Goal: Communication & Community: Answer question/provide support

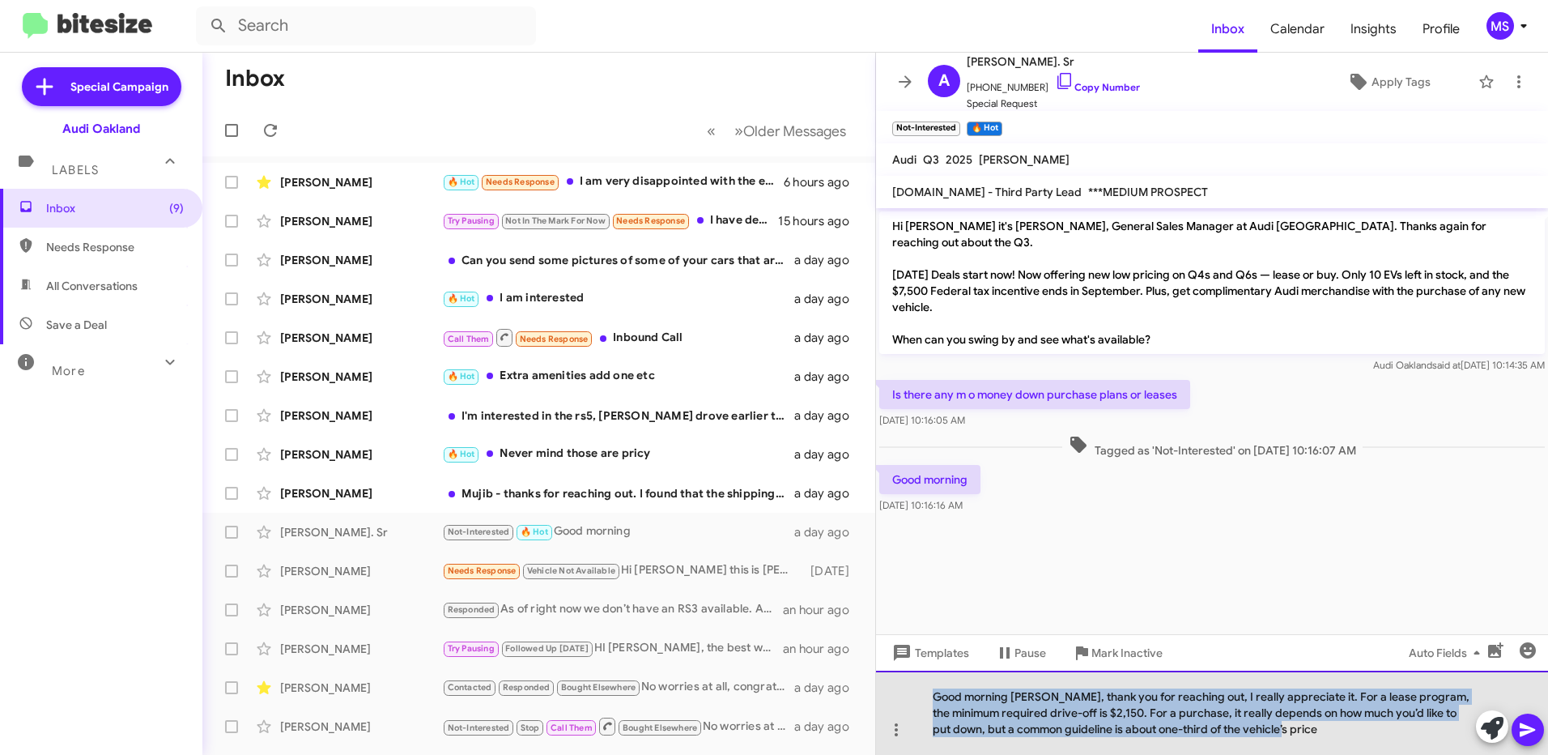
drag, startPoint x: 1316, startPoint y: 729, endPoint x: 923, endPoint y: 695, distance: 394.1
click at [923, 695] on div "Good morning [PERSON_NAME], thank you for reaching out, I really appreciate it.…" at bounding box center [1212, 712] width 672 height 84
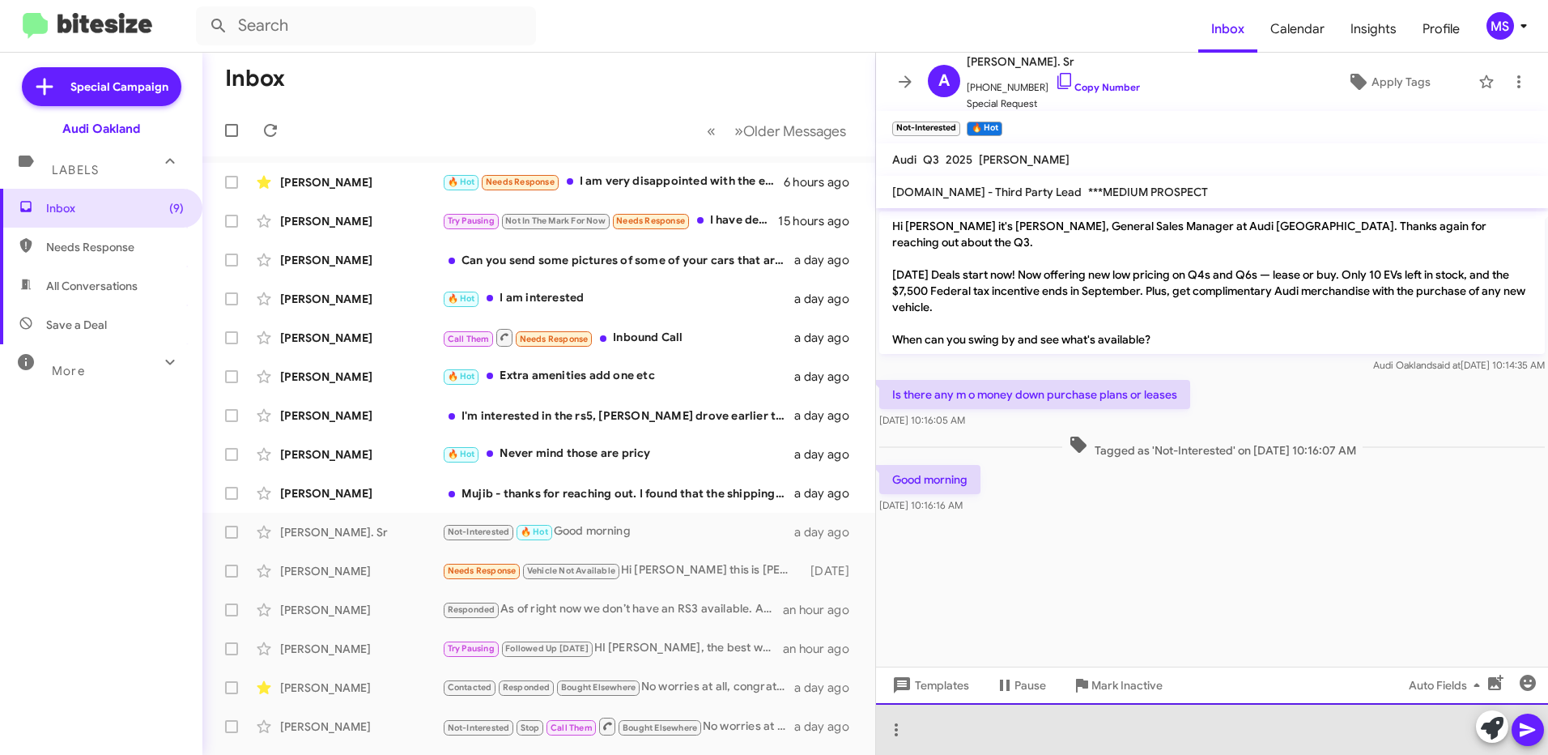
click at [1081, 727] on div at bounding box center [1212, 729] width 672 height 52
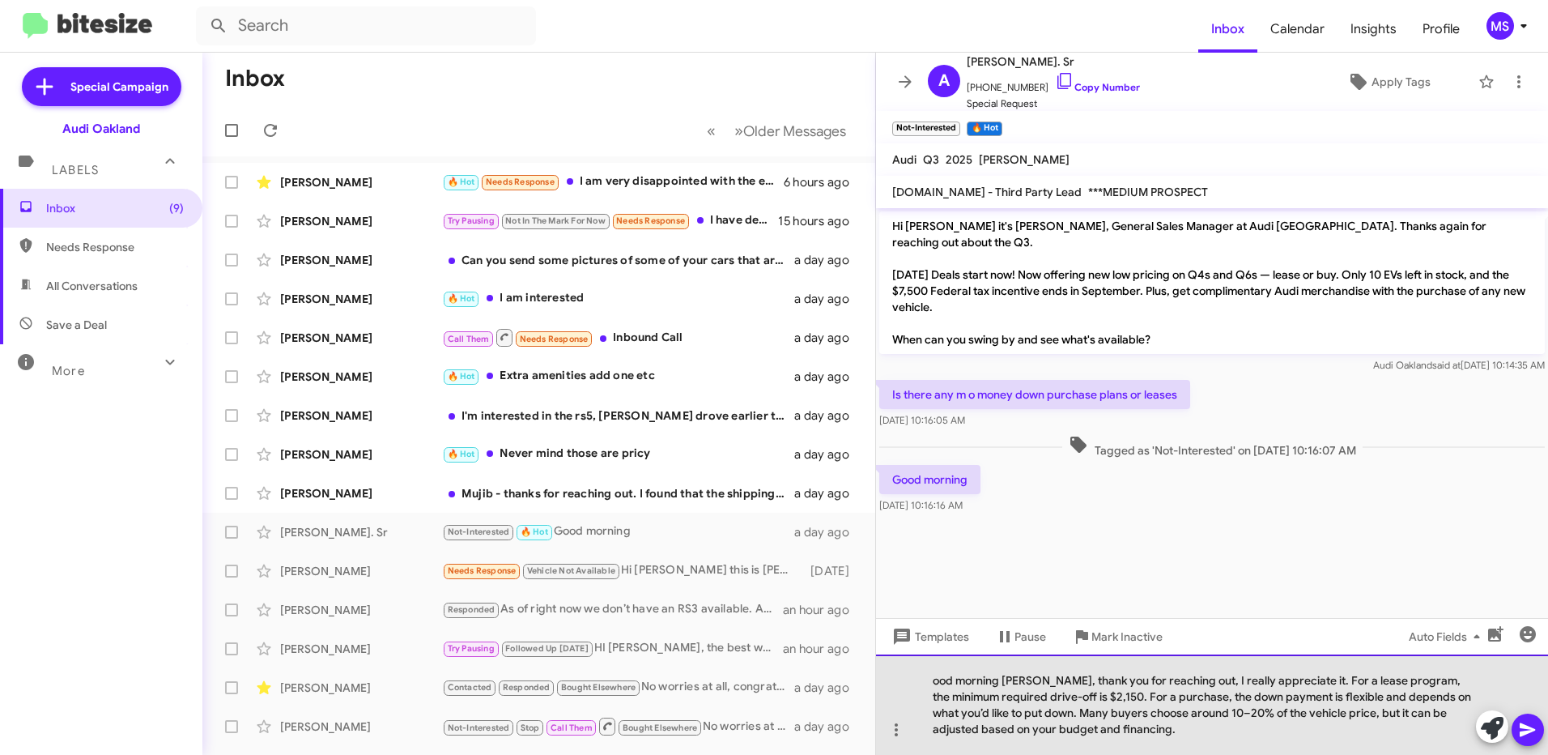
click at [933, 680] on div "ood morning [PERSON_NAME], thank you for reaching out, I really appreciate it. …" at bounding box center [1212, 704] width 672 height 100
click at [1007, 679] on div "Good morning [PERSON_NAME], thank you for reaching out, I really appreciate it.…" at bounding box center [1212, 704] width 672 height 100
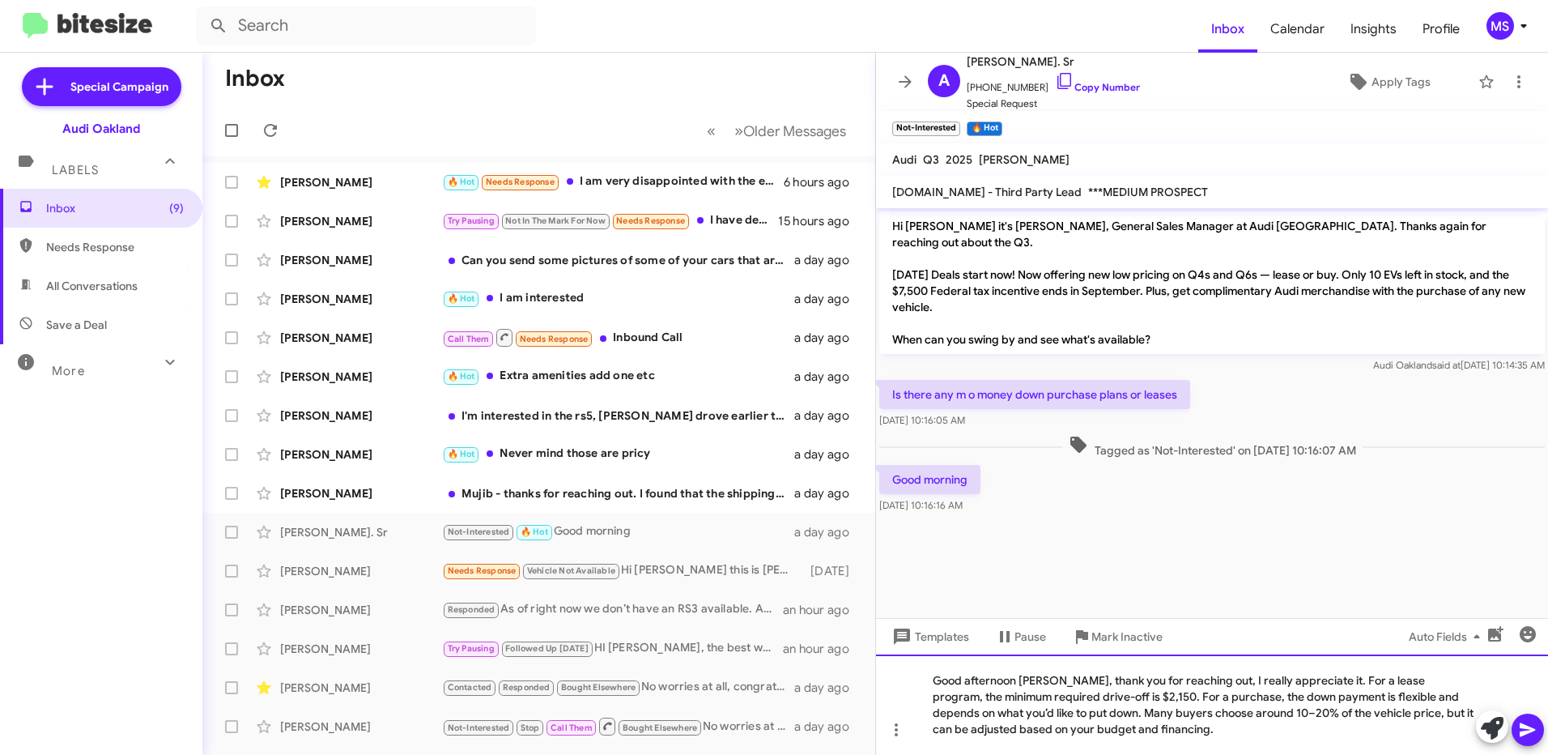
click at [1061, 697] on div "Good afternoon [PERSON_NAME], thank you for reaching out, I really appreciate i…" at bounding box center [1212, 704] width 672 height 100
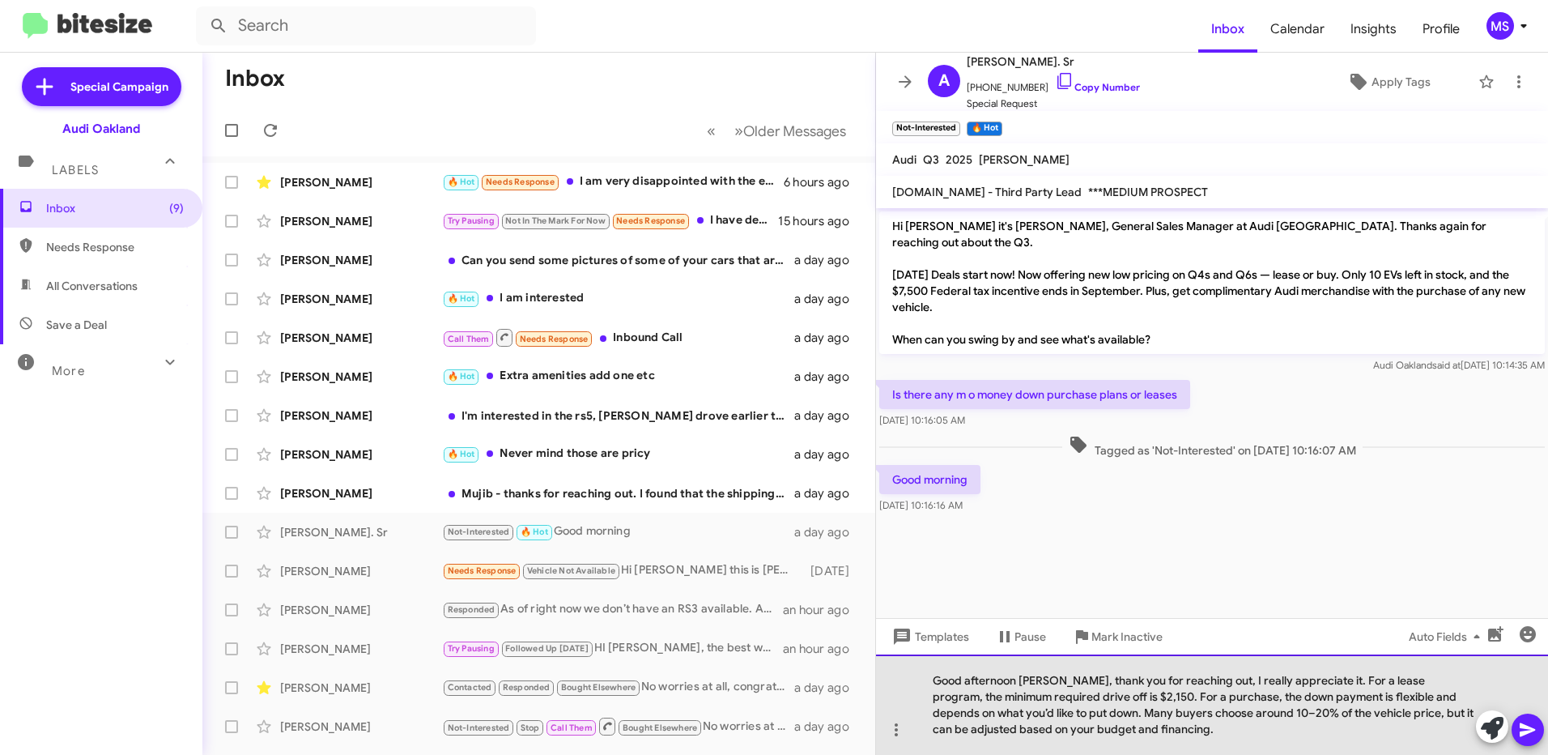
click at [1219, 736] on div "Good afternoon [PERSON_NAME], thank you for reaching out, I really appreciate i…" at bounding box center [1212, 704] width 672 height 100
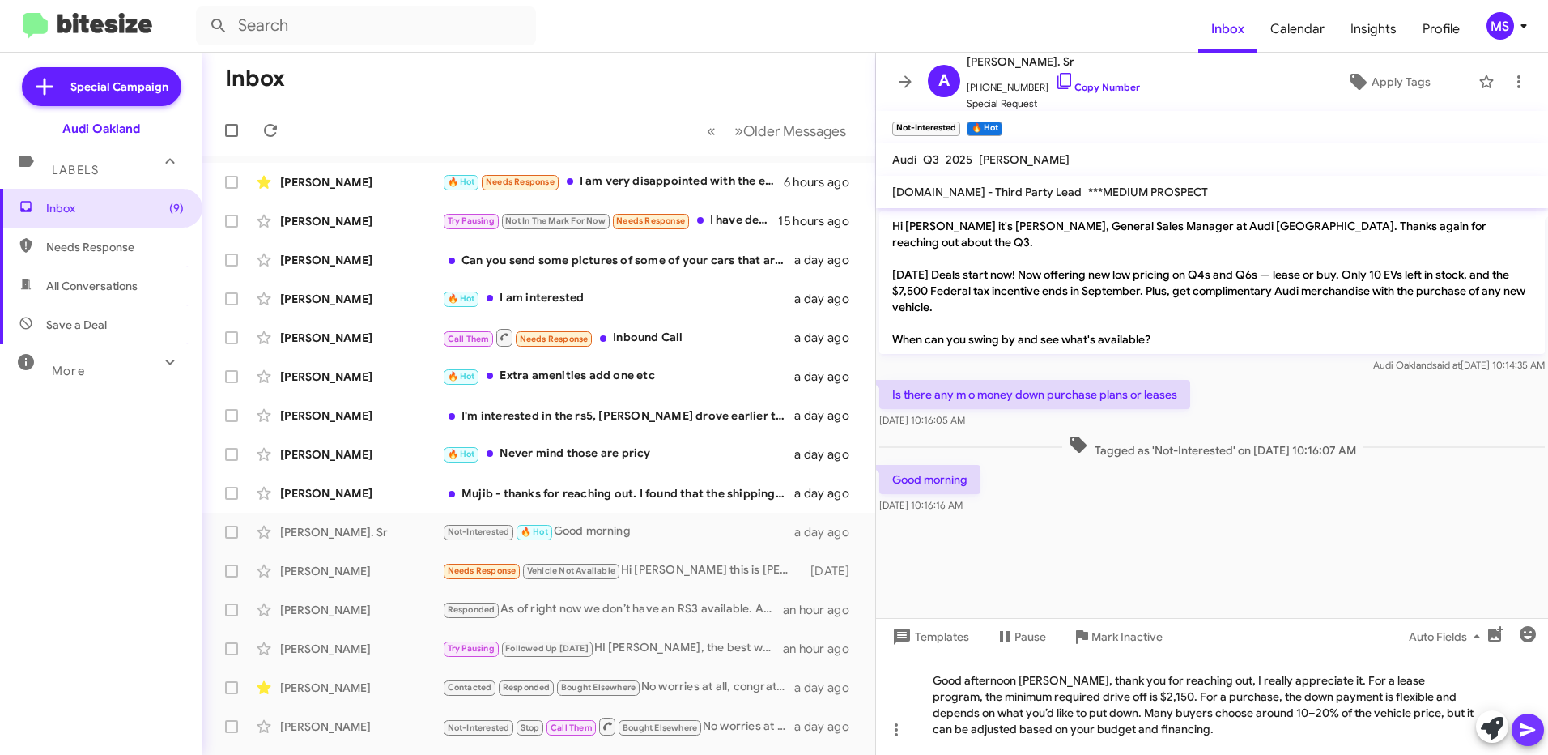
click at [1524, 730] on icon at bounding box center [1527, 729] width 19 height 19
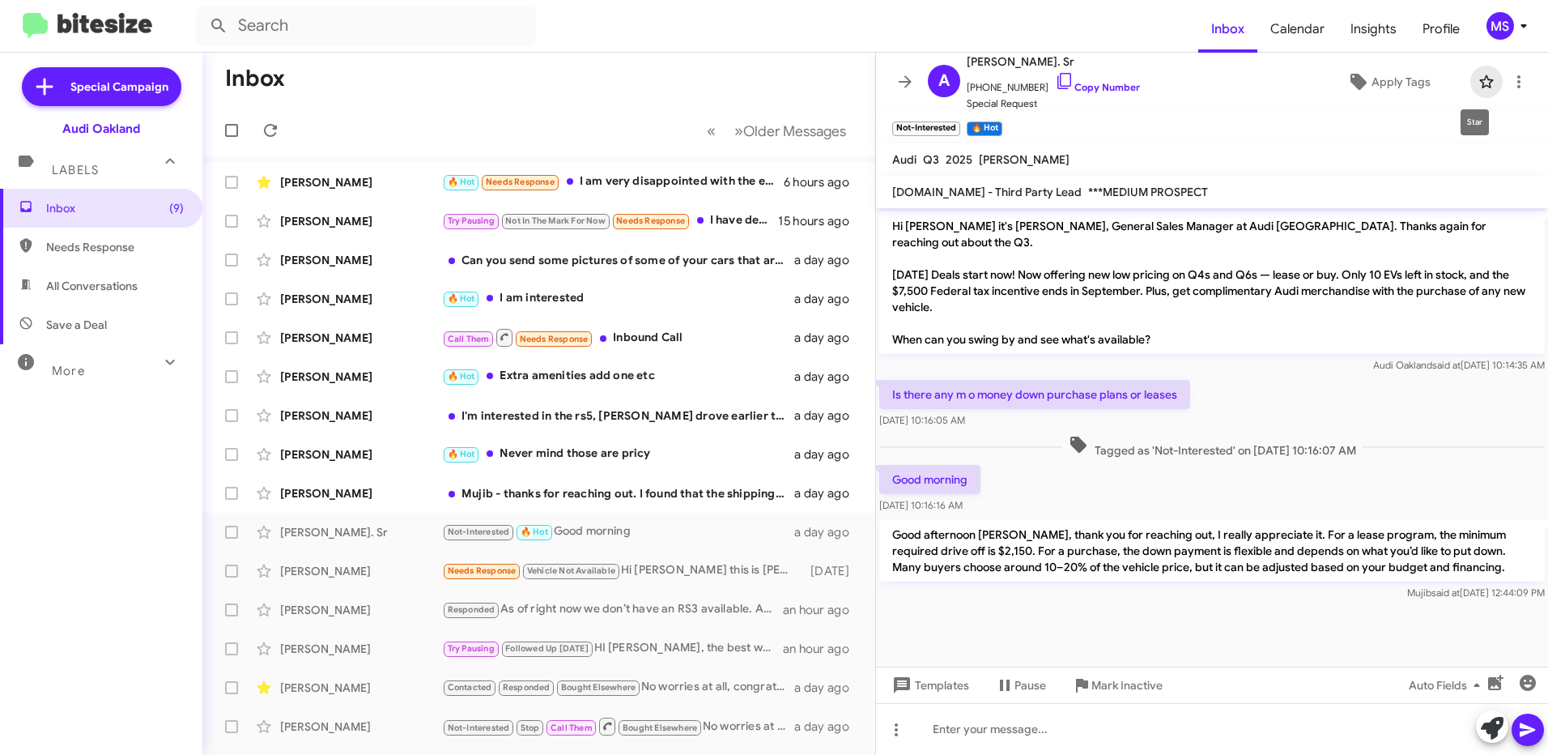
click at [1479, 76] on icon at bounding box center [1486, 81] width 14 height 13
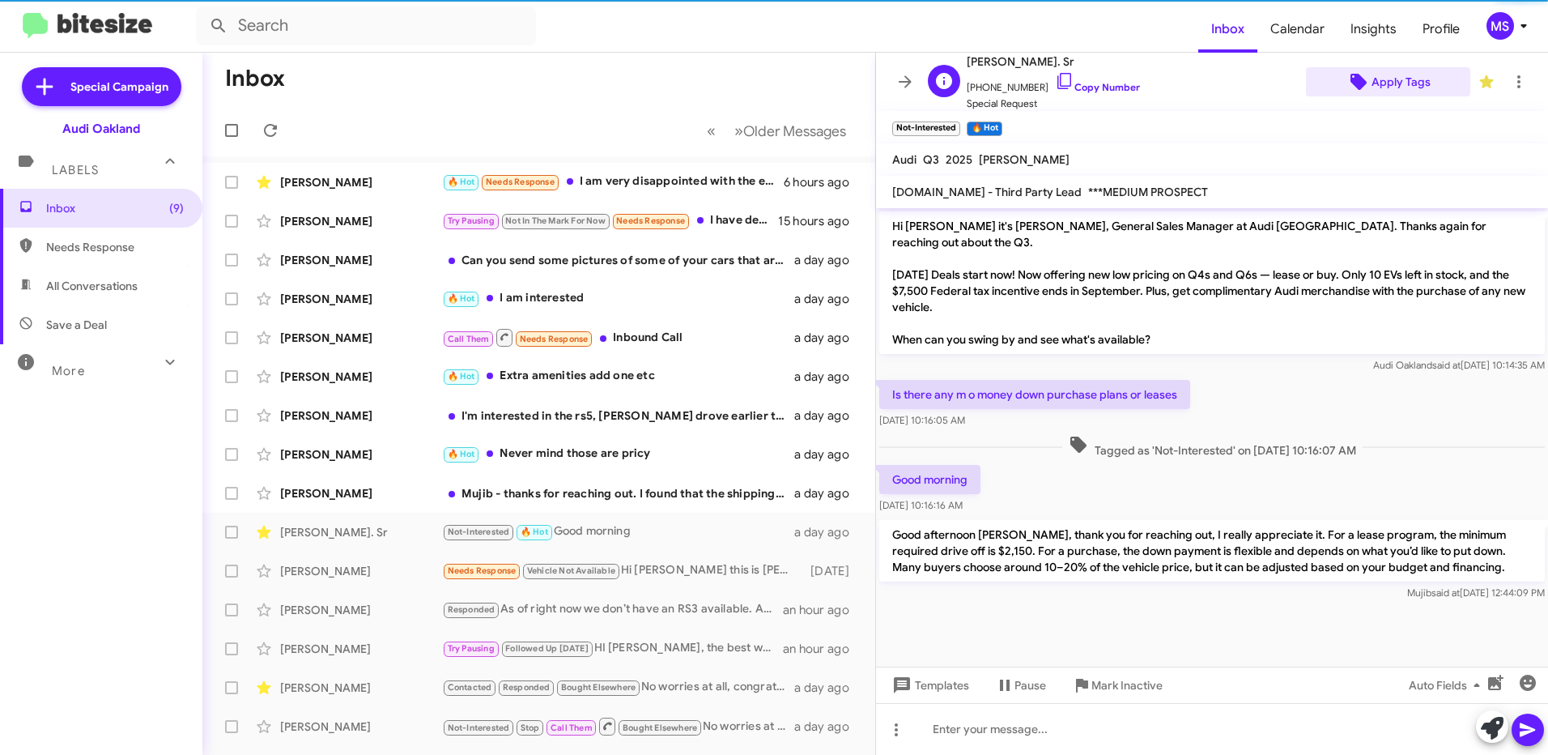
click at [1384, 78] on span "Apply Tags" at bounding box center [1400, 81] width 59 height 29
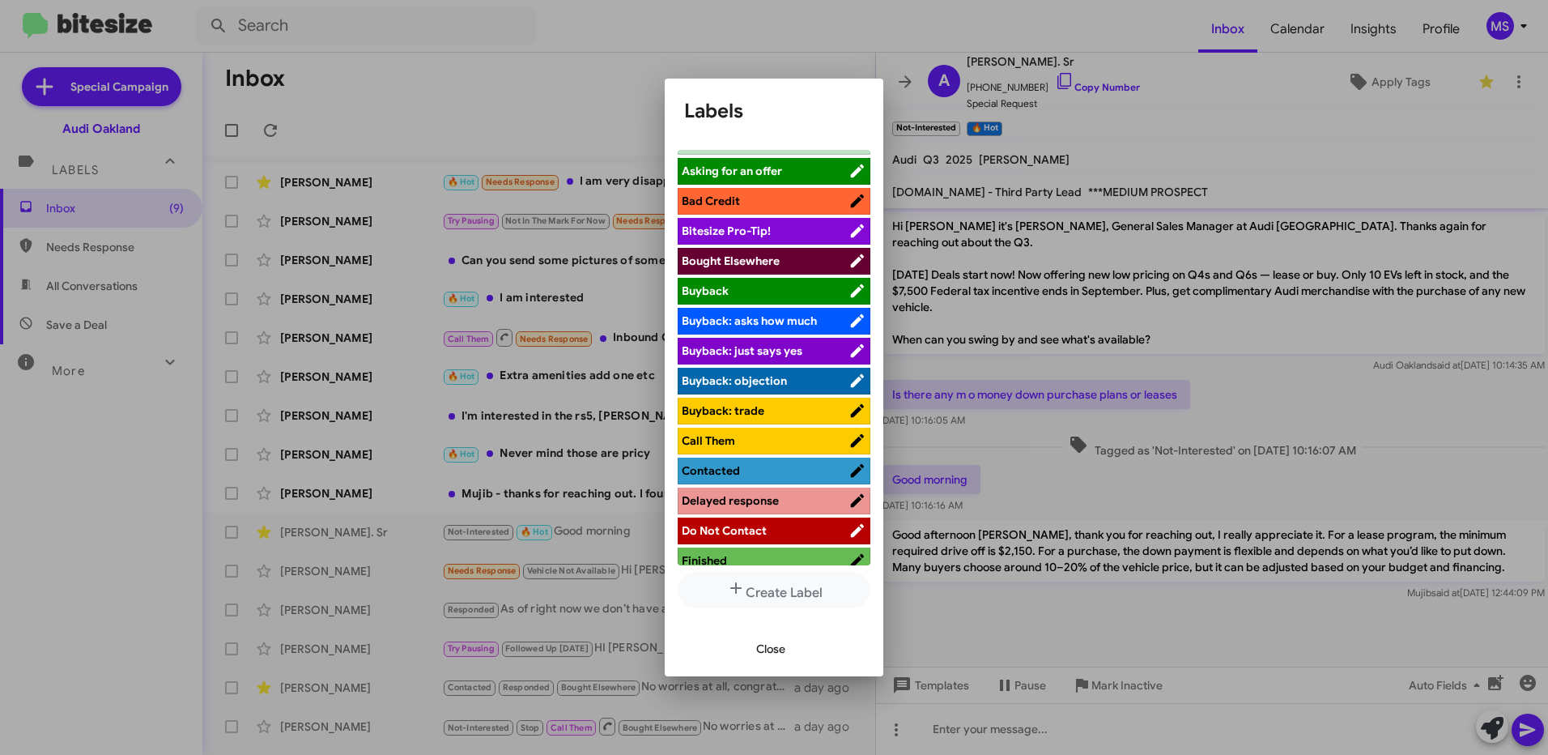
scroll to position [82, 0]
click at [773, 470] on span "Contacted" at bounding box center [765, 471] width 167 height 16
click at [776, 644] on span "Close" at bounding box center [770, 648] width 29 height 29
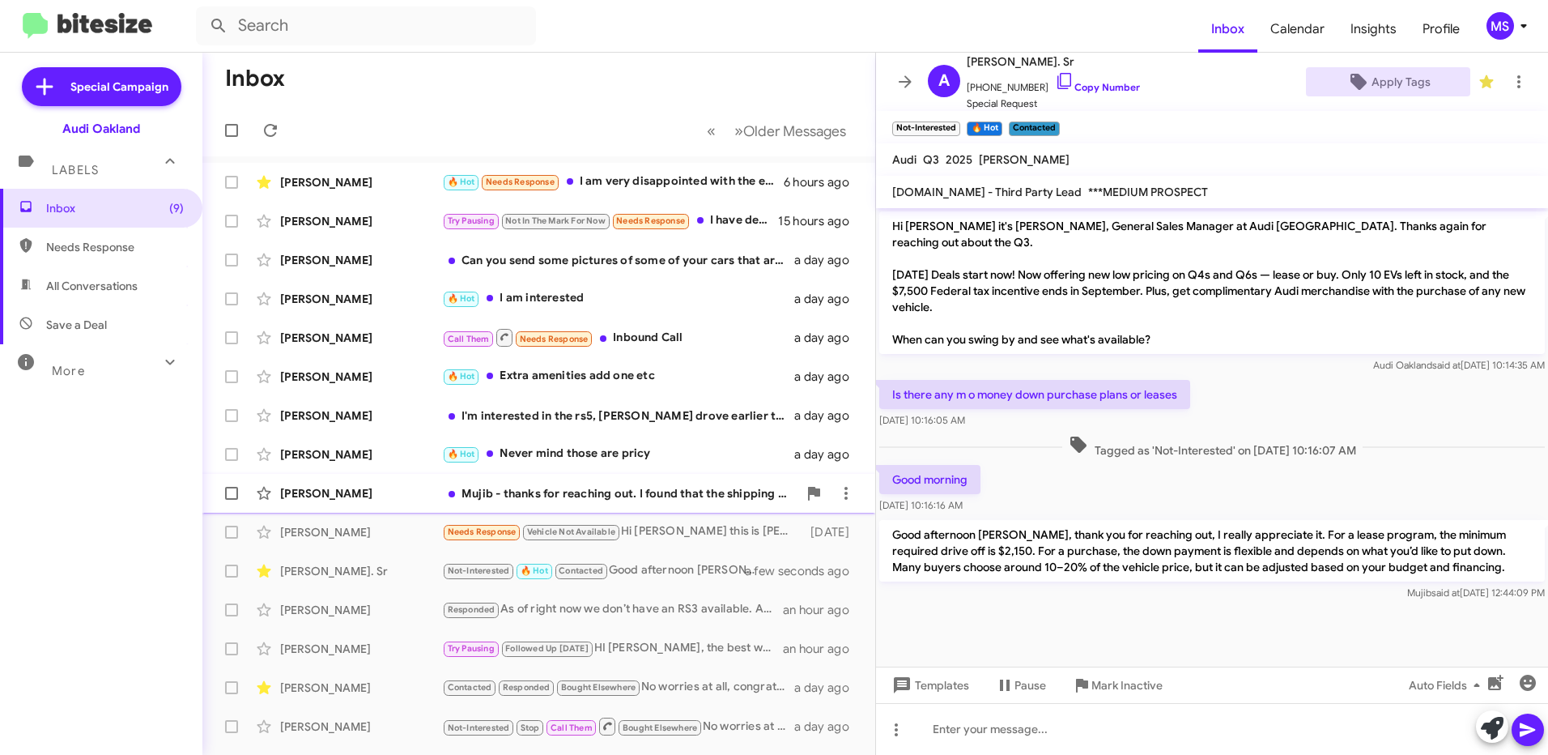
click at [375, 483] on div "[PERSON_NAME] [PERSON_NAME] - thanks for reaching out. I found that the shippin…" at bounding box center [538, 493] width 647 height 32
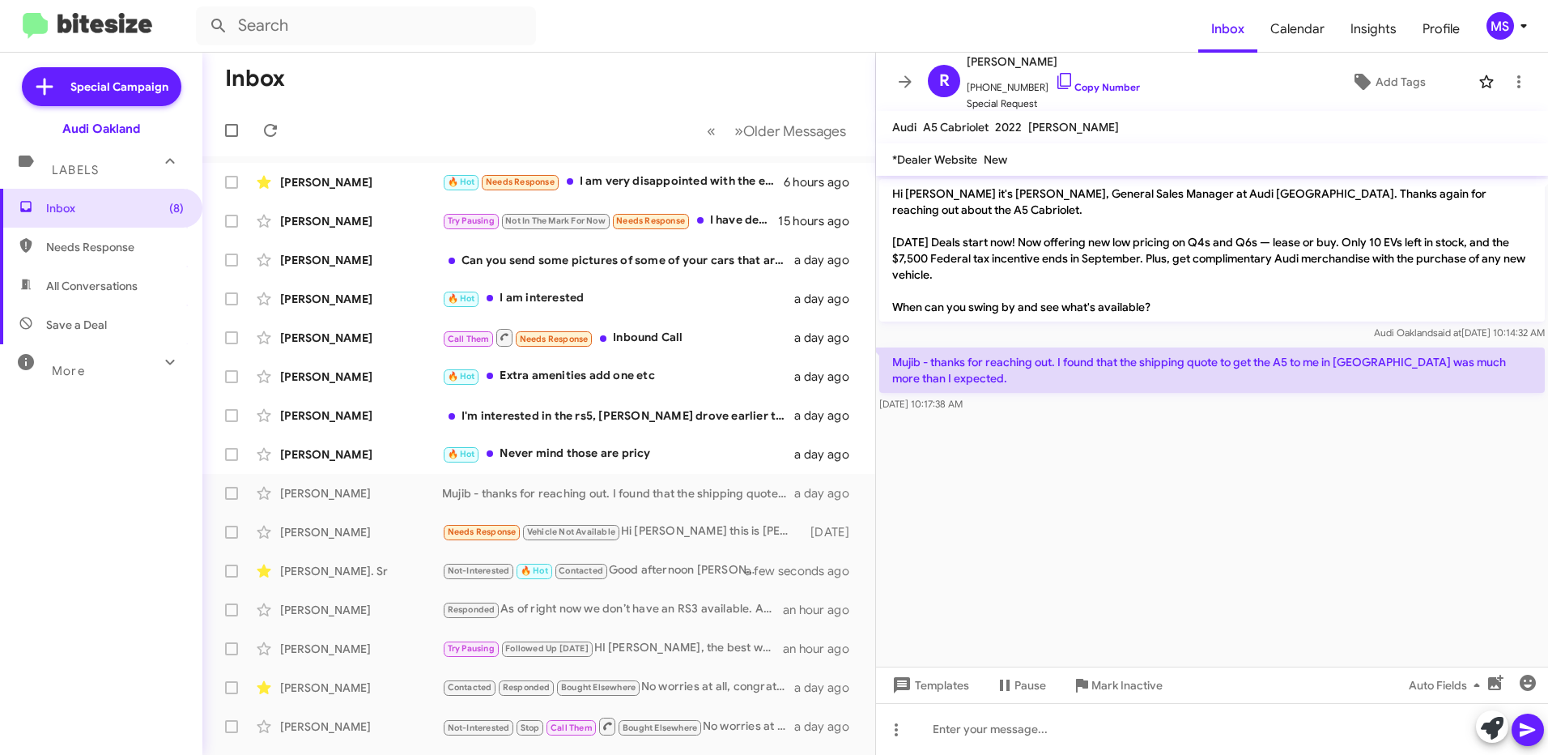
drag, startPoint x: 1526, startPoint y: 347, endPoint x: 891, endPoint y: 340, distance: 635.6
click at [891, 347] on p "Mujib - thanks for reaching out. I found that the shipping quote to get the A5 …" at bounding box center [1211, 369] width 665 height 45
copy p "Mujib - thanks for reaching out. I found that the shipping quote to get the A5 …"
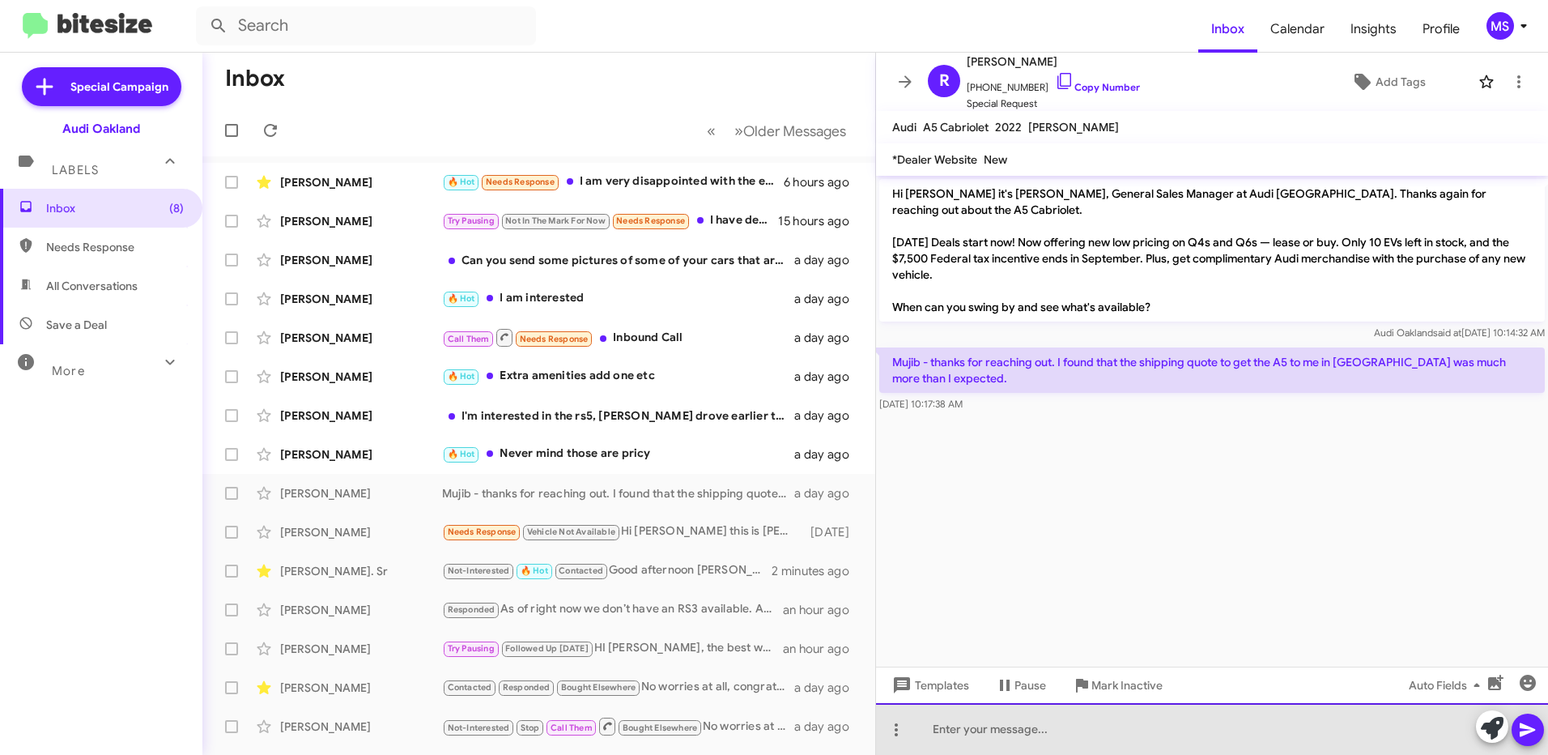
click at [1039, 723] on div at bounding box center [1212, 729] width 672 height 52
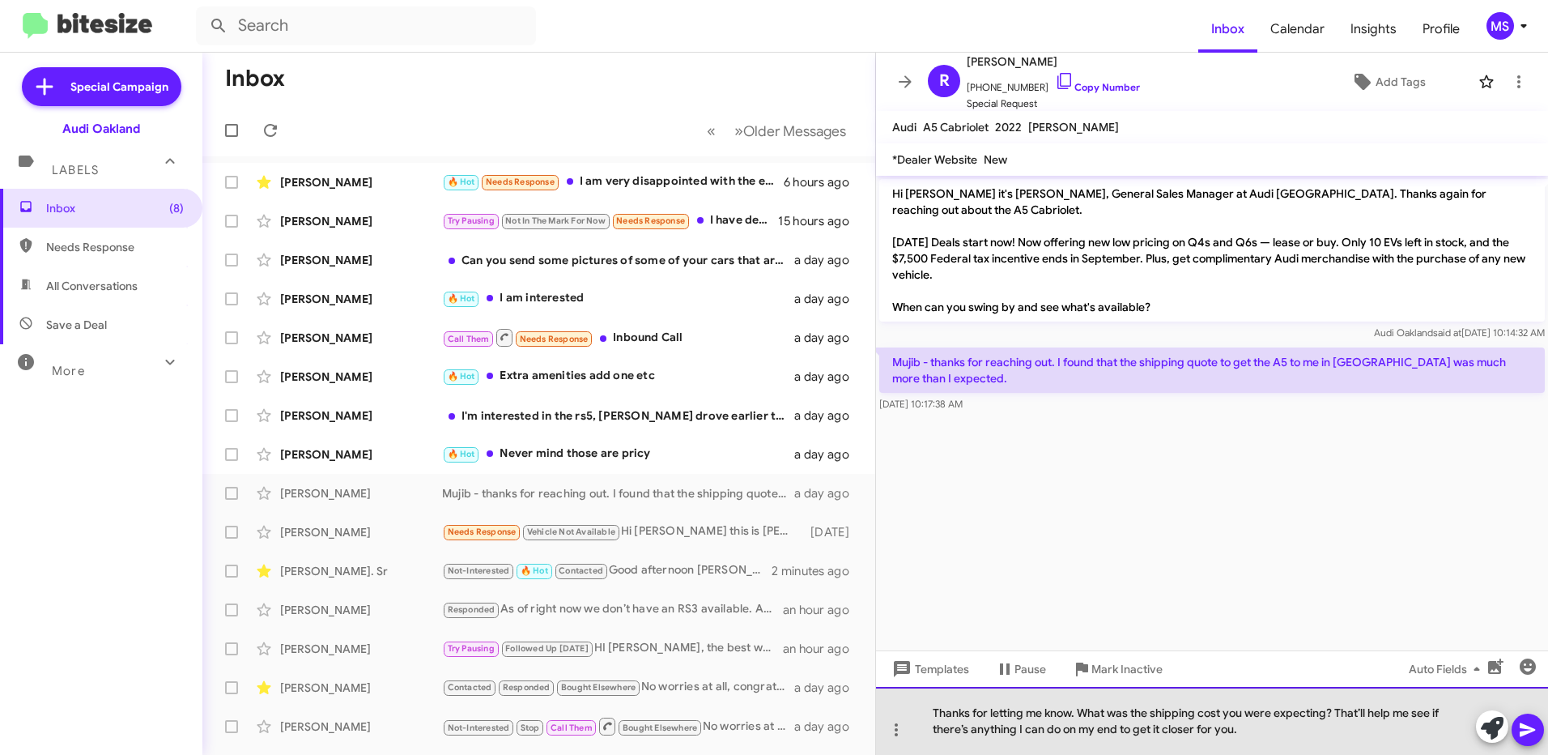
click at [939, 713] on div "Thanks for letting me know. What was the shipping cost you were expecting? That…" at bounding box center [1212, 721] width 672 height 68
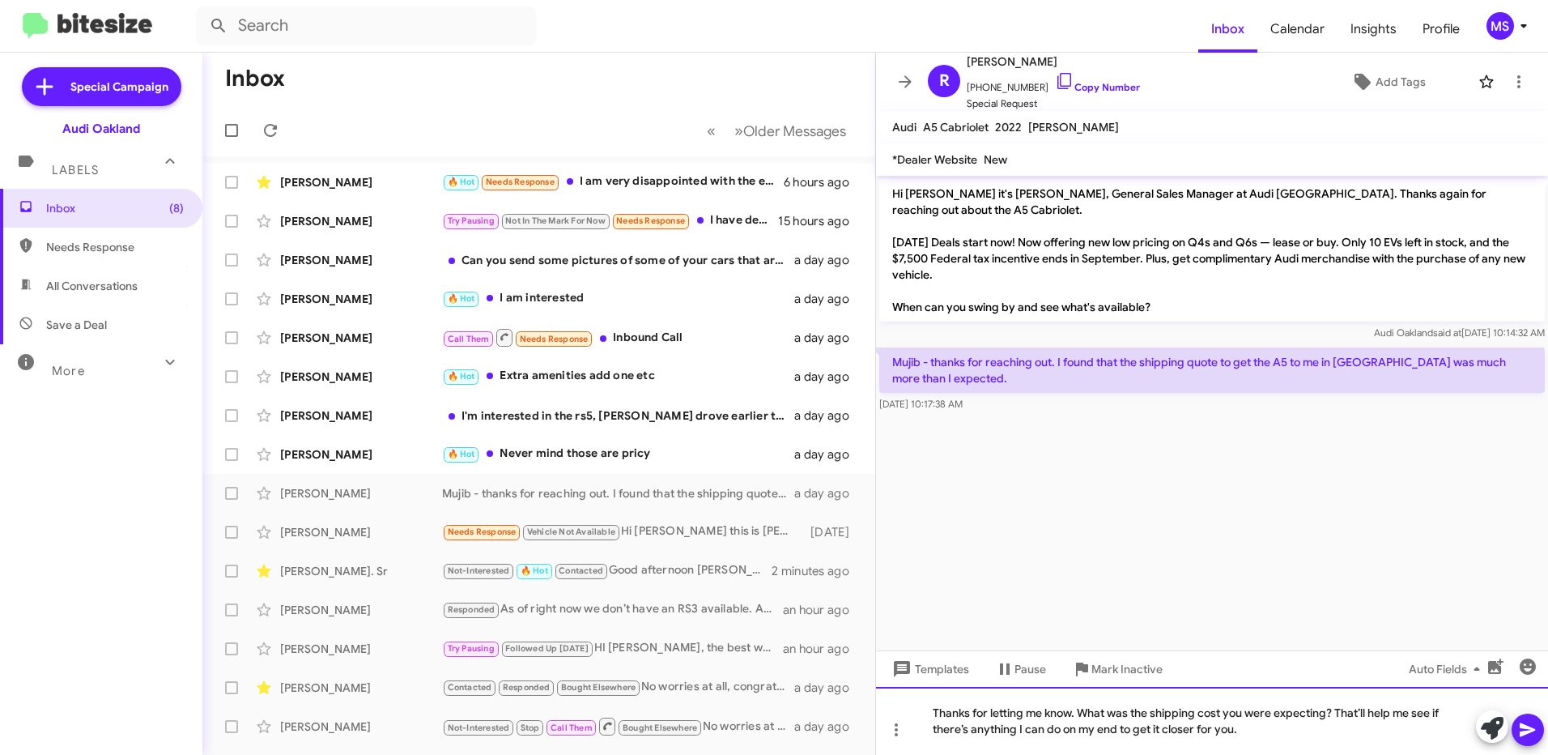
click at [929, 713] on div "Thanks for letting me know. What was the shipping cost you were expecting? That…" at bounding box center [1212, 721] width 672 height 68
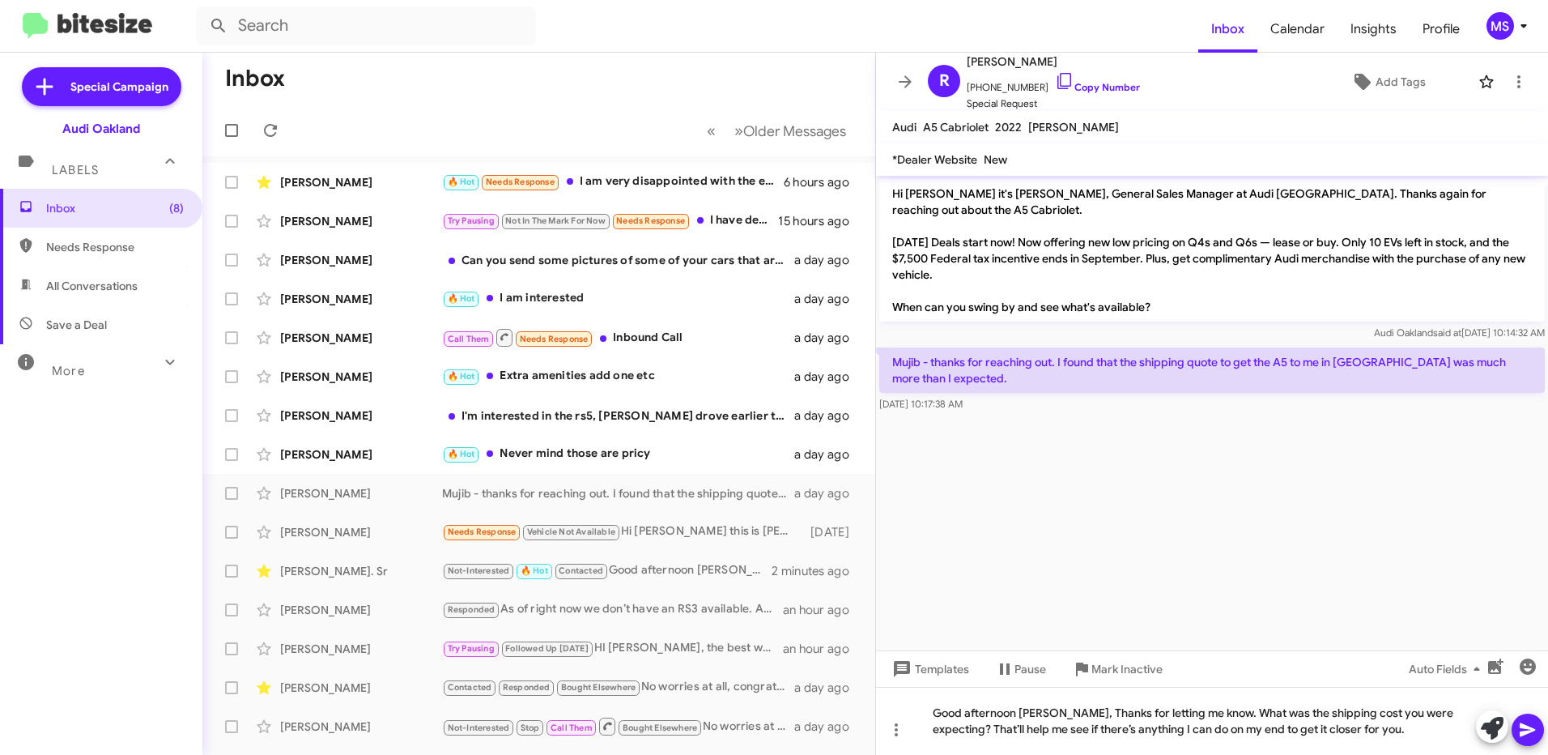
click at [1525, 729] on icon at bounding box center [1527, 729] width 19 height 19
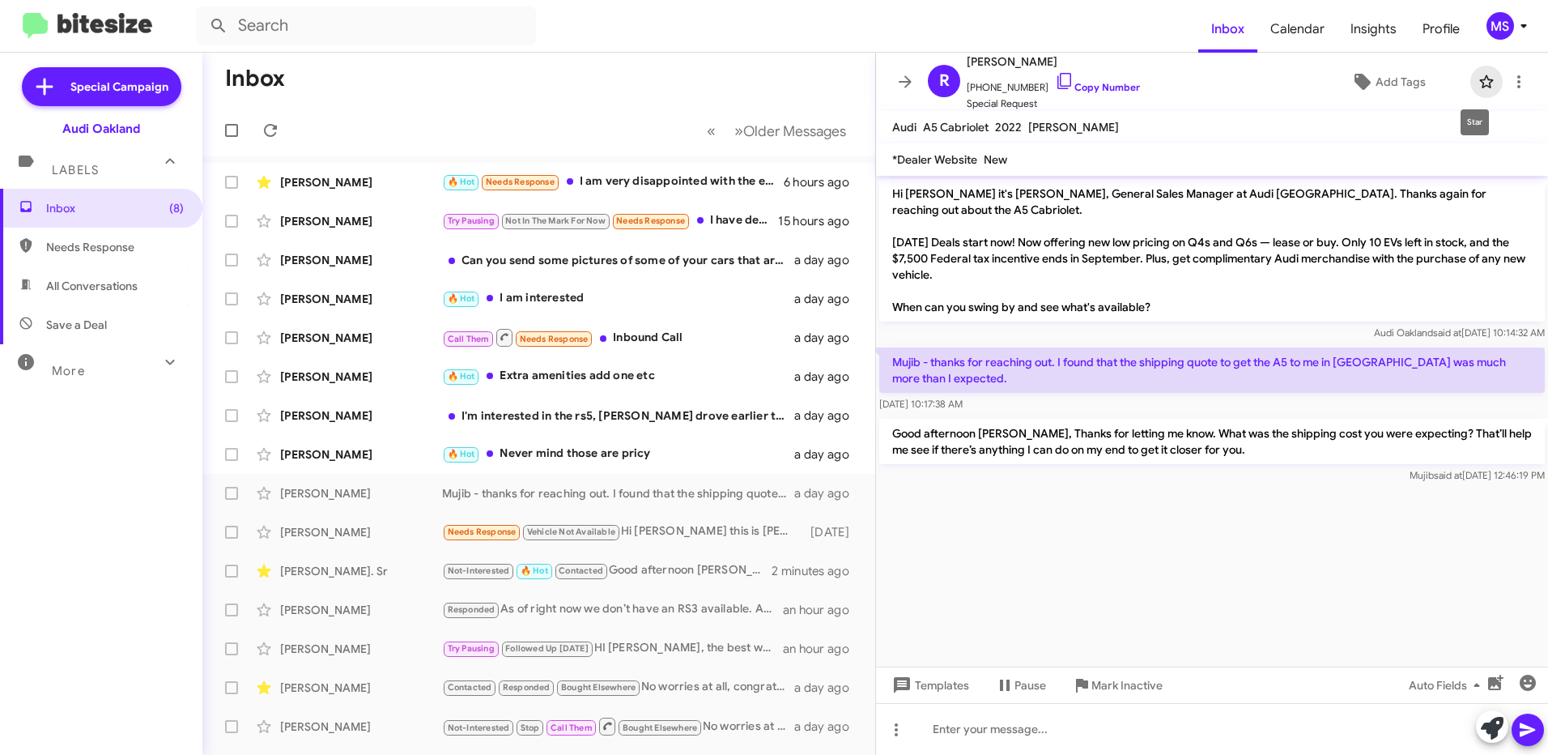
click at [1477, 86] on icon at bounding box center [1486, 81] width 19 height 19
click at [1375, 82] on span "Add Tags" at bounding box center [1400, 81] width 50 height 29
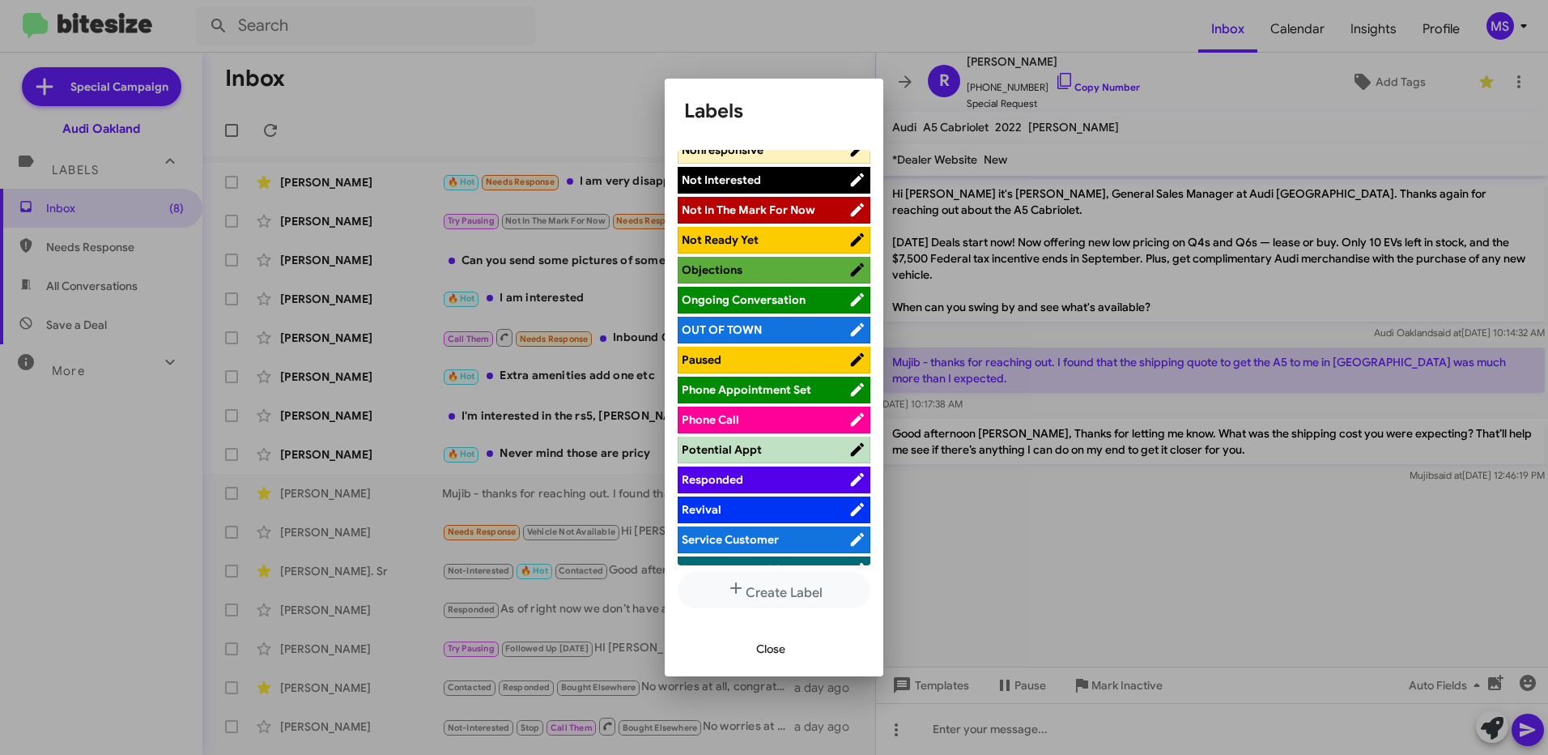
scroll to position [729, 0]
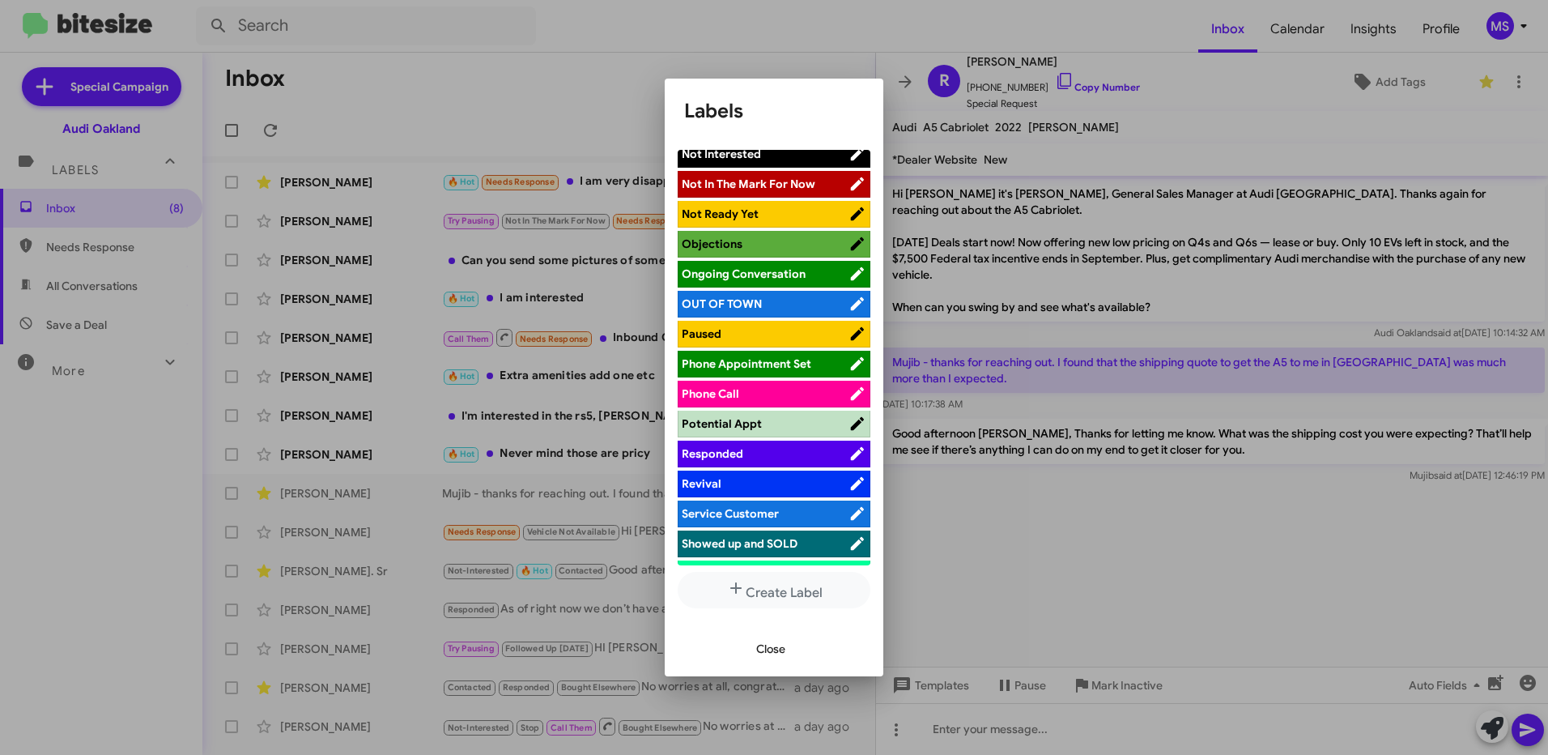
click at [791, 444] on li "Responded" at bounding box center [774, 453] width 193 height 27
click at [774, 454] on span "Responded" at bounding box center [765, 453] width 167 height 16
click at [775, 648] on span "Close" at bounding box center [770, 648] width 29 height 29
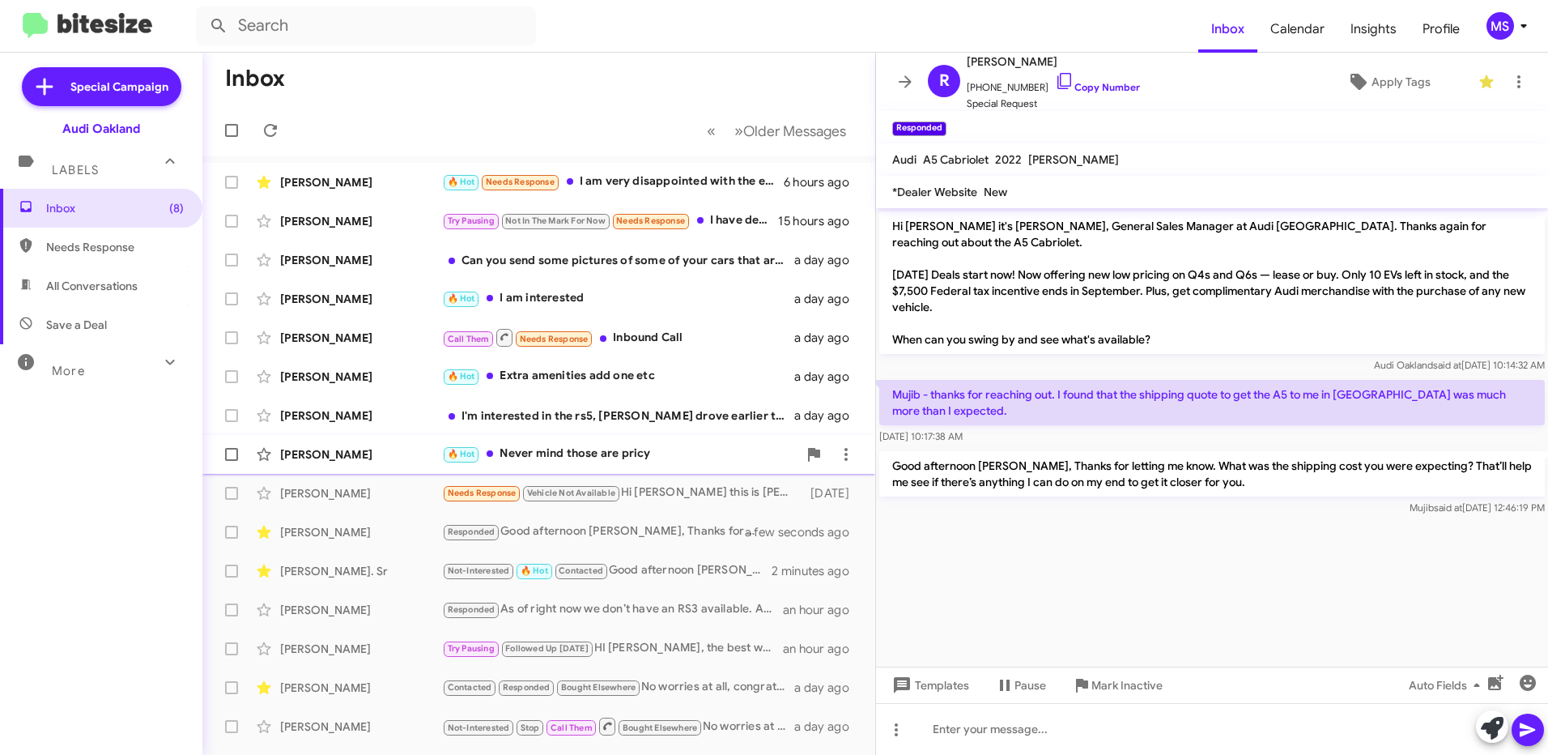
click at [377, 447] on div "[PERSON_NAME]" at bounding box center [361, 454] width 162 height 16
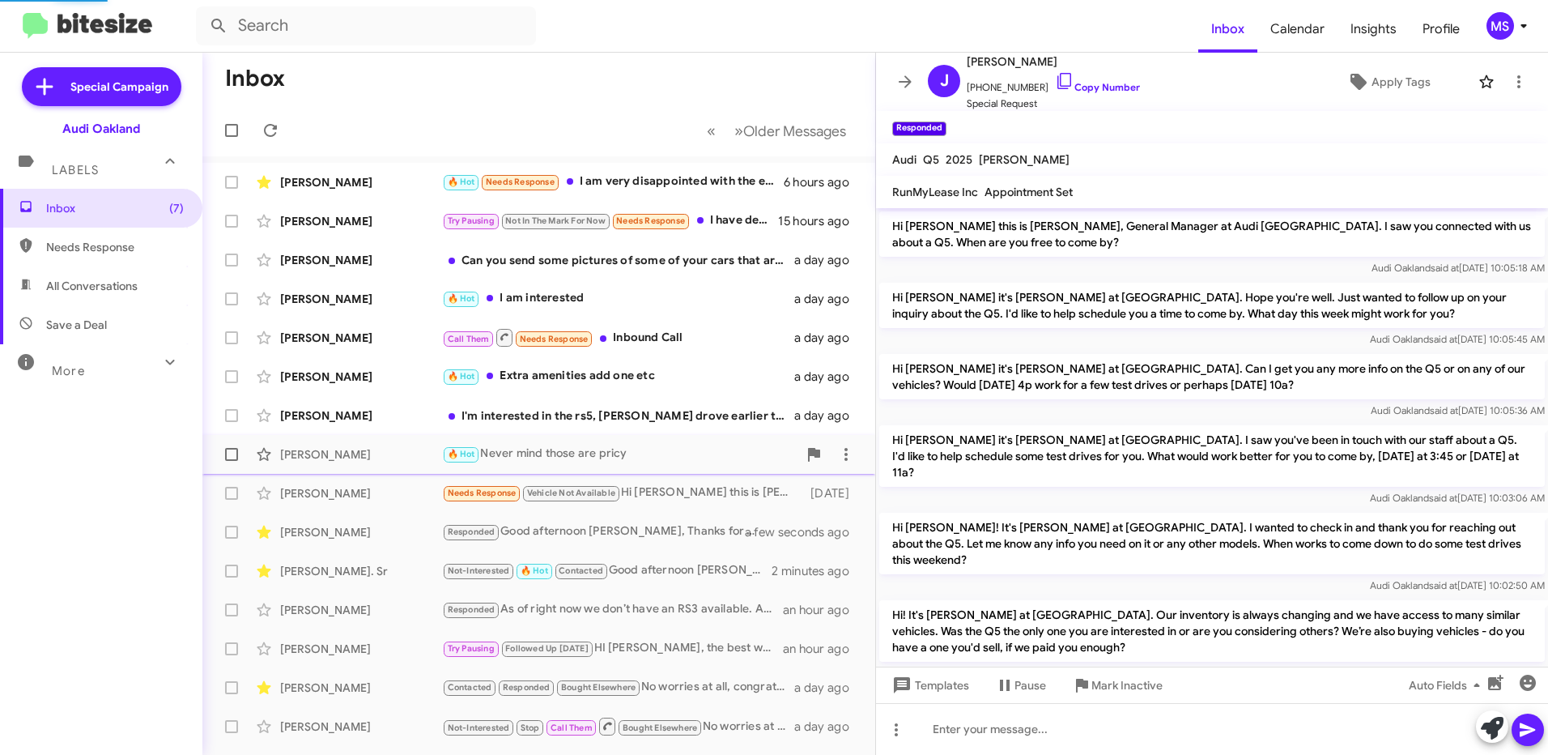
scroll to position [376, 0]
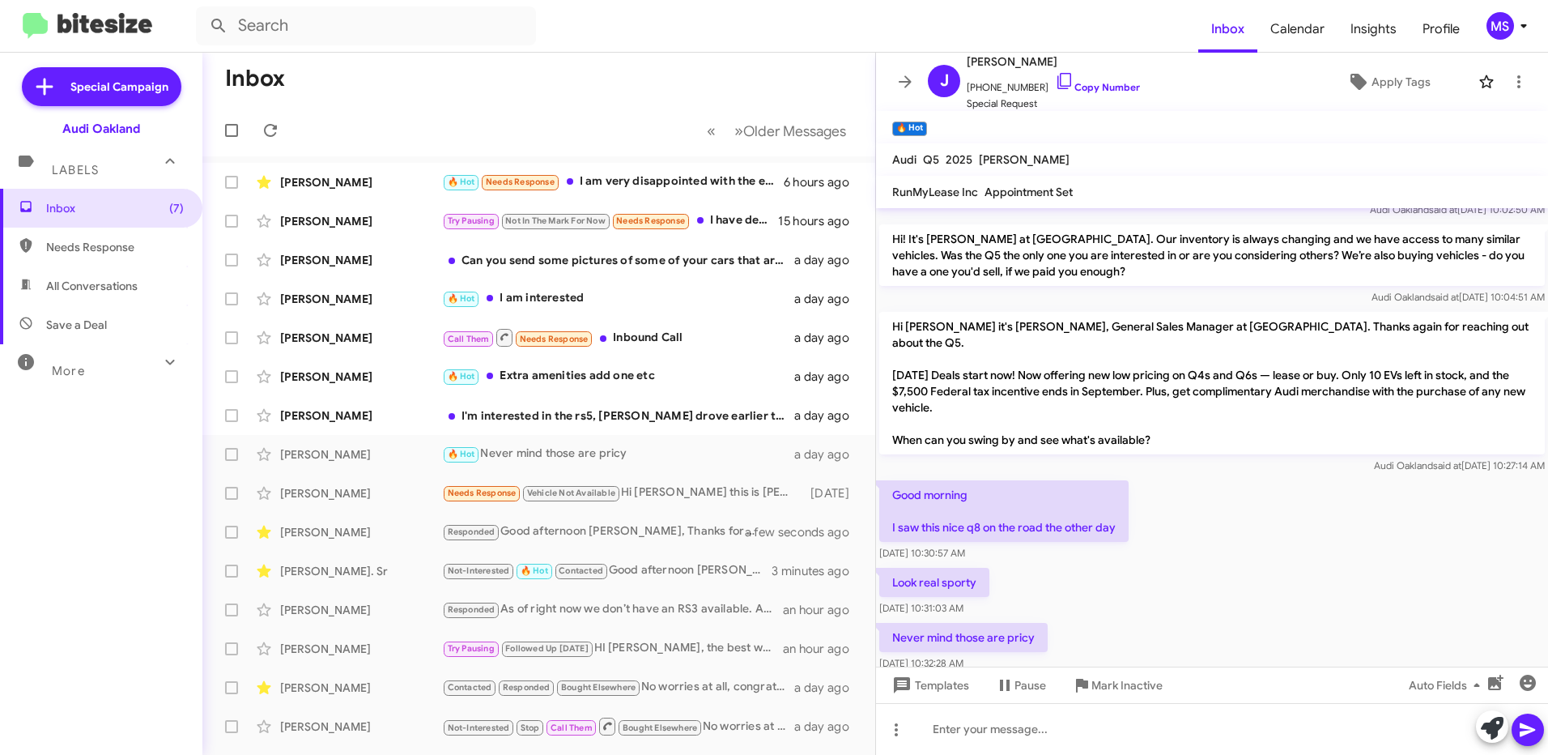
drag, startPoint x: 1038, startPoint y: 585, endPoint x: 891, endPoint y: 434, distance: 210.1
click at [891, 434] on div "Hi [PERSON_NAME] this is [PERSON_NAME], General Manager at Audi [GEOGRAPHIC_DAT…" at bounding box center [1212, 253] width 672 height 842
copy div "Good morning I saw this nice q8 on the road the other day [DATE] 10:30:57 AM Lo…"
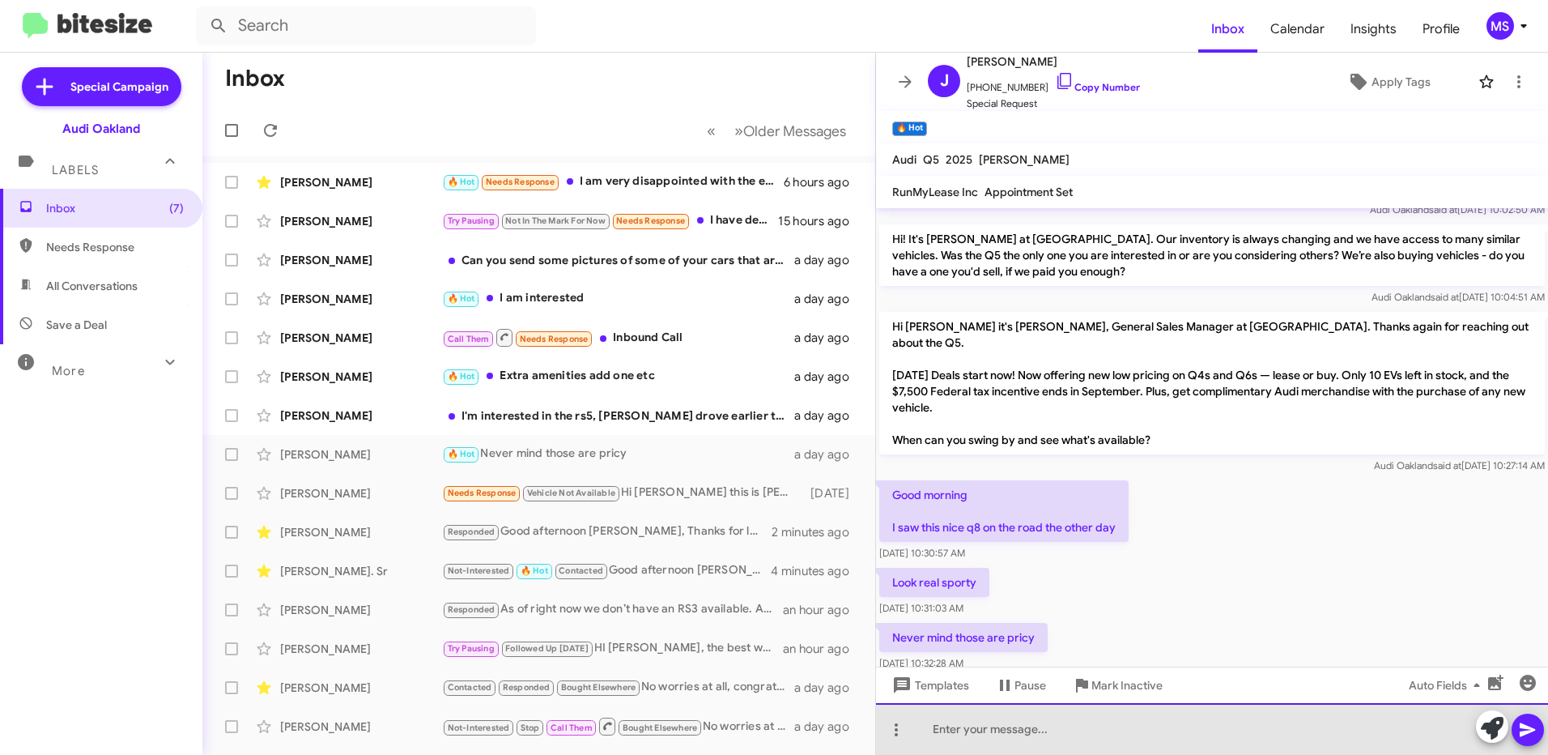
click at [1022, 728] on div at bounding box center [1212, 729] width 672 height 52
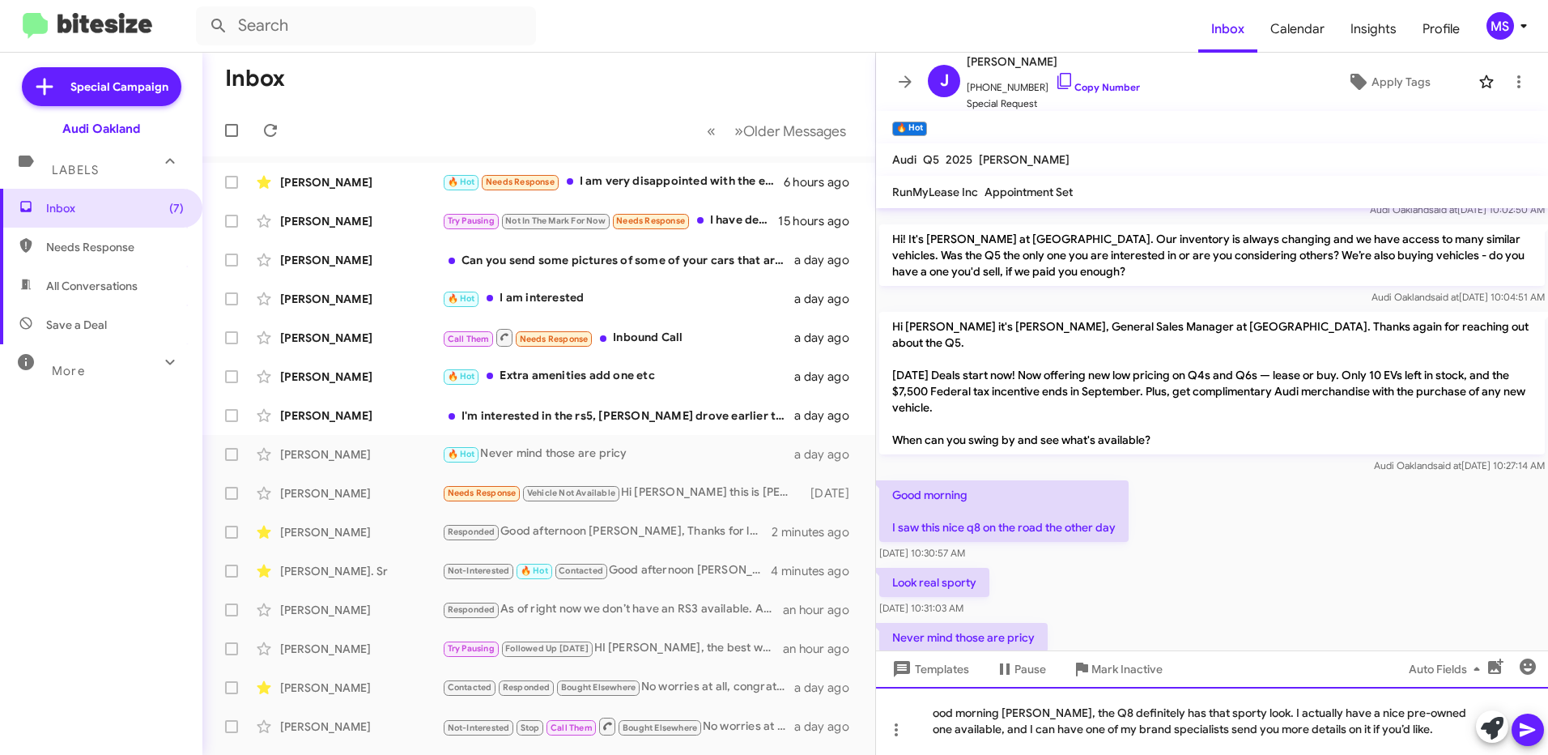
click at [933, 716] on div "ood morning [PERSON_NAME], the Q8 definitely has that sporty look. I actually h…" at bounding box center [1212, 721] width 672 height 68
click at [1523, 729] on icon at bounding box center [1527, 729] width 19 height 19
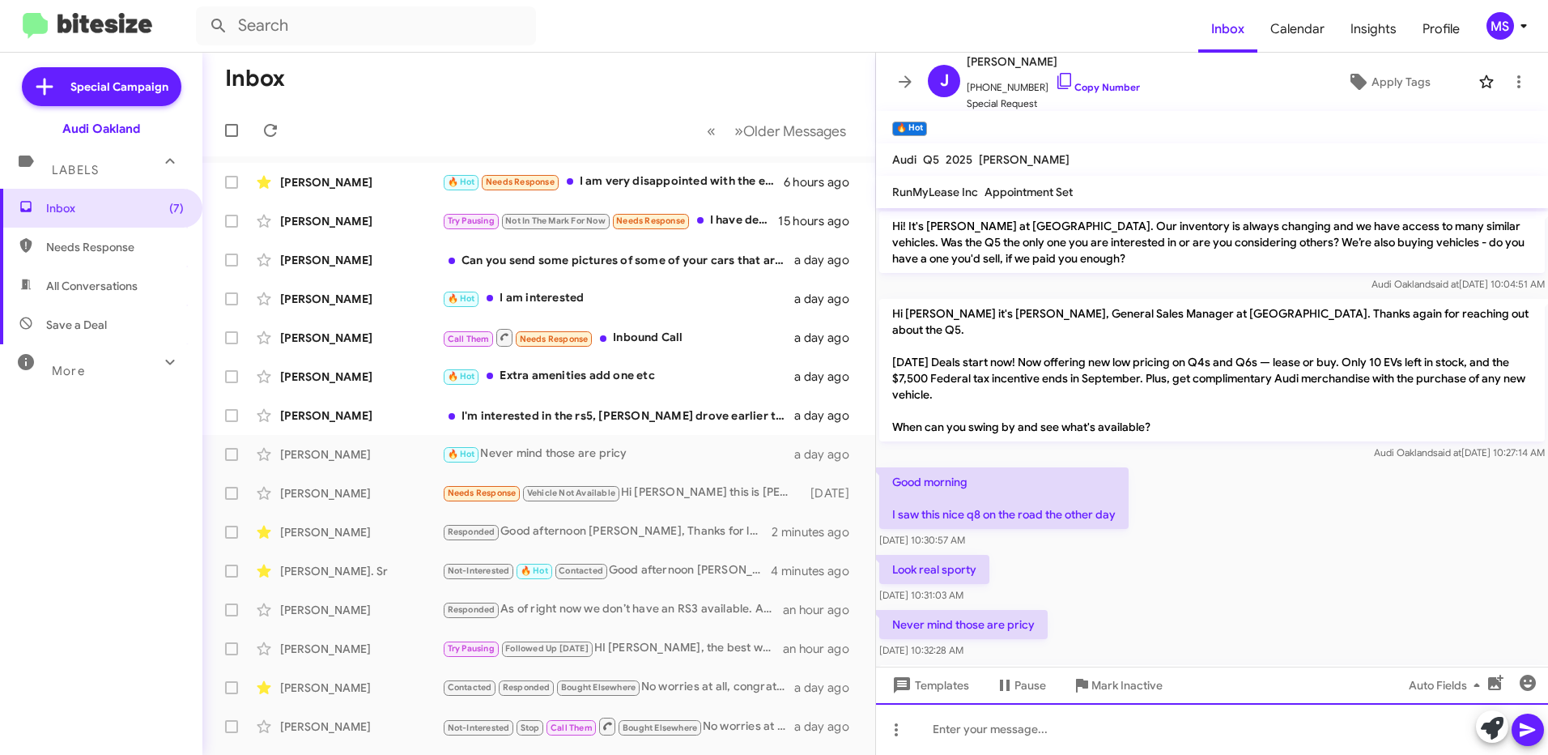
scroll to position [451, 0]
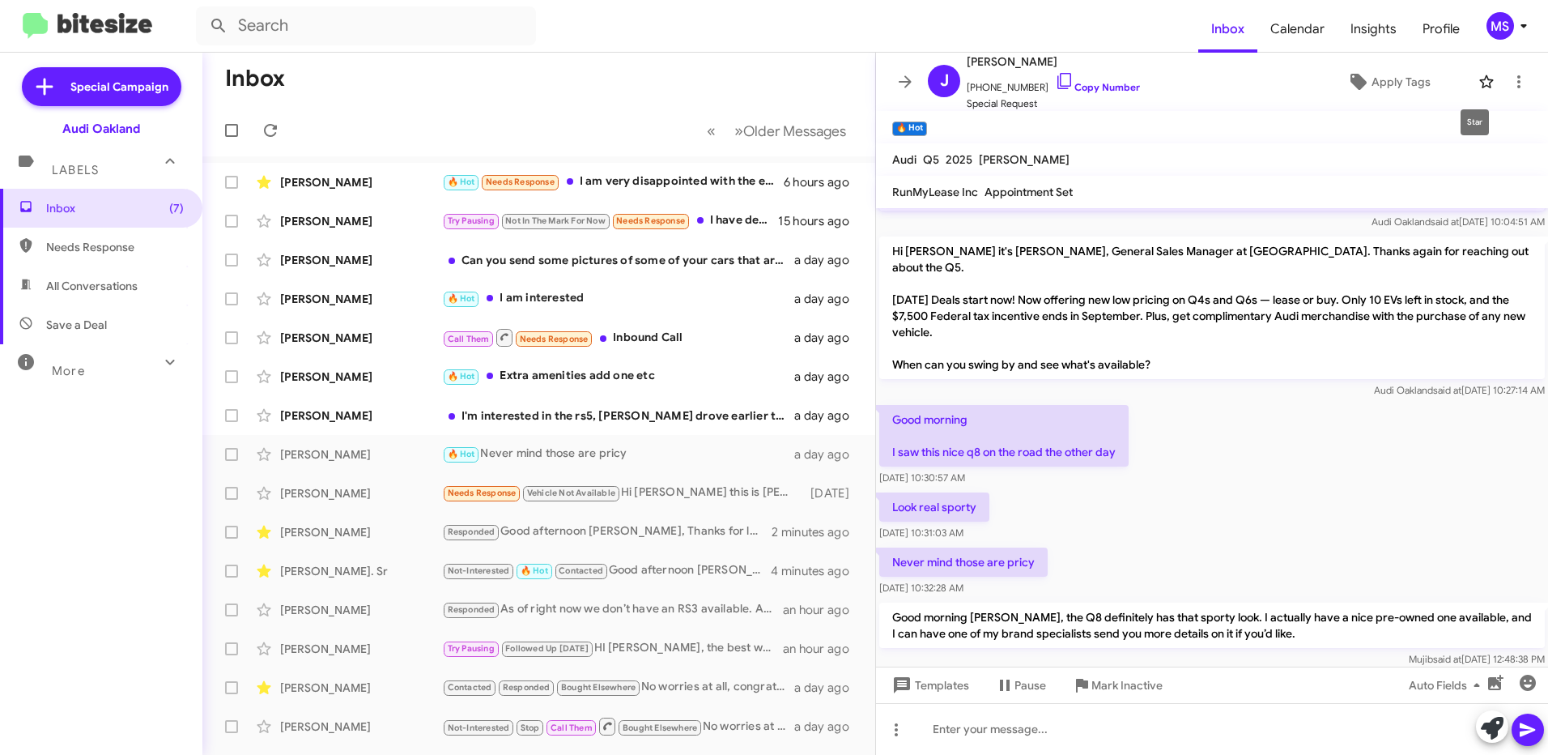
click at [1480, 79] on icon at bounding box center [1486, 81] width 14 height 13
click at [1398, 87] on span "Apply Tags" at bounding box center [1400, 81] width 59 height 29
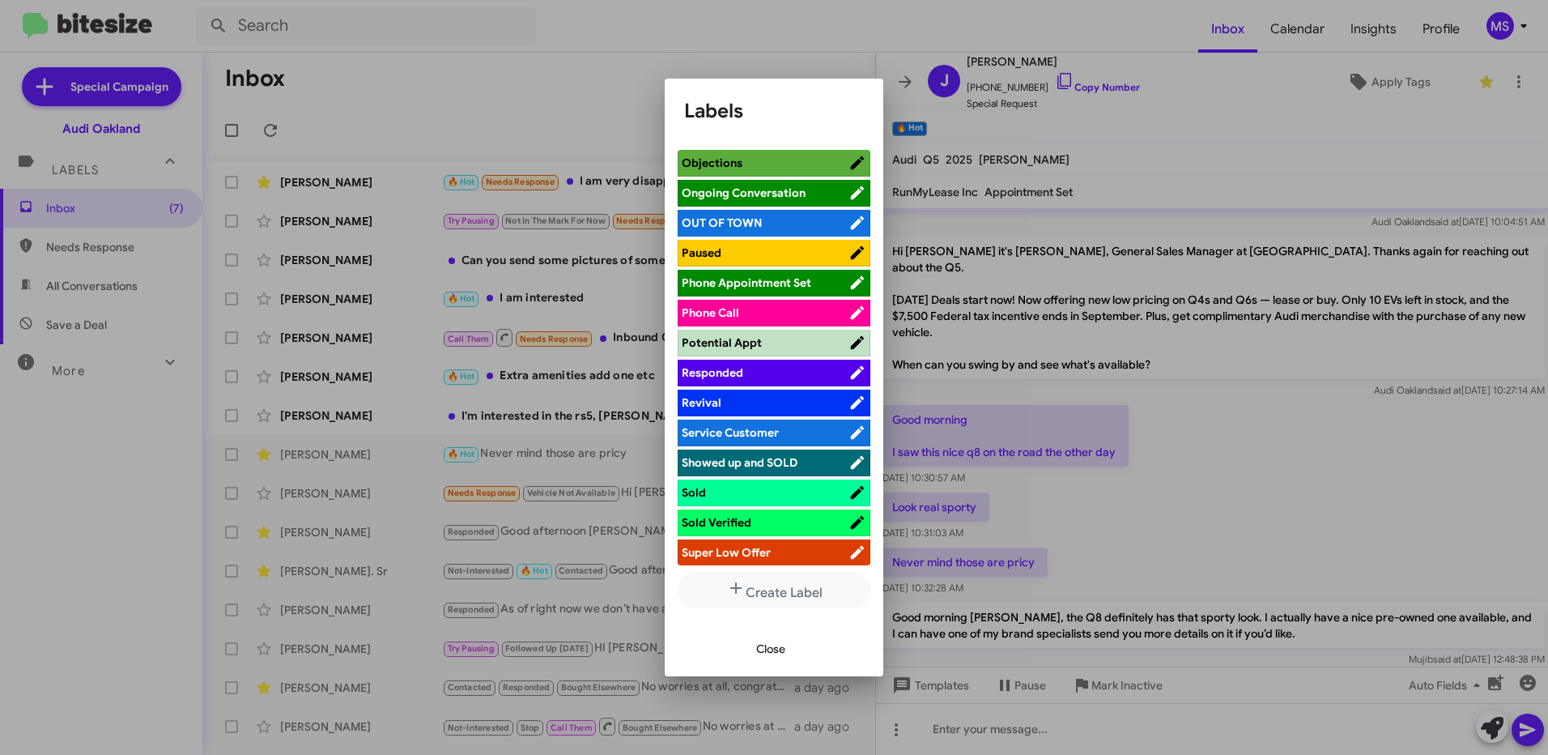
scroll to position [891, 0]
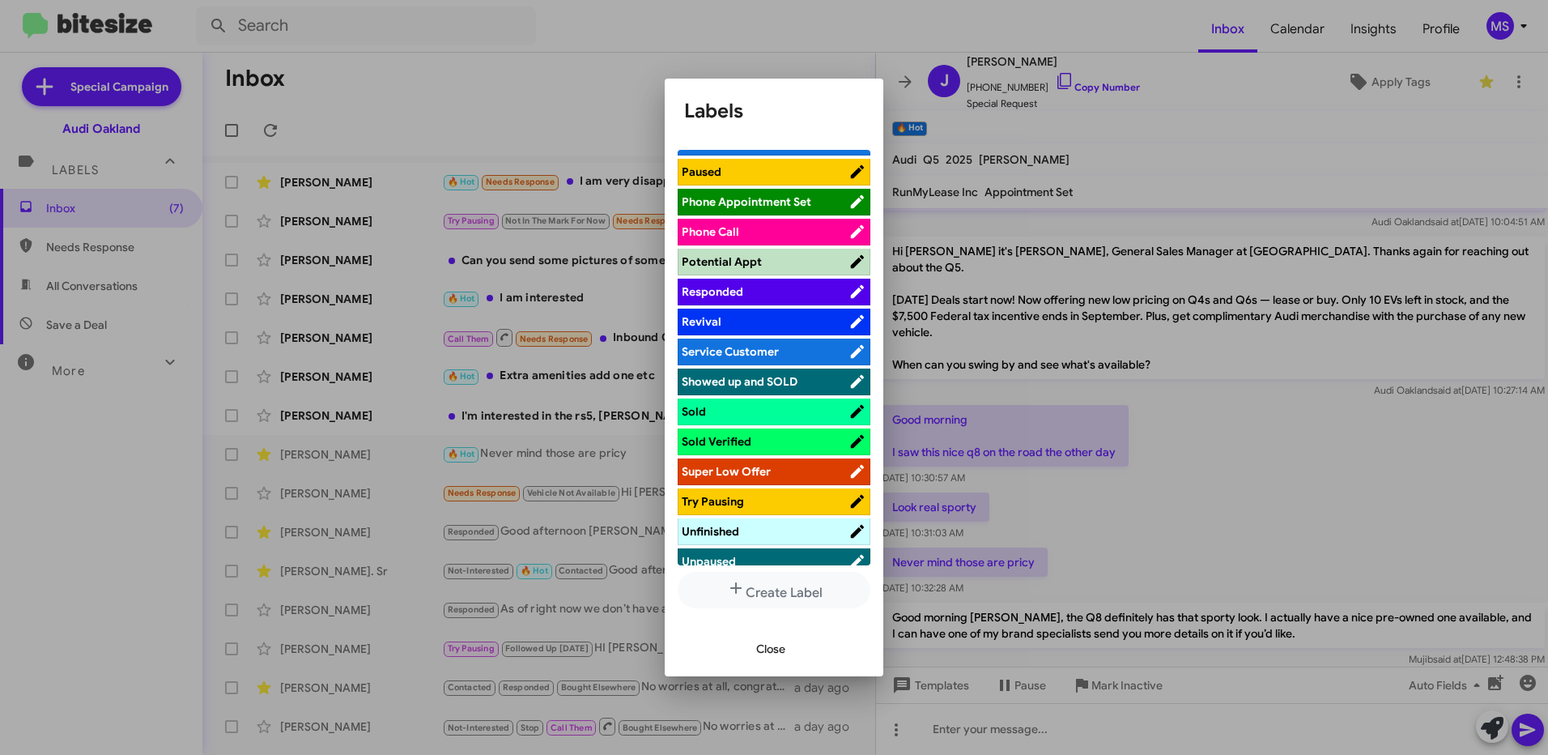
click at [775, 292] on span "Responded" at bounding box center [765, 291] width 167 height 16
click at [775, 644] on span "Close" at bounding box center [770, 648] width 29 height 29
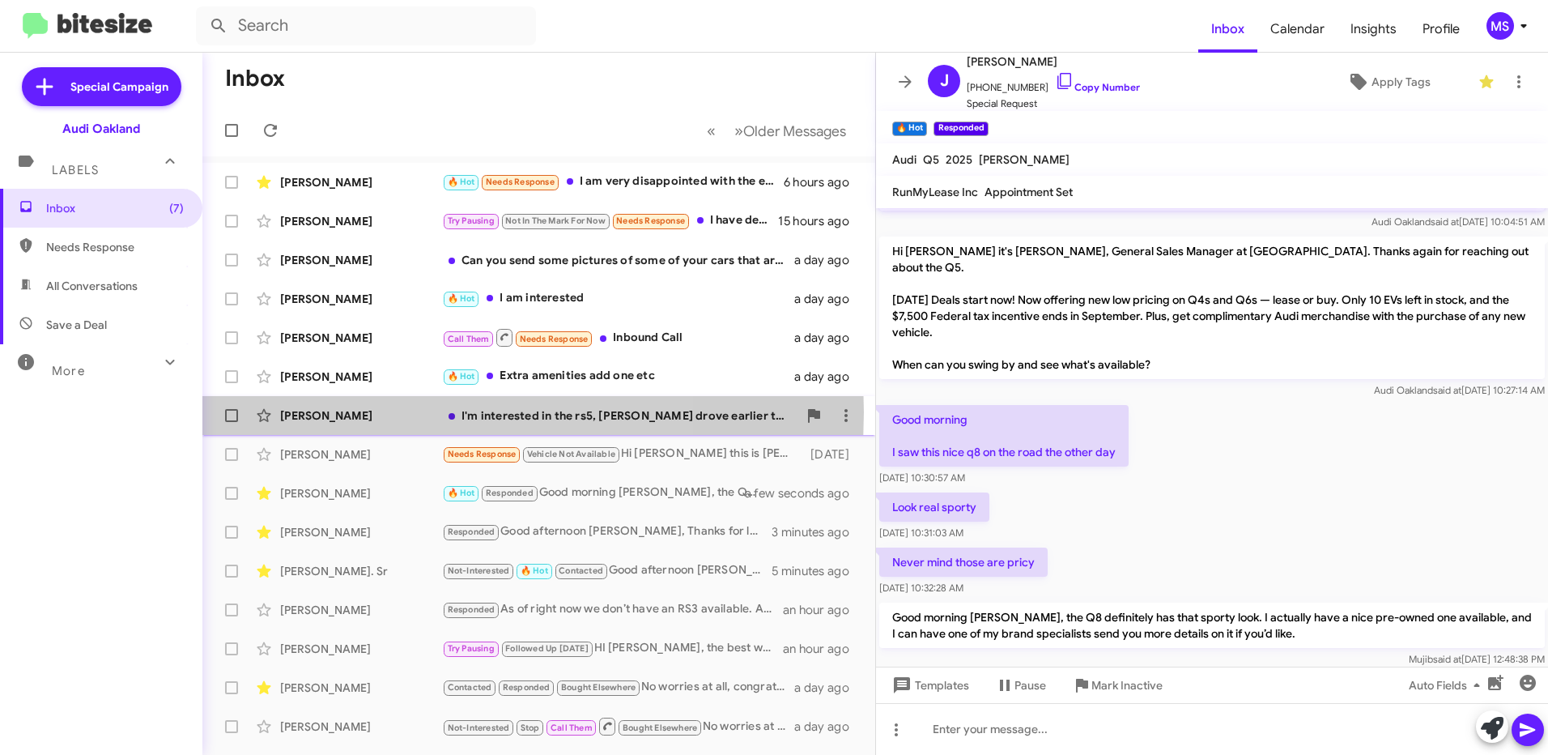
click at [367, 412] on div "[PERSON_NAME]" at bounding box center [361, 415] width 162 height 16
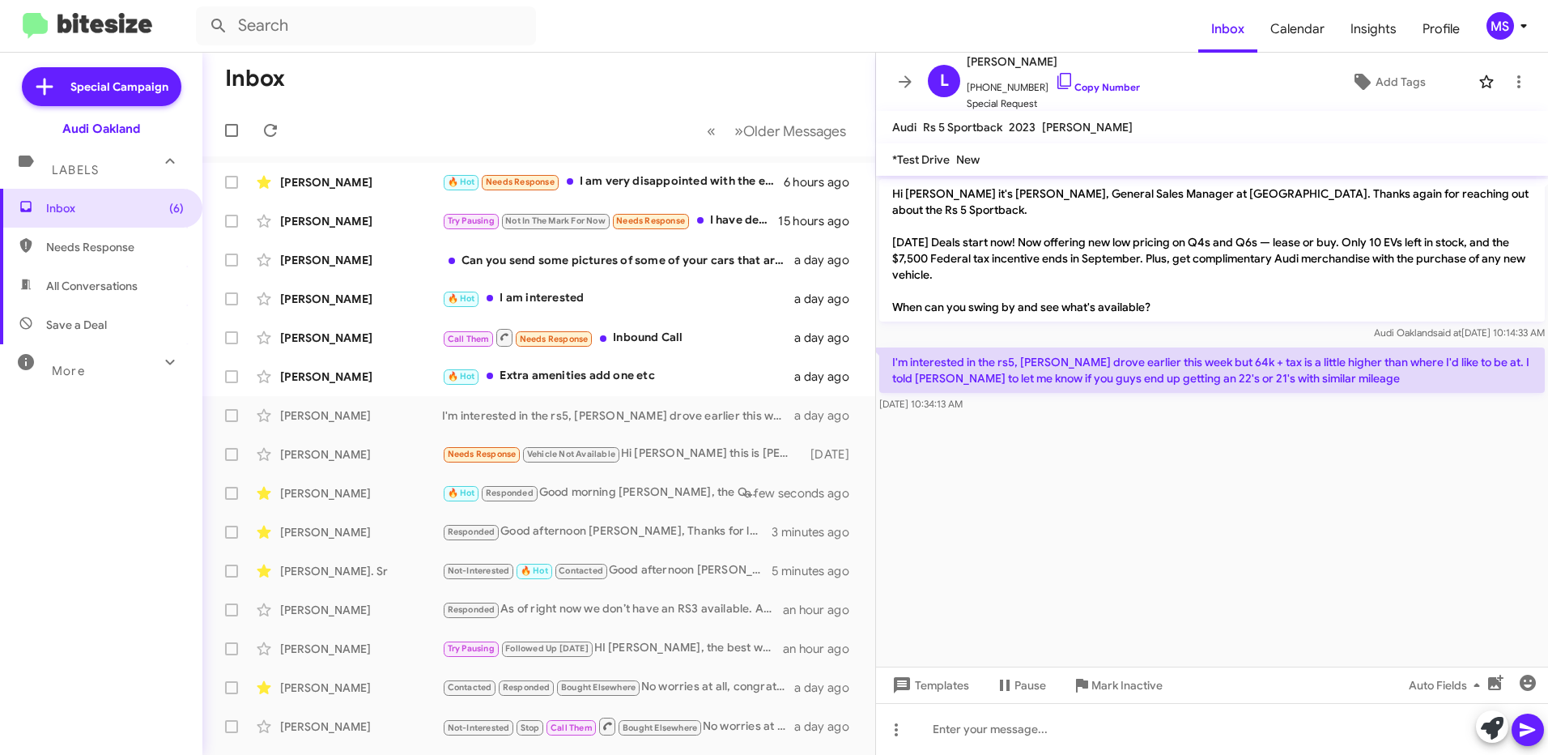
drag, startPoint x: 1287, startPoint y: 361, endPoint x: 891, endPoint y: 346, distance: 396.1
click at [891, 347] on p "I'm interested in the rs5, [PERSON_NAME] drove earlier this week but 64k + tax …" at bounding box center [1211, 369] width 665 height 45
copy p "I'm interested in the rs5, [PERSON_NAME] drove earlier this week but 64k + tax …"
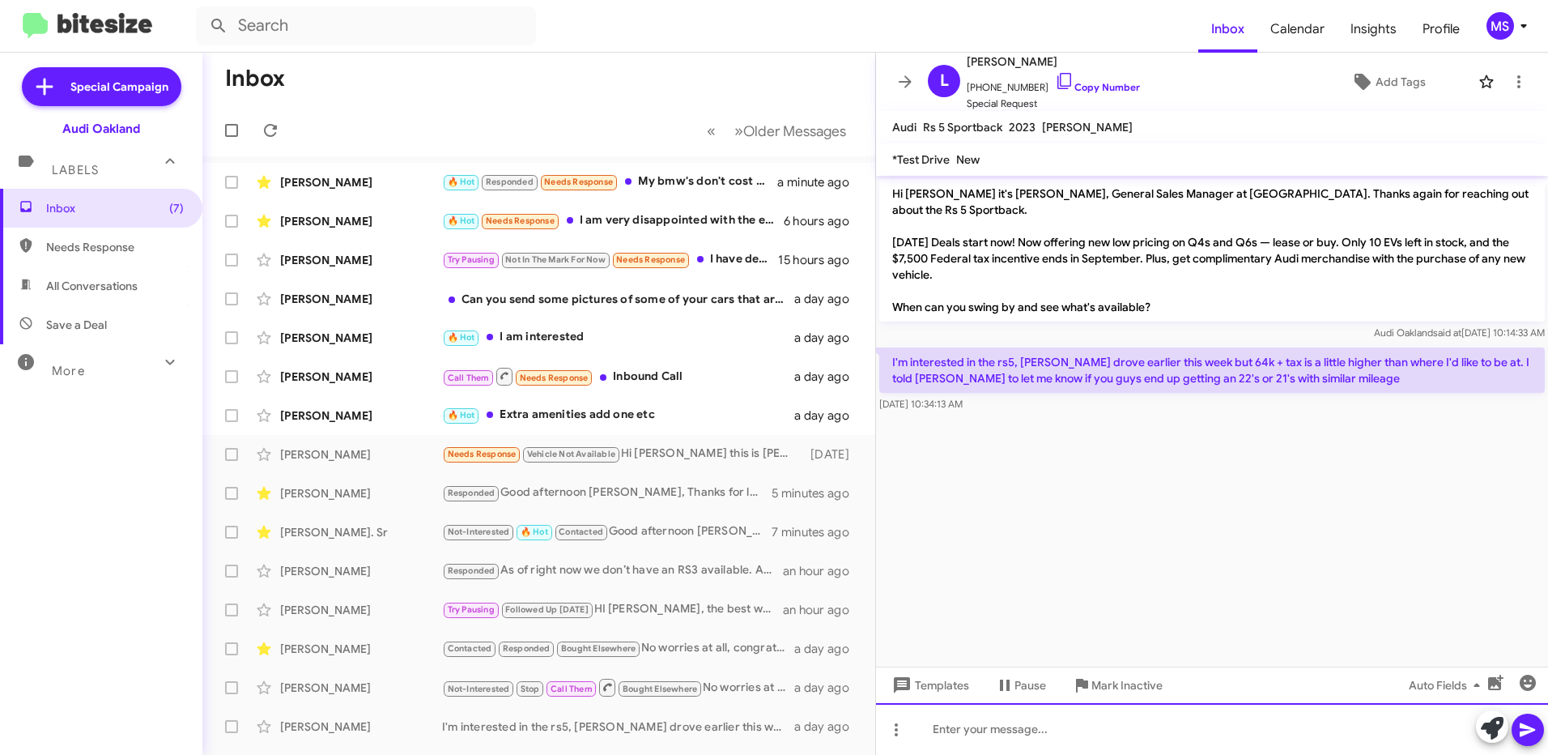
click at [1116, 727] on div at bounding box center [1212, 729] width 672 height 52
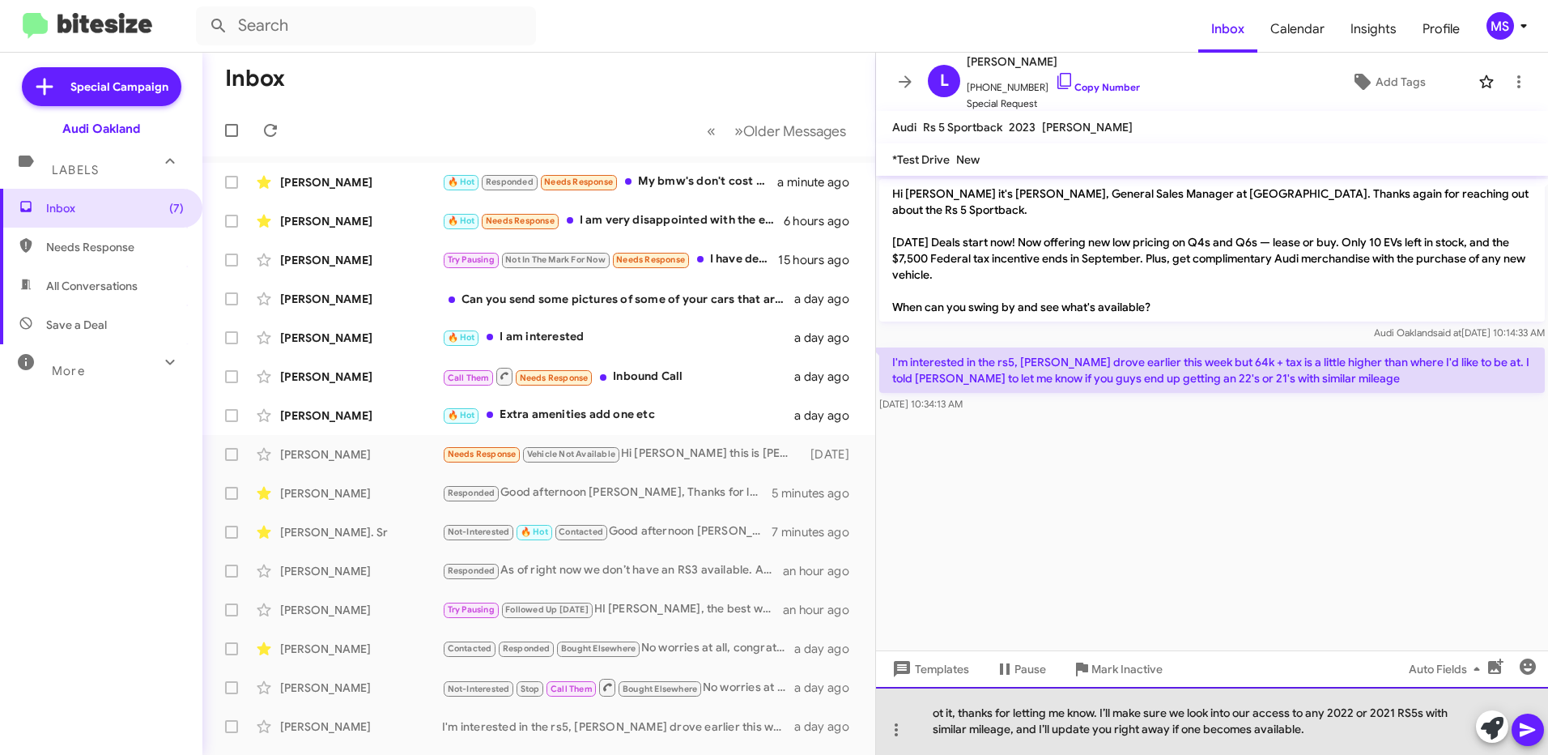
click at [930, 713] on div "ot it, thanks for letting me know. I’ll make sure we look into our access to an…" at bounding box center [1212, 721] width 672 height 68
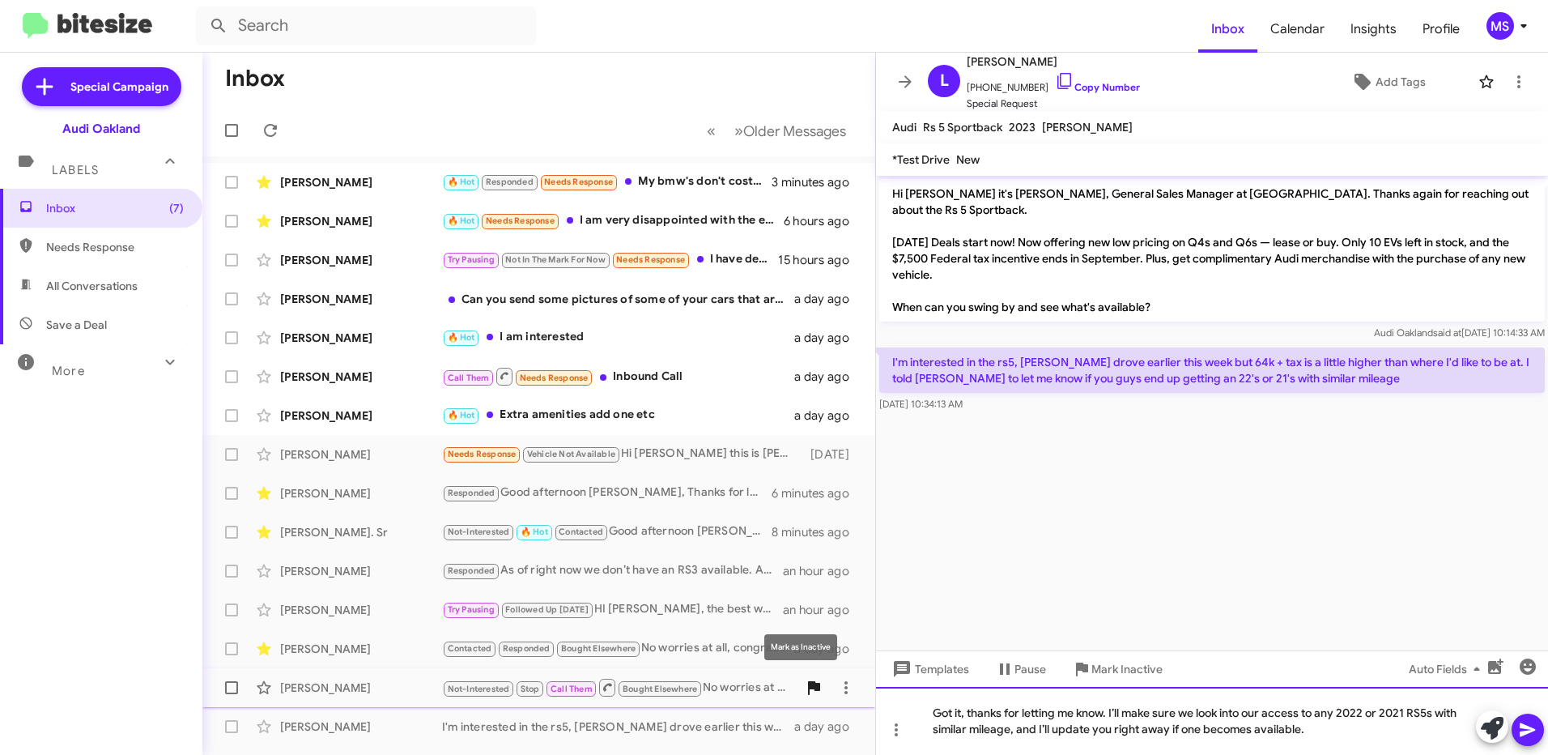
drag, startPoint x: 1308, startPoint y: 732, endPoint x: 804, endPoint y: 695, distance: 505.7
click at [804, 695] on div "Inbox « Previous » Next Older Messages [PERSON_NAME] 🔥 Hot Responded Needs Resp…" at bounding box center [874, 404] width 1345 height 702
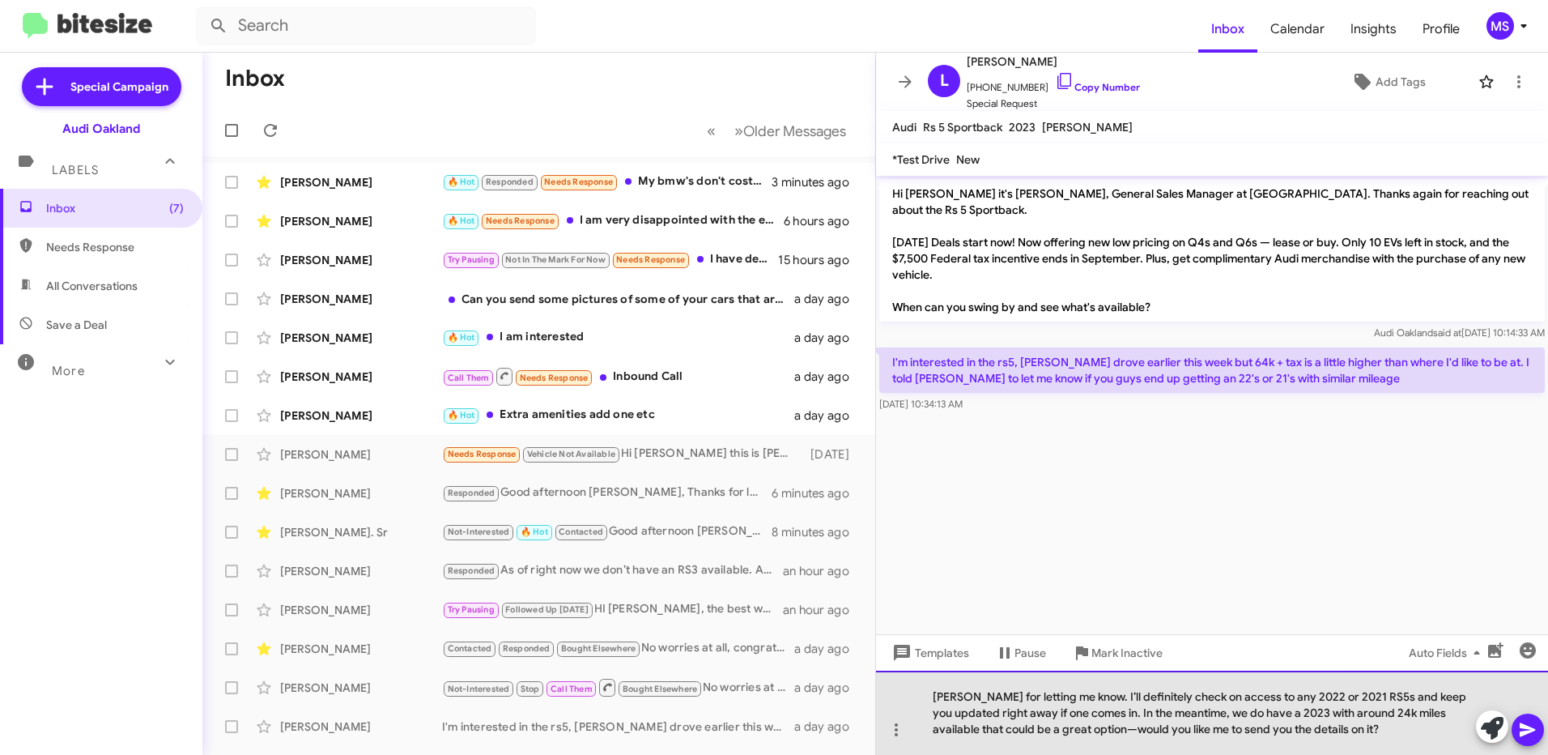
click at [932, 691] on div "[PERSON_NAME] for letting me know. I’ll definitely check on access to any 2022 …" at bounding box center [1212, 712] width 672 height 84
drag, startPoint x: 1210, startPoint y: 712, endPoint x: 1080, endPoint y: 698, distance: 131.2
click at [1080, 698] on div "Thanks for letting me know. I’ll definitely check on access to any 2022 or 2021…" at bounding box center [1212, 712] width 672 height 84
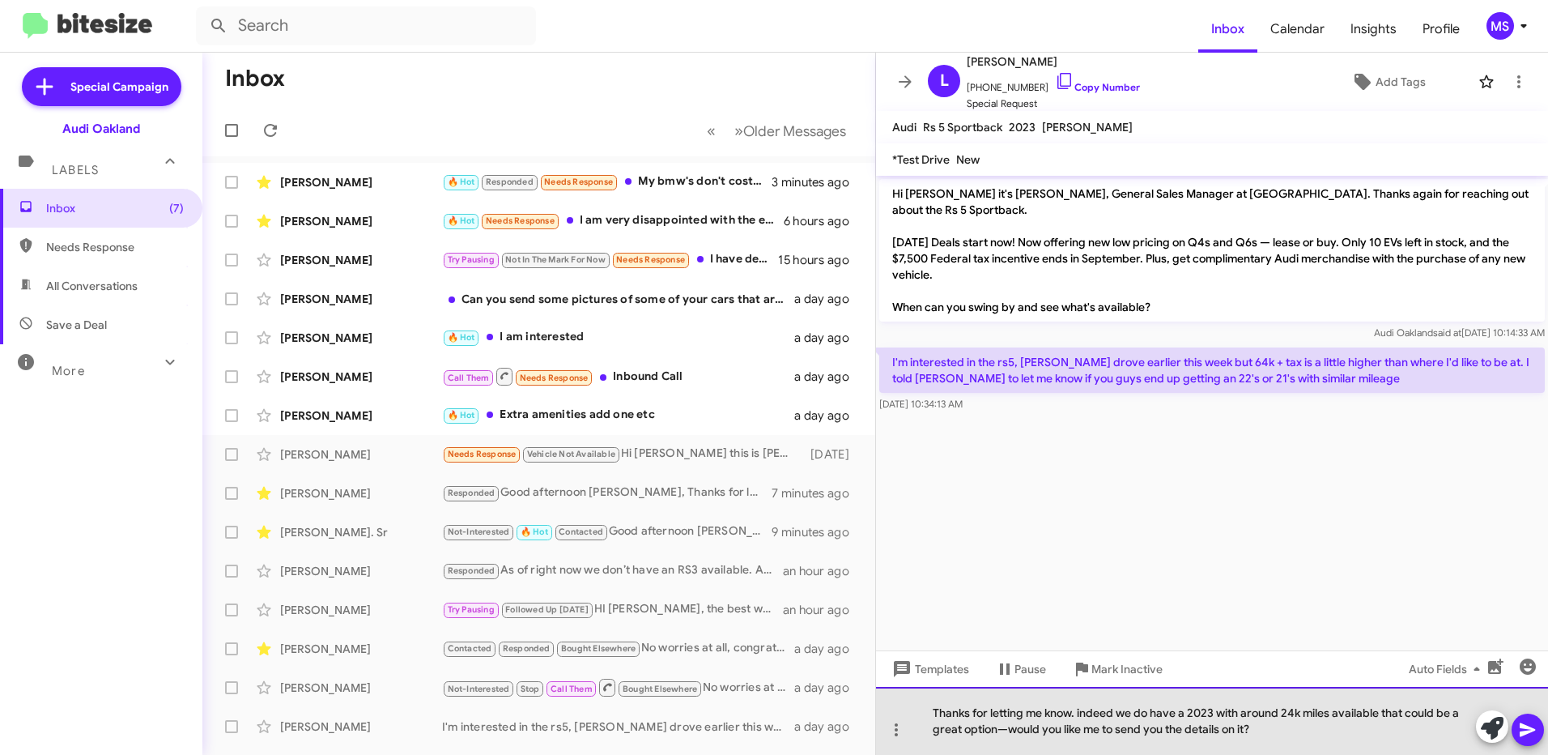
click at [1008, 728] on div "Thanks for letting me know. indeed we do have a 2023 with around 24k miles avai…" at bounding box center [1212, 721] width 672 height 68
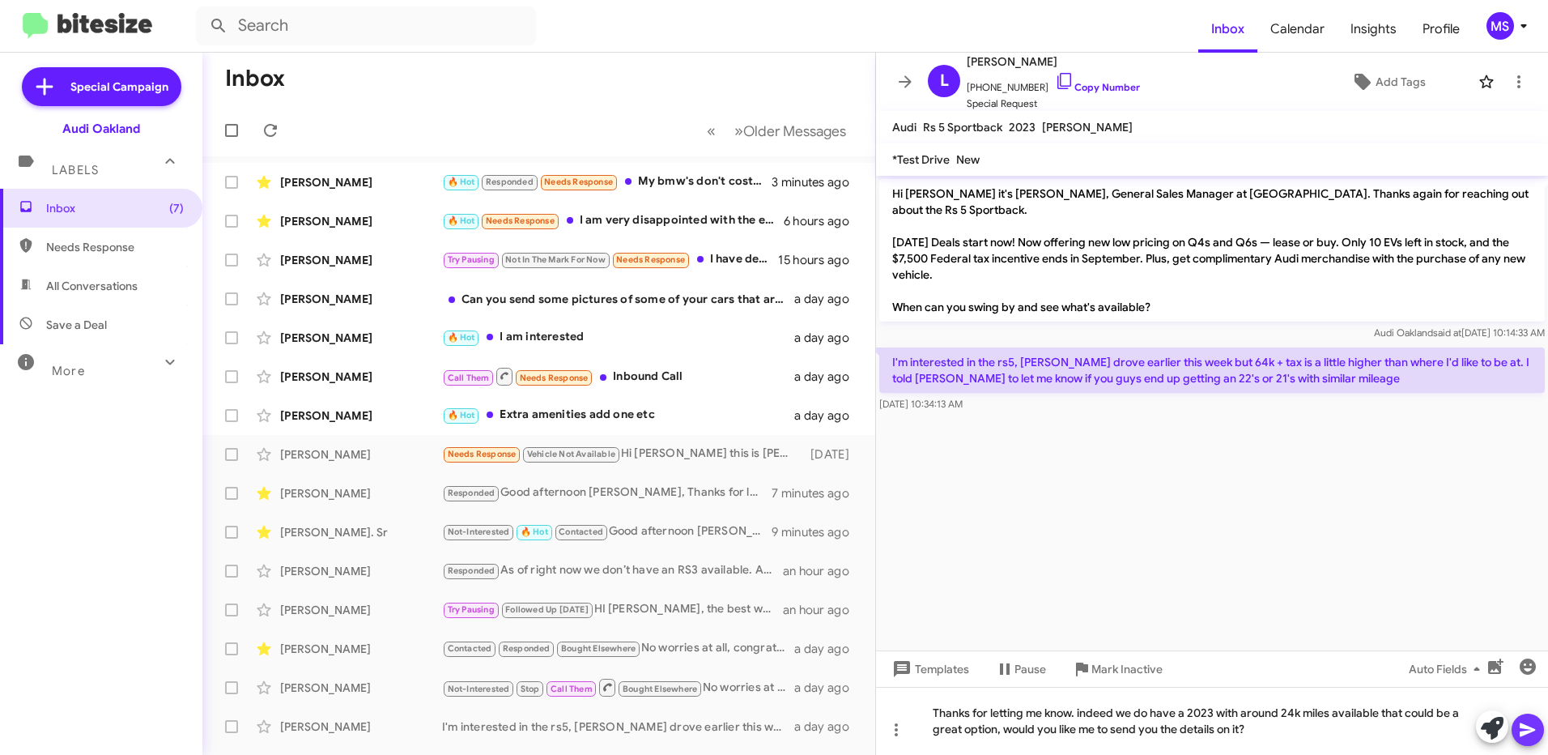
click at [1525, 733] on icon at bounding box center [1527, 730] width 15 height 14
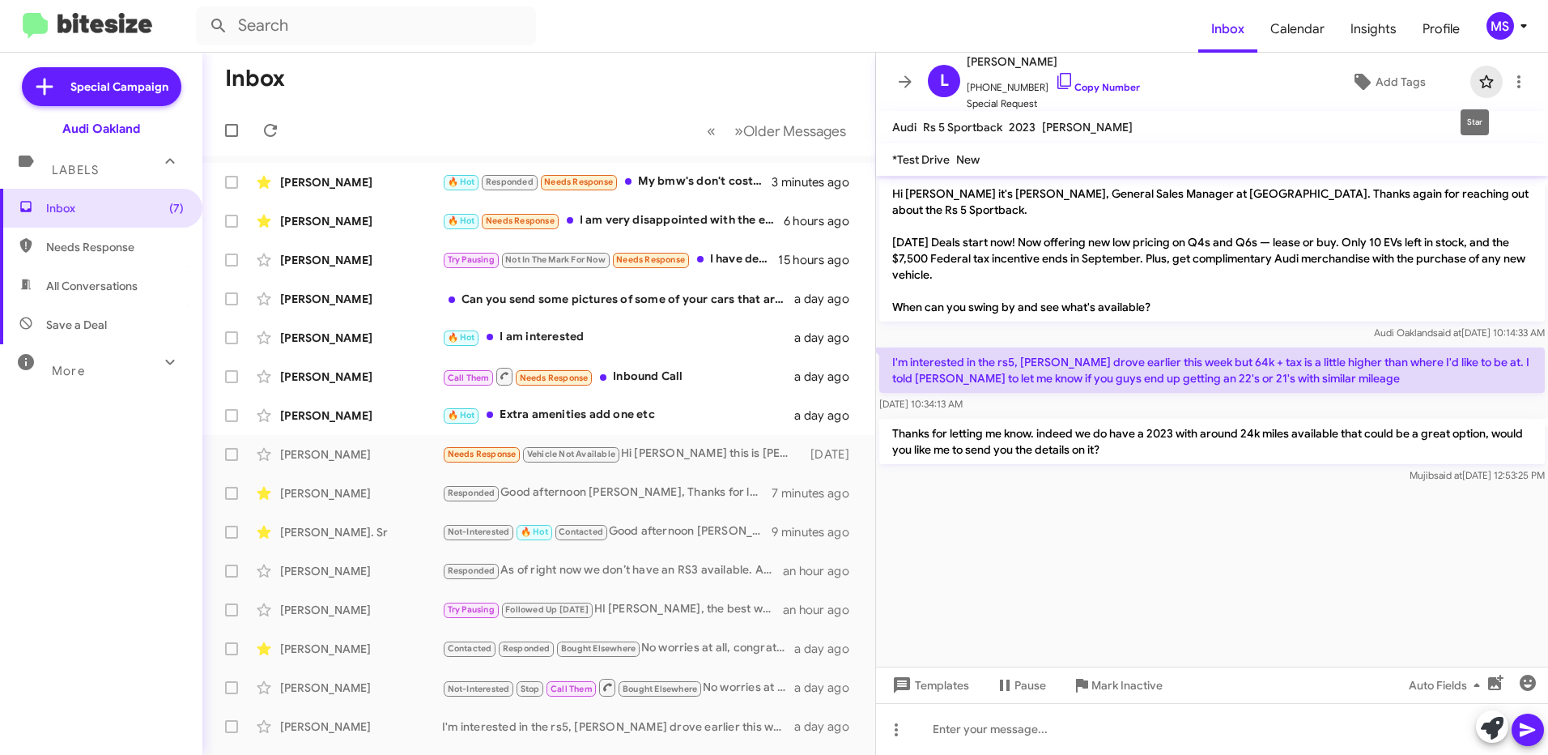
click at [1479, 87] on icon at bounding box center [1486, 81] width 14 height 13
click at [1384, 85] on span "Add Tags" at bounding box center [1400, 81] width 50 height 29
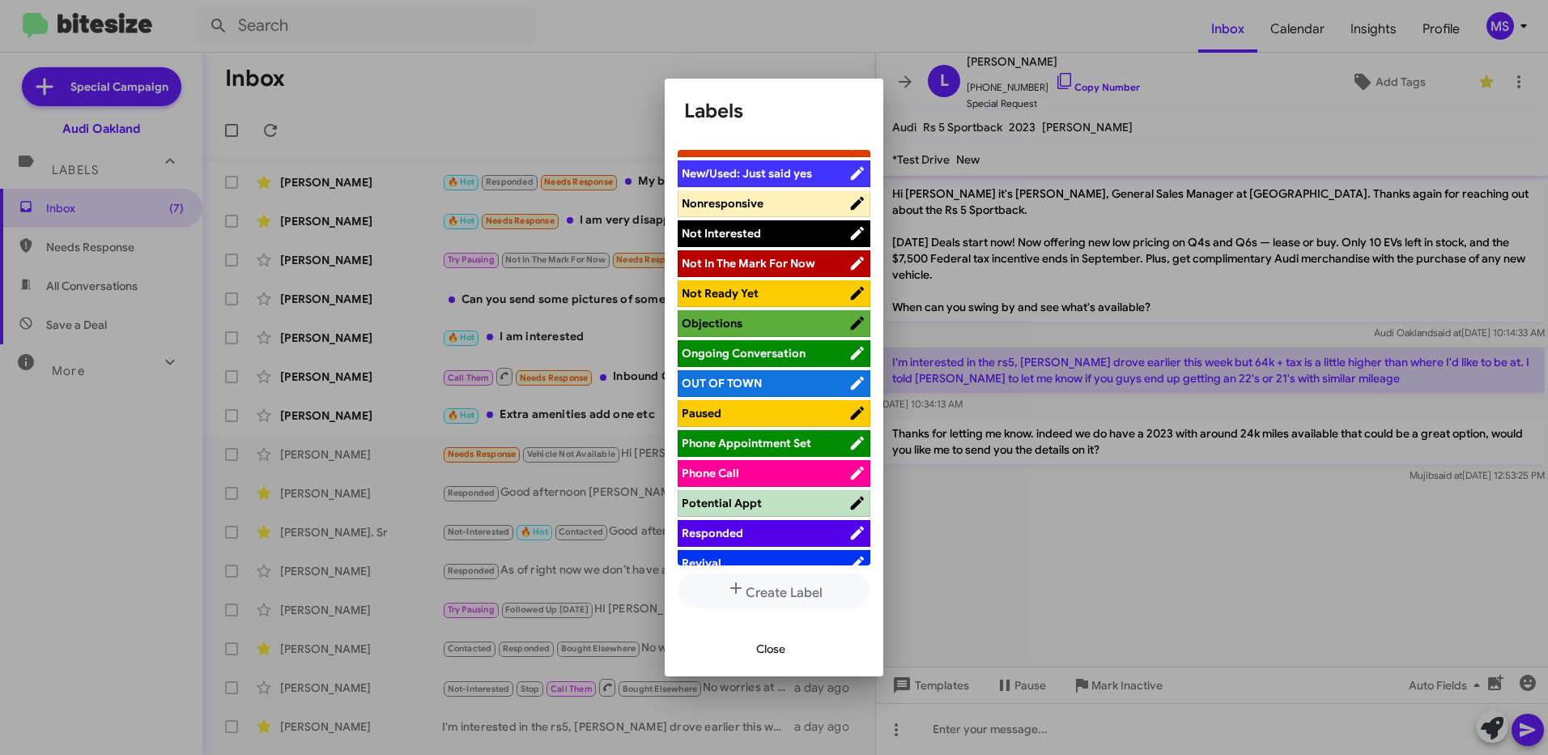
scroll to position [729, 0]
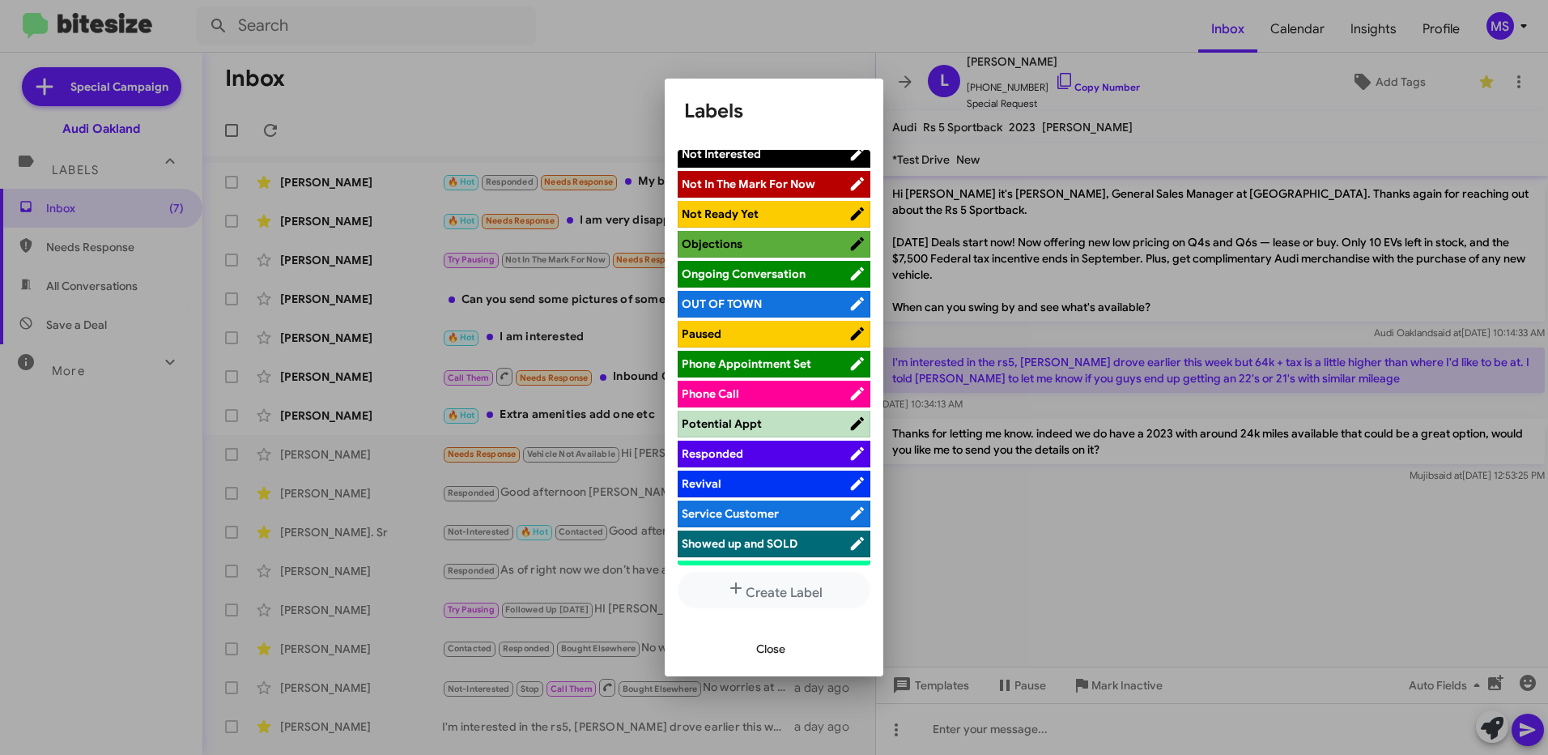
click at [776, 450] on span "Responded" at bounding box center [765, 453] width 167 height 16
click at [767, 649] on span "Close" at bounding box center [770, 648] width 29 height 29
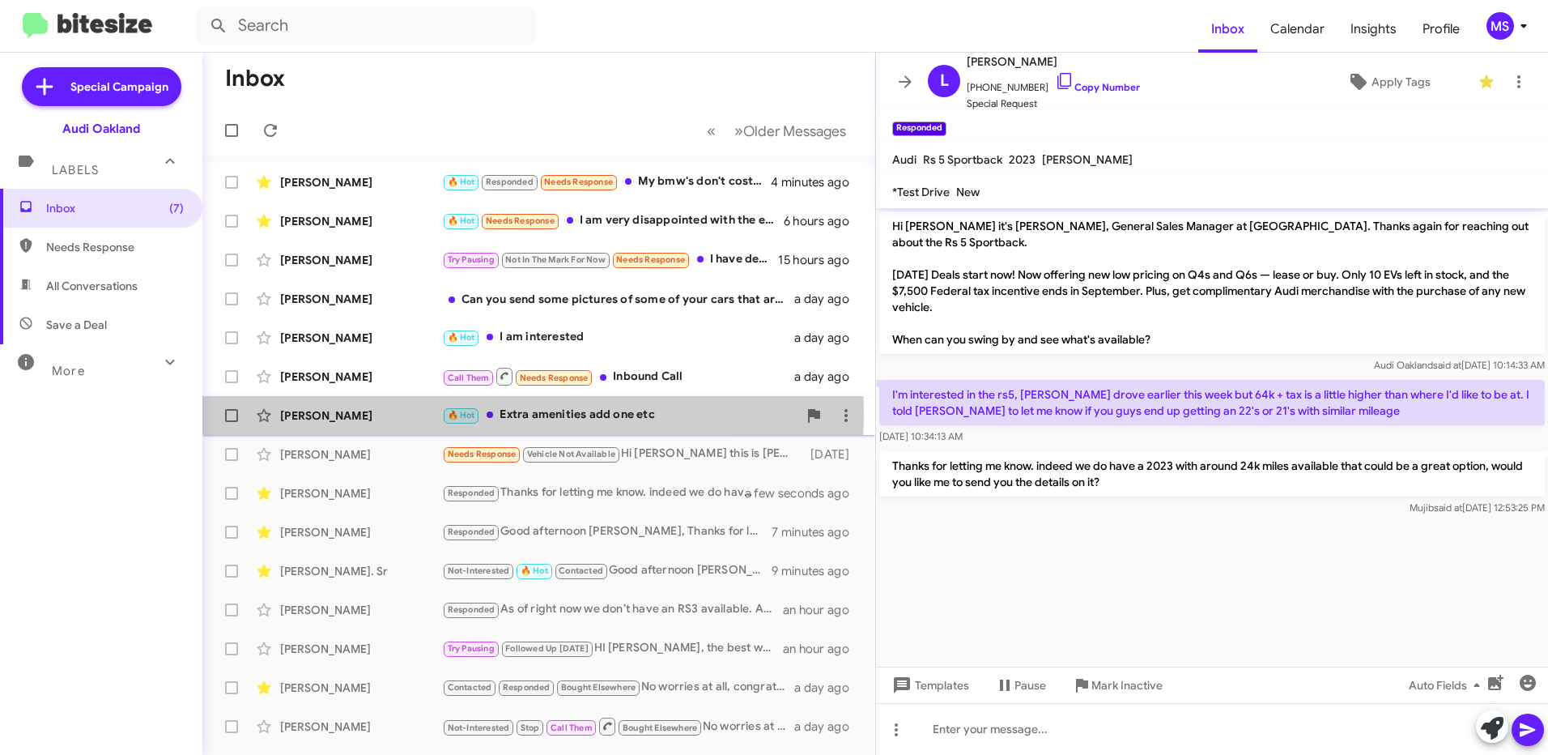
click at [386, 414] on div "[PERSON_NAME]" at bounding box center [361, 415] width 162 height 16
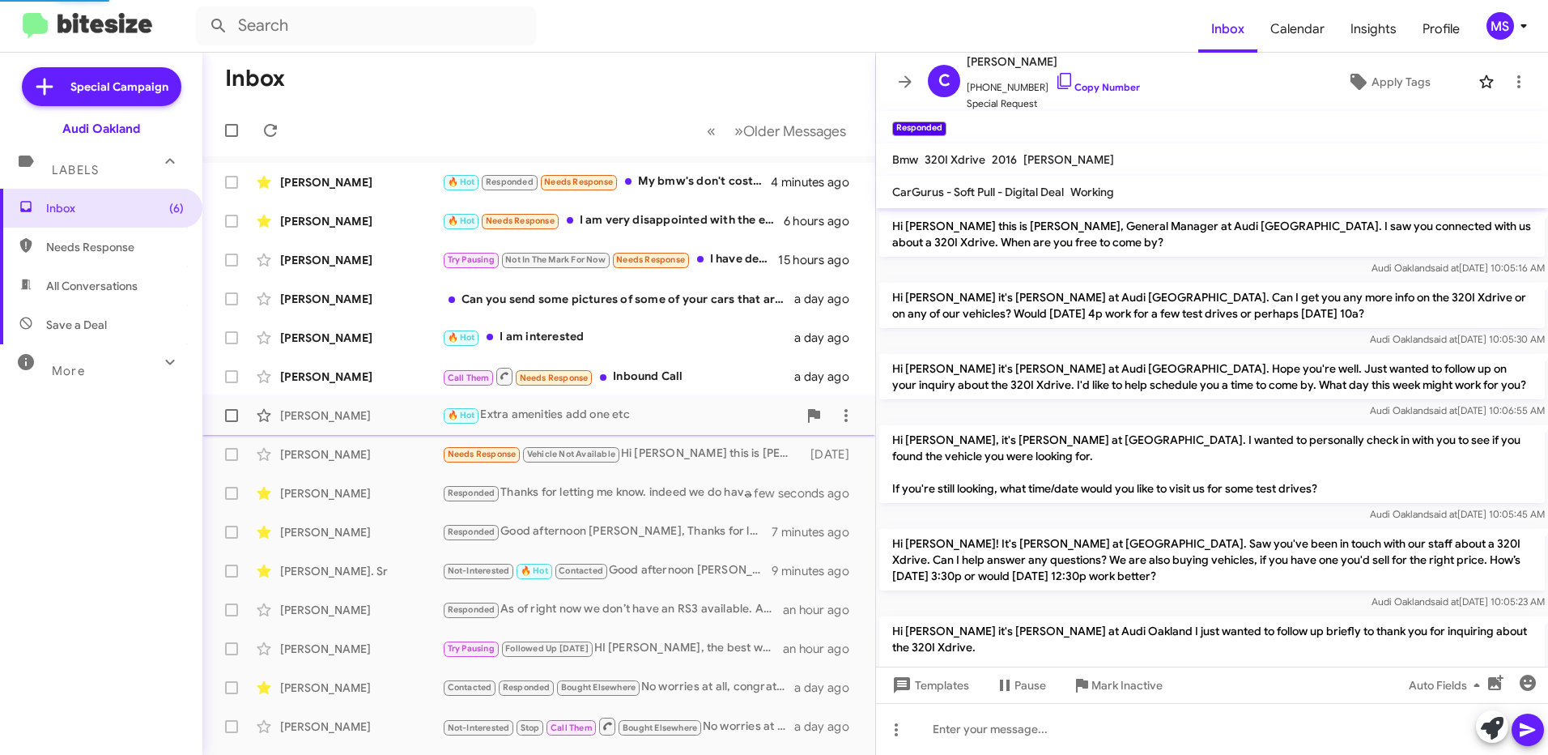
scroll to position [640, 0]
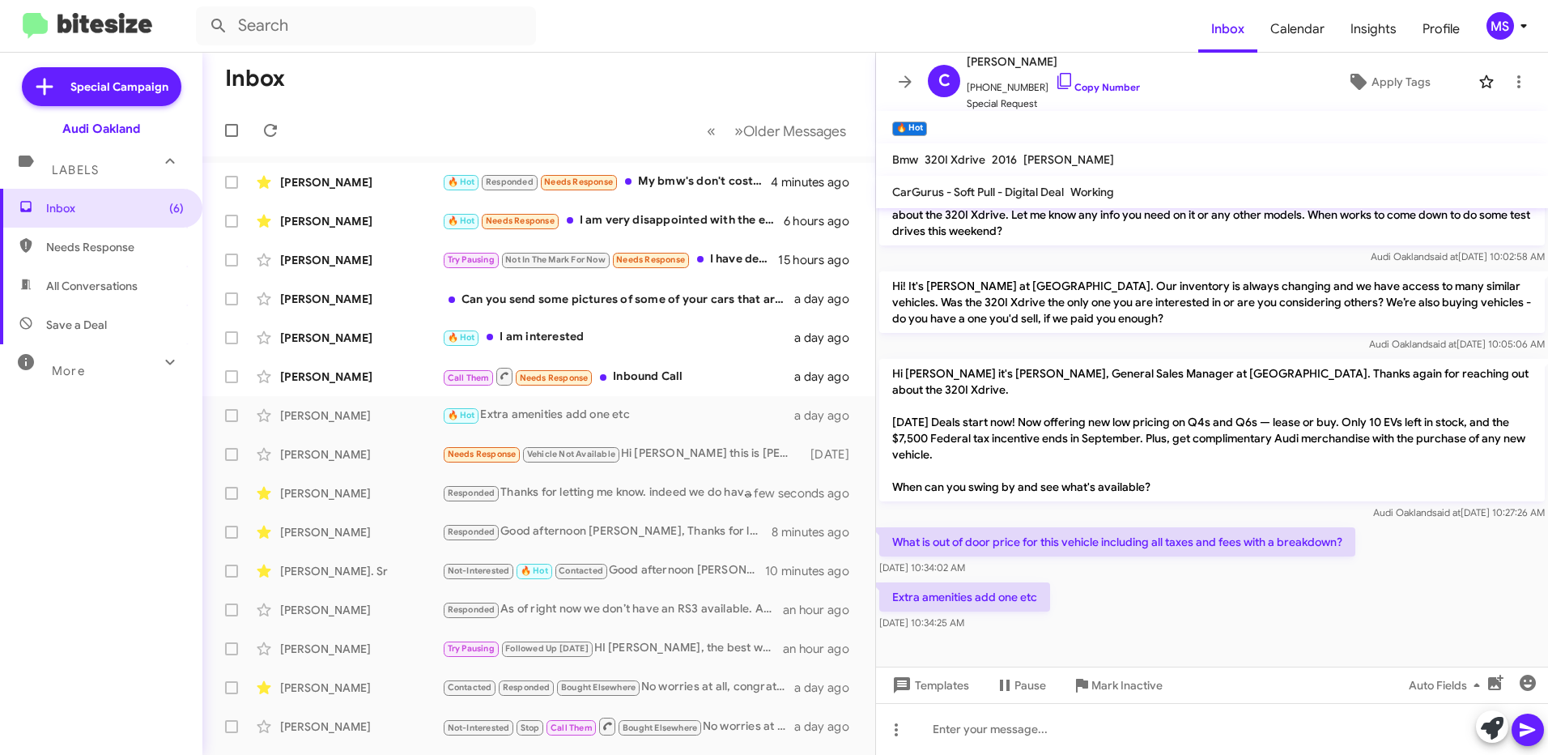
drag, startPoint x: 1041, startPoint y: 580, endPoint x: 896, endPoint y: 520, distance: 157.1
click at [896, 520] on div "Hi [PERSON_NAME] this is [PERSON_NAME], General Manager at Audi [GEOGRAPHIC_DAT…" at bounding box center [1212, 101] width 672 height 1065
copy div "What is out of door price for this vehicle including all taxes and fees with a …"
click at [1096, 79] on span "[PHONE_NUMBER] Copy Number" at bounding box center [1053, 83] width 173 height 24
click at [1095, 83] on link "Copy Number" at bounding box center [1097, 87] width 85 height 12
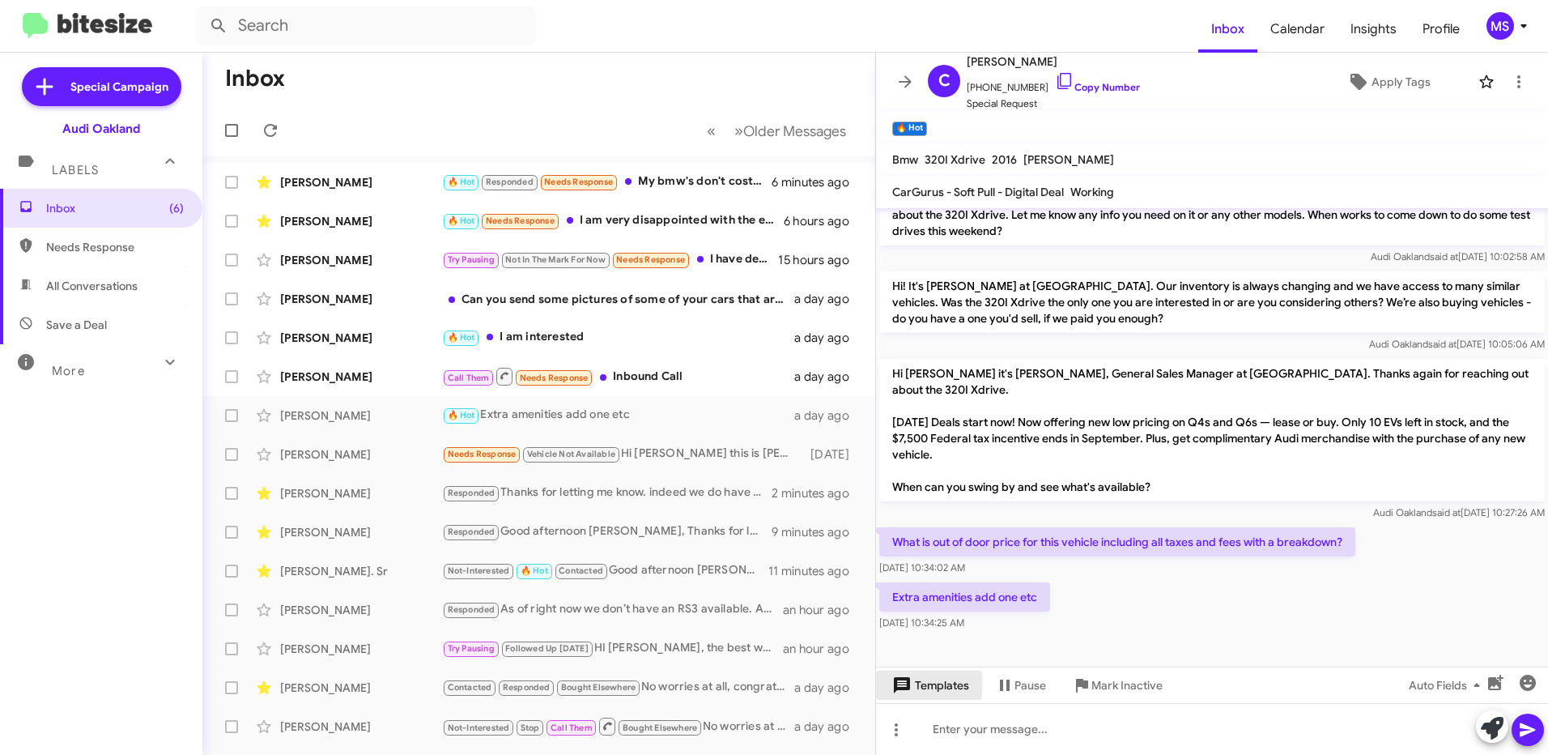
click at [946, 692] on span "Templates" at bounding box center [929, 684] width 80 height 29
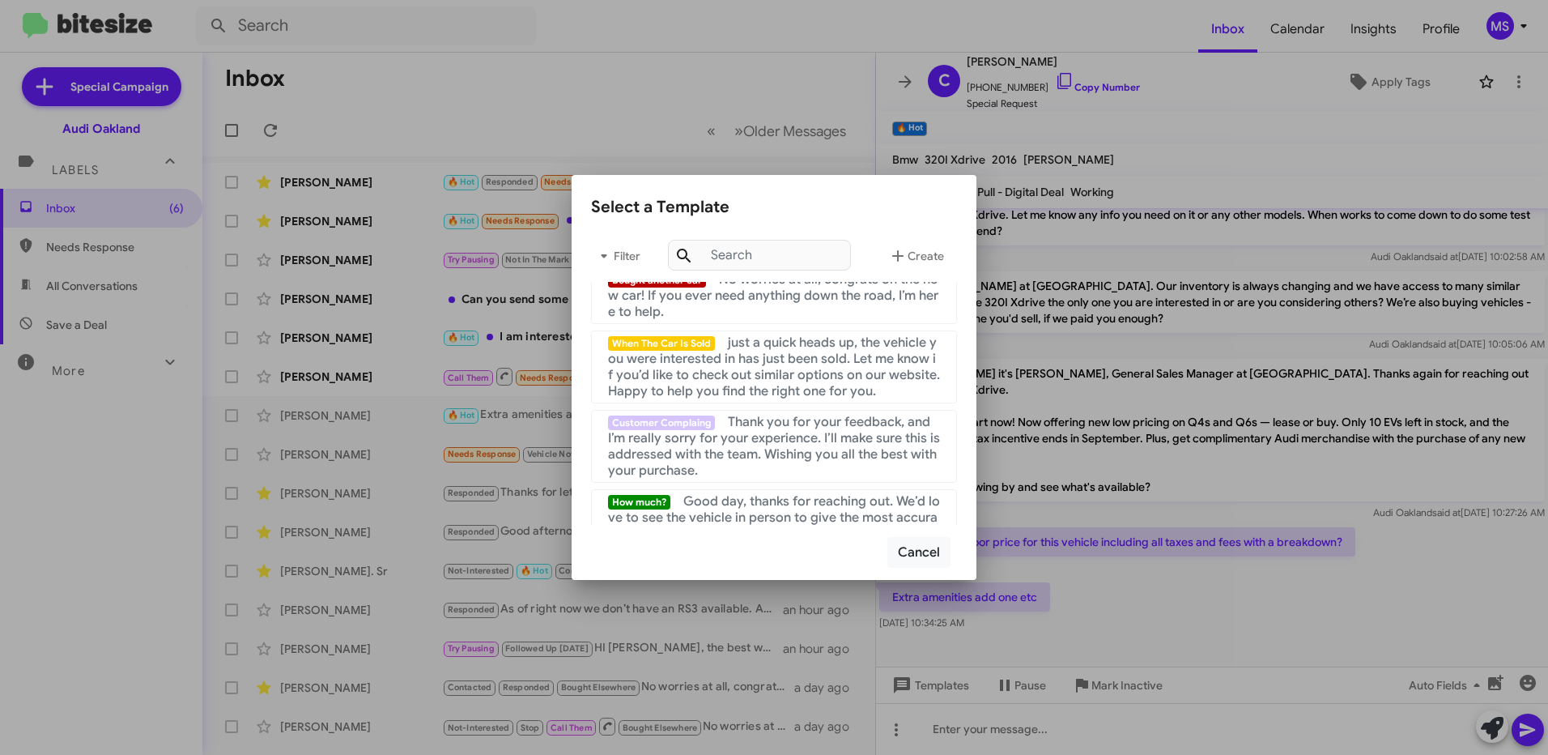
scroll to position [405, 0]
click at [829, 395] on span "just a quick heads up, the vehicle you were interested in has just been sold. L…" at bounding box center [774, 363] width 332 height 65
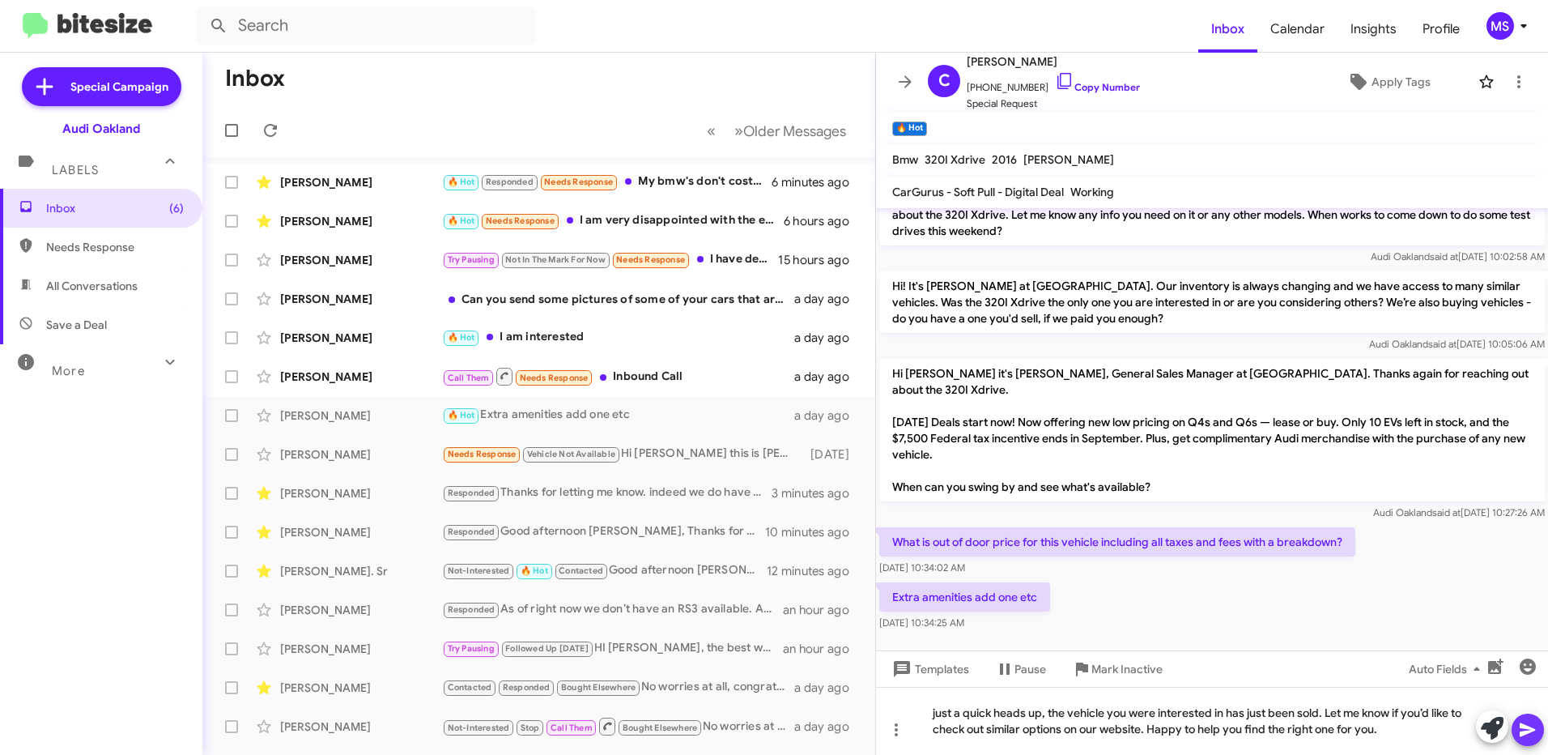
click at [1524, 731] on icon at bounding box center [1527, 730] width 15 height 14
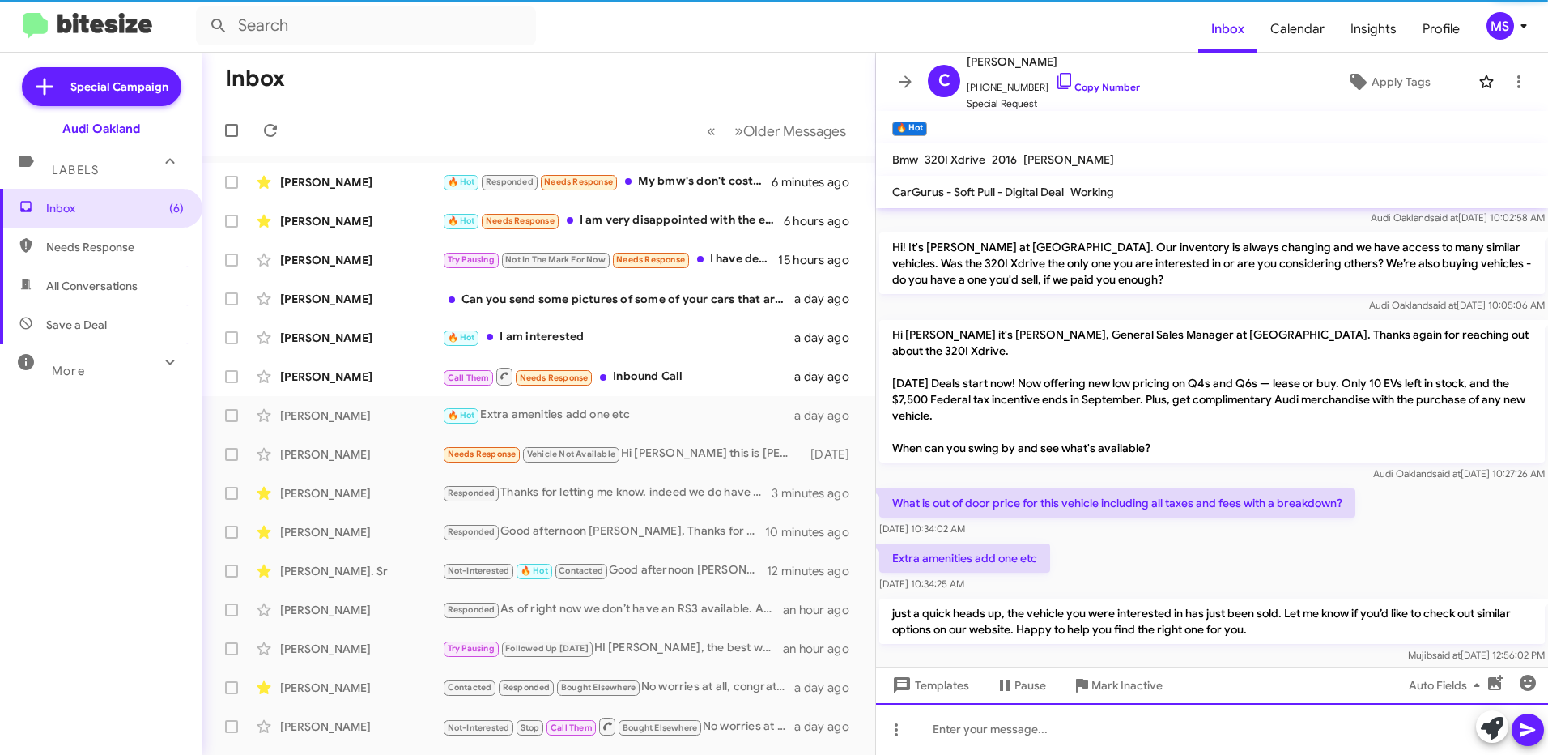
scroll to position [715, 0]
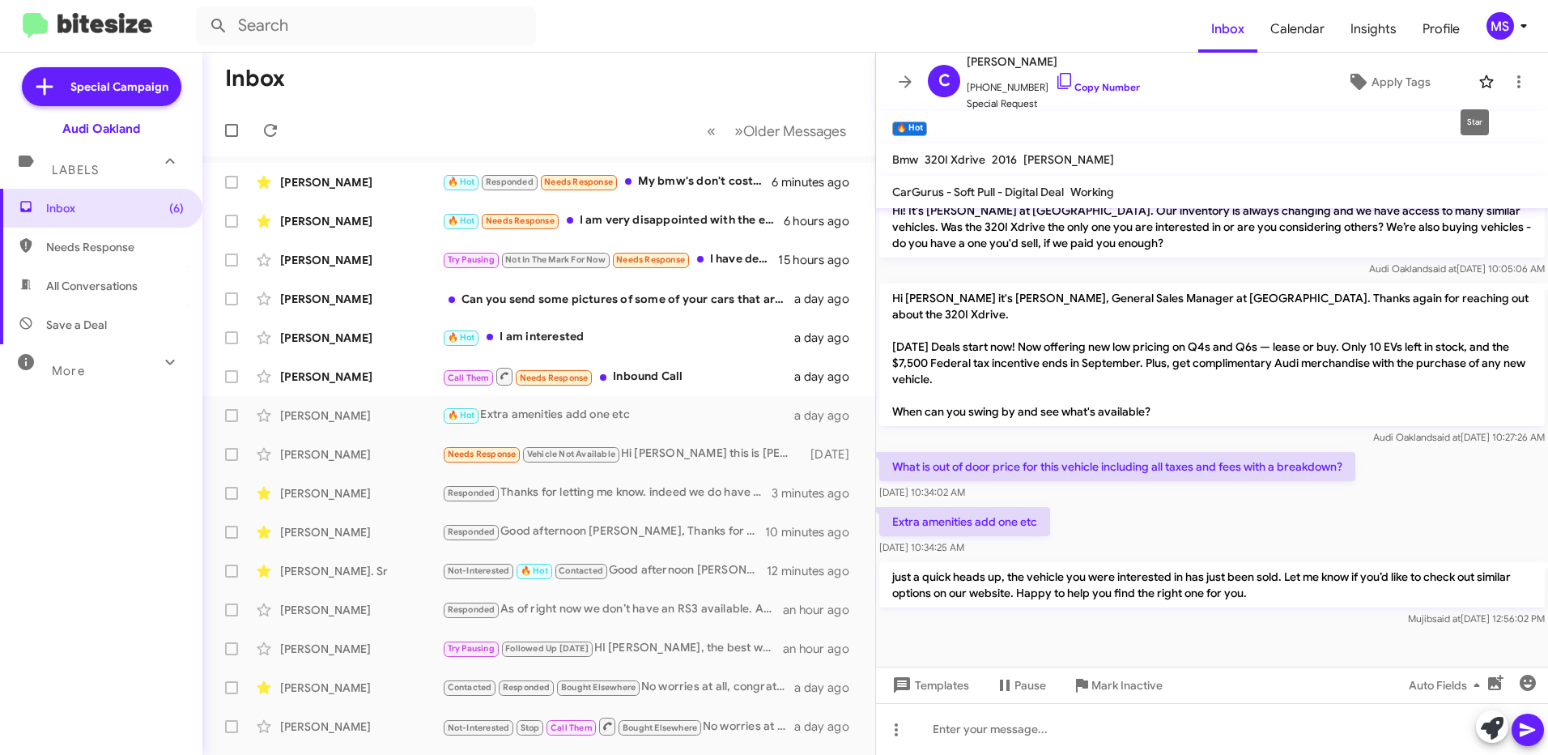
click at [1477, 82] on icon at bounding box center [1486, 81] width 19 height 19
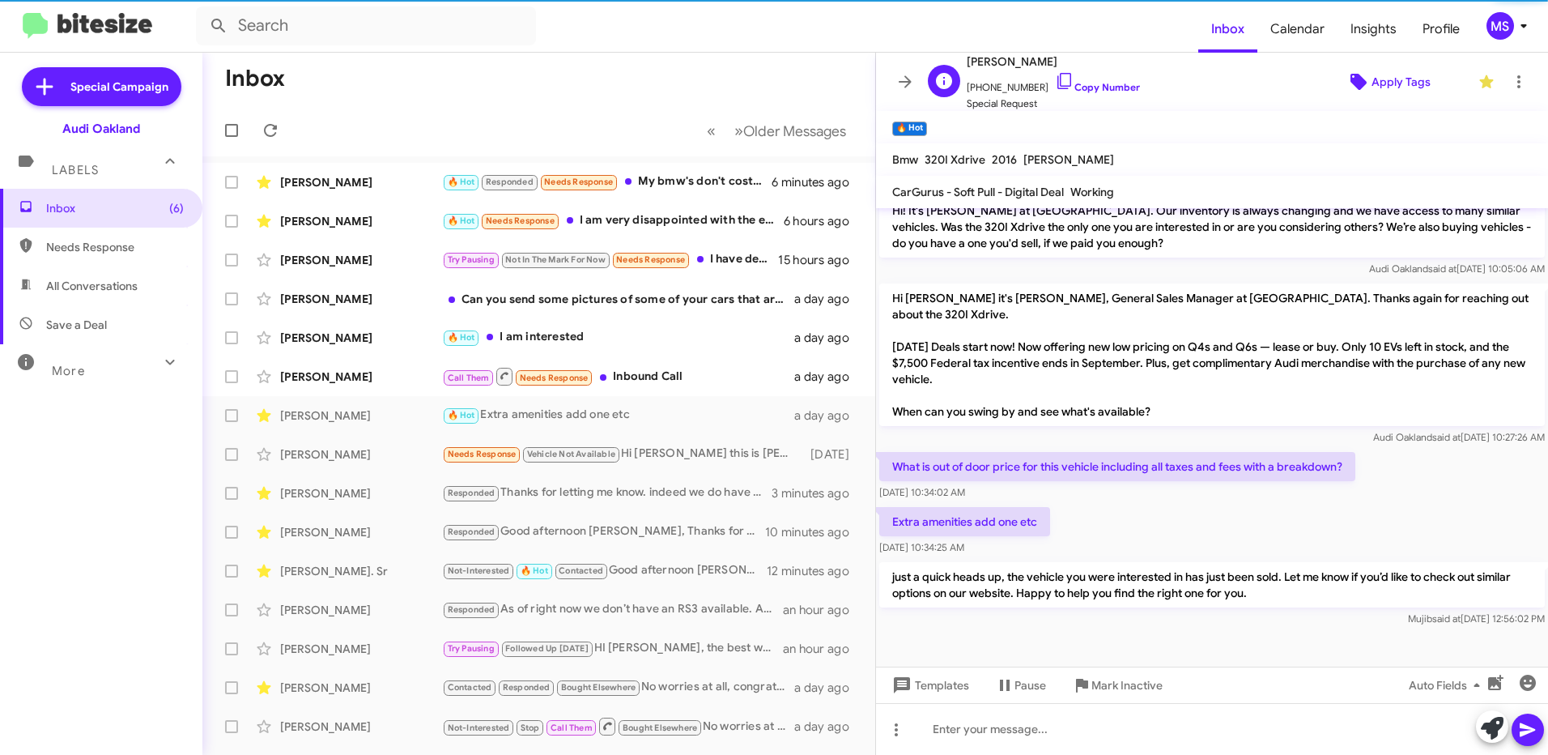
click at [1393, 82] on span "Apply Tags" at bounding box center [1400, 81] width 59 height 29
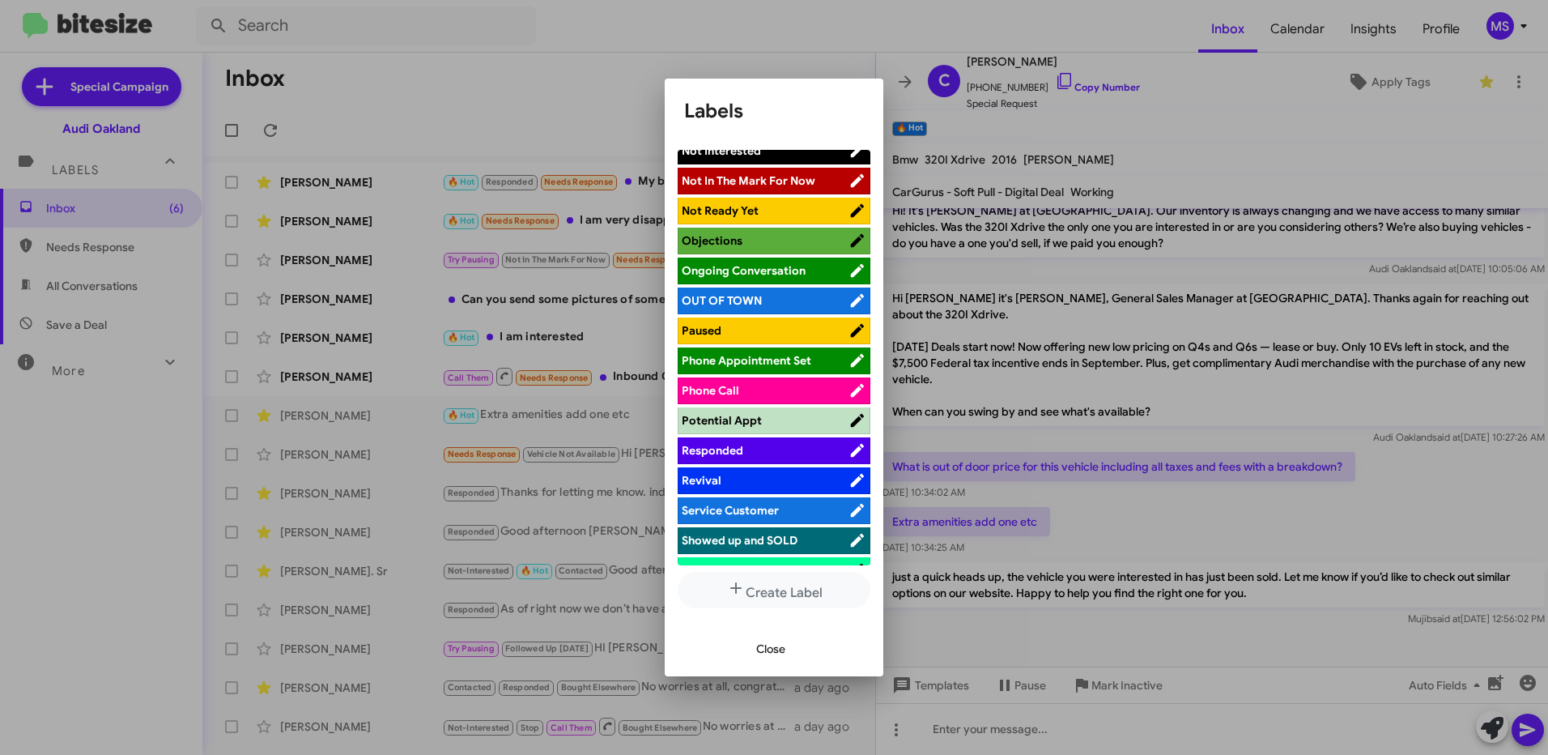
scroll to position [810, 0]
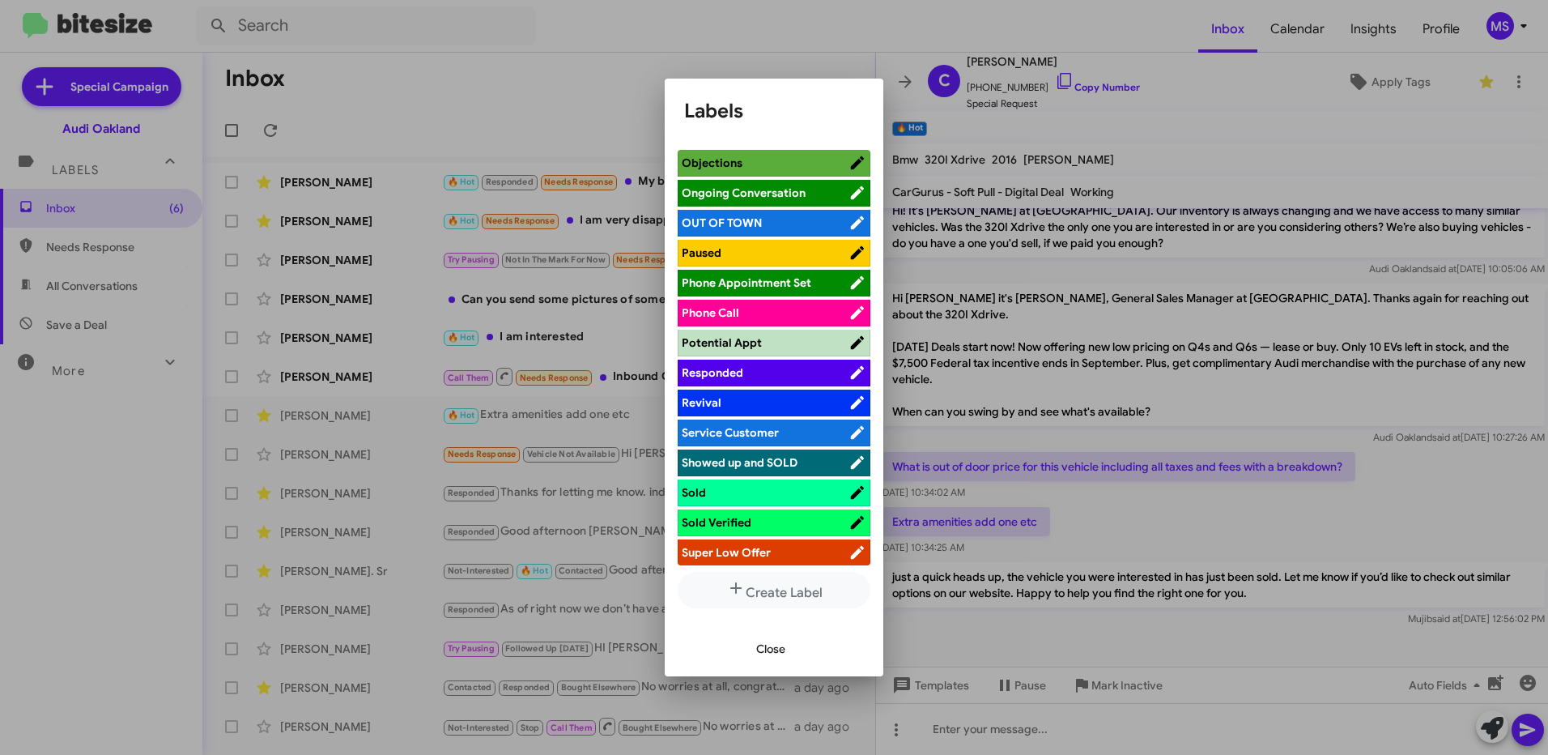
click at [781, 368] on span "Responded" at bounding box center [765, 372] width 167 height 16
click at [784, 642] on span "Close" at bounding box center [770, 648] width 29 height 29
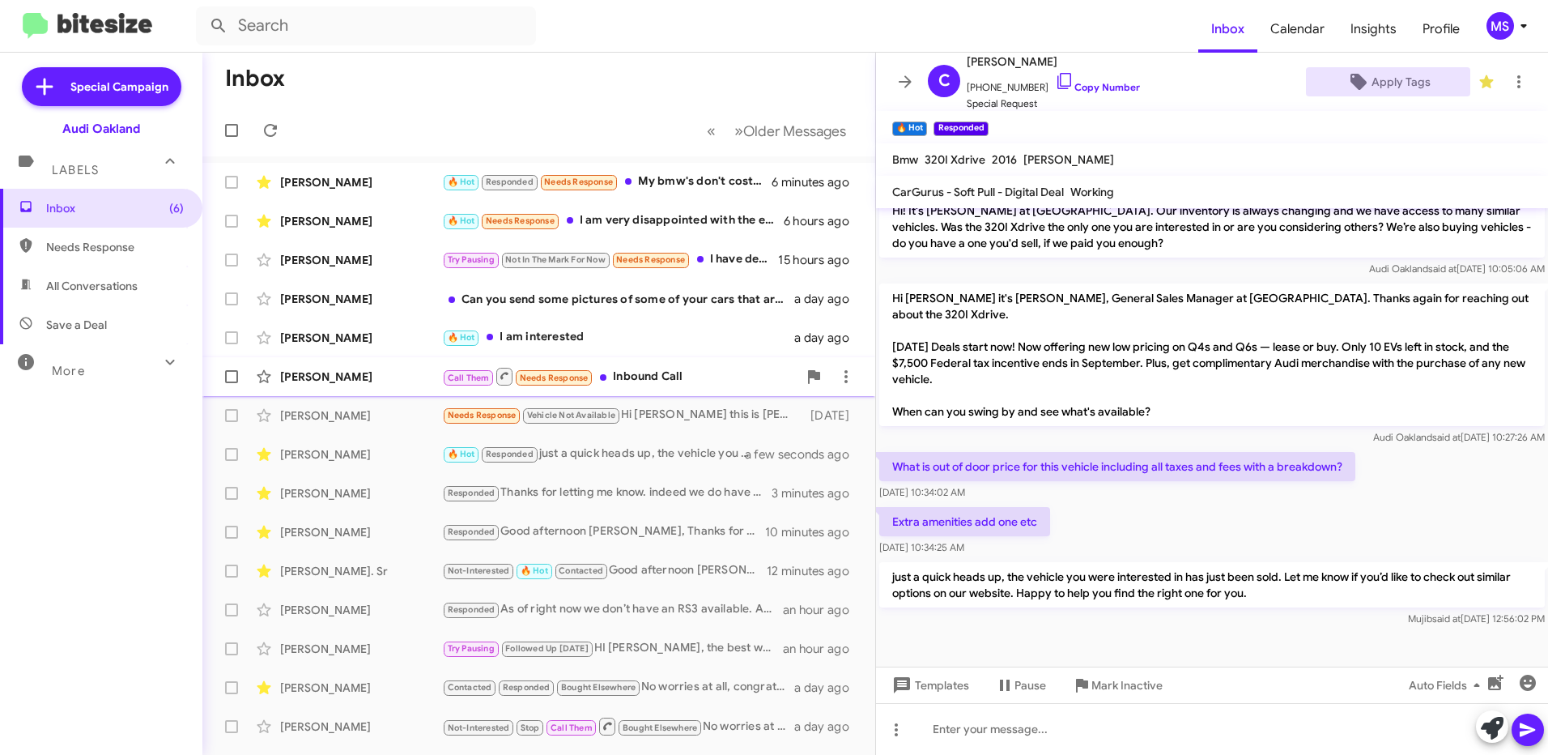
click at [352, 374] on div "[PERSON_NAME]" at bounding box center [361, 376] width 162 height 16
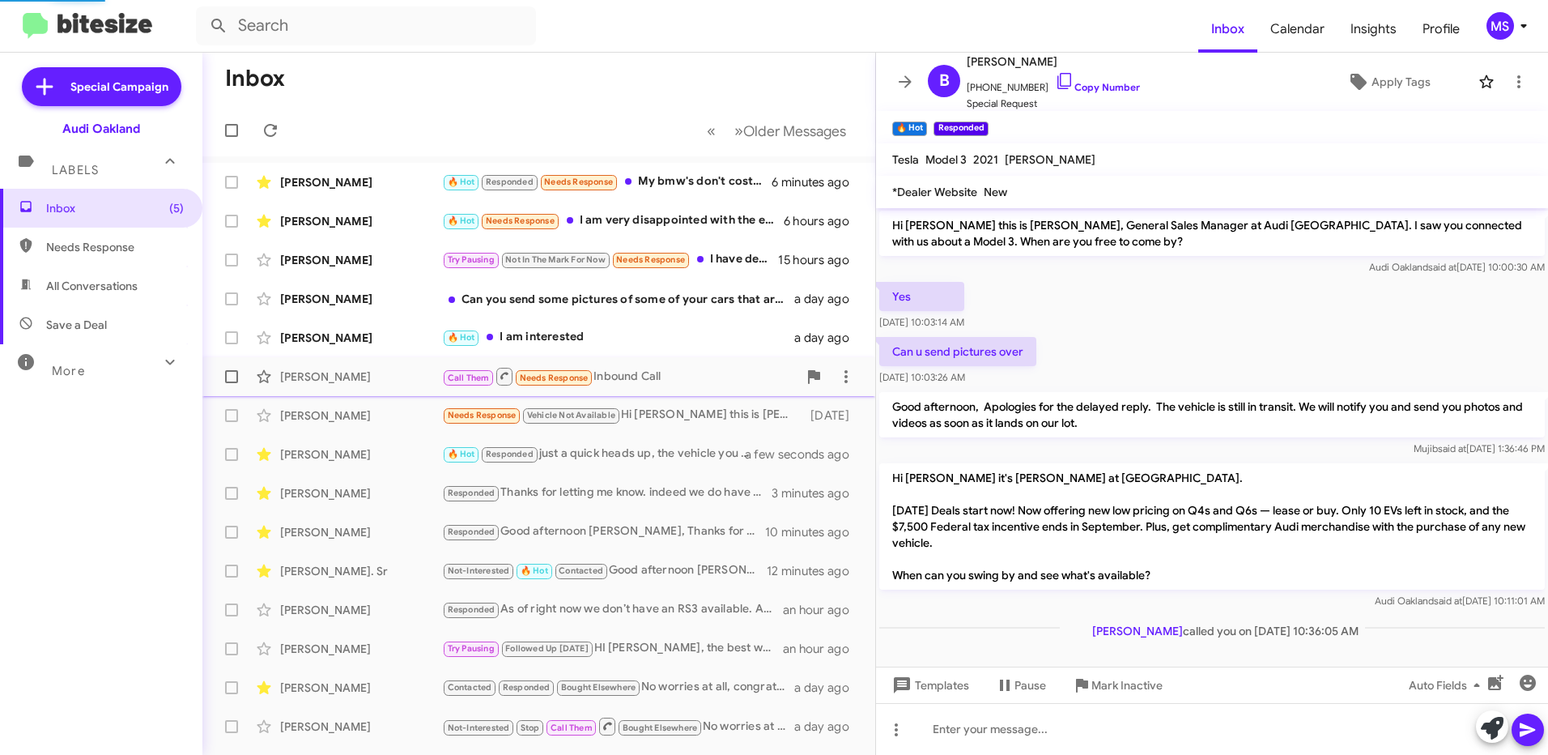
scroll to position [1, 0]
click at [1101, 81] on link "Copy Number" at bounding box center [1097, 87] width 85 height 12
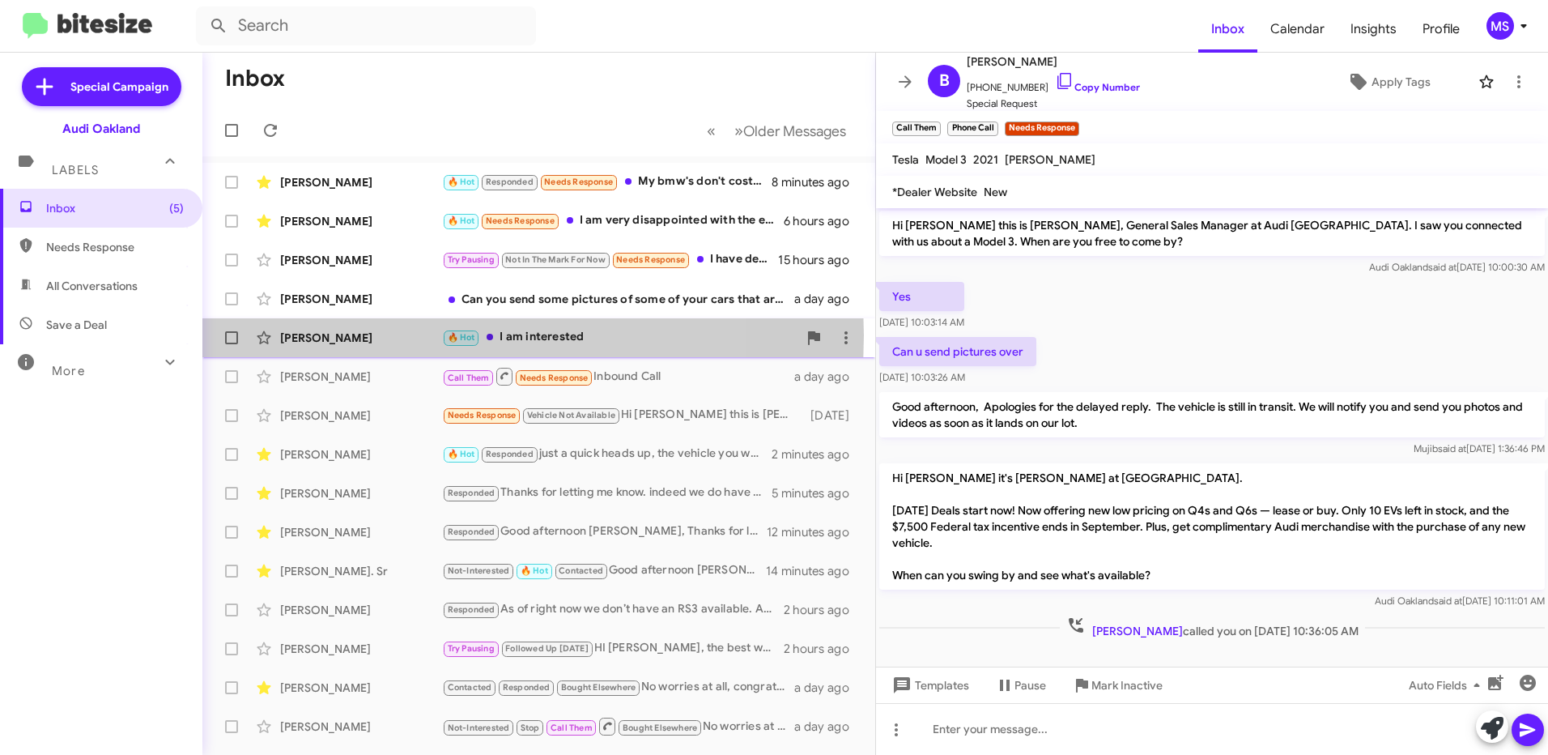
click at [393, 335] on div "[PERSON_NAME]" at bounding box center [361, 337] width 162 height 16
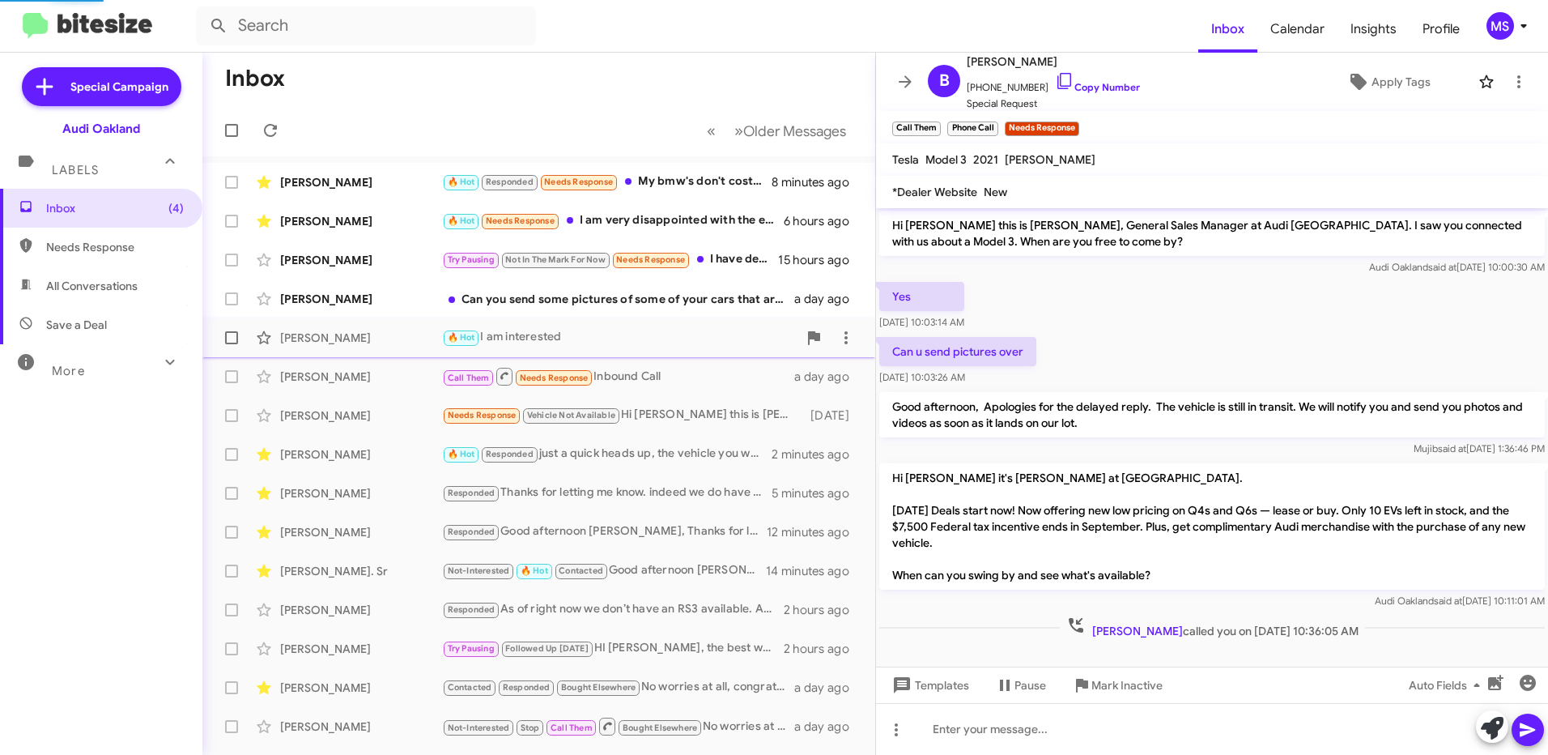
scroll to position [284, 0]
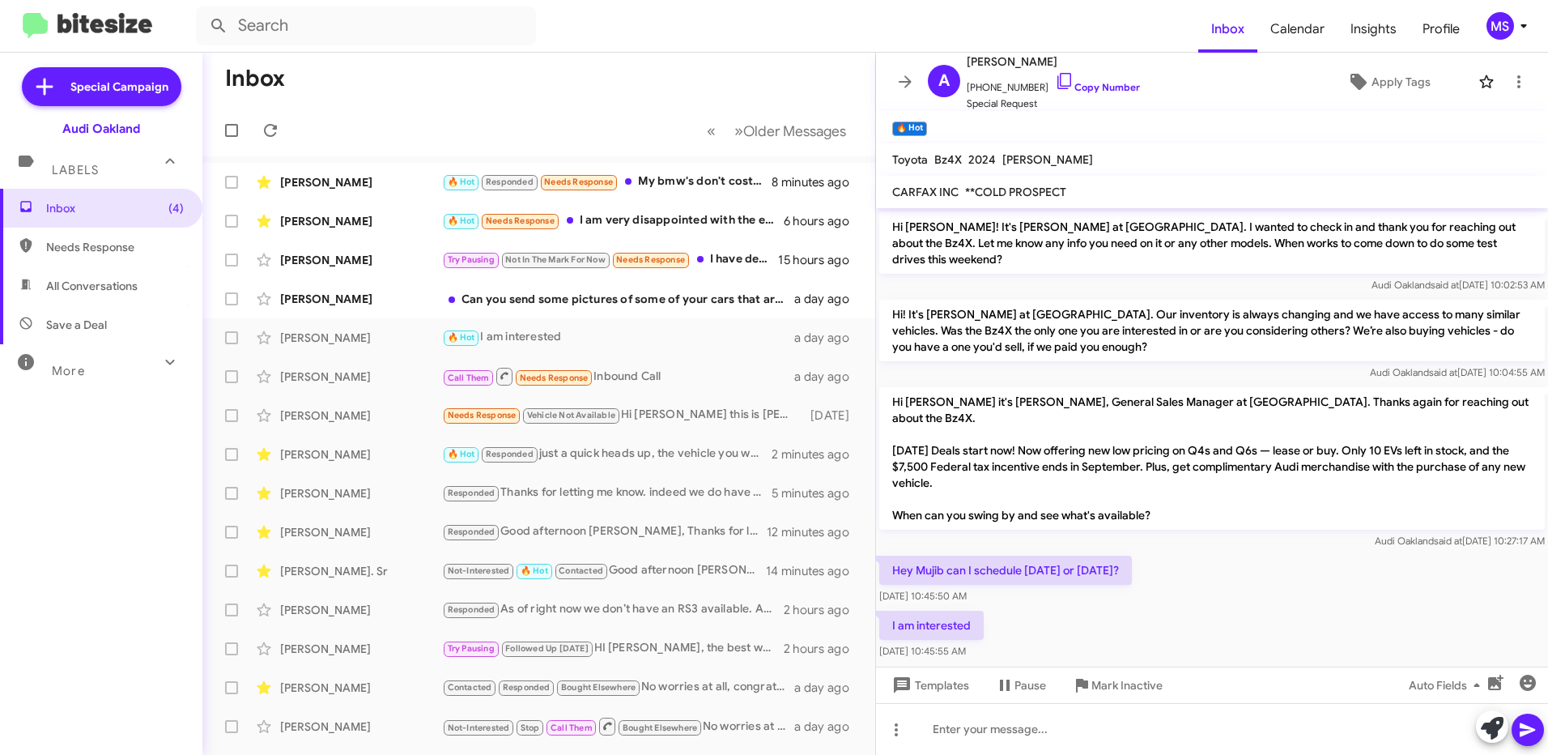
drag, startPoint x: 988, startPoint y: 597, endPoint x: 886, endPoint y: 526, distance: 123.8
click at [886, 526] on div "Hi [PERSON_NAME] this is [PERSON_NAME], General Manager at Audi [GEOGRAPHIC_DAT…" at bounding box center [1212, 293] width 672 height 738
copy div "Hey Mujib can I schedule [DATE] or [DATE]? [DATE] 10:45:50 AM I am interested"
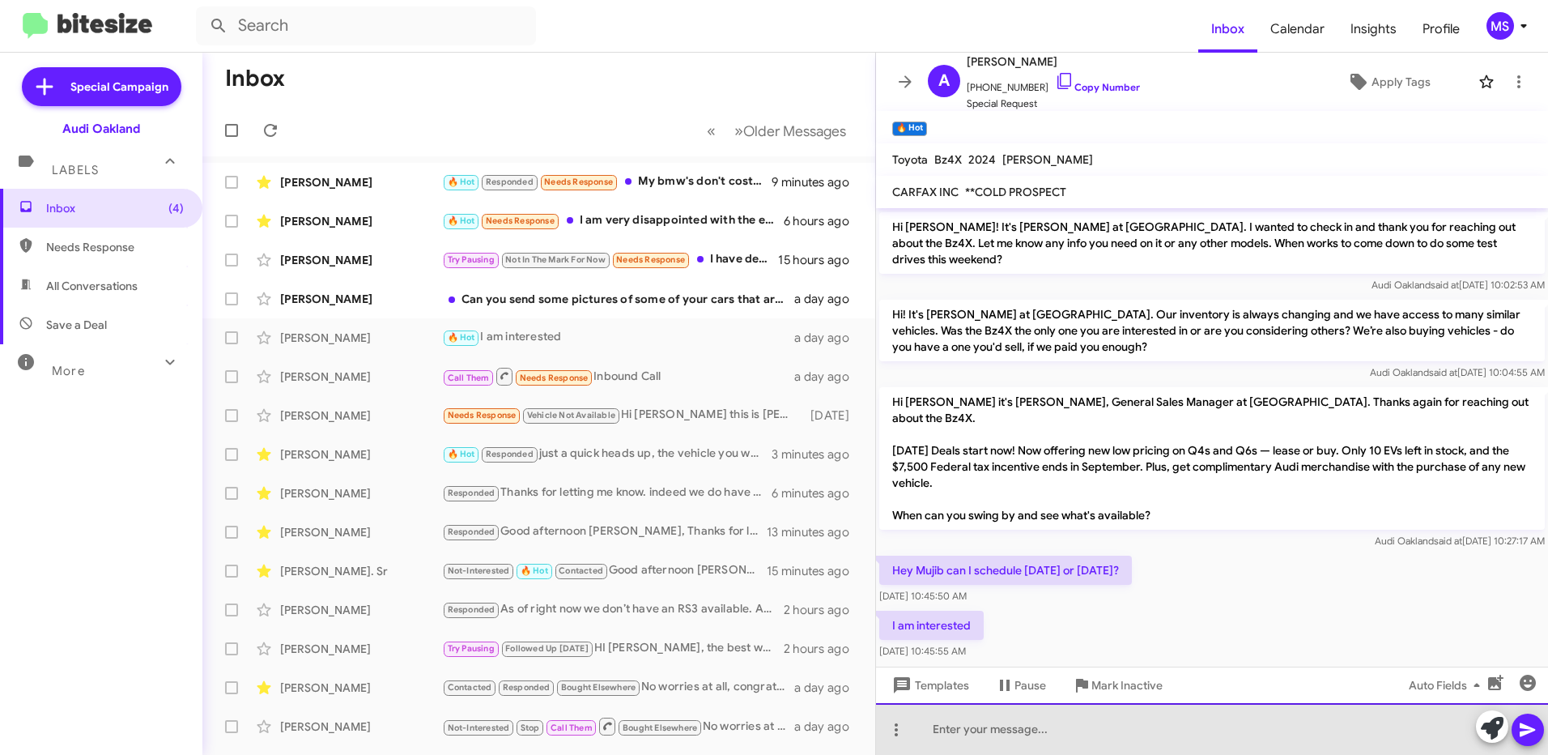
click at [1013, 725] on div at bounding box center [1212, 729] width 672 height 52
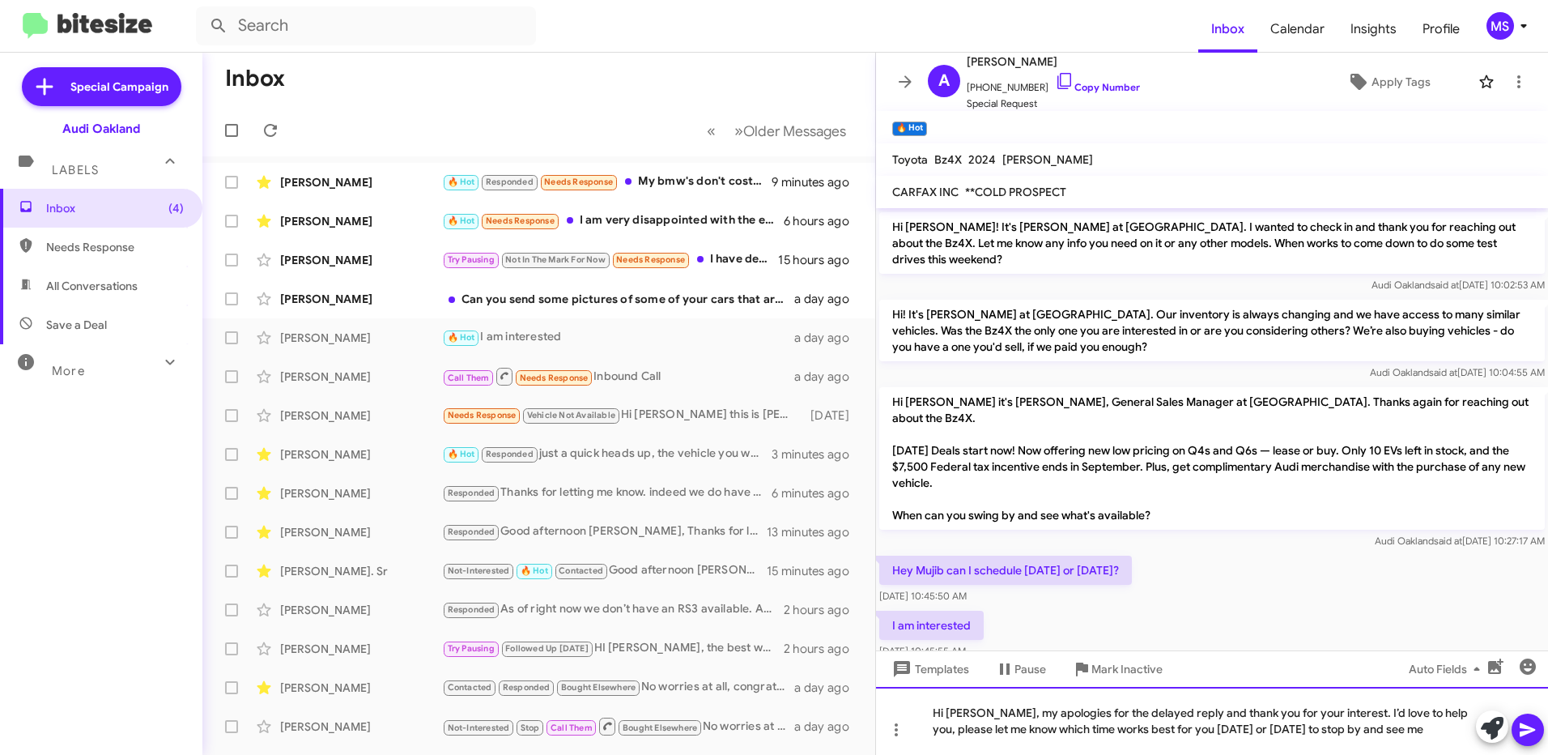
scroll to position [300, 0]
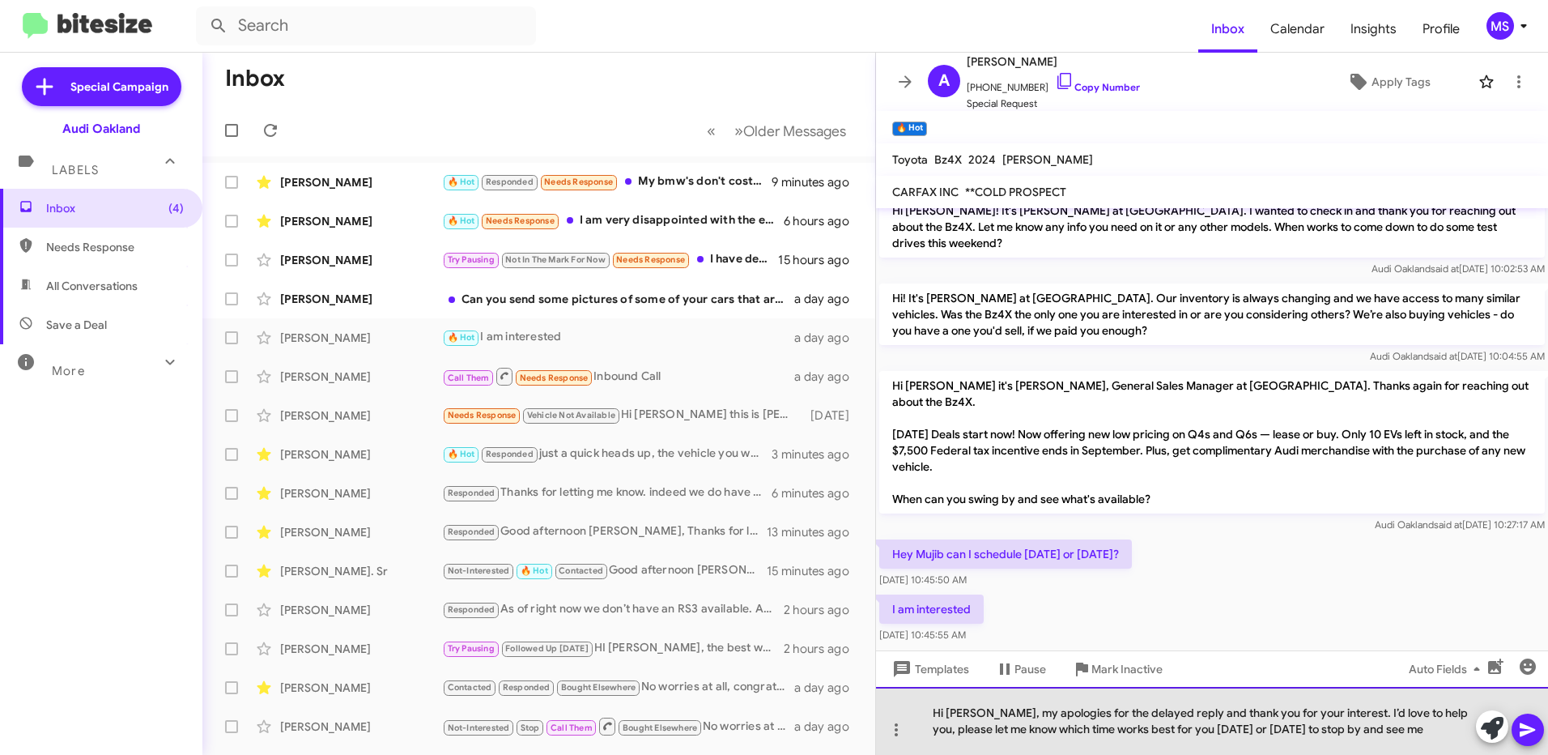
click at [946, 713] on div "Hi [PERSON_NAME], my apologies for the delayed reply and thank you for your int…" at bounding box center [1212, 721] width 672 height 68
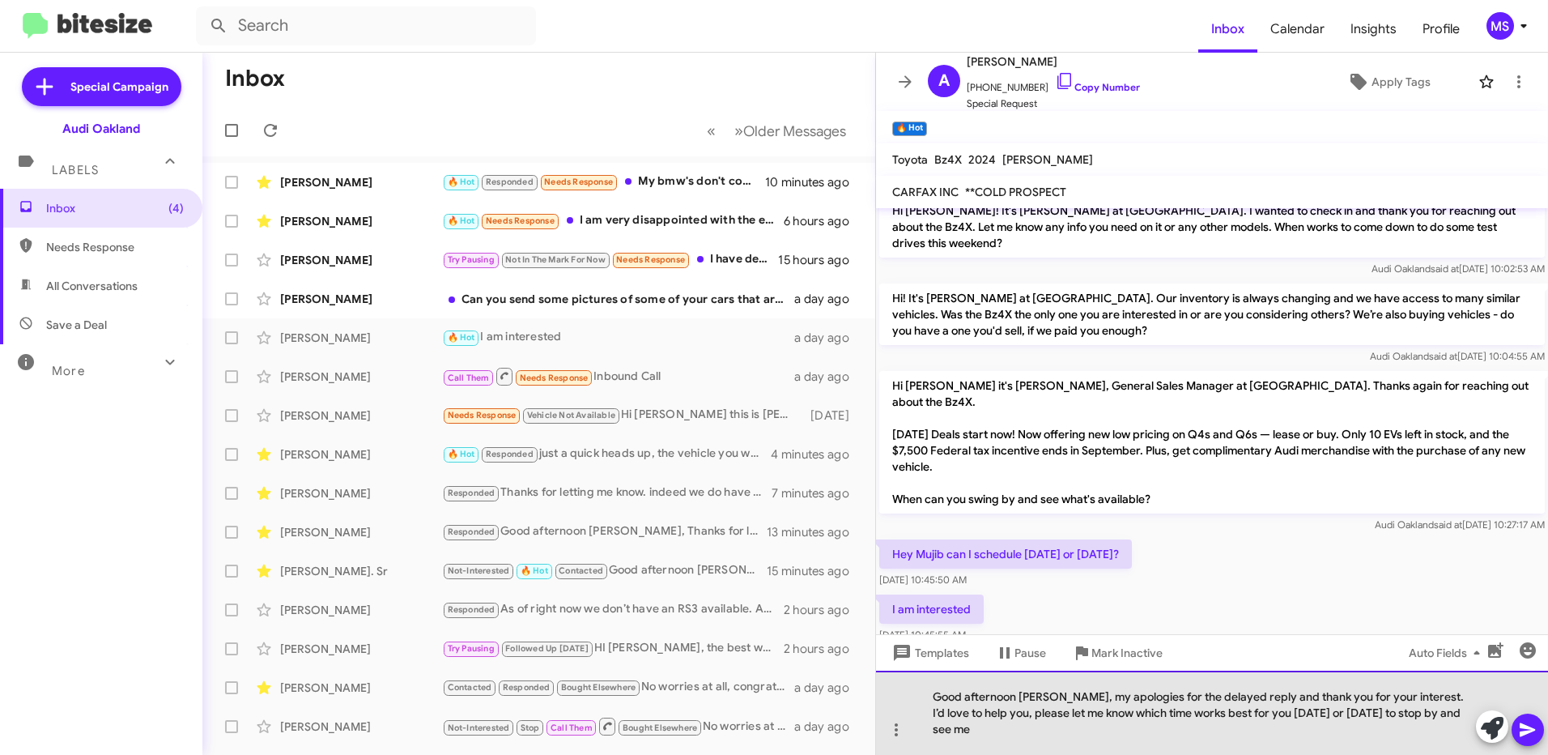
click at [1465, 726] on div "Good afternoon [PERSON_NAME], my apologies for the delayed reply and thank you …" at bounding box center [1212, 712] width 672 height 84
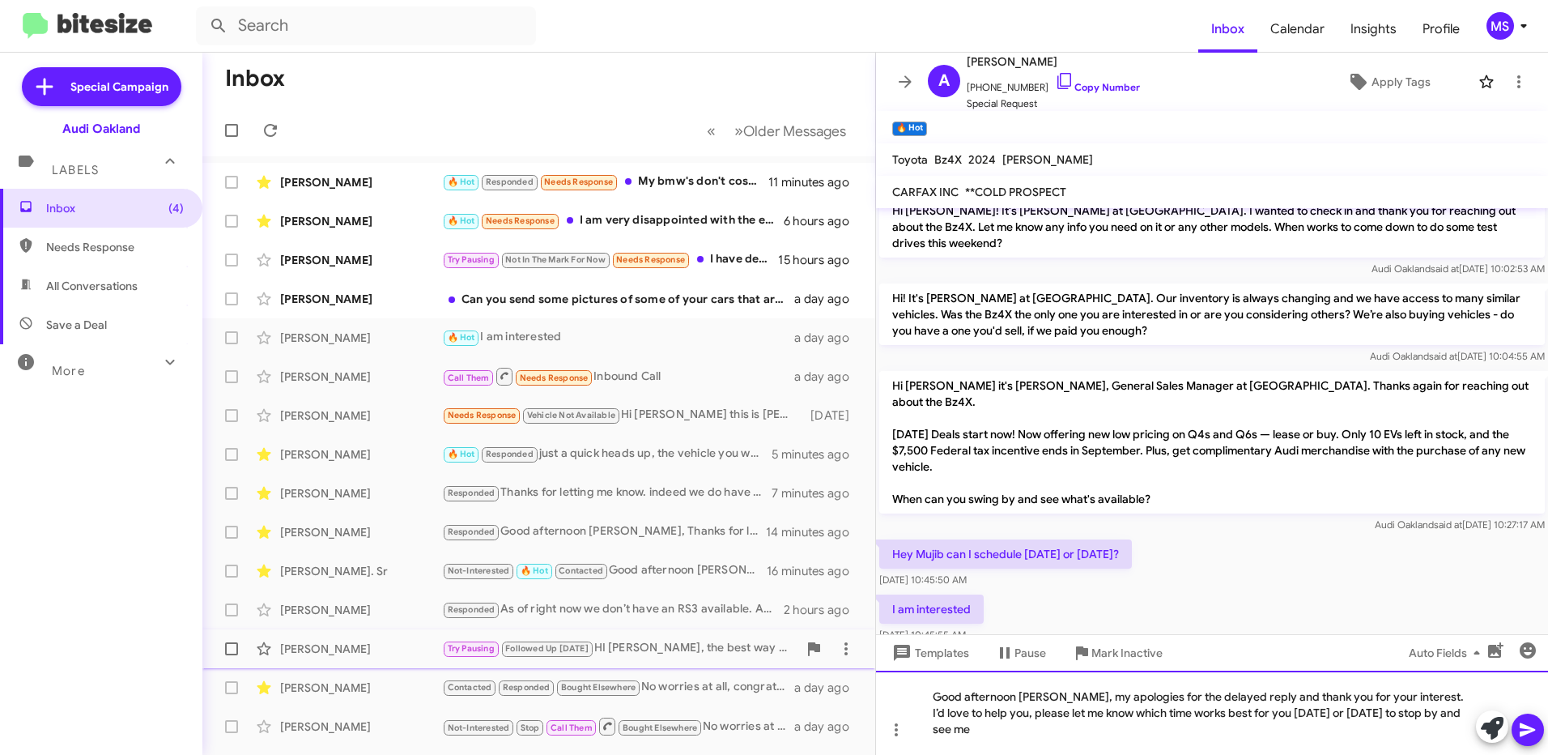
drag, startPoint x: 1461, startPoint y: 727, endPoint x: 861, endPoint y: 661, distance: 603.5
click at [861, 661] on div "Inbox « Previous » Next Older Messages [PERSON_NAME] 🔥 Hot Responded Needs Resp…" at bounding box center [874, 404] width 1345 height 702
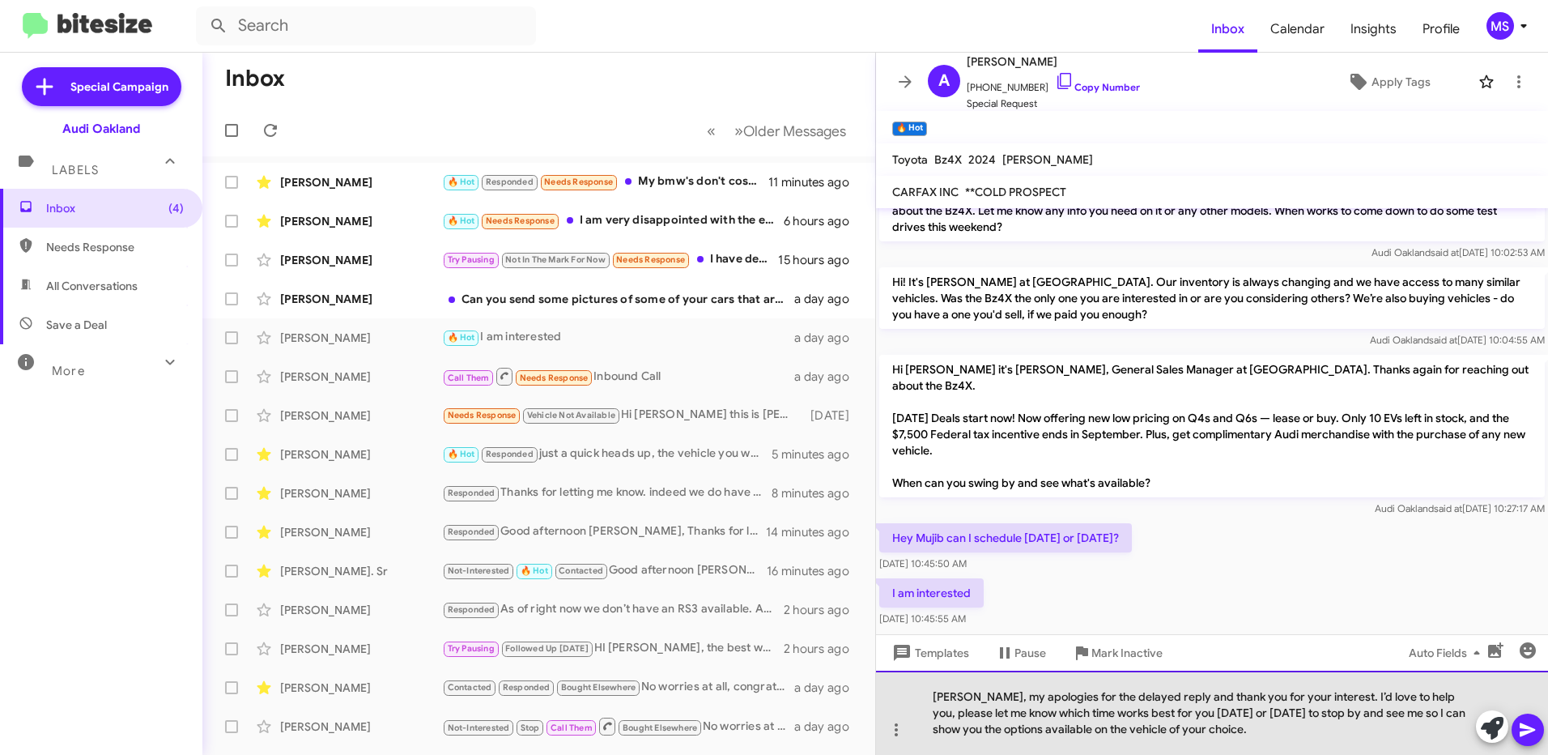
click at [926, 699] on div "[PERSON_NAME], my apologies for the delayed reply and thank you for your intere…" at bounding box center [1212, 712] width 672 height 84
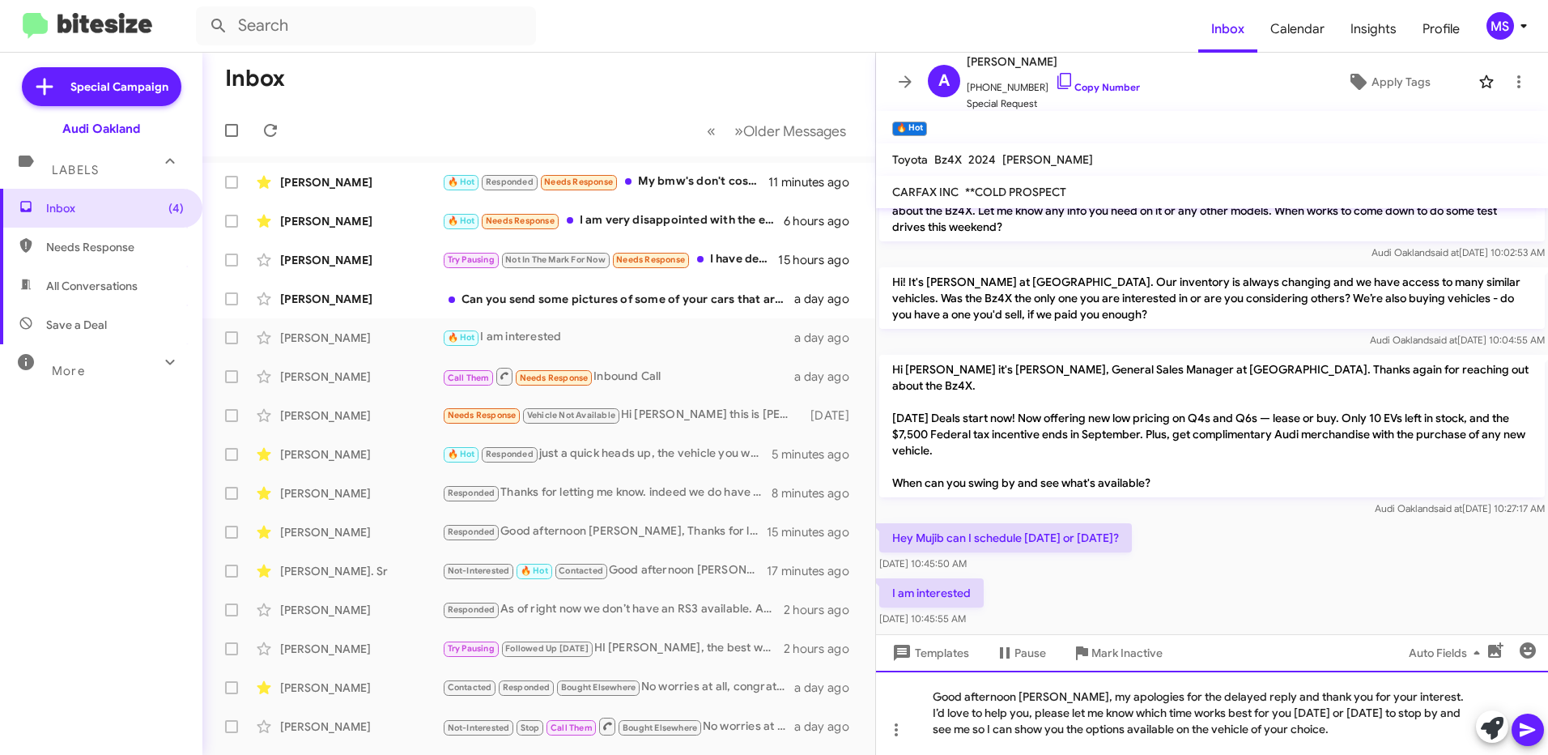
click at [1286, 712] on div "Good afternoon [PERSON_NAME], my apologies for the delayed reply and thank you …" at bounding box center [1212, 712] width 672 height 84
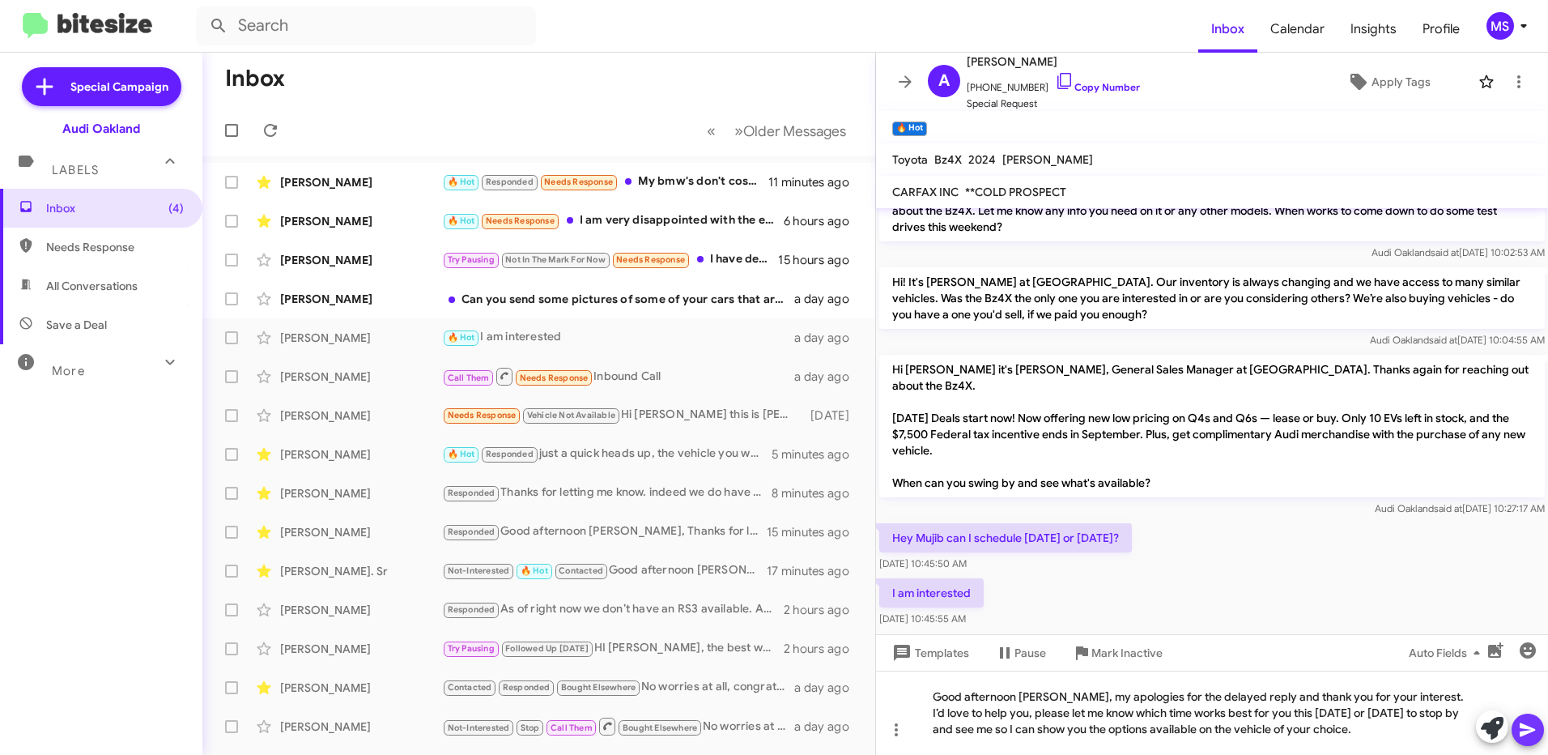
click at [1528, 721] on icon at bounding box center [1527, 729] width 19 height 19
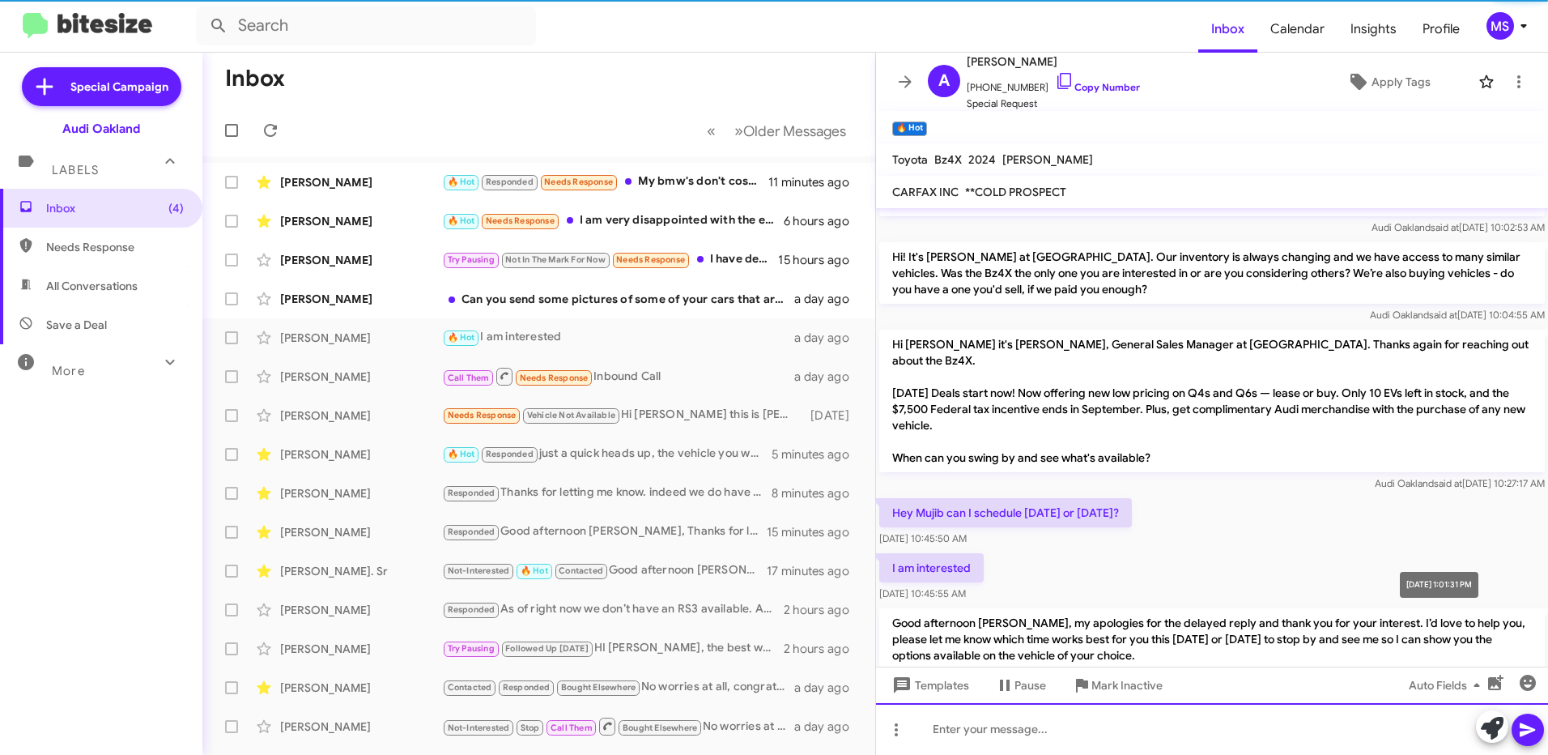
scroll to position [376, 0]
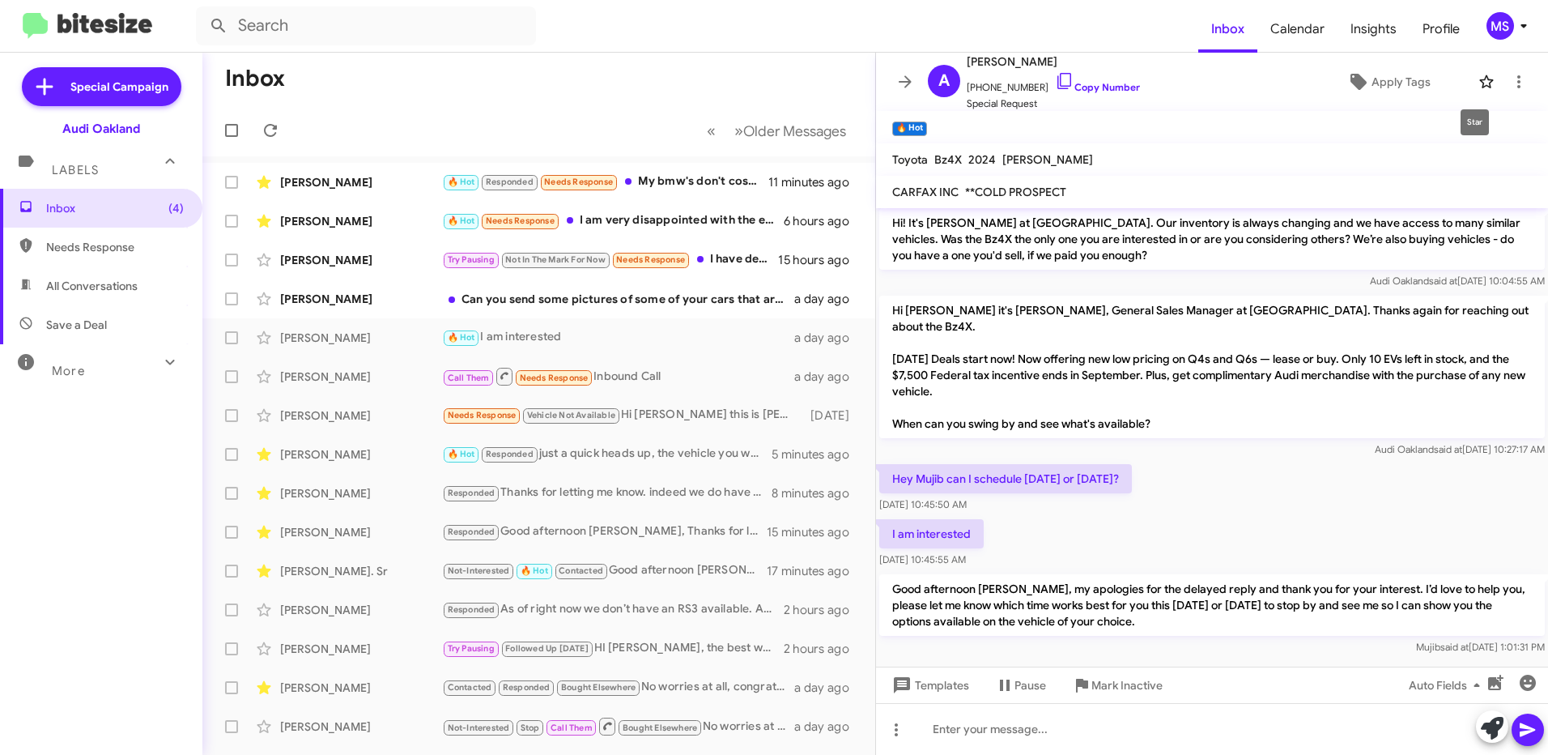
click at [1479, 80] on icon at bounding box center [1486, 81] width 14 height 13
click at [1379, 81] on span "Apply Tags" at bounding box center [1400, 81] width 59 height 29
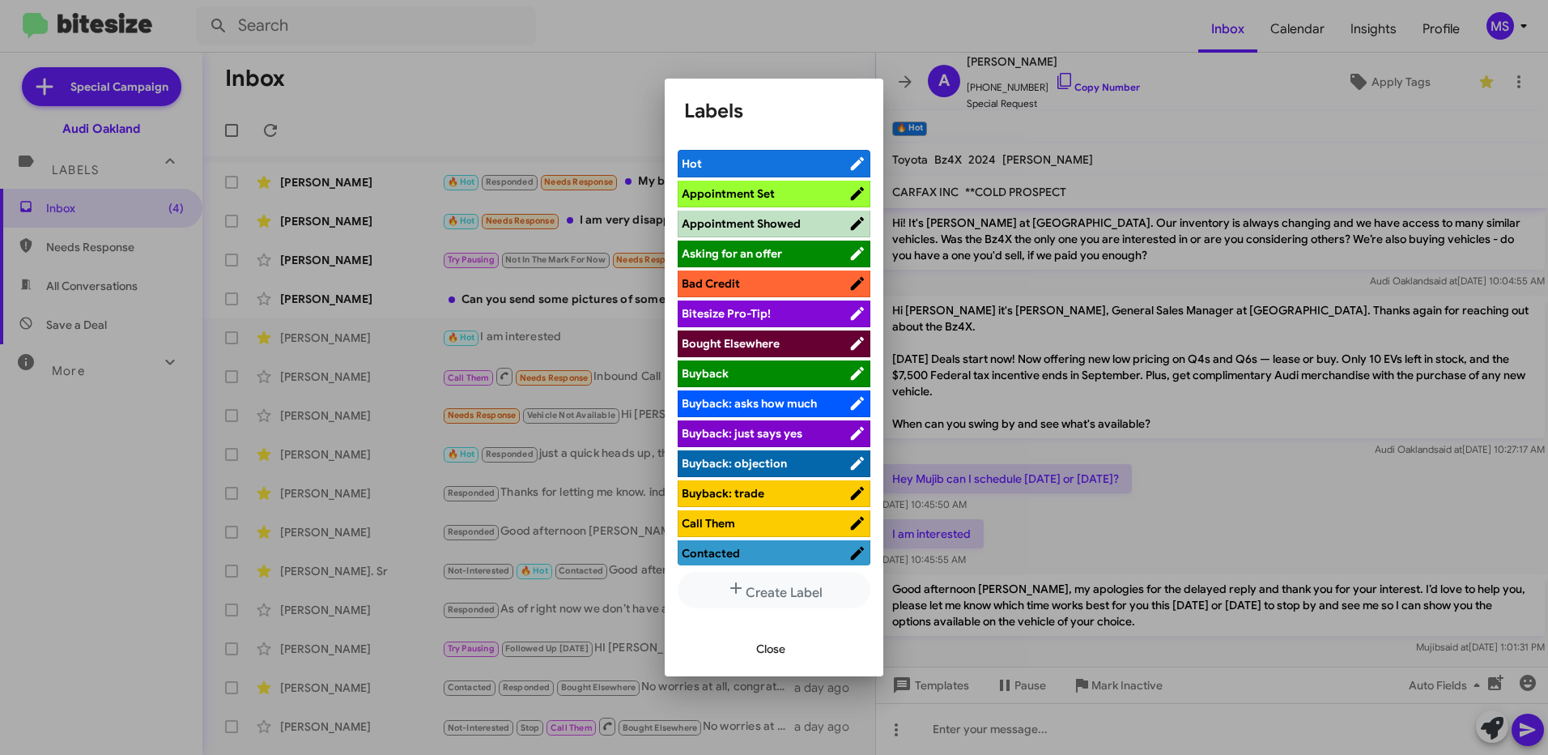
scroll to position [0, 0]
click at [747, 162] on span "Hot" at bounding box center [765, 163] width 167 height 16
click at [776, 653] on span "Close" at bounding box center [770, 648] width 29 height 29
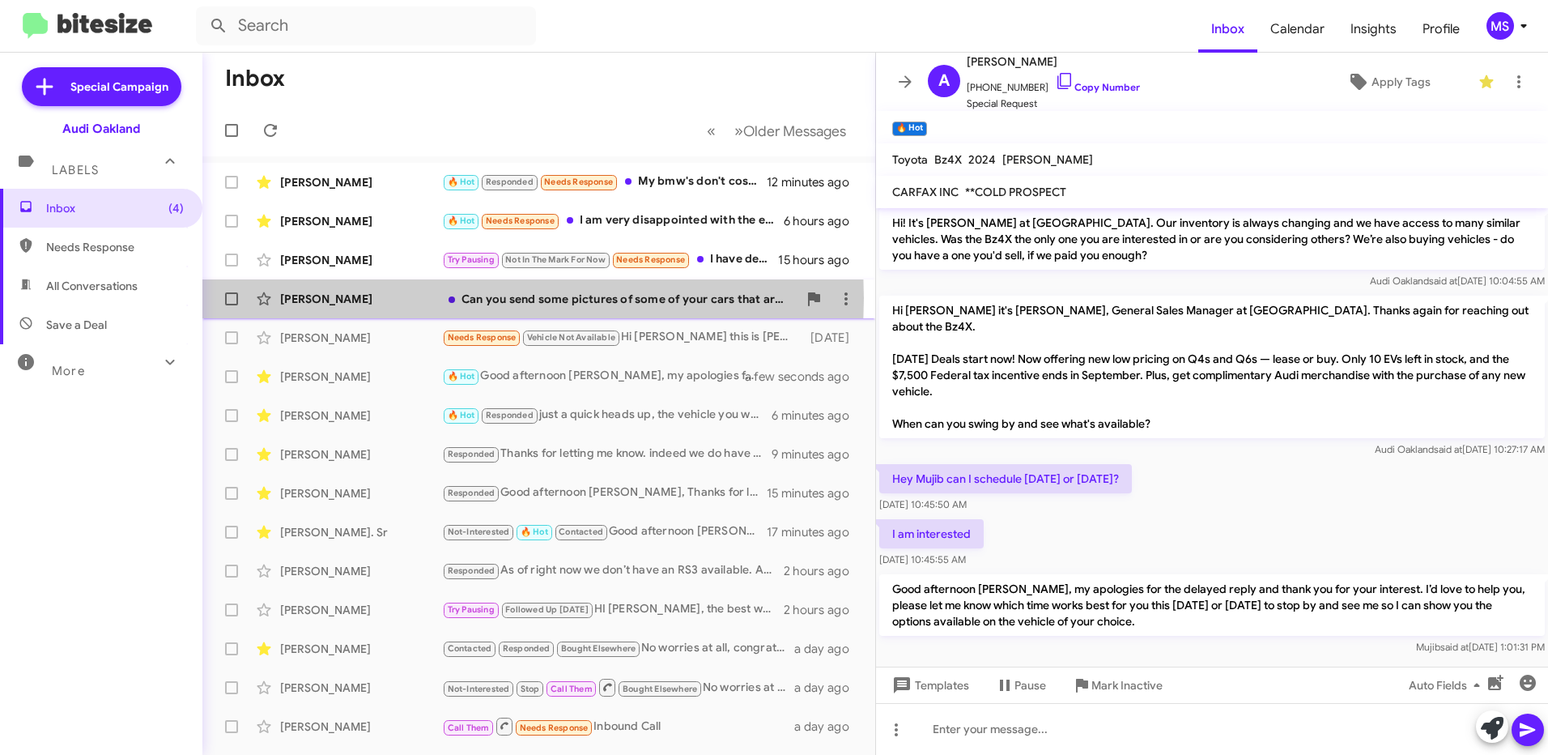
click at [395, 298] on div "[PERSON_NAME]" at bounding box center [361, 299] width 162 height 16
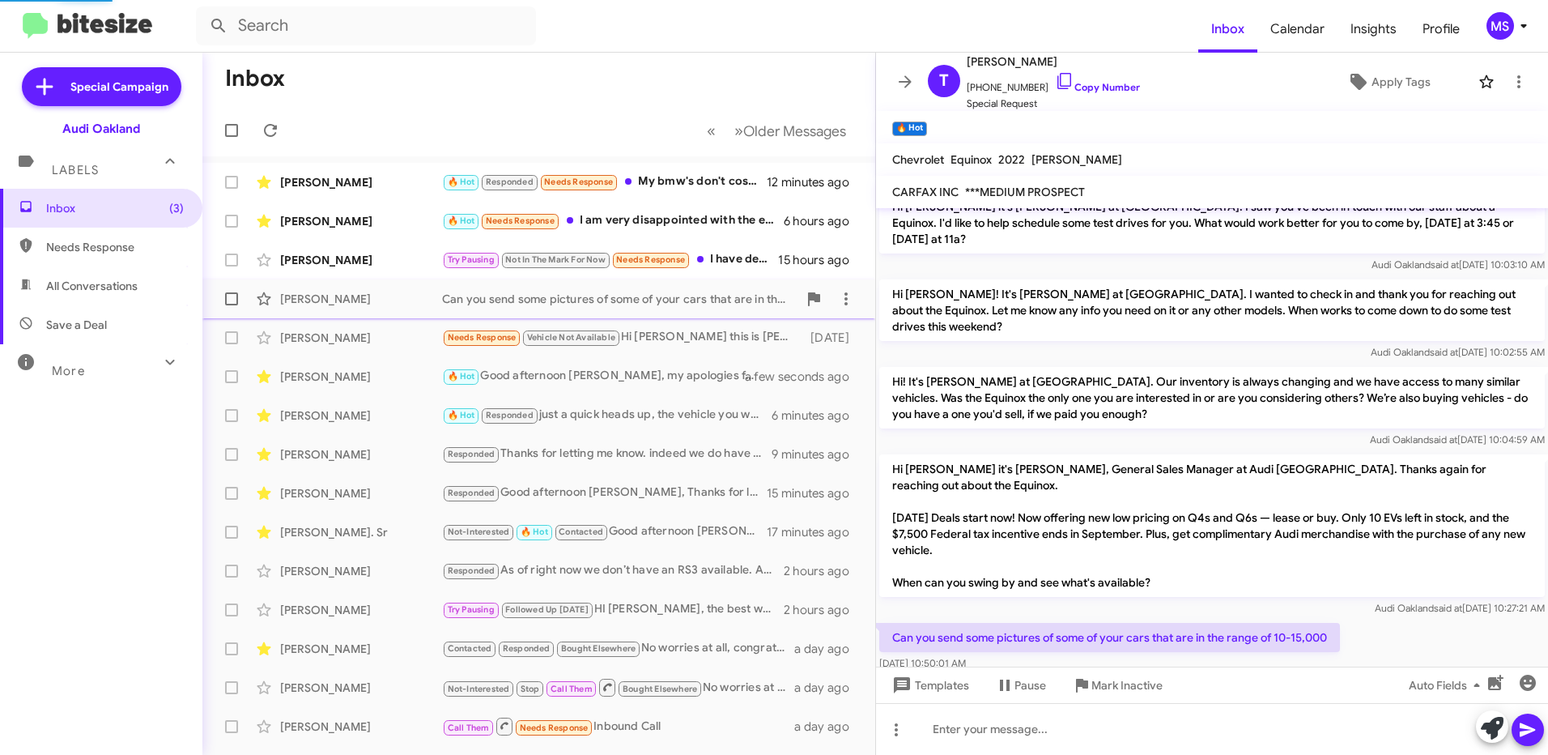
scroll to position [408, 0]
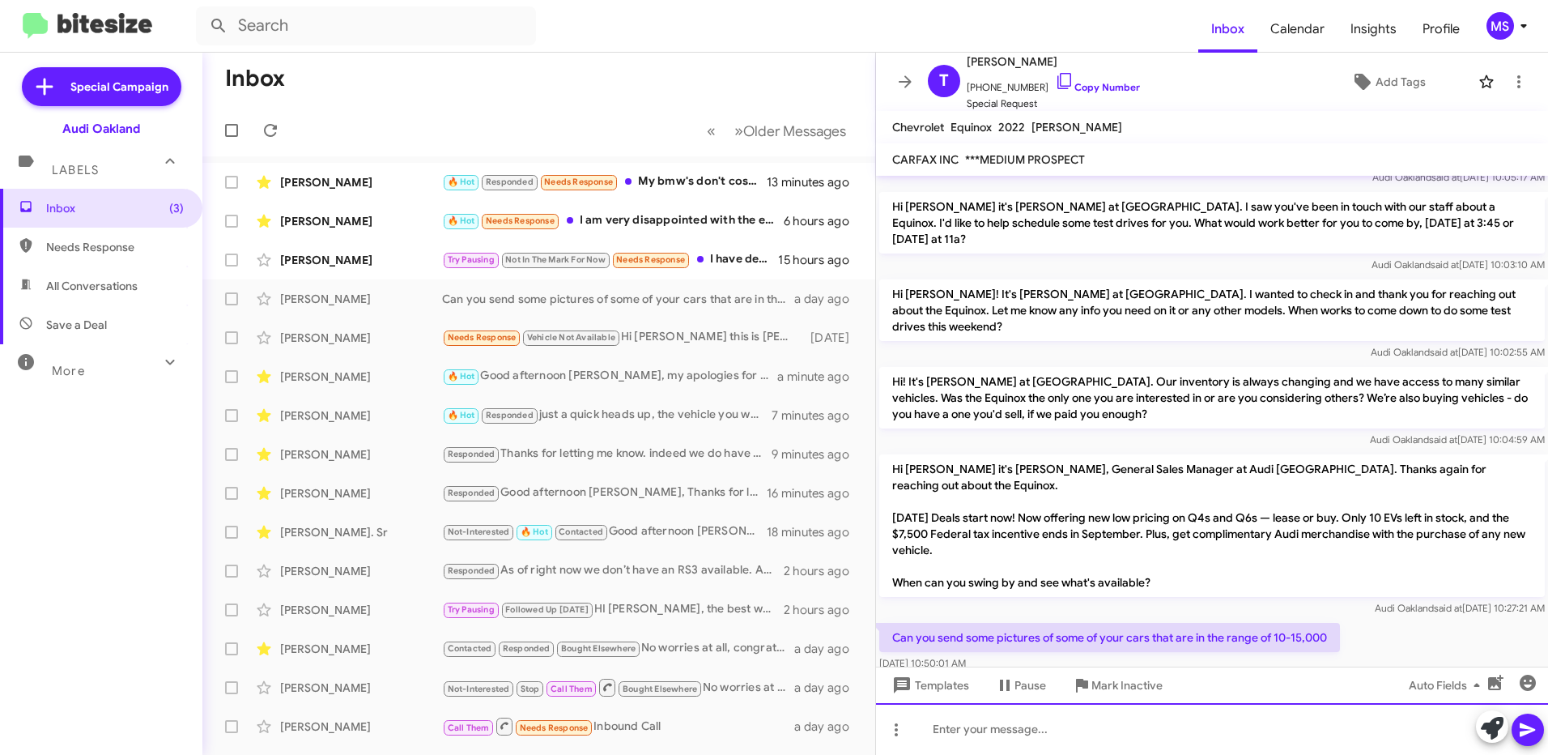
click at [1063, 733] on div at bounding box center [1212, 729] width 672 height 52
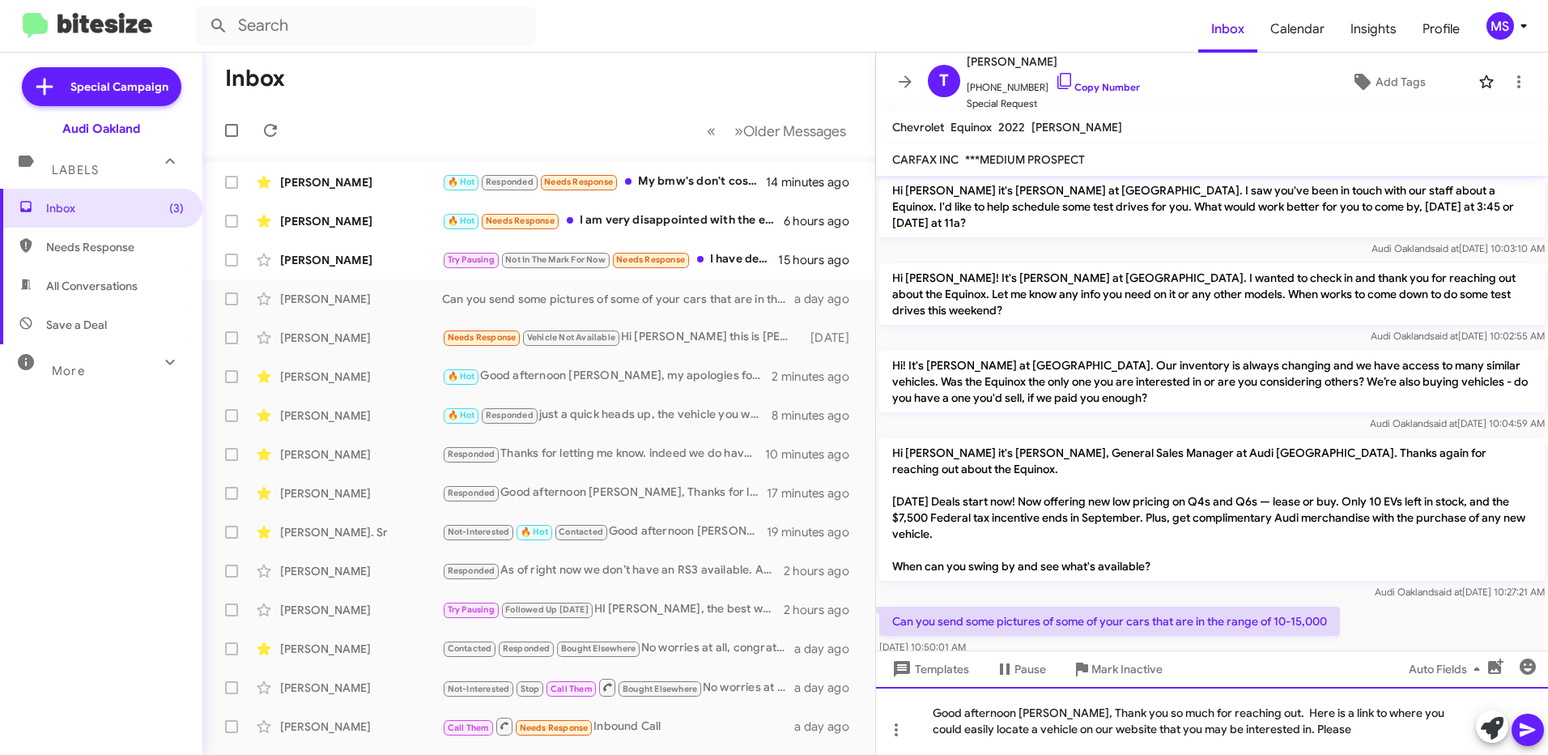
scroll to position [440, 0]
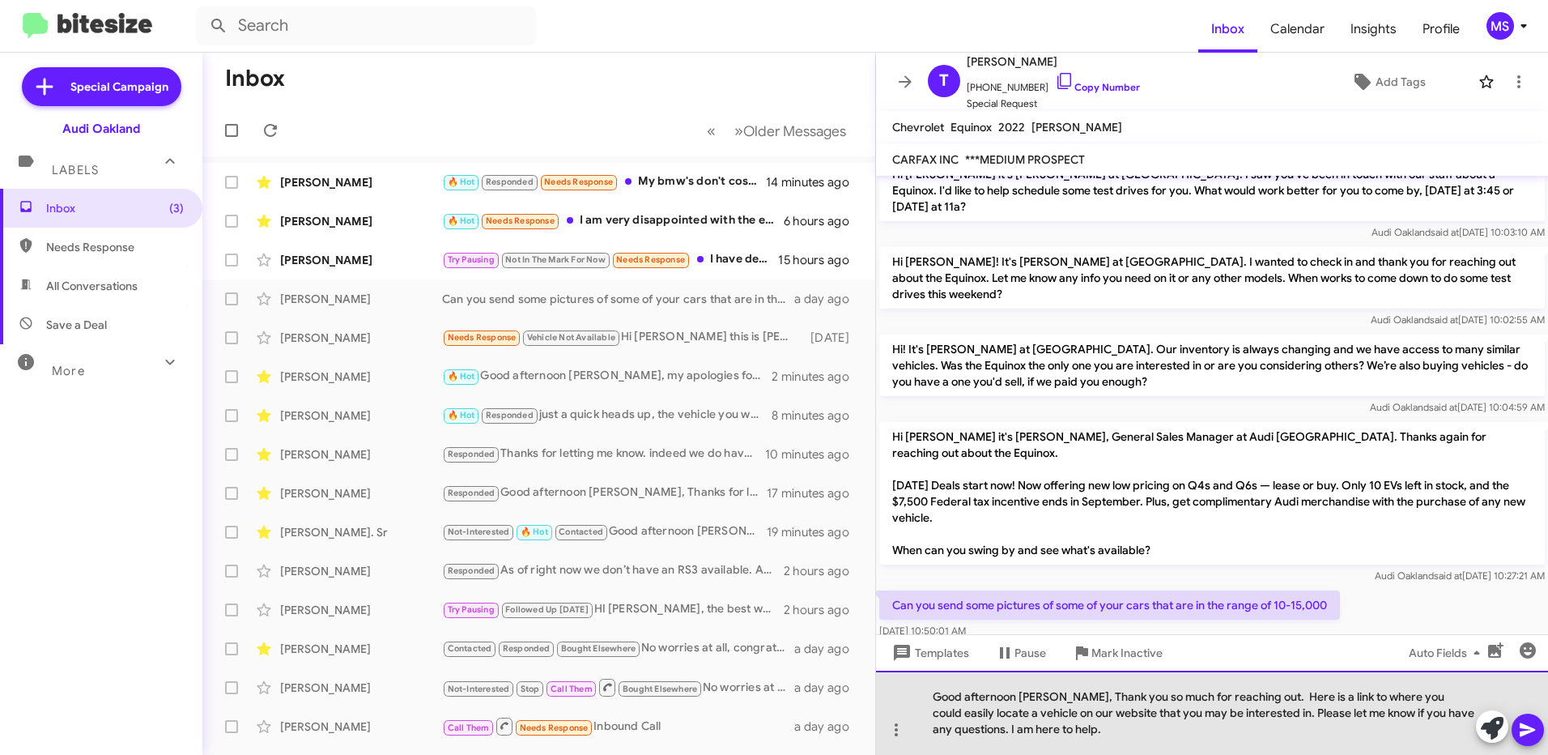
drag, startPoint x: 1090, startPoint y: 730, endPoint x: 925, endPoint y: 699, distance: 167.2
click at [925, 699] on div "Good afternoon [PERSON_NAME], Thank you so much for reaching out. Here is a lin…" at bounding box center [1212, 712] width 672 height 84
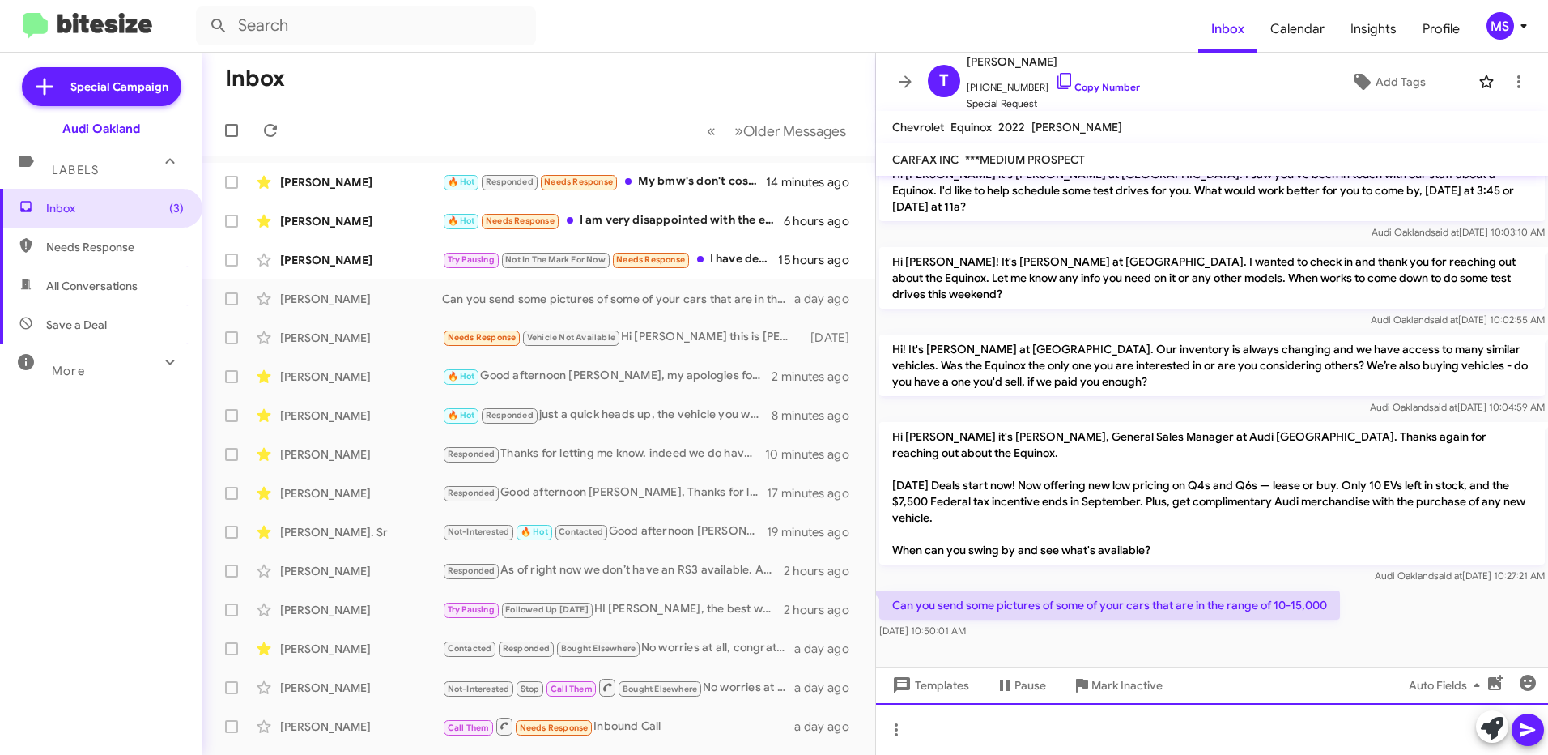
scroll to position [408, 0]
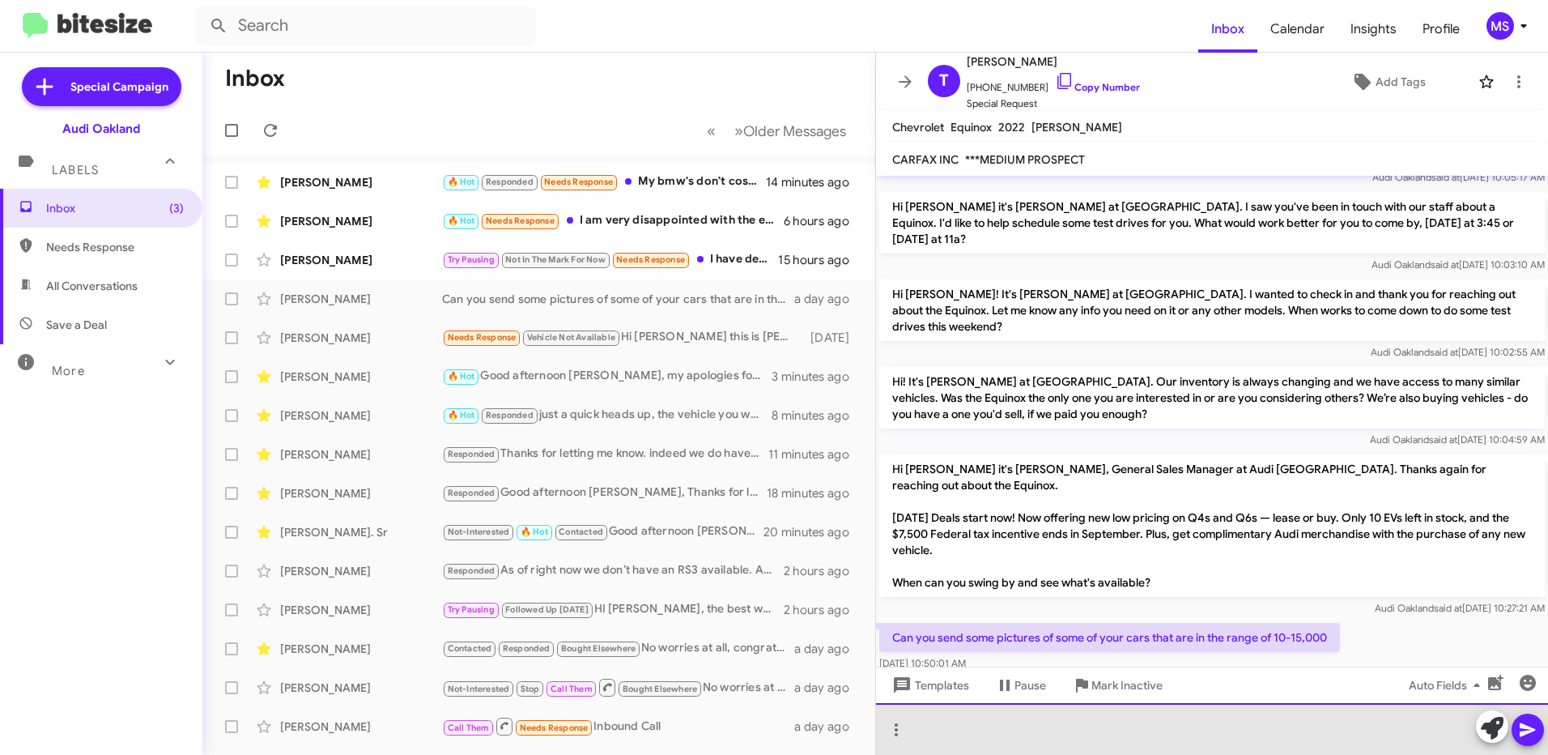
click at [998, 725] on div at bounding box center [1212, 729] width 672 height 52
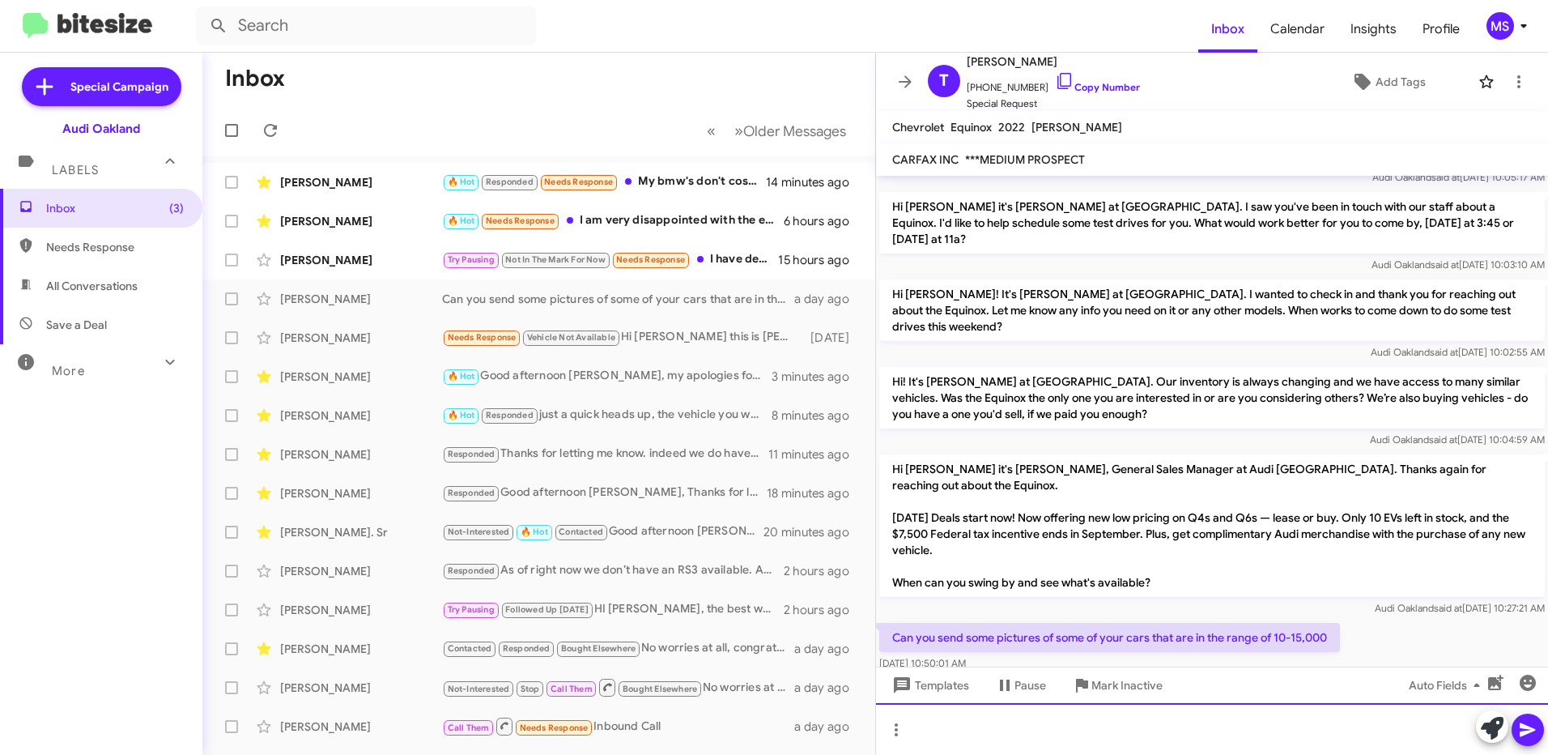
scroll to position [440, 0]
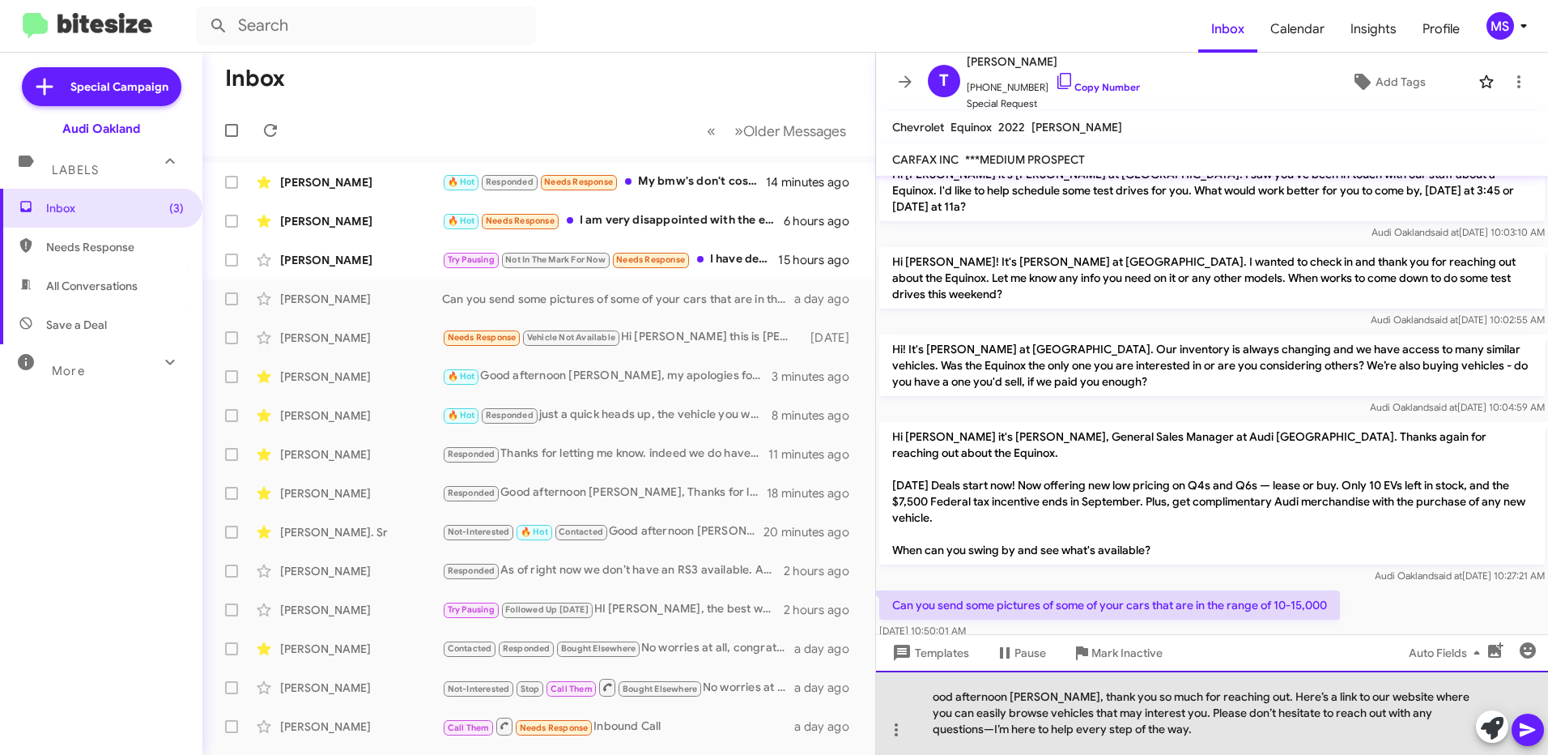
click at [934, 696] on div "ood afternoon [PERSON_NAME], thank you so much for reaching out. Here’s a link …" at bounding box center [1212, 712] width 672 height 84
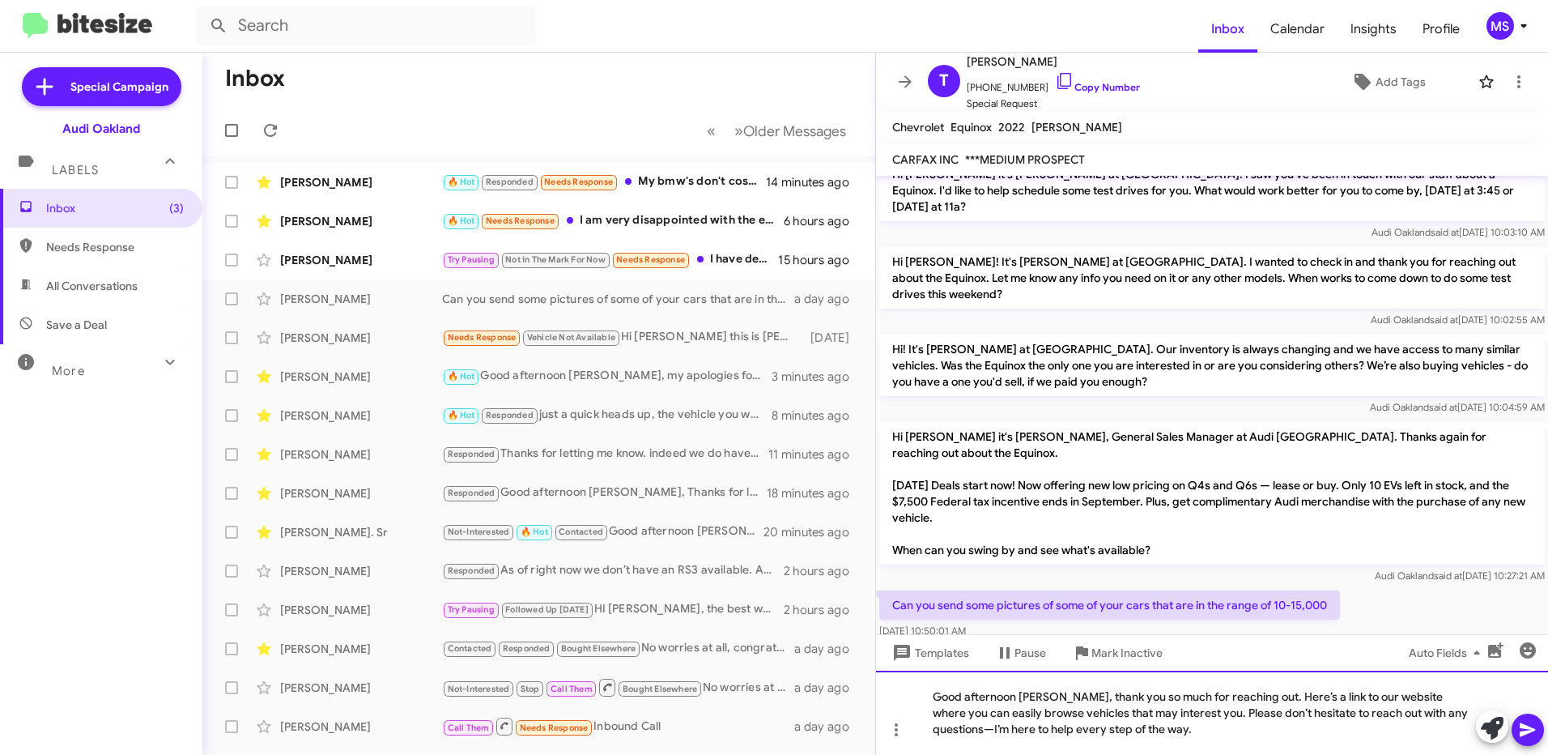
click at [941, 728] on div "Good afternoon [PERSON_NAME], thank you so much for reaching out. Here’s a link…" at bounding box center [1212, 712] width 672 height 84
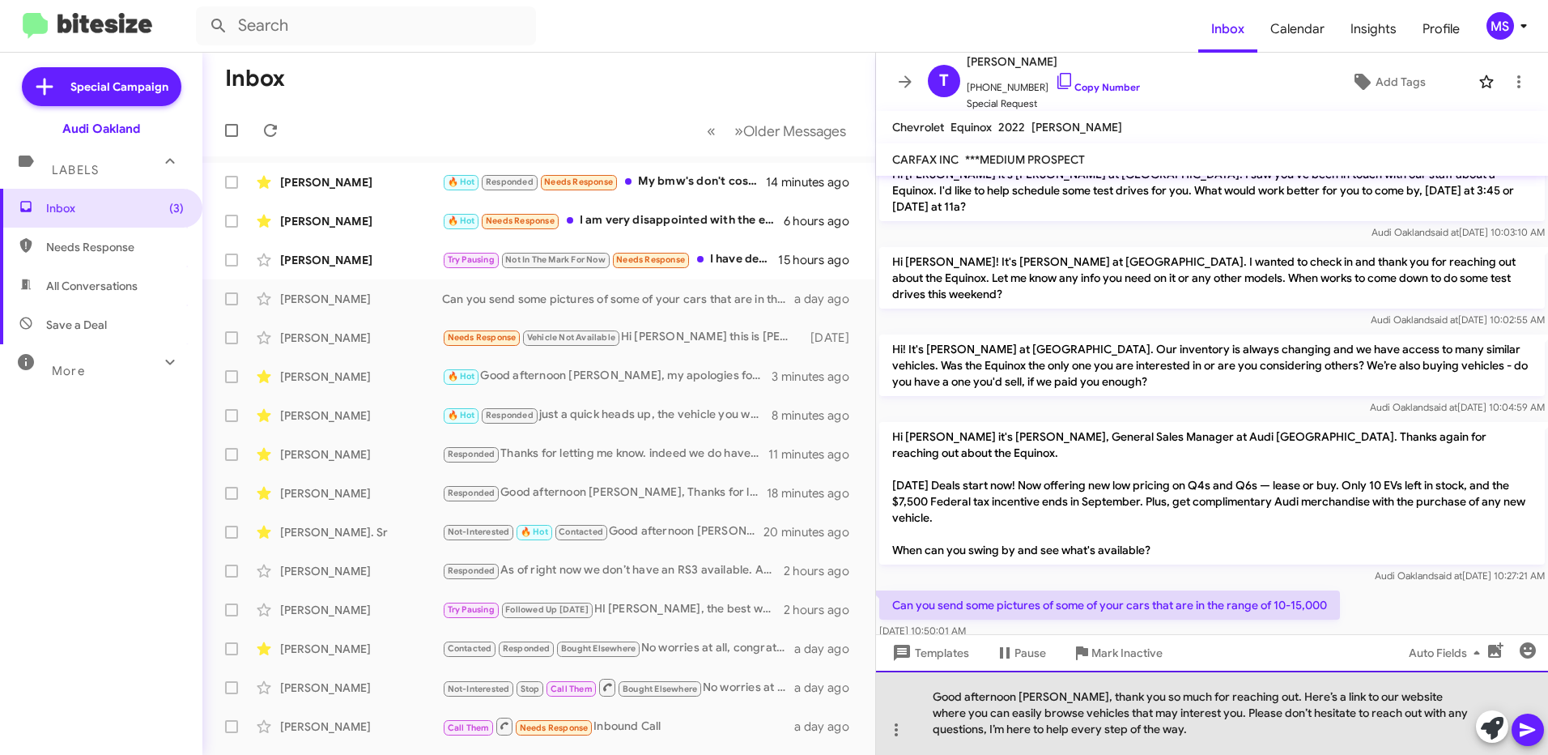
click at [1175, 736] on div "Good afternoon [PERSON_NAME], thank you so much for reaching out. Here’s a link…" at bounding box center [1212, 712] width 672 height 84
click at [1166, 737] on div "Good afternoon [PERSON_NAME], thank you so much for reaching out. Here’s a link…" at bounding box center [1212, 712] width 672 height 84
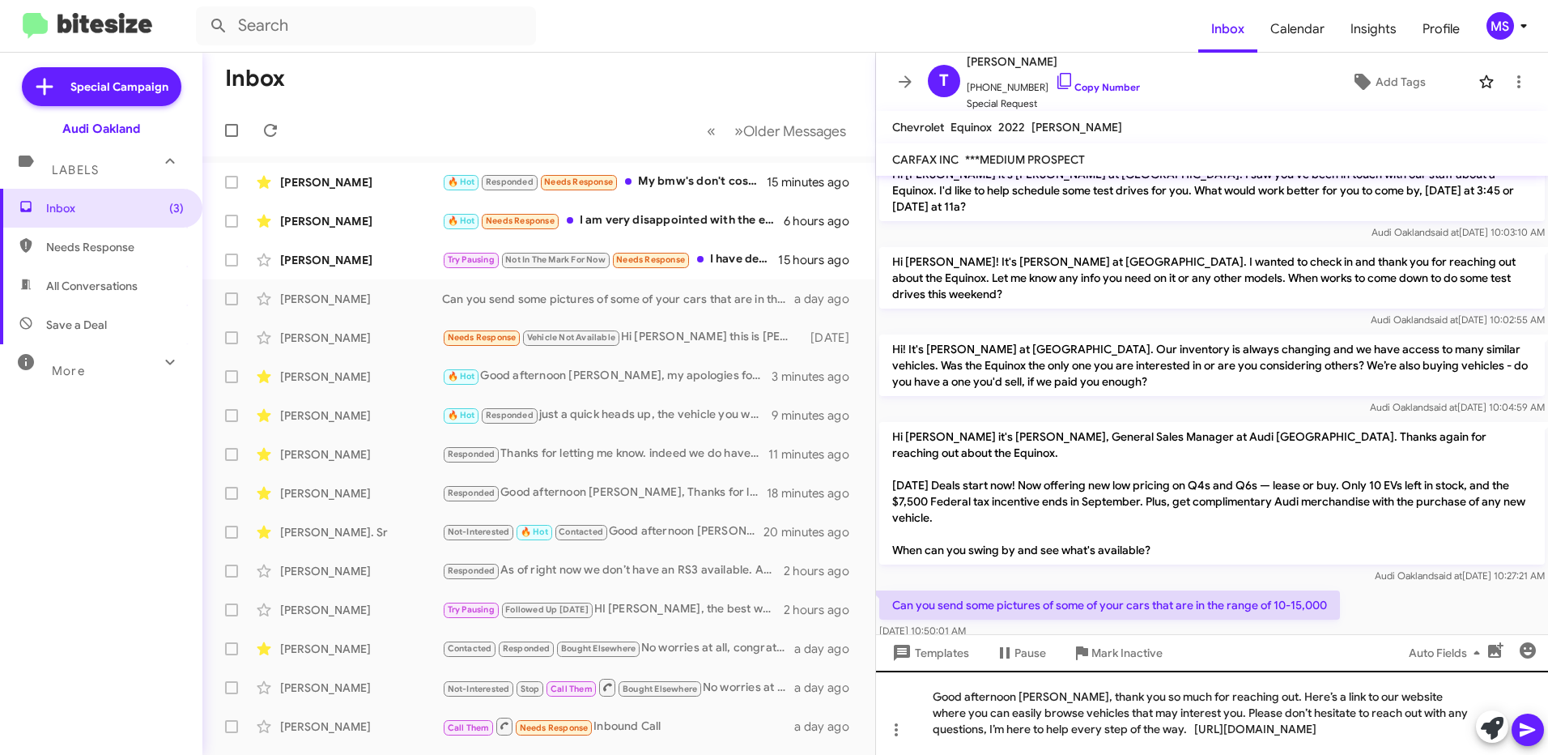
drag, startPoint x: 1534, startPoint y: 726, endPoint x: 1438, endPoint y: 729, distance: 96.4
click at [1438, 729] on div "Good afternoon [PERSON_NAME], thank you so much for reaching out. Here’s a link…" at bounding box center [1212, 712] width 672 height 84
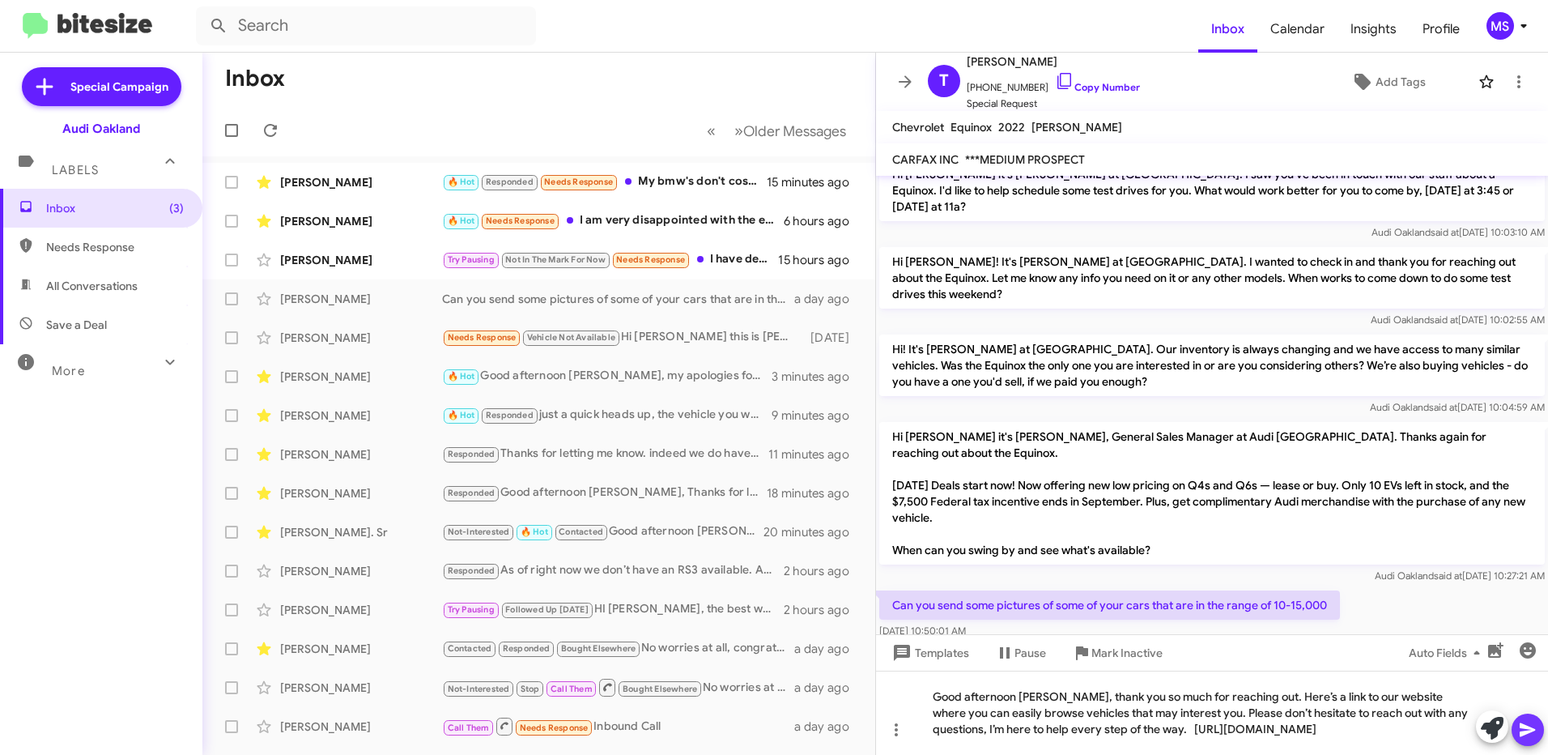
click at [1530, 729] on icon at bounding box center [1527, 729] width 19 height 19
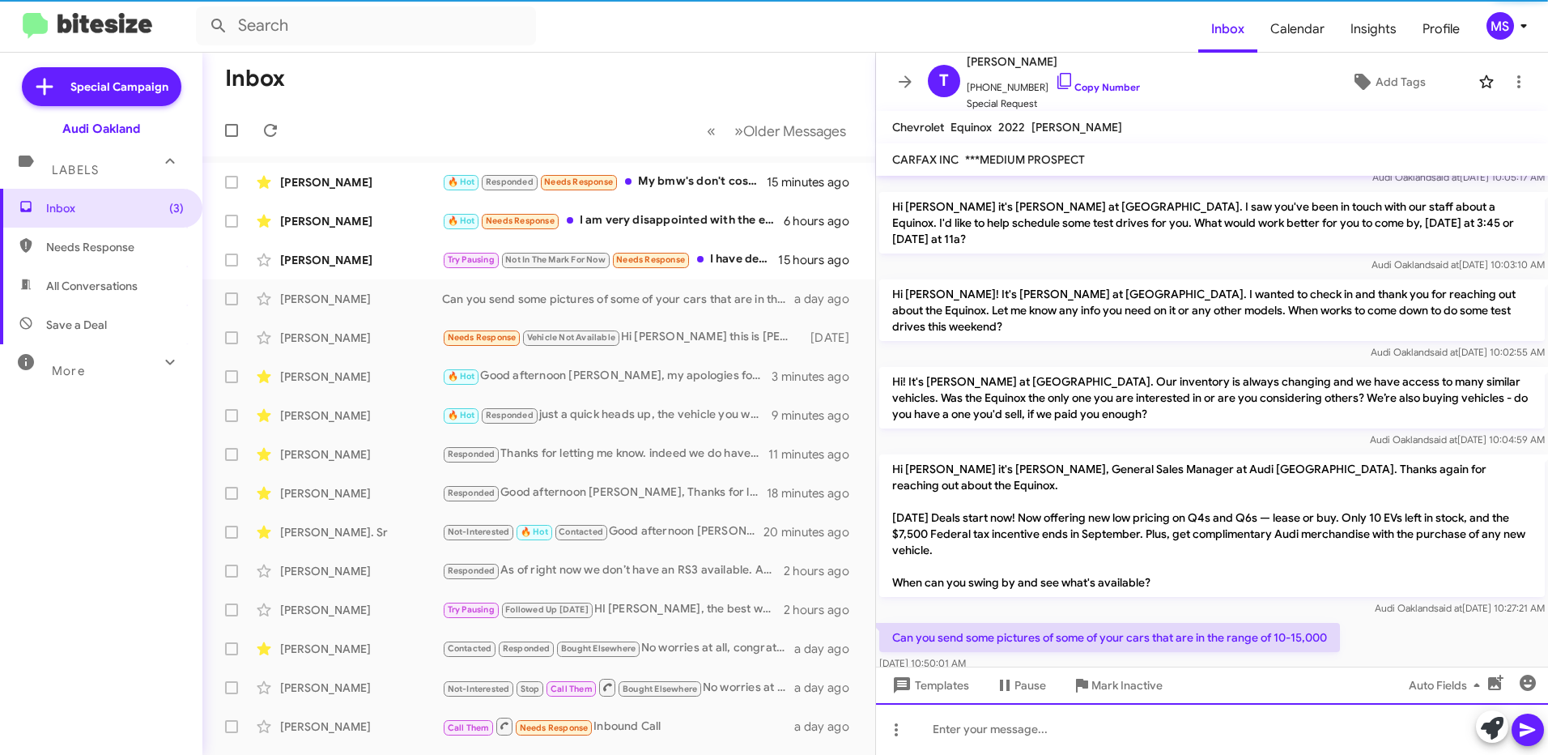
scroll to position [0, 0]
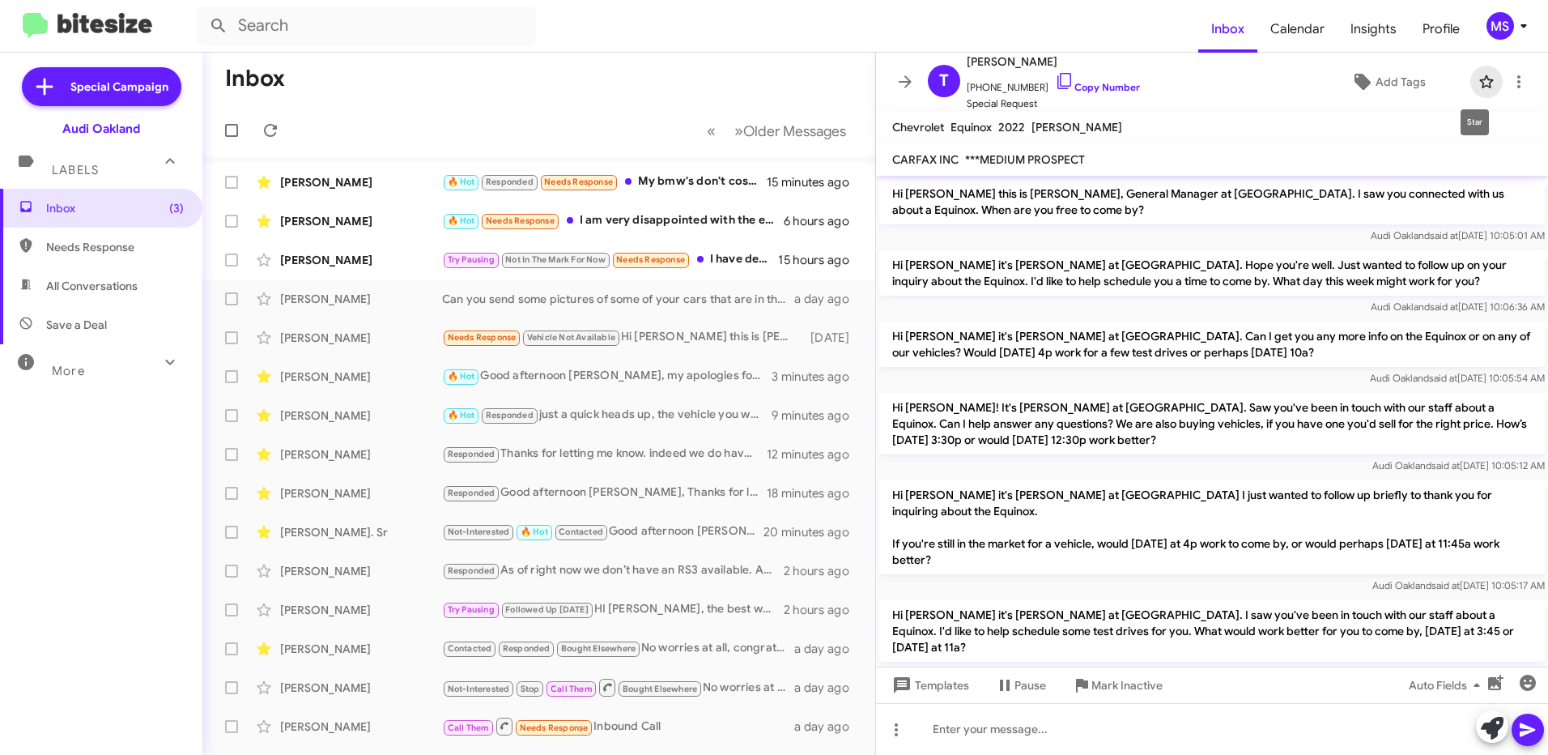
click at [1482, 86] on icon at bounding box center [1486, 81] width 19 height 19
click at [1387, 85] on span "Add Tags" at bounding box center [1400, 81] width 50 height 29
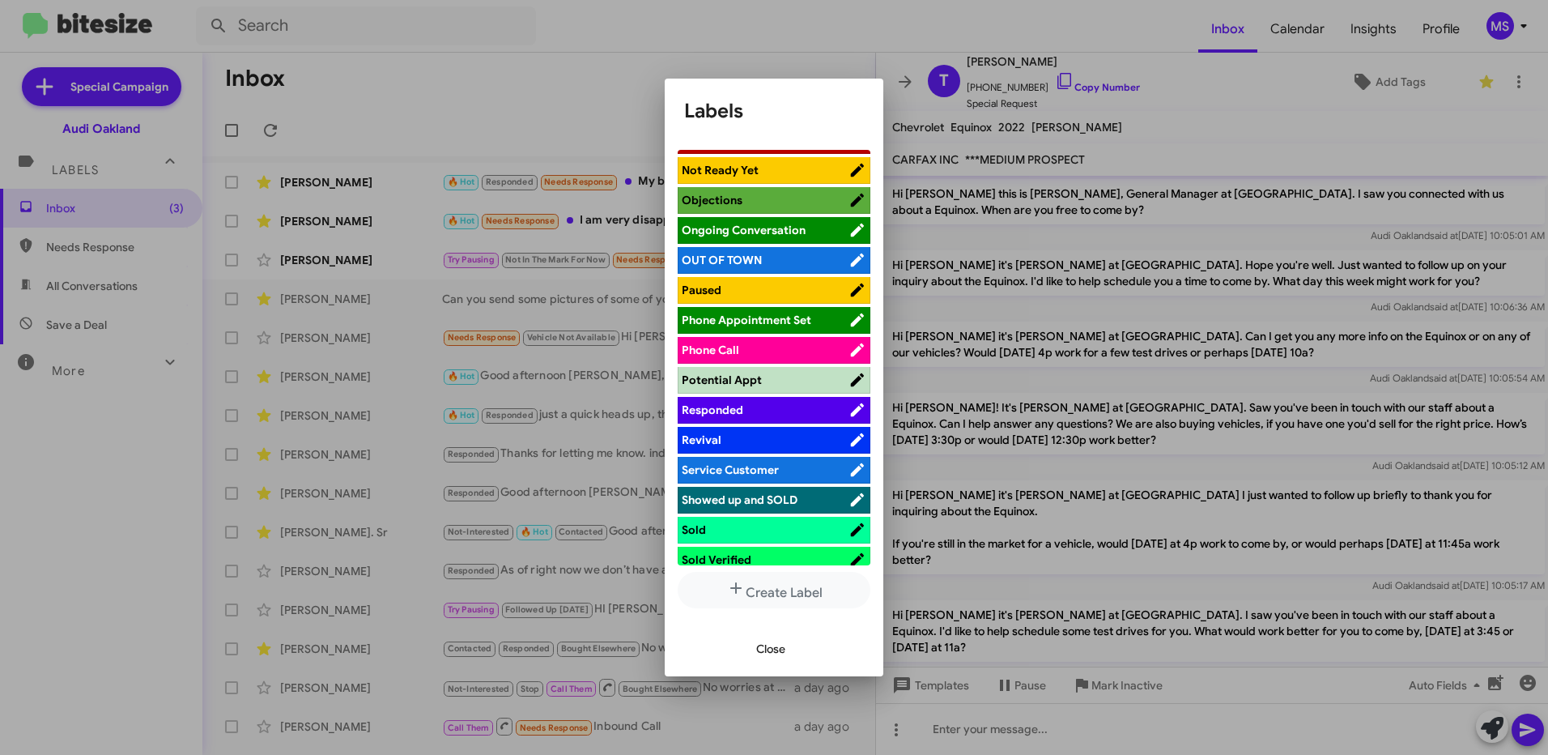
scroll to position [810, 0]
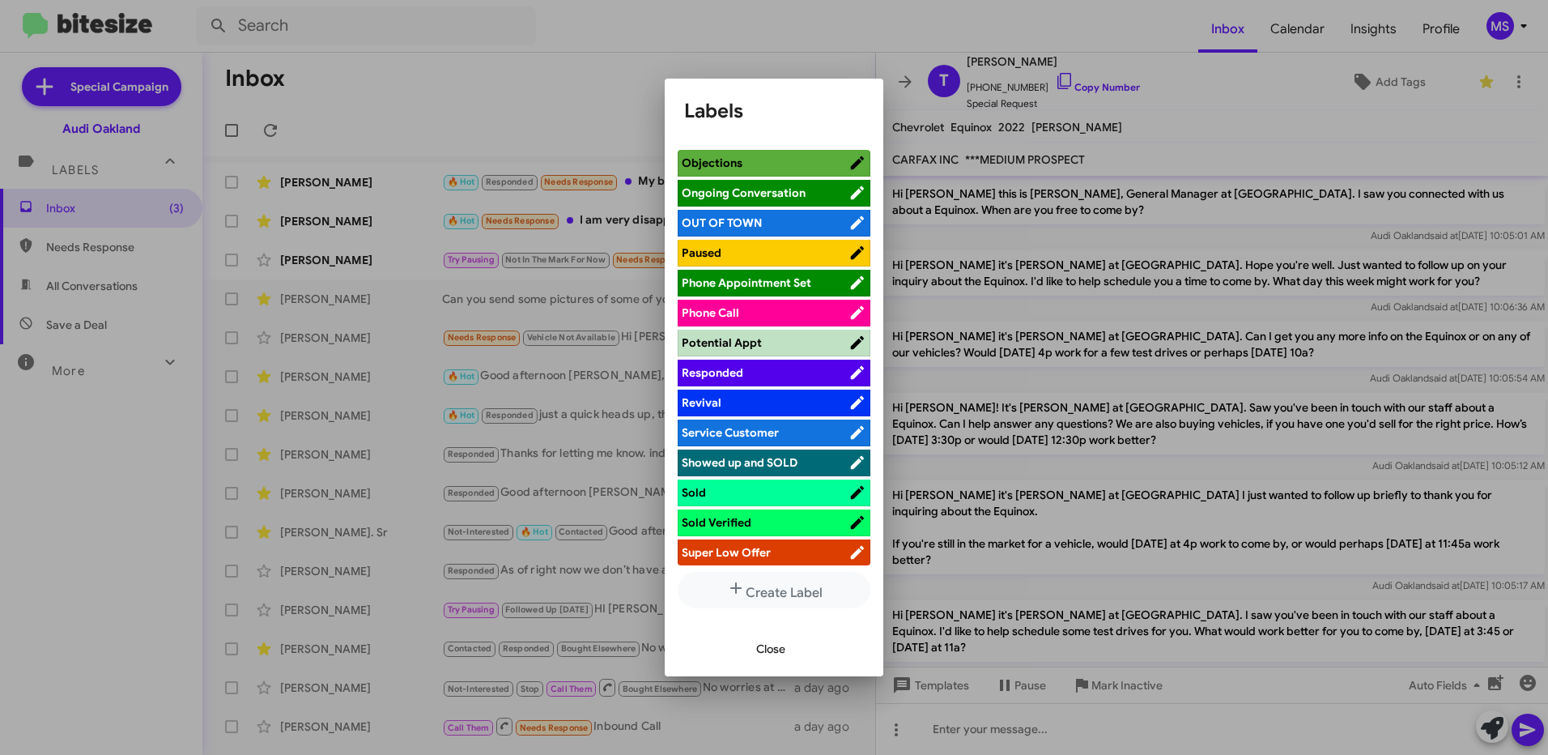
click at [789, 368] on span "Responded" at bounding box center [765, 372] width 167 height 16
click at [772, 652] on span "Close" at bounding box center [770, 648] width 29 height 29
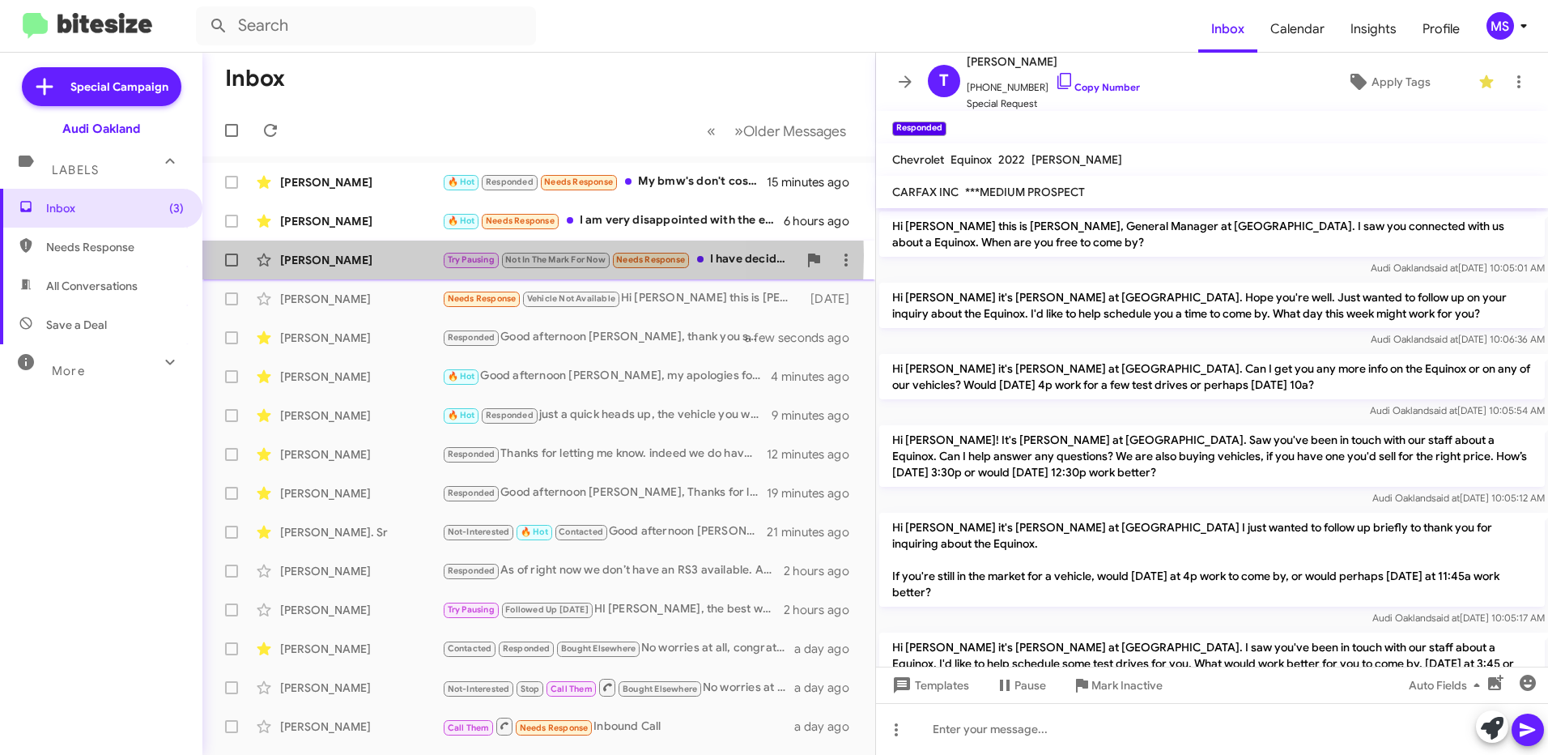
click at [393, 255] on div "[PERSON_NAME]" at bounding box center [361, 260] width 162 height 16
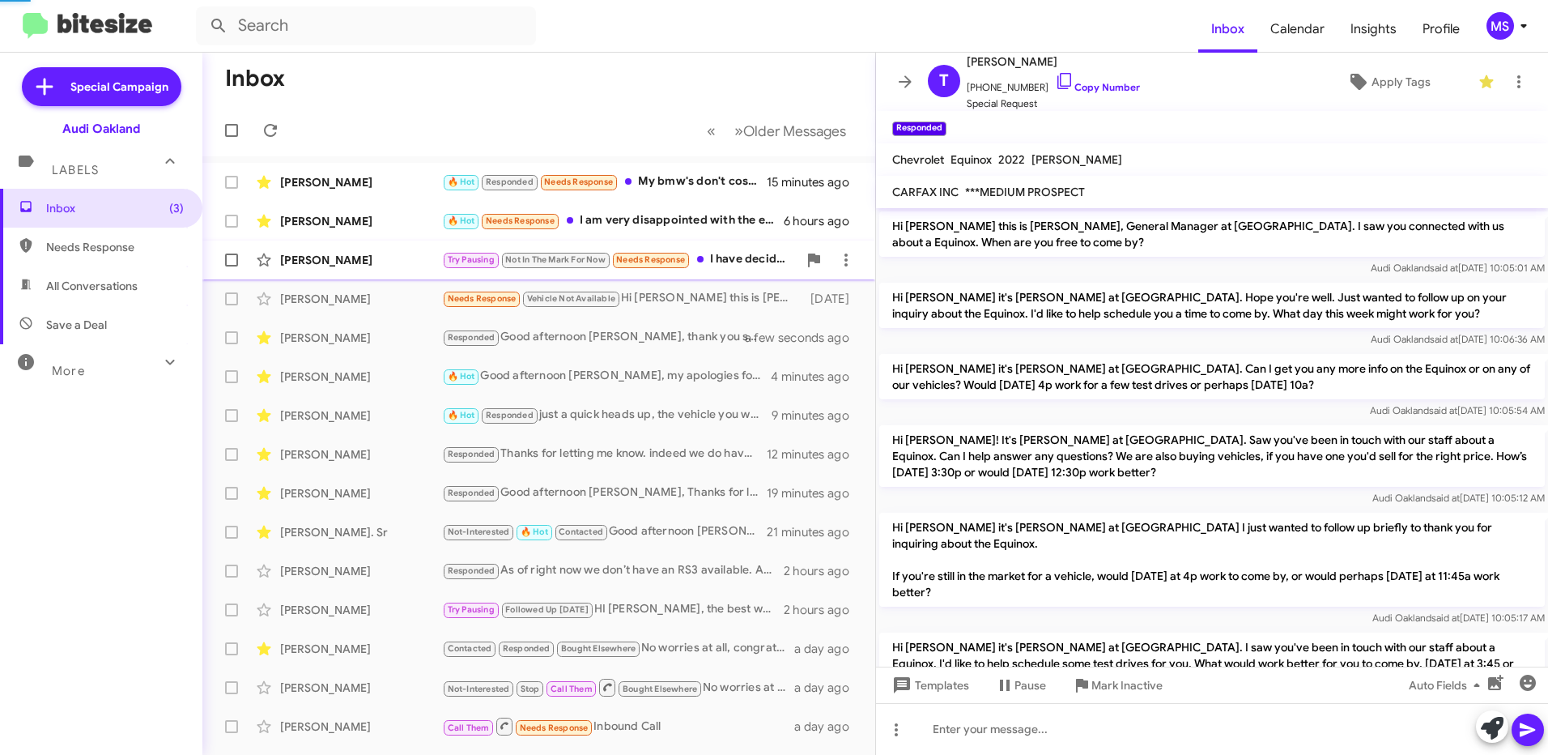
scroll to position [410, 0]
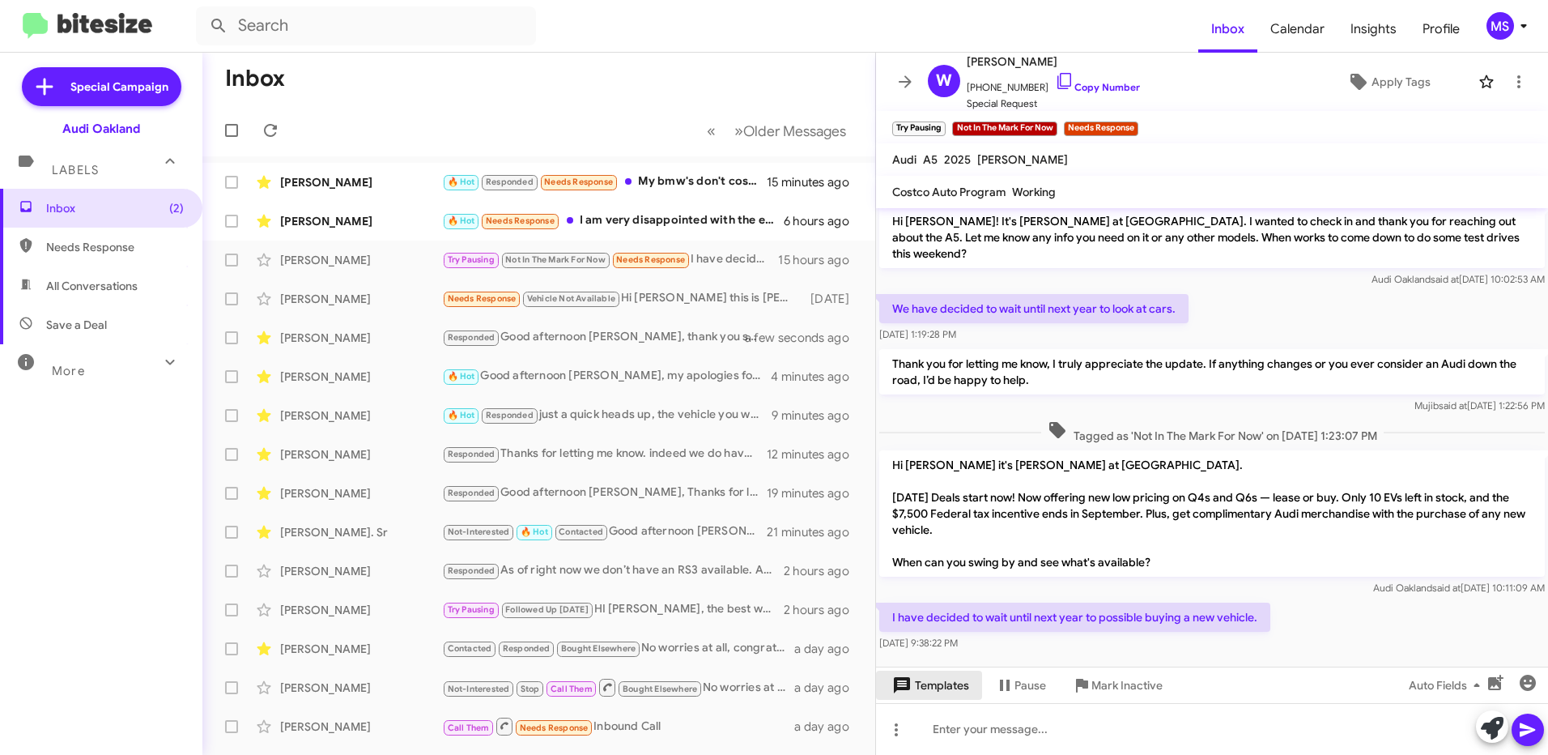
click at [941, 686] on span "Templates" at bounding box center [929, 684] width 80 height 29
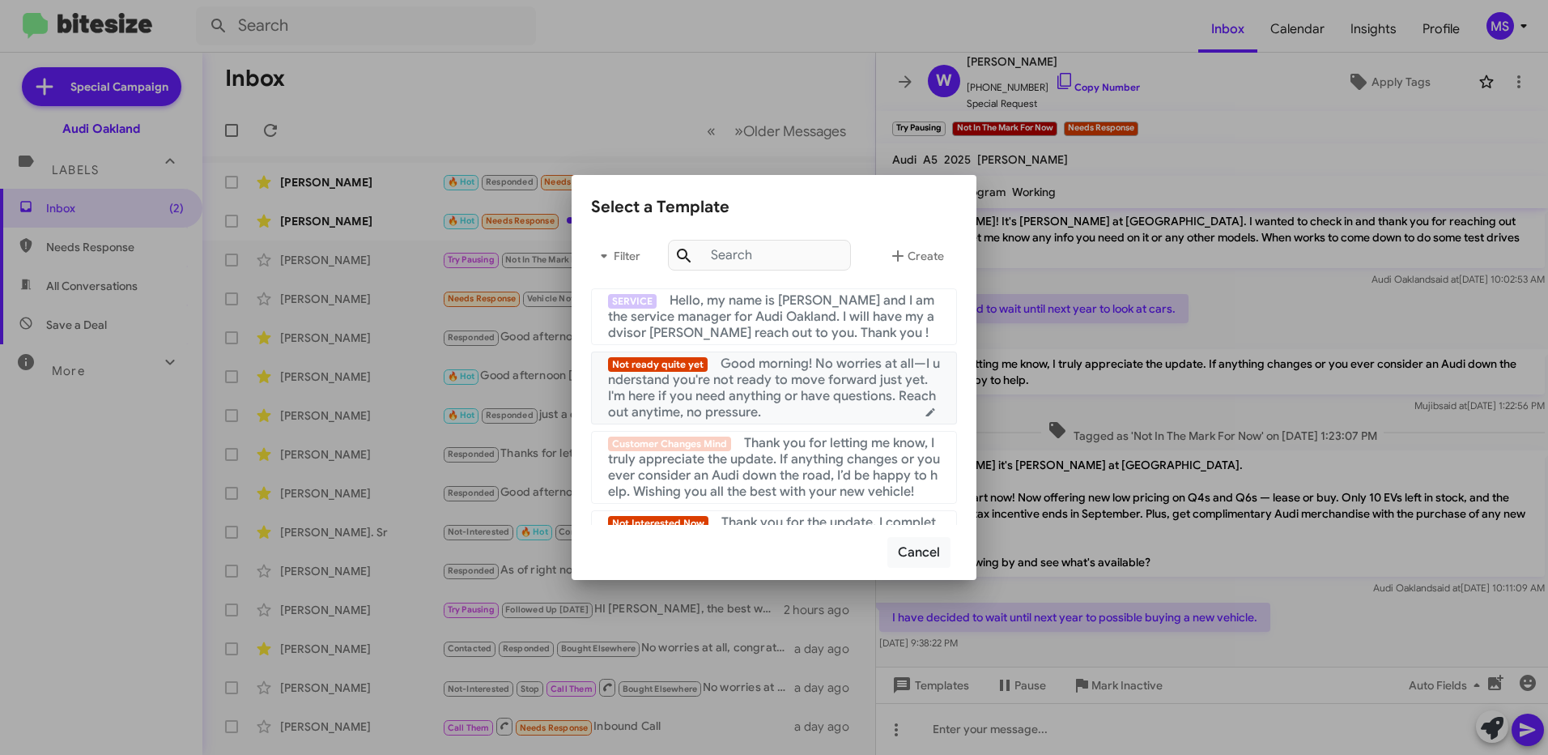
click at [781, 385] on span "Good morning! No worries at all—I understand you're not ready to move forward j…" at bounding box center [774, 387] width 332 height 65
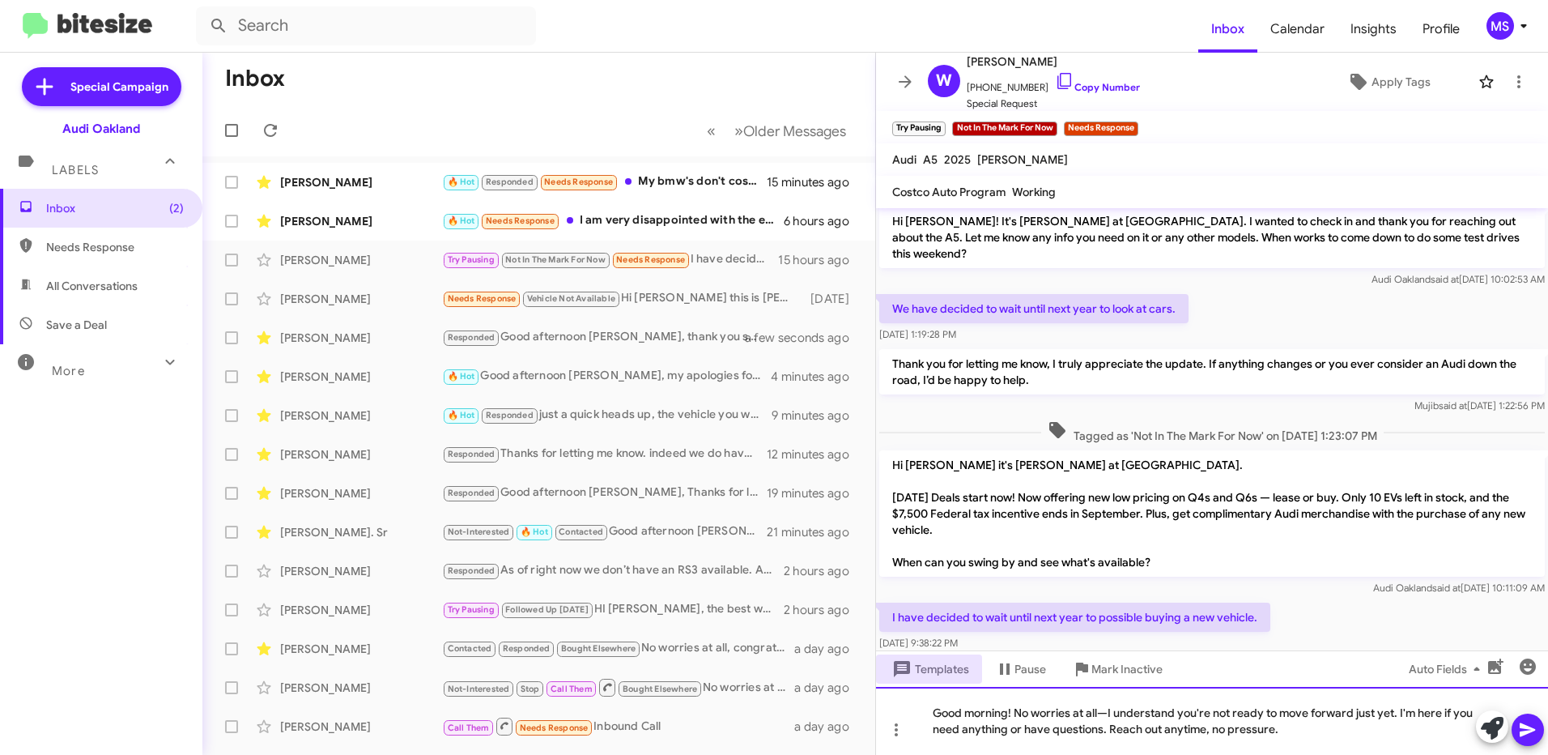
click at [1011, 713] on div "Good morning! No worries at all—I understand you're not ready to move forward j…" at bounding box center [1212, 721] width 672 height 68
click at [1120, 712] on div "Good afternoon. No worries at all—I understand you're not ready to move forward…" at bounding box center [1212, 721] width 672 height 68
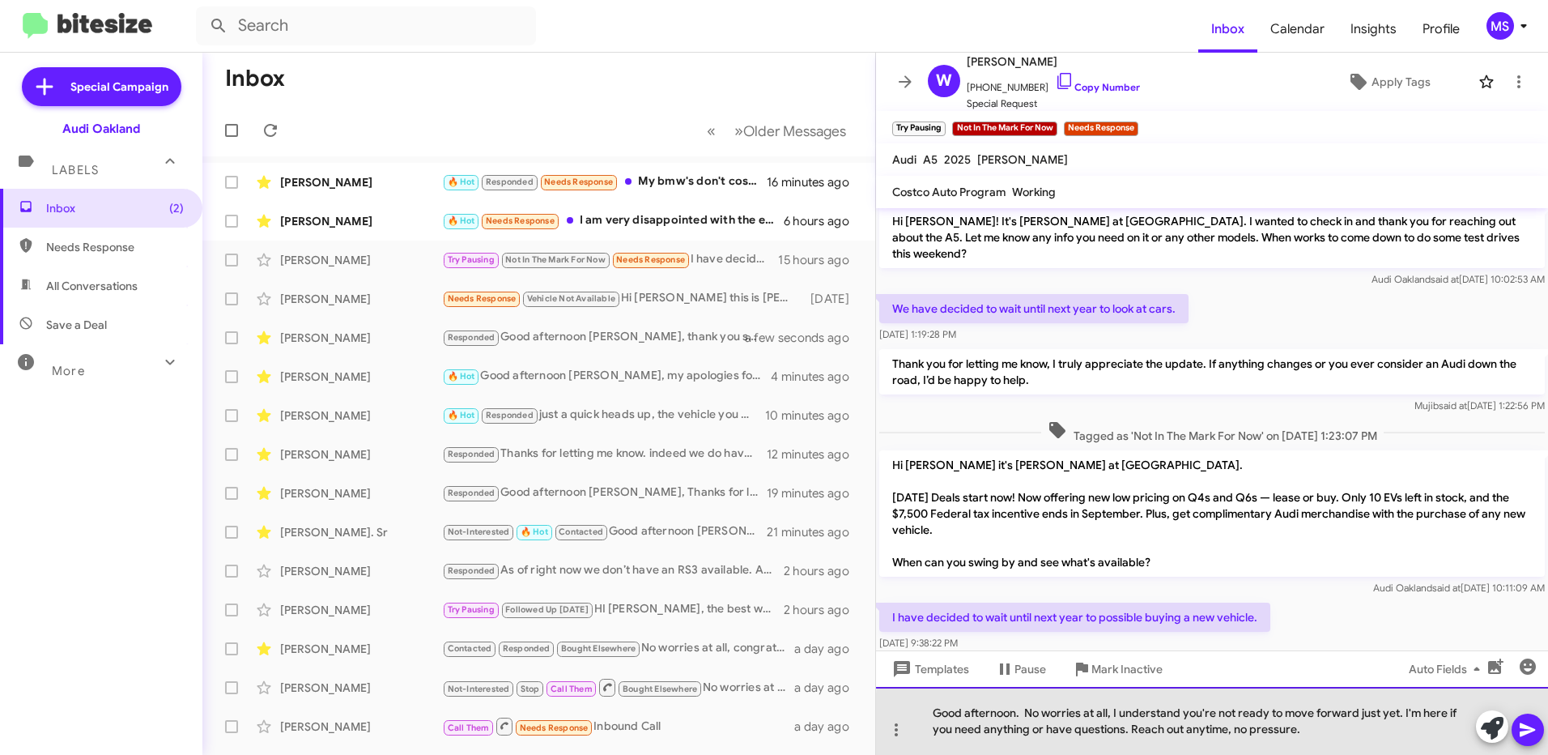
click at [1350, 730] on div "Good afternoon. No worries at all, I understand you're not ready to move forwar…" at bounding box center [1212, 721] width 672 height 68
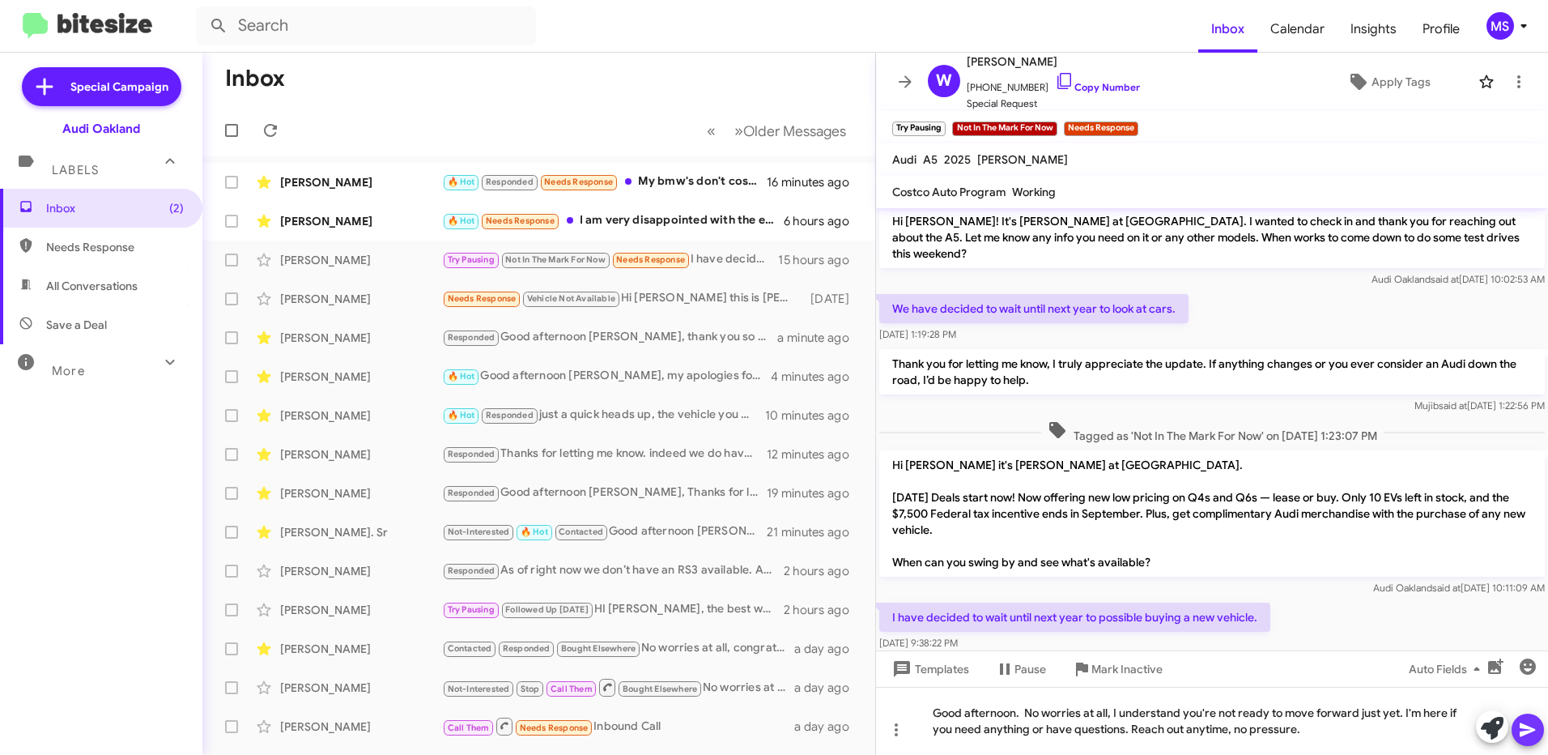
click at [1528, 732] on icon at bounding box center [1527, 730] width 15 height 14
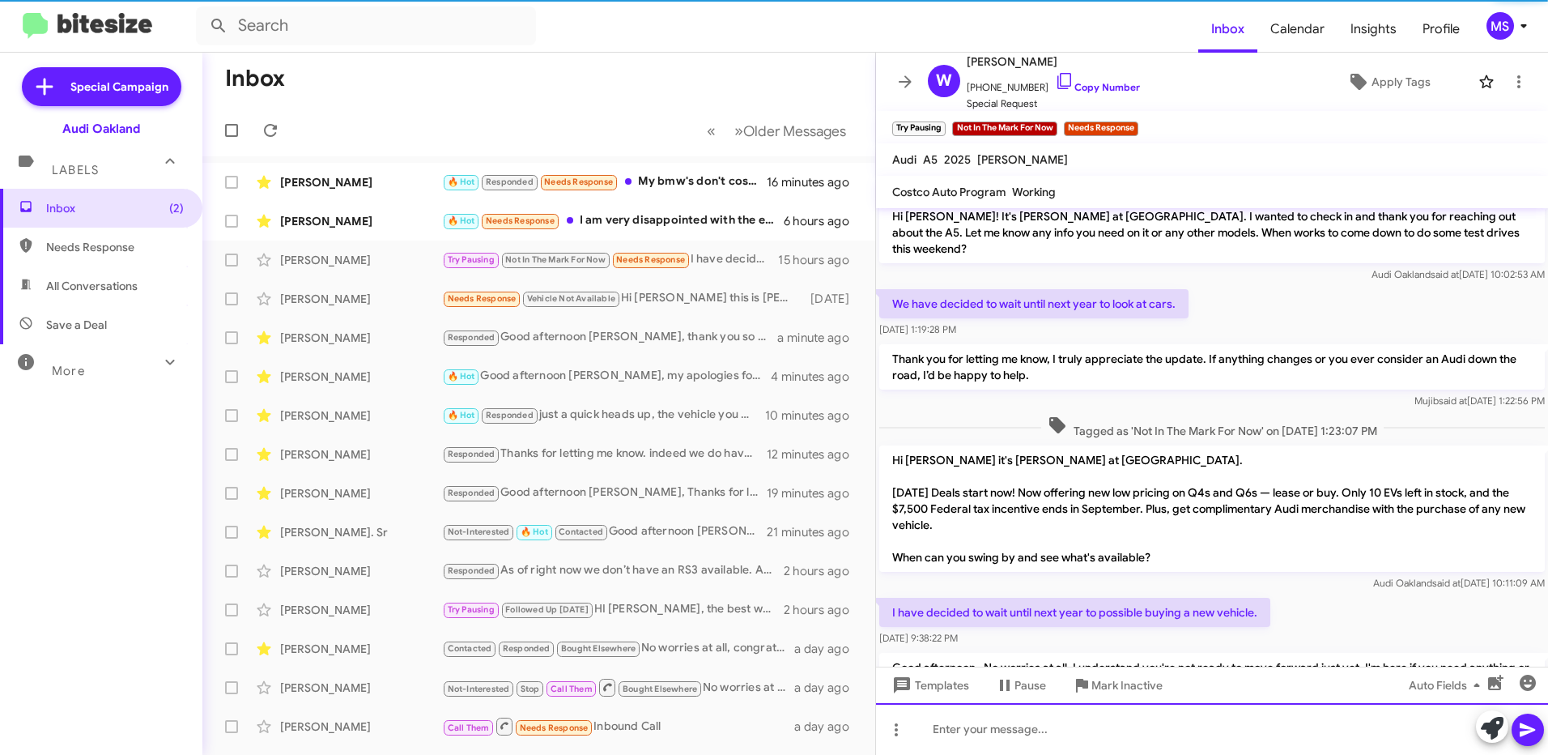
scroll to position [485, 0]
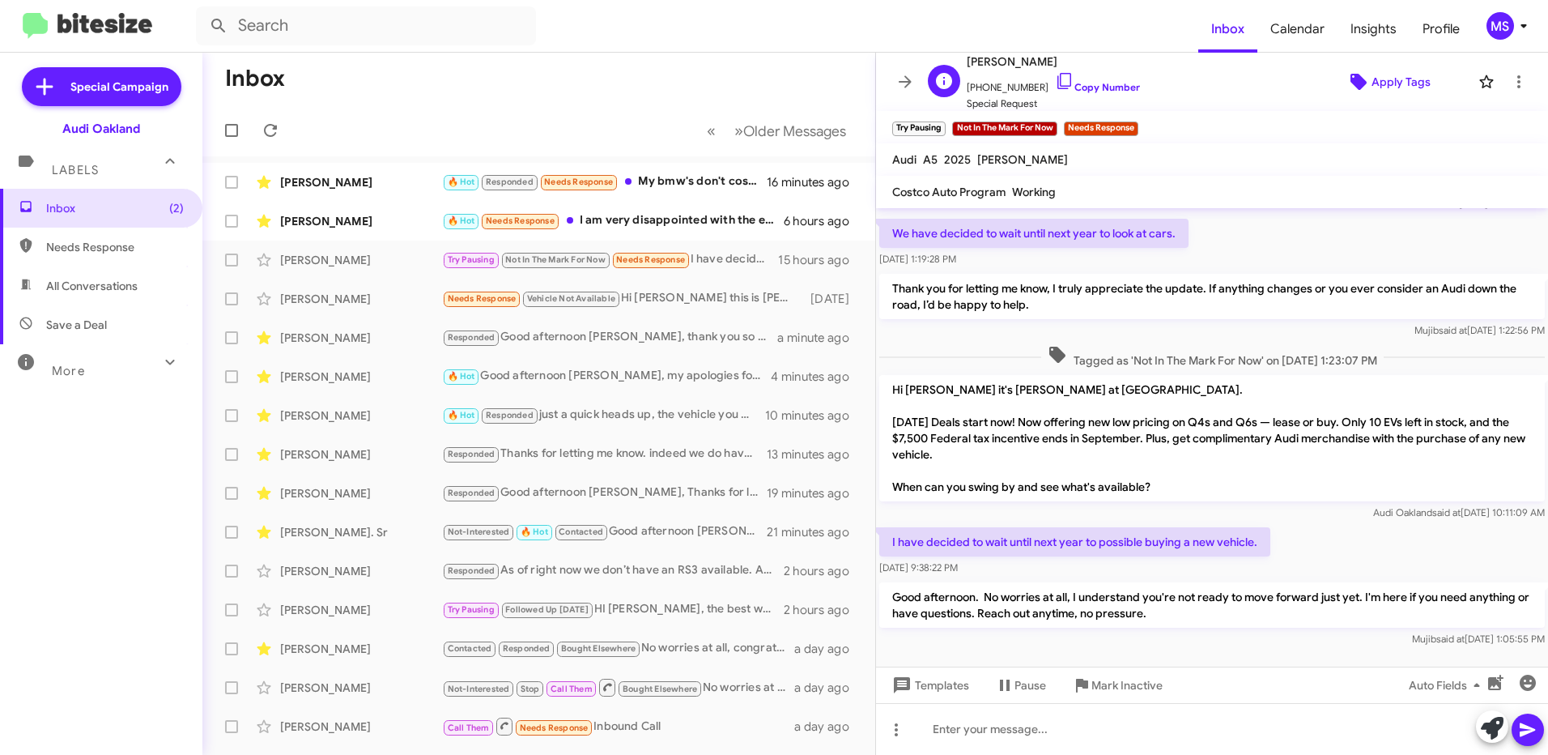
click at [1392, 83] on span "Apply Tags" at bounding box center [1400, 81] width 59 height 29
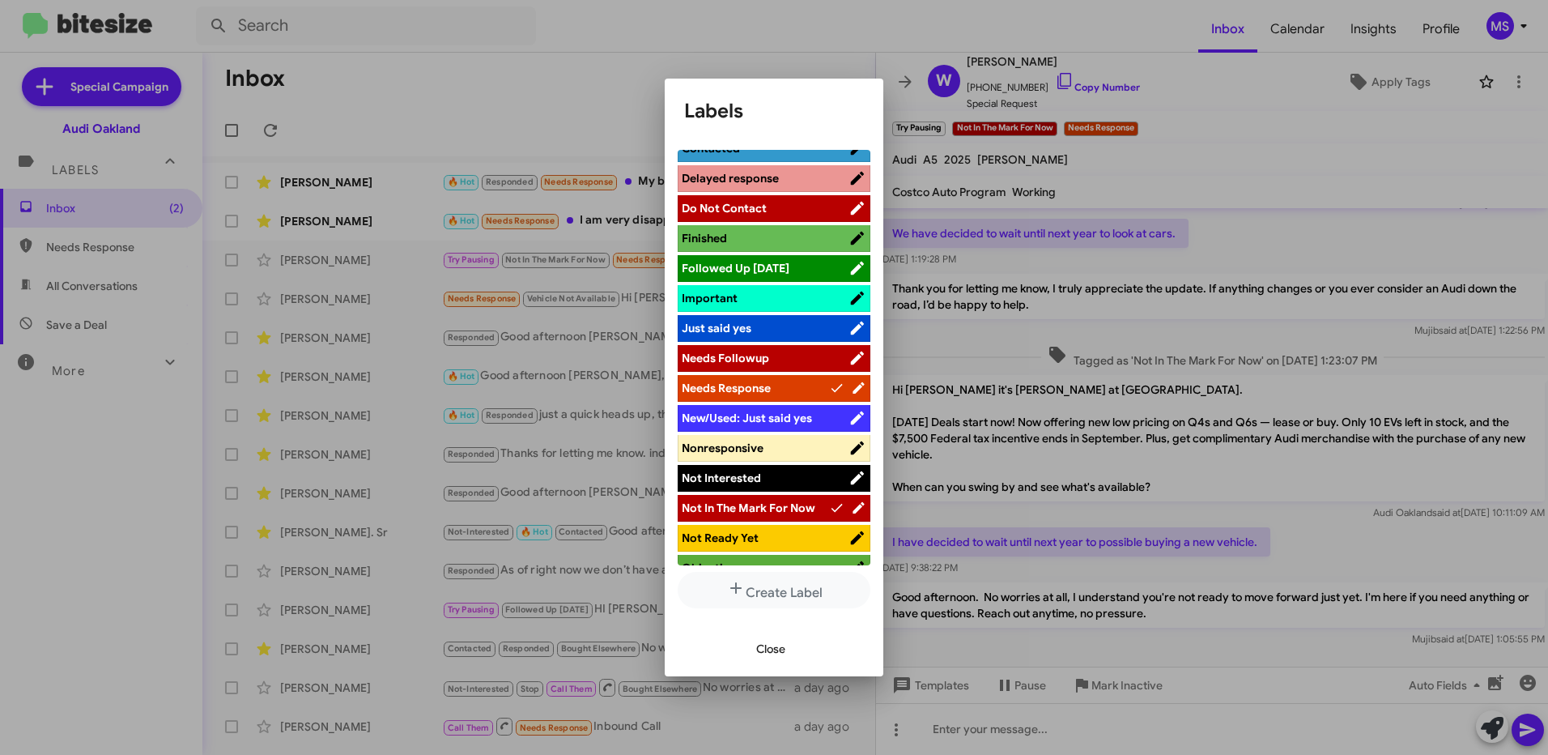
scroll to position [567, 0]
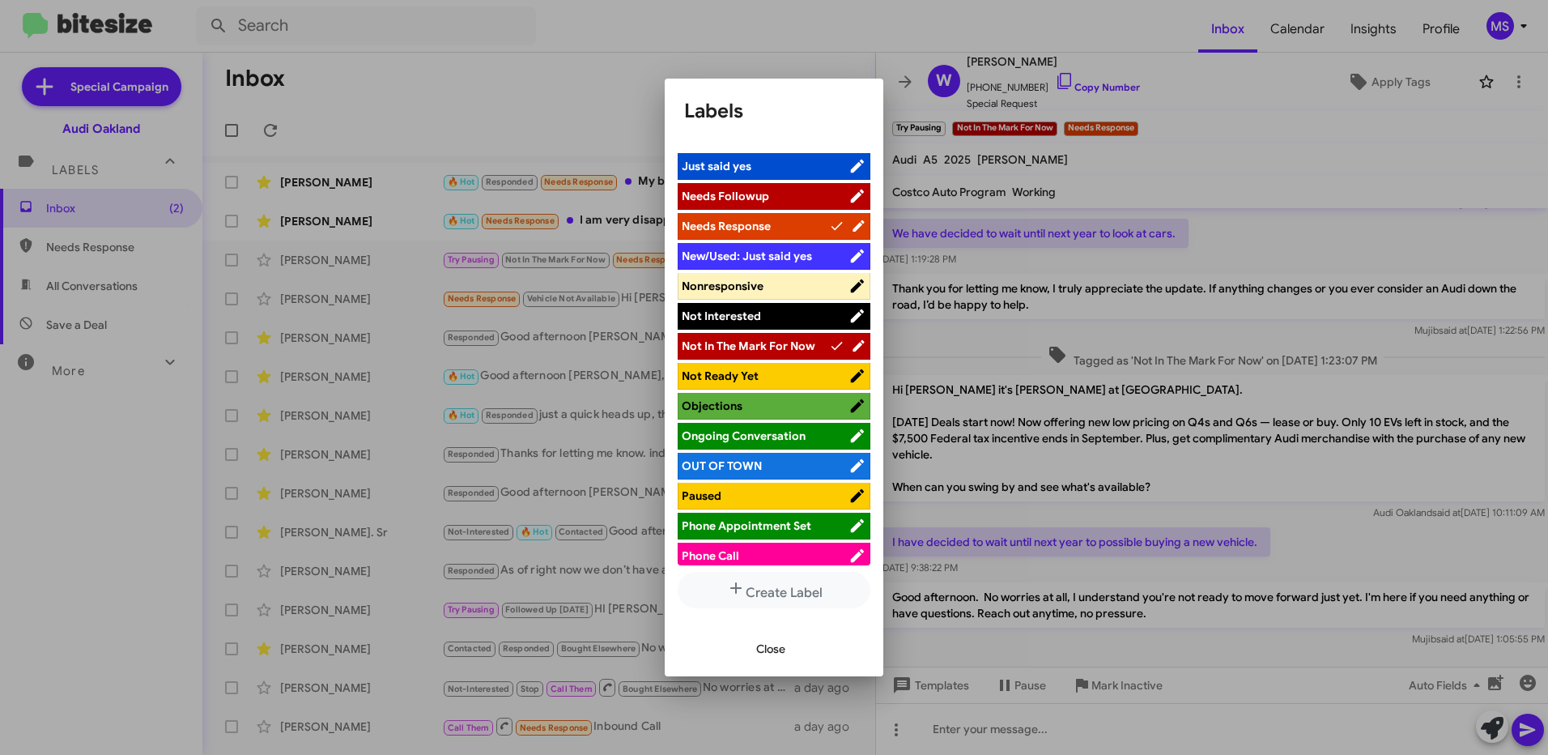
click at [775, 341] on span "Not In The Mark For Now" at bounding box center [749, 345] width 134 height 15
click at [783, 339] on span "Not In The Mark For Now" at bounding box center [749, 345] width 134 height 15
click at [776, 648] on span "Close" at bounding box center [770, 648] width 29 height 29
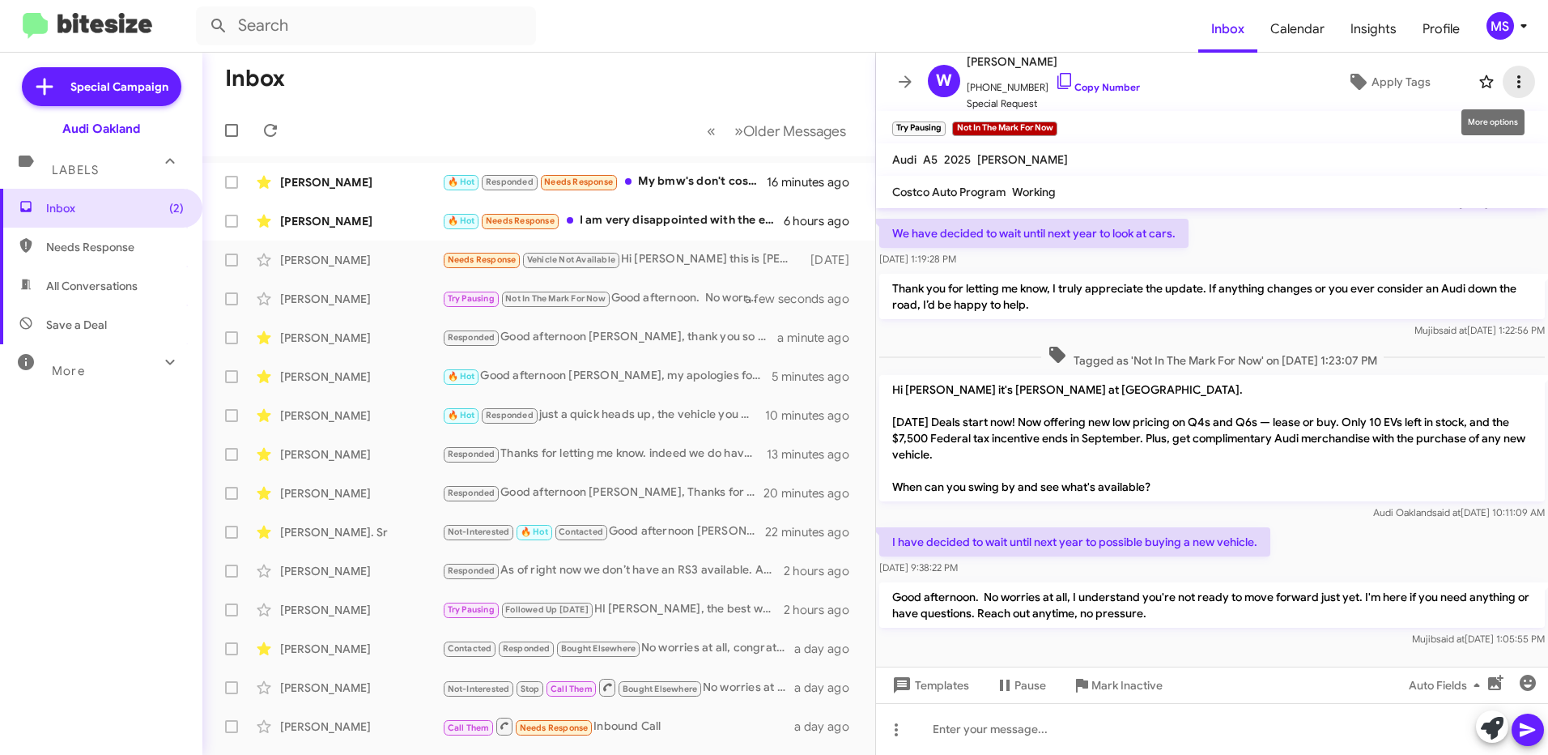
click at [1509, 80] on icon at bounding box center [1518, 81] width 19 height 19
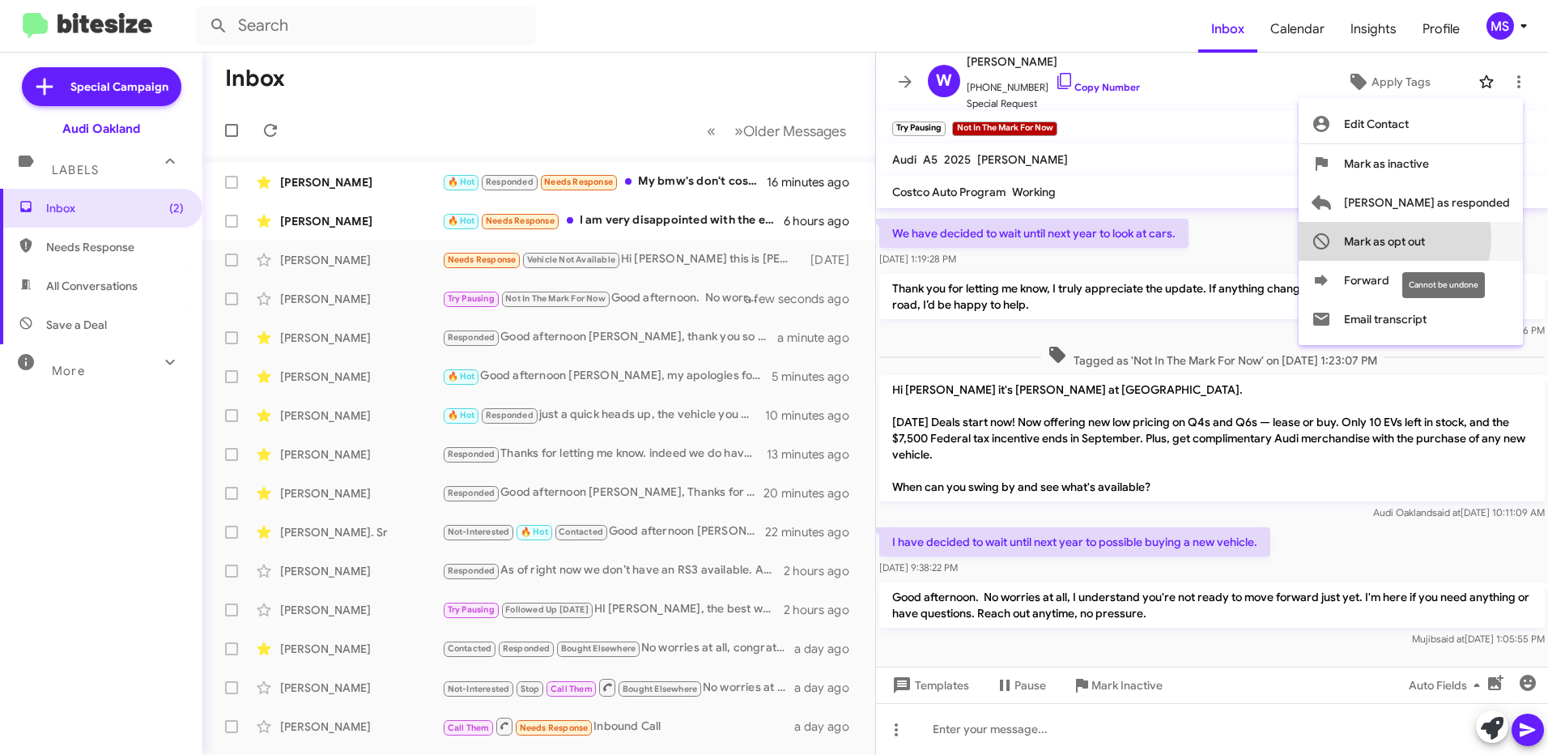
click at [1425, 238] on span "Mark as opt out" at bounding box center [1384, 241] width 81 height 39
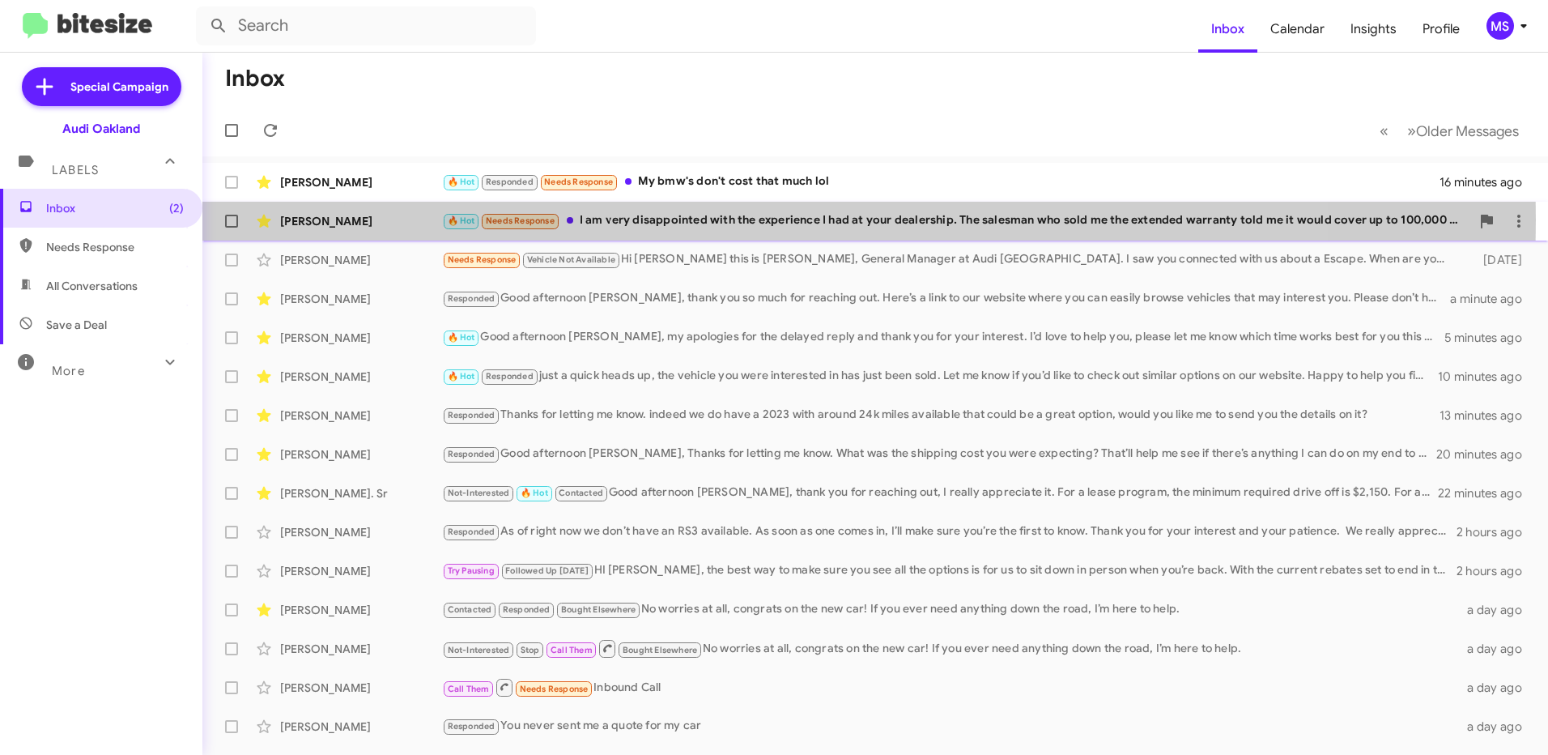
click at [403, 219] on div "[PERSON_NAME]" at bounding box center [361, 221] width 162 height 16
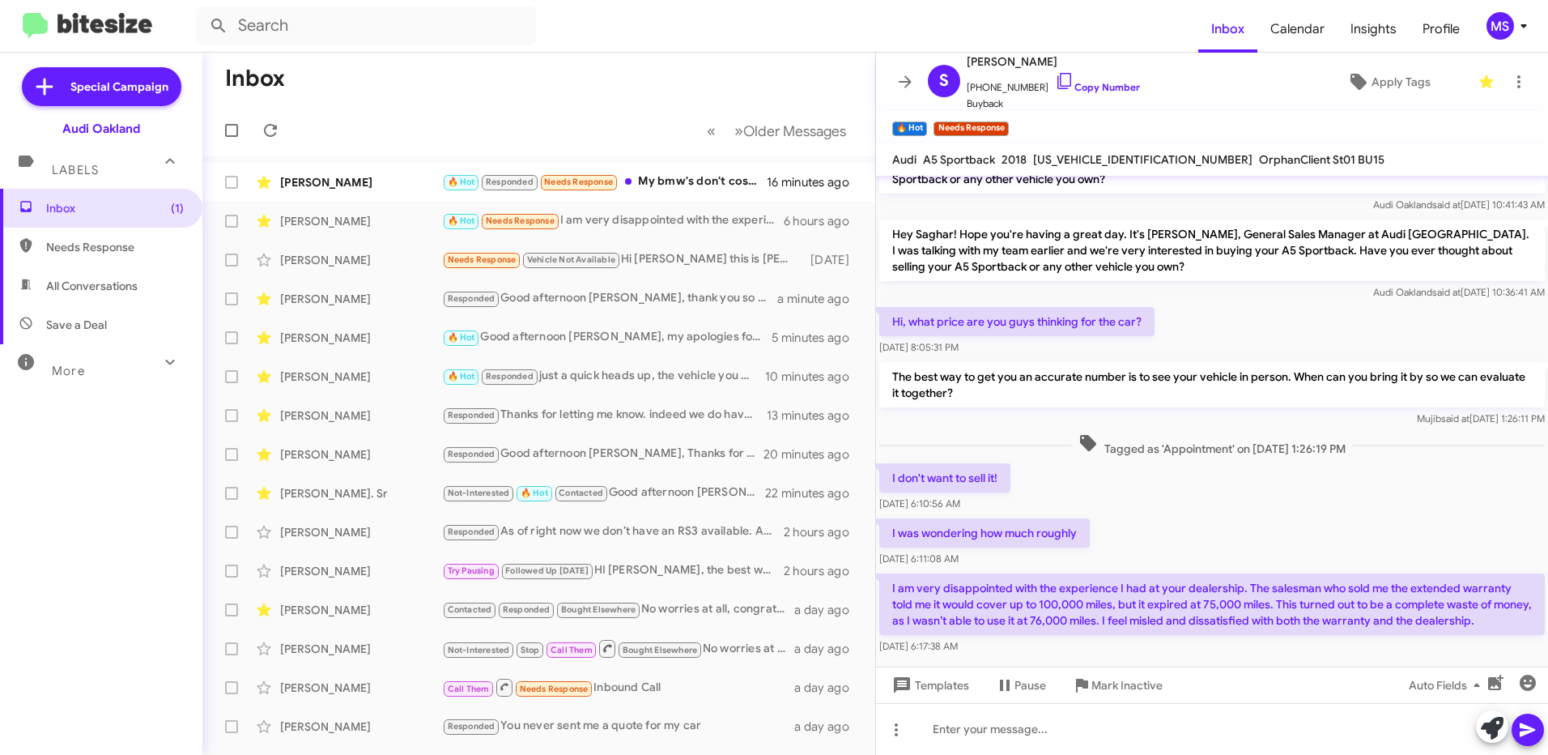
scroll to position [87, 0]
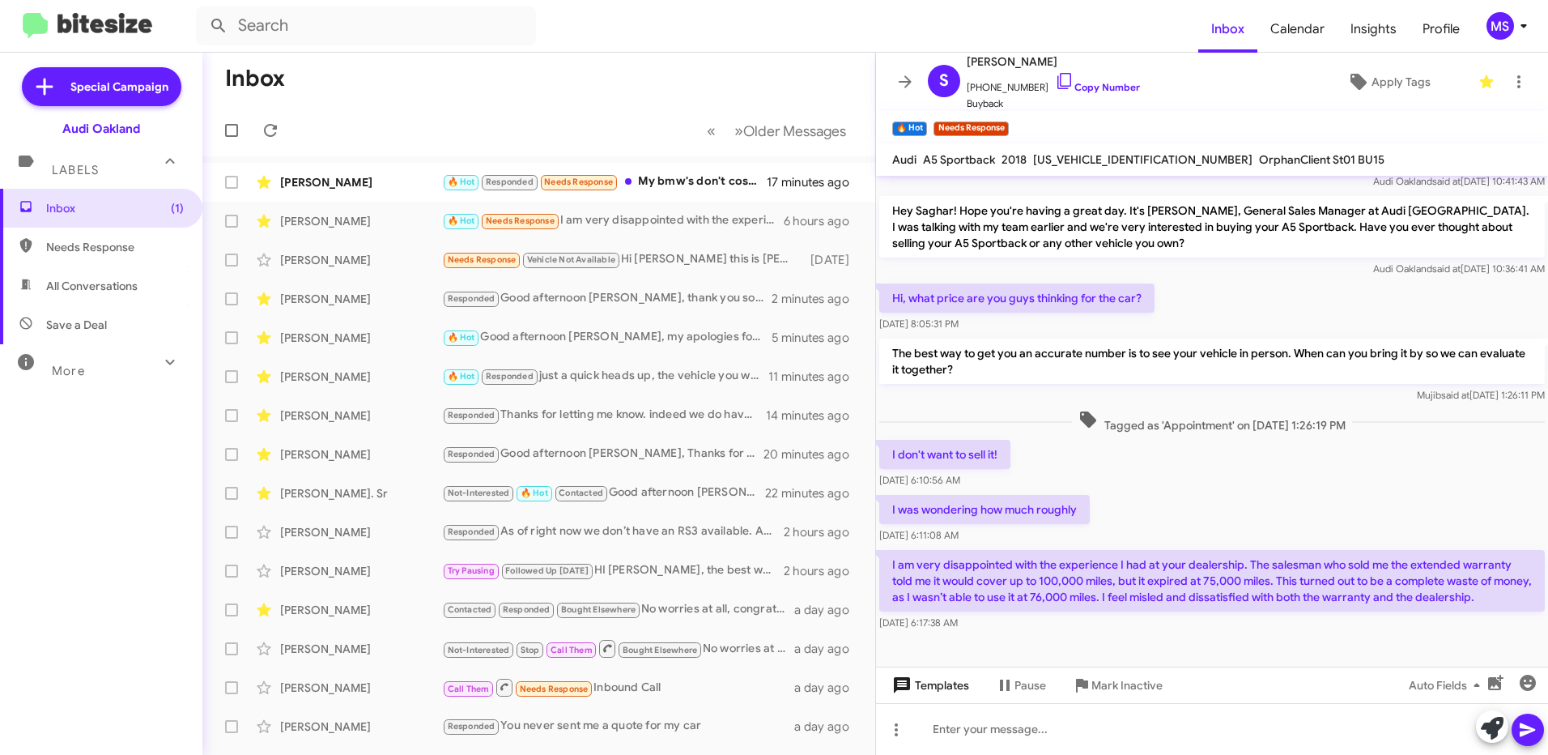
click at [954, 687] on span "Templates" at bounding box center [929, 684] width 80 height 29
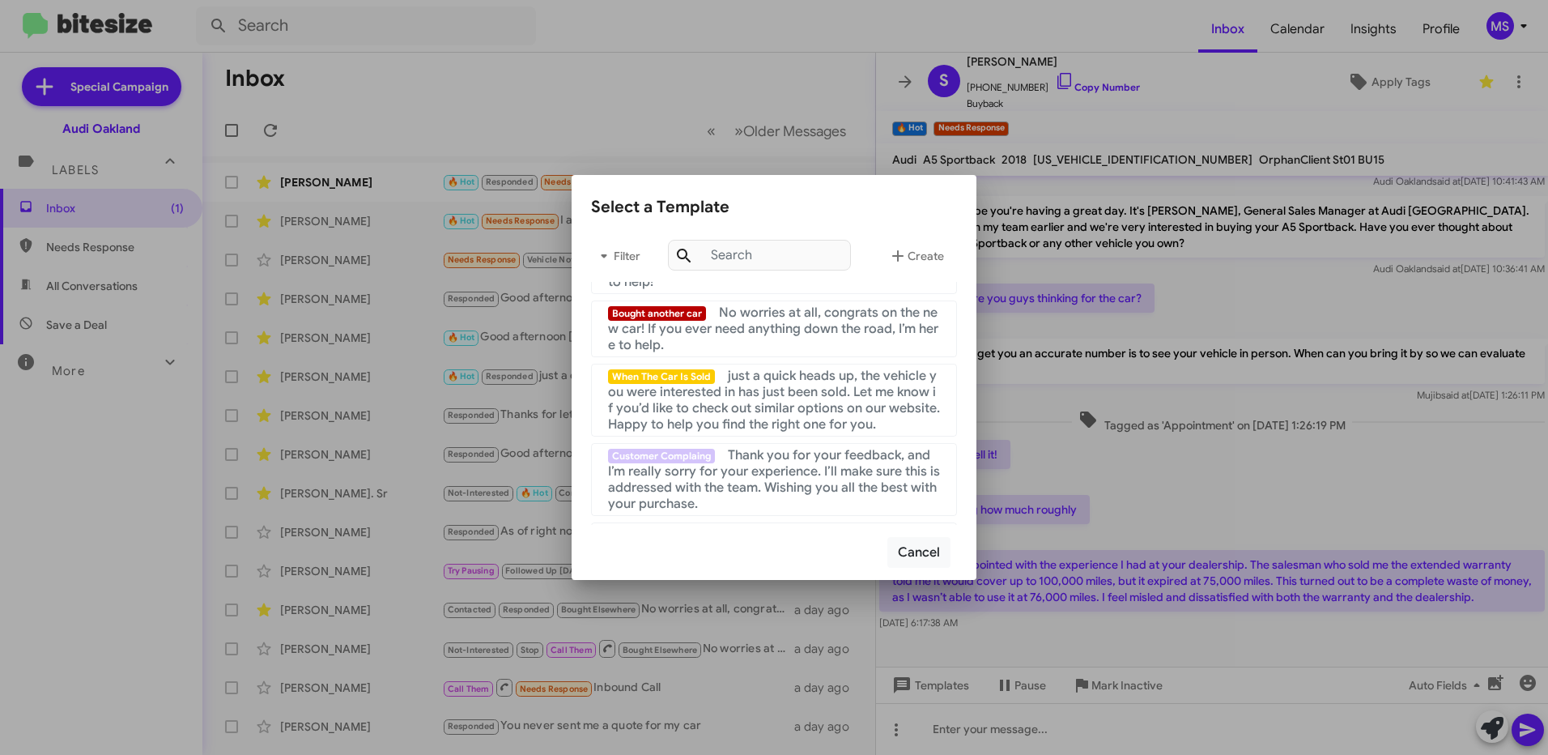
scroll to position [405, 0]
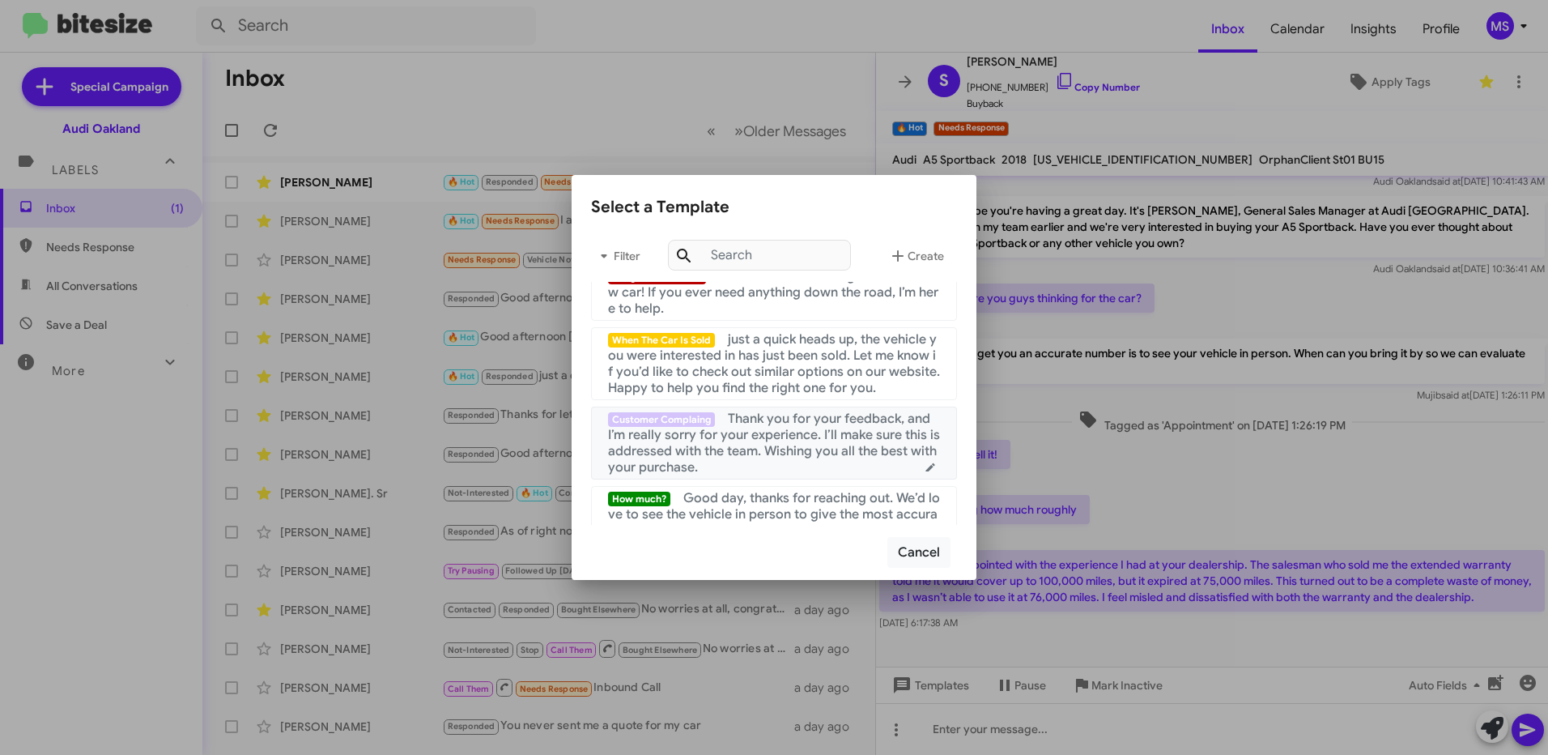
click at [759, 436] on span "Thank you for your feedback, and I’m really sorry for your experience. I’ll mak…" at bounding box center [774, 442] width 332 height 65
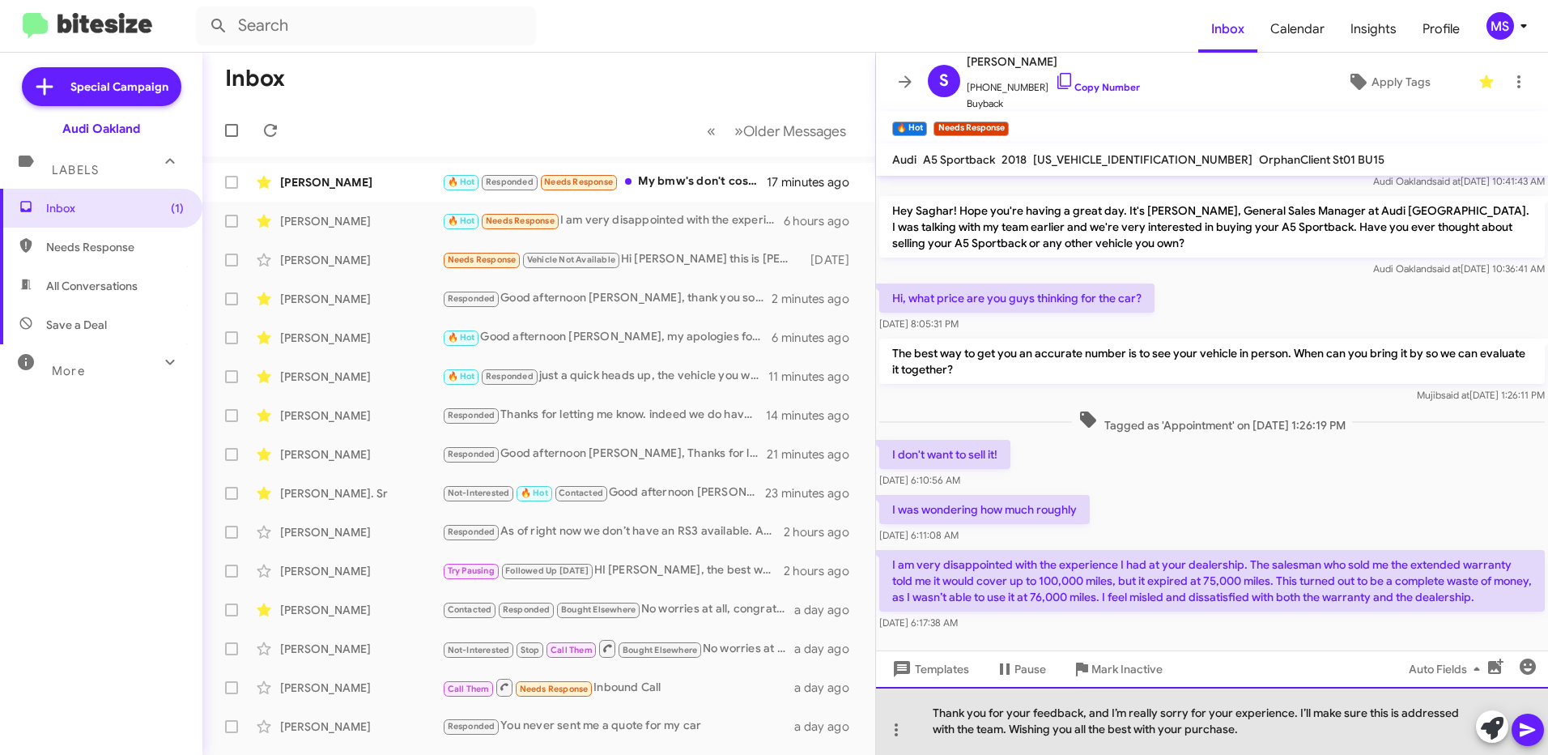
drag, startPoint x: 1246, startPoint y: 726, endPoint x: 932, endPoint y: 693, distance: 315.9
click at [932, 693] on div "Thank you for your feedback, and I’m really sorry for your experience. I’ll mak…" at bounding box center [1212, 721] width 672 height 68
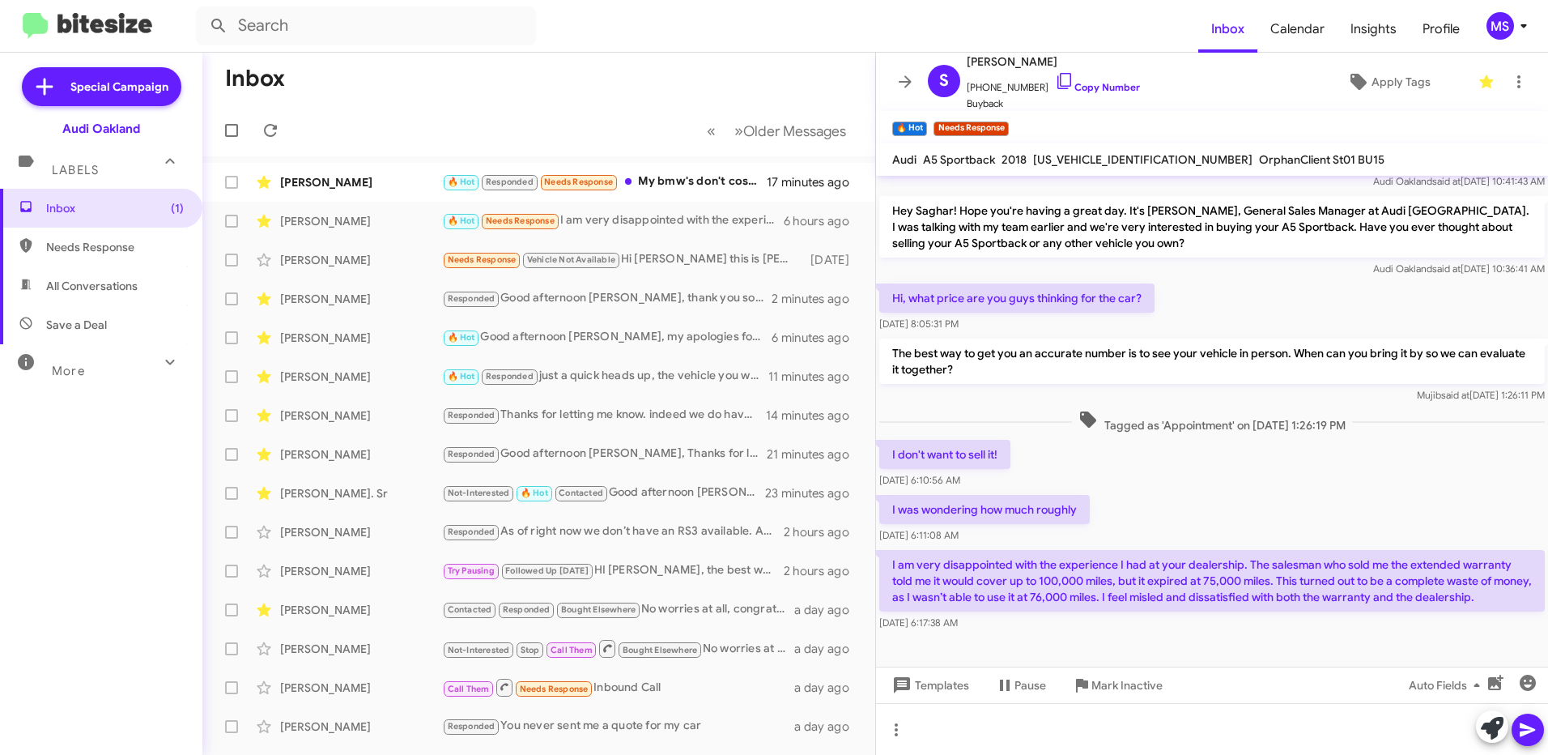
drag, startPoint x: 1520, startPoint y: 595, endPoint x: 882, endPoint y: 569, distance: 638.5
click at [882, 569] on p "I am very disappointed with the experience I had at your dealership. The salesm…" at bounding box center [1211, 581] width 665 height 62
copy p "I am very disappointed with the experience I had at your dealership. The salesm…"
click at [1060, 730] on div at bounding box center [1212, 729] width 672 height 52
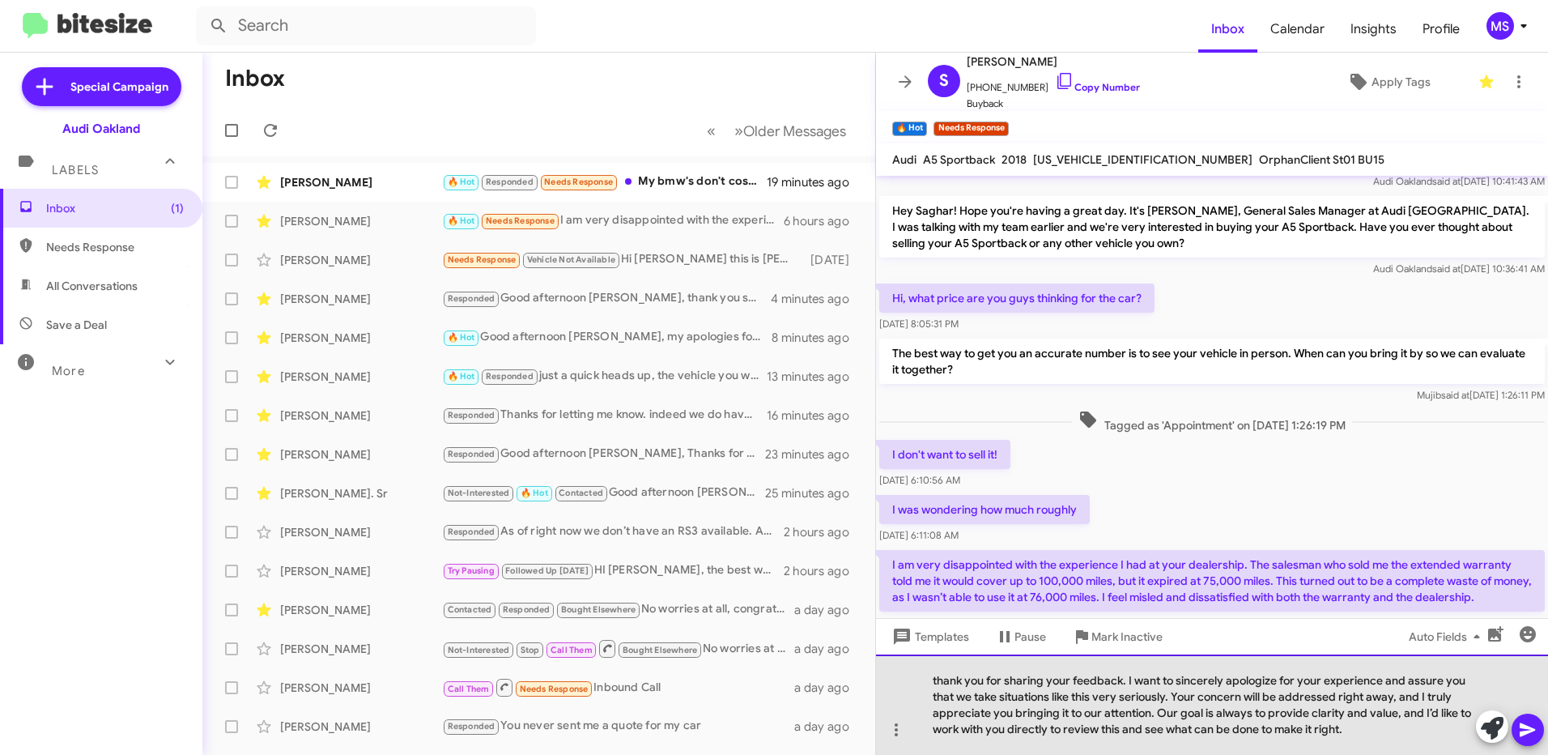
click at [932, 685] on div "thank you for sharing your feedback. I want to sincerely apologize for your exp…" at bounding box center [1212, 704] width 672 height 100
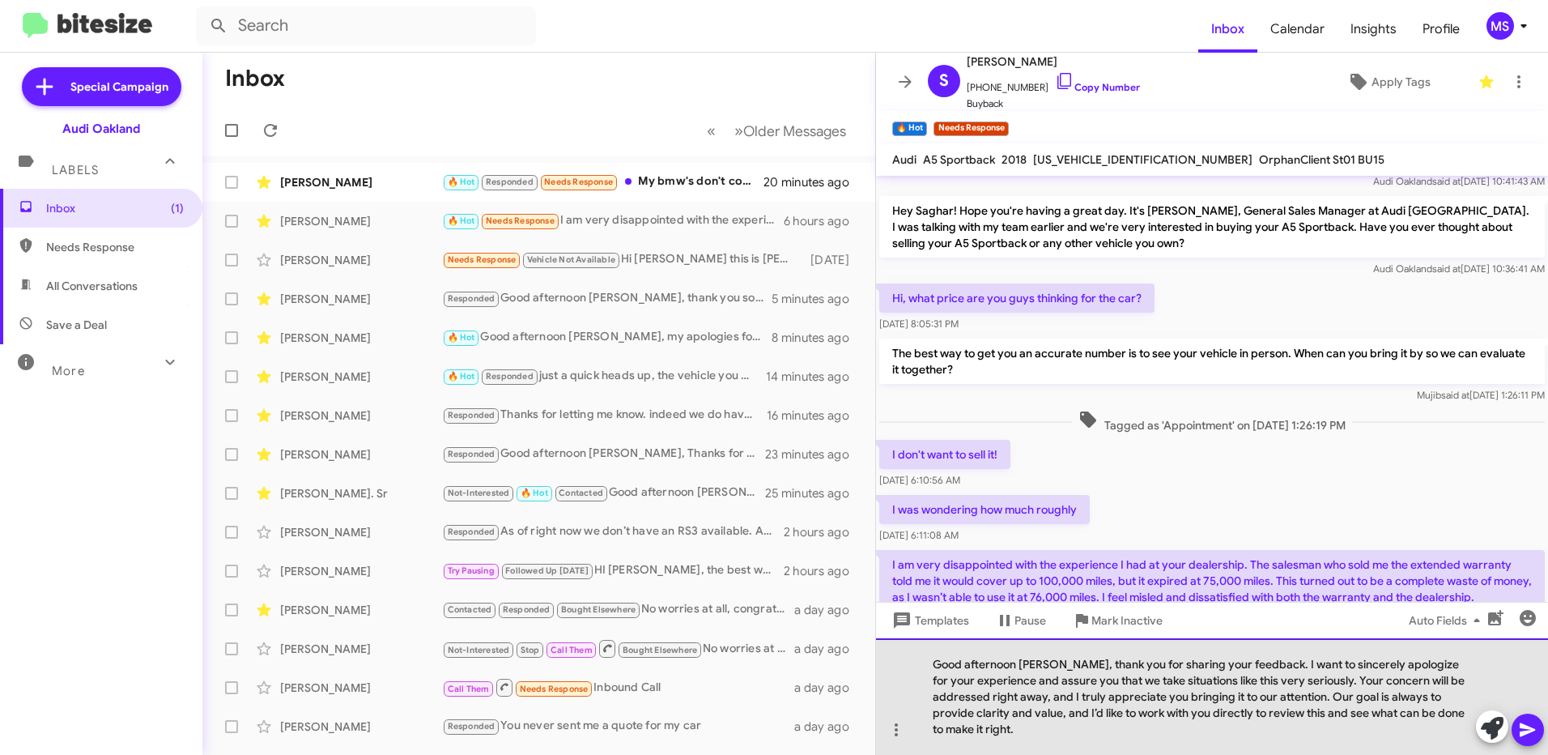
click at [1272, 699] on div "Good afternoon [PERSON_NAME], thank you for sharing your feedback. I want to si…" at bounding box center [1212, 696] width 672 height 117
click at [1090, 736] on div "Good afternoon [PERSON_NAME], thank you for sharing your feedback. I want to si…" at bounding box center [1212, 696] width 672 height 117
drag, startPoint x: 1068, startPoint y: 716, endPoint x: 1078, endPoint y: 732, distance: 18.9
click at [1078, 732] on div "Good afternoon [PERSON_NAME], thank you for sharing your feedback. I want to si…" at bounding box center [1212, 696] width 672 height 117
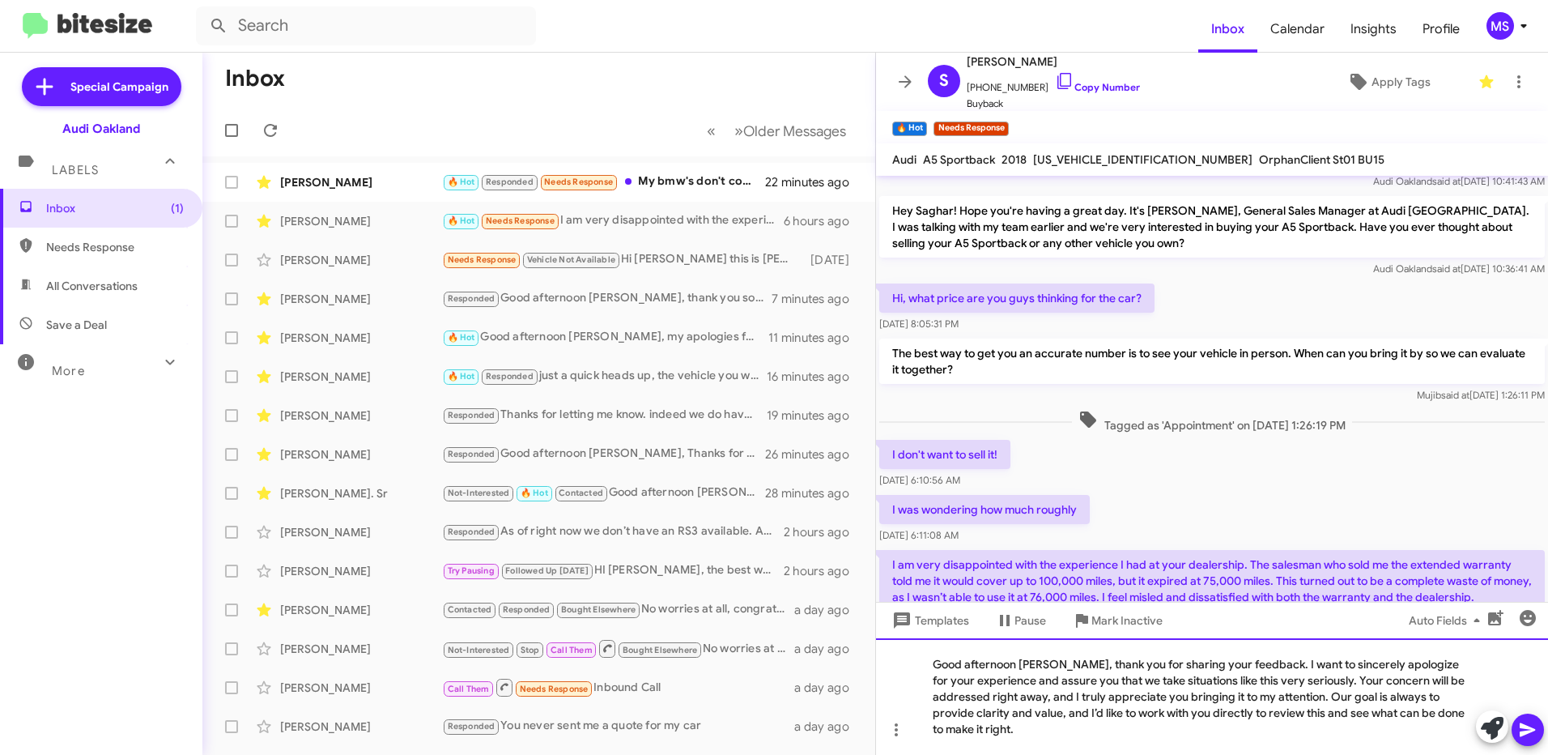
click at [1032, 742] on div "Good afternoon [PERSON_NAME], thank you for sharing your feedback. I want to si…" at bounding box center [1212, 696] width 672 height 117
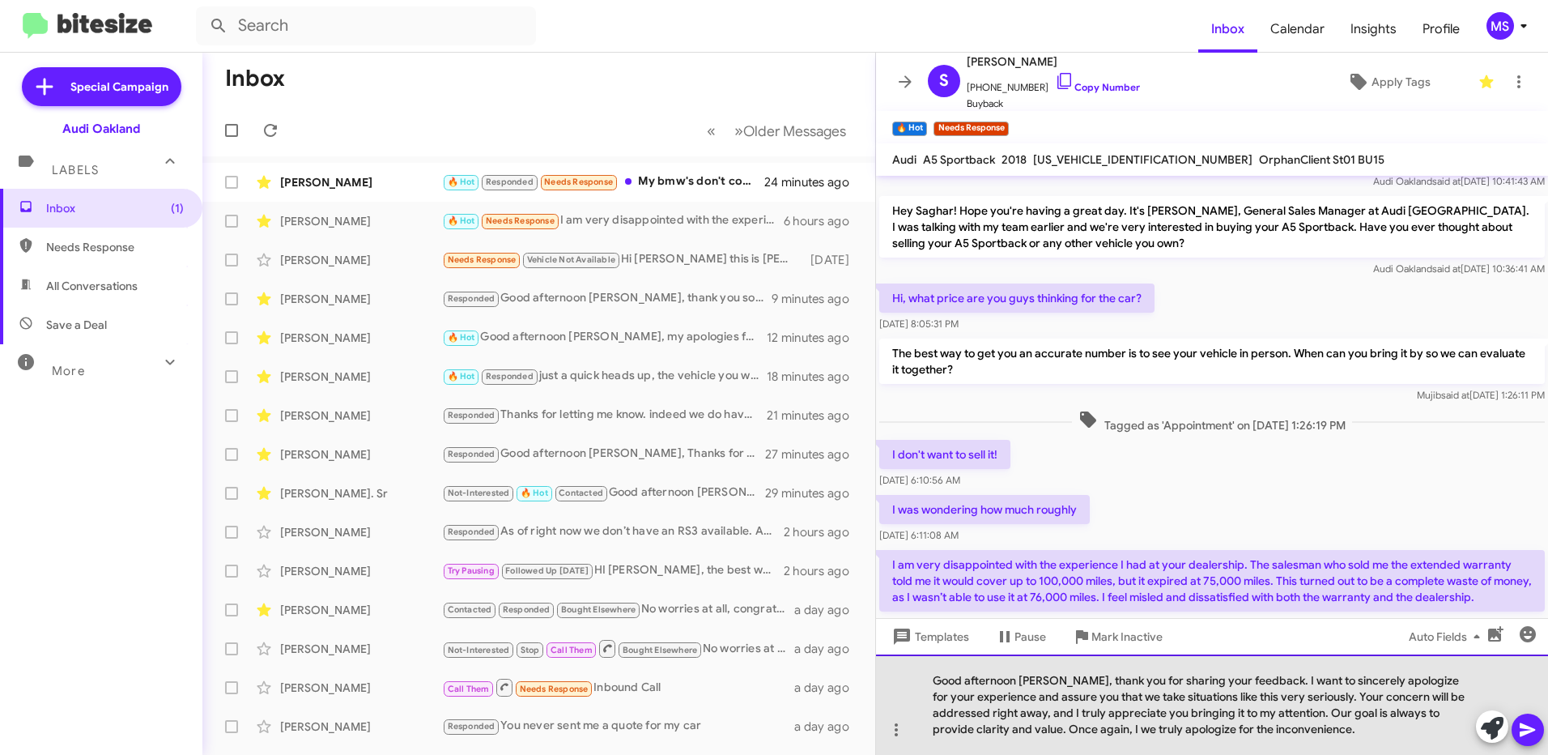
click at [1149, 732] on div "Good afternoon [PERSON_NAME], thank you for sharing your feedback. I want to si…" at bounding box center [1212, 704] width 672 height 100
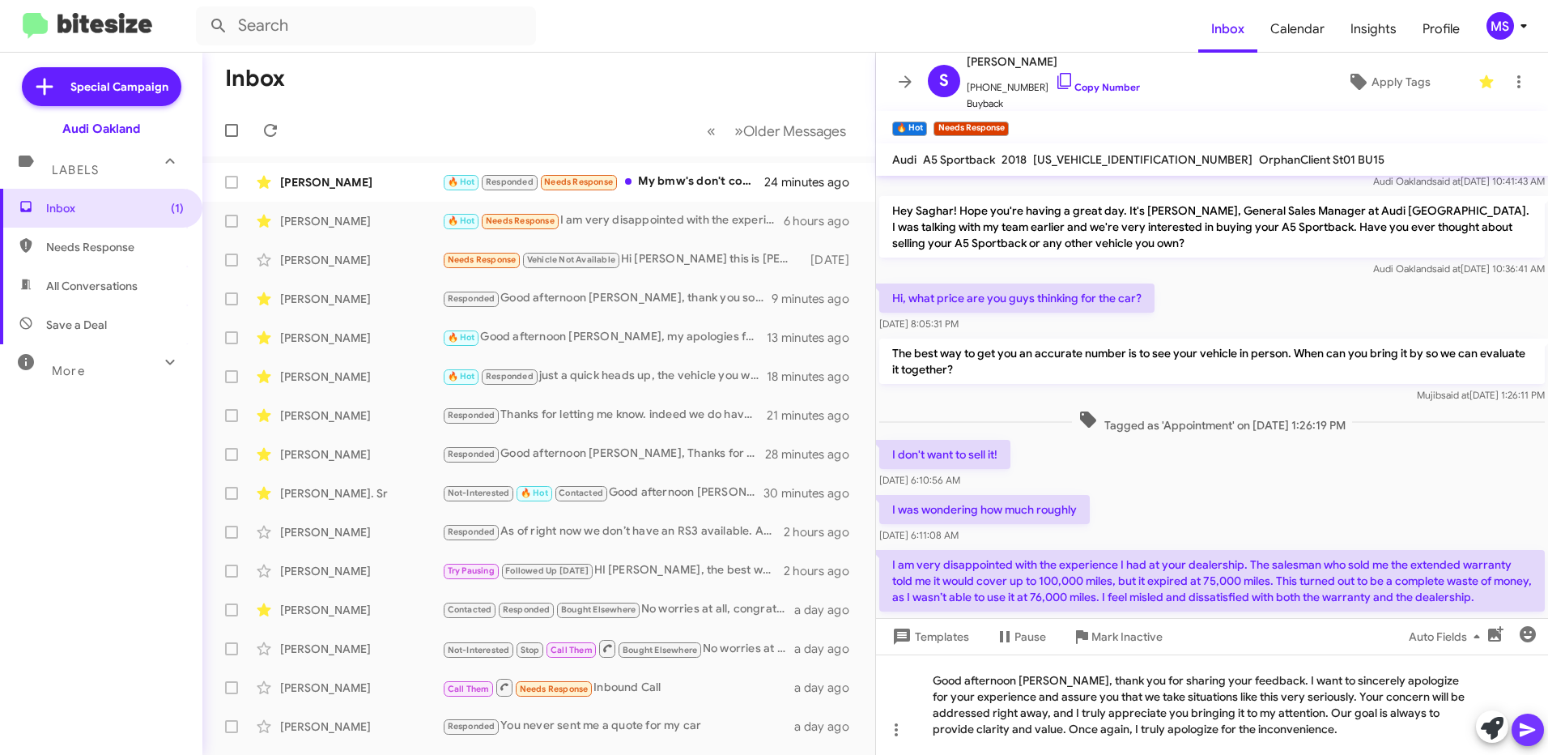
click at [1520, 732] on icon at bounding box center [1527, 729] width 19 height 19
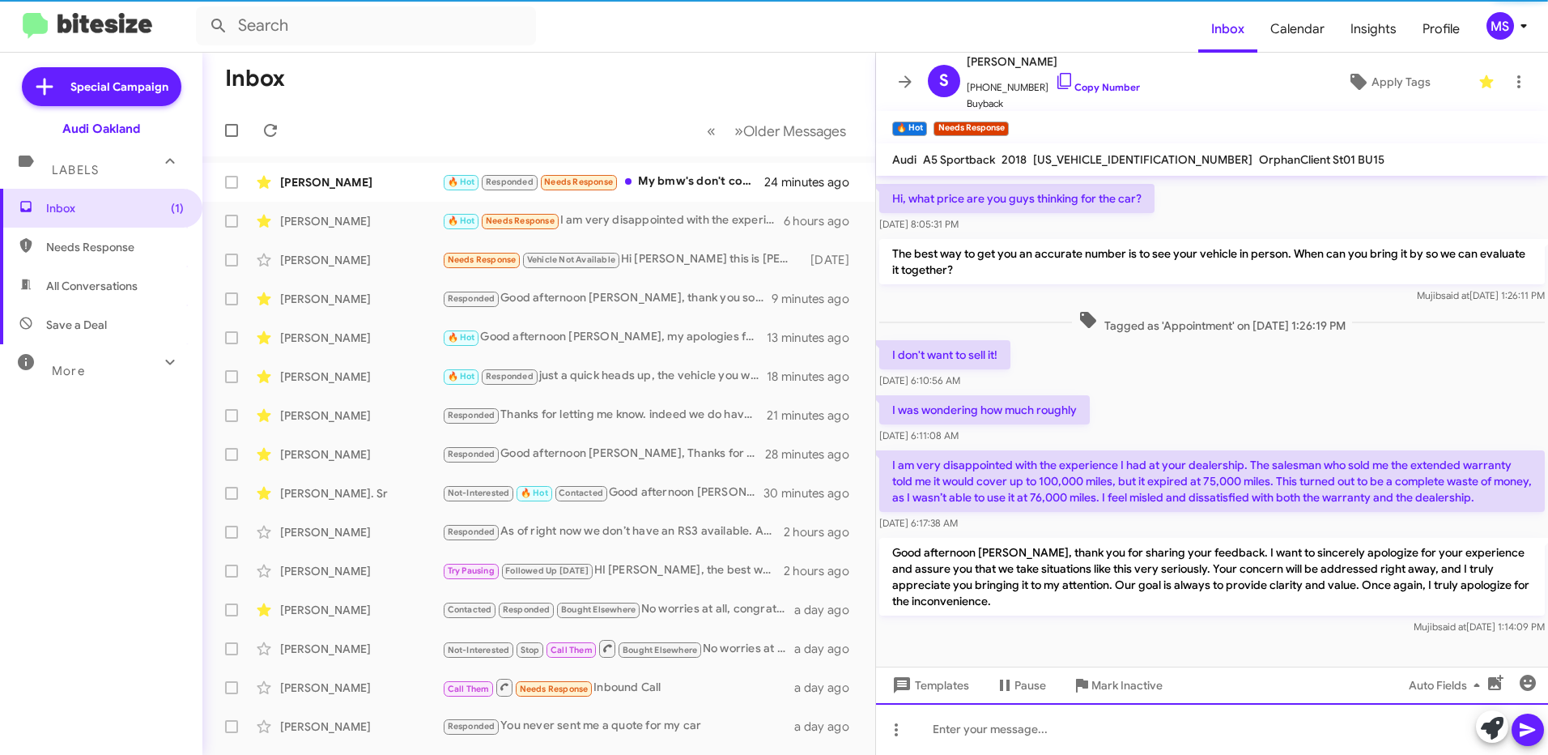
scroll to position [91, 0]
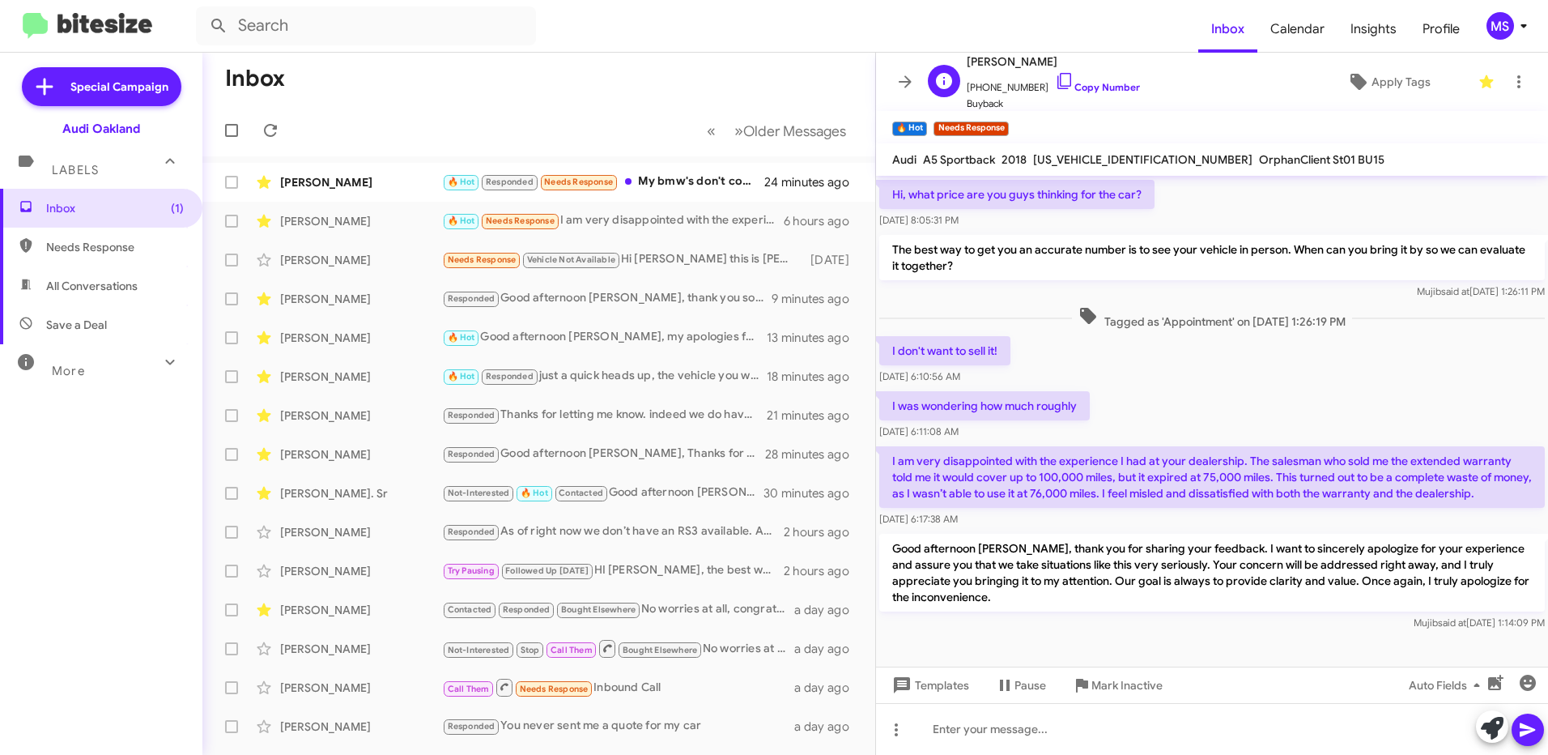
click at [1096, 80] on span "[PHONE_NUMBER] Copy Number" at bounding box center [1053, 83] width 173 height 24
click at [1103, 83] on link "Copy Number" at bounding box center [1097, 87] width 85 height 12
click at [387, 181] on div "[PERSON_NAME]" at bounding box center [361, 182] width 162 height 16
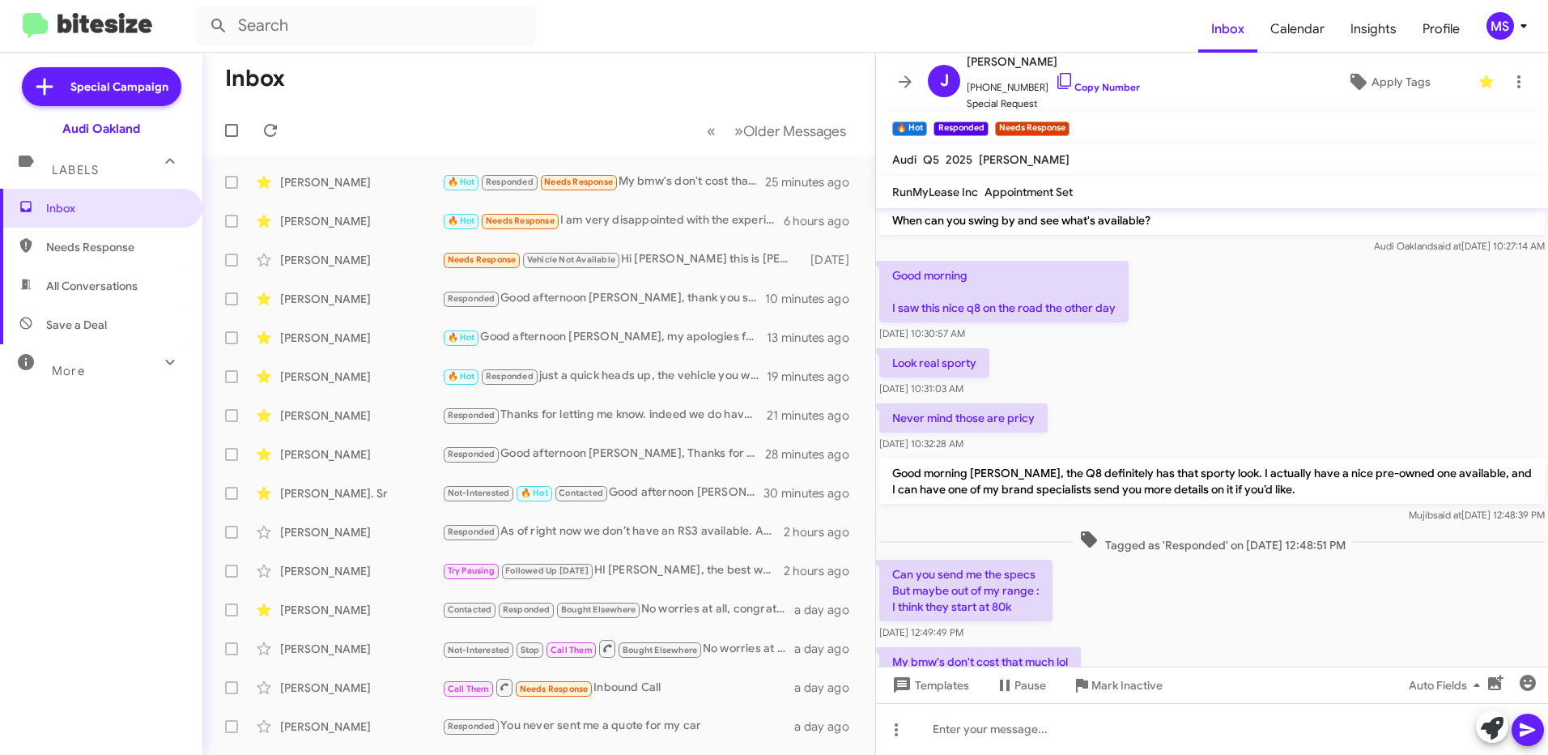
scroll to position [493, 0]
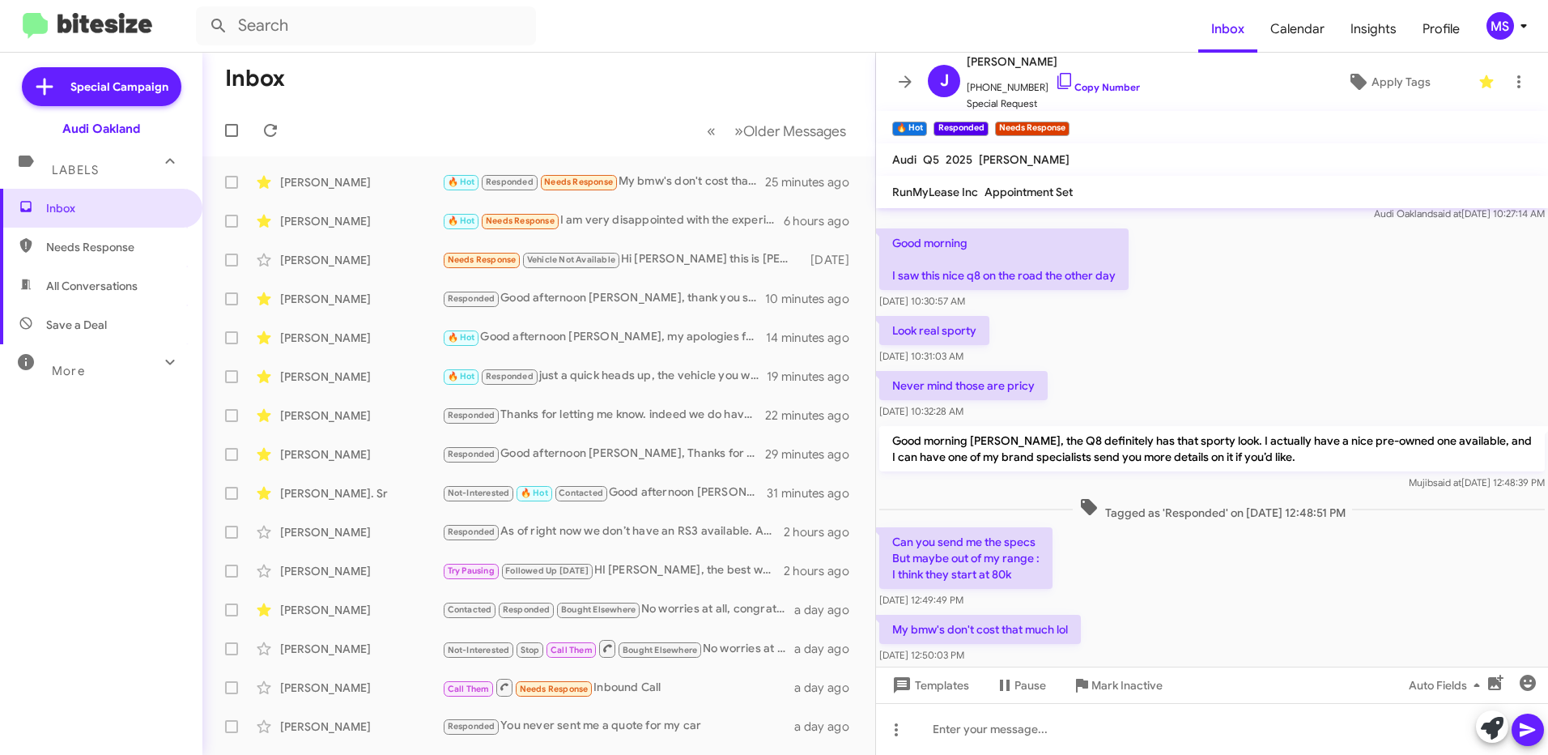
drag, startPoint x: 1271, startPoint y: 413, endPoint x: 891, endPoint y: 380, distance: 381.9
click at [891, 426] on p "Good morning [PERSON_NAME], the Q8 definitely has that sporty look. I actually …" at bounding box center [1211, 448] width 665 height 45
copy p "Good morning [PERSON_NAME], the Q8 definitely has that sporty look. I actually …"
drag, startPoint x: 1087, startPoint y: 581, endPoint x: 895, endPoint y: 495, distance: 210.2
click at [895, 495] on div "Hi [PERSON_NAME] it's [PERSON_NAME] at [GEOGRAPHIC_DATA]. Can I get you any mor…" at bounding box center [1212, 194] width 672 height 943
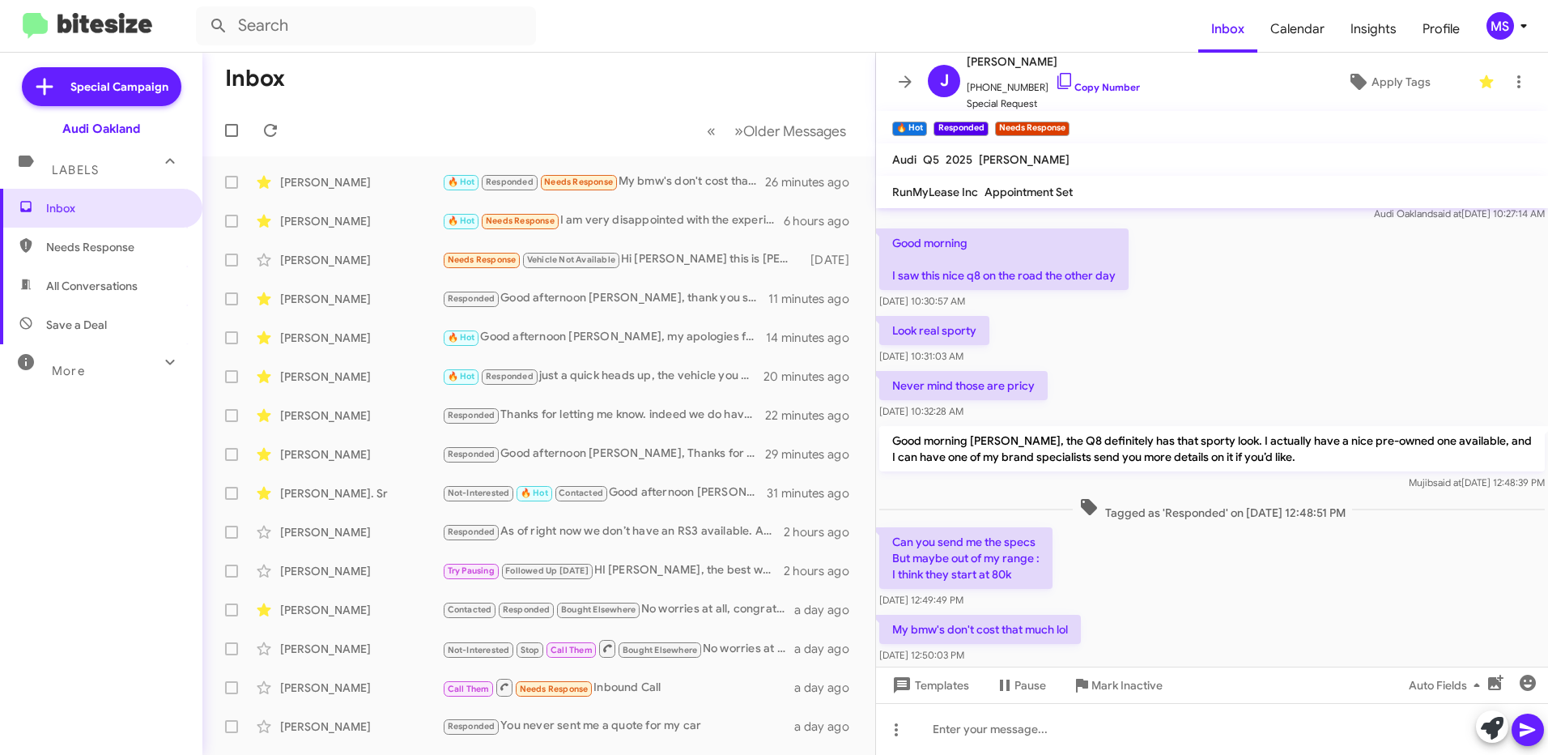
copy div "Can you send me the specs But maybe out of my range : I think they start at 80k…"
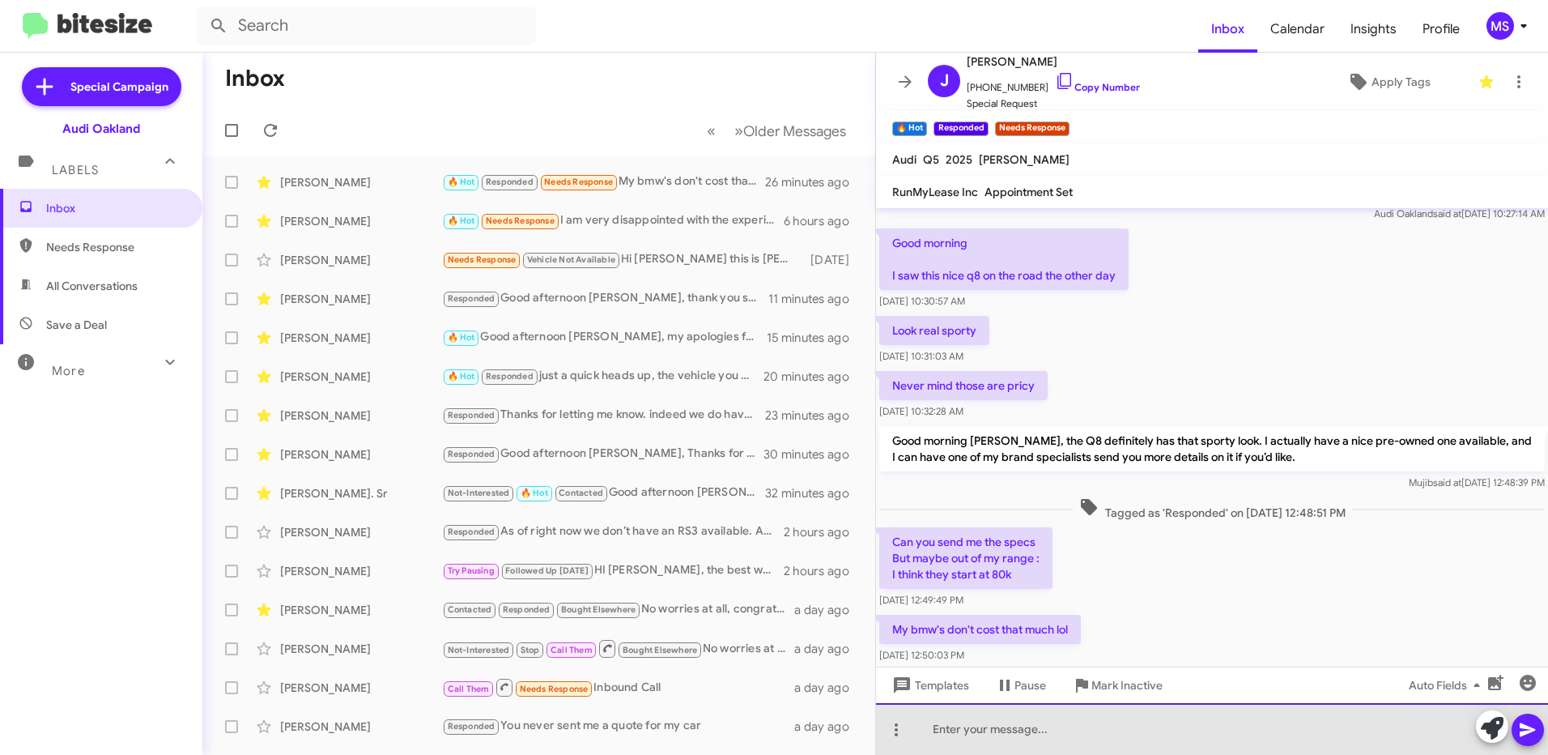
click at [1062, 725] on div at bounding box center [1212, 729] width 672 height 52
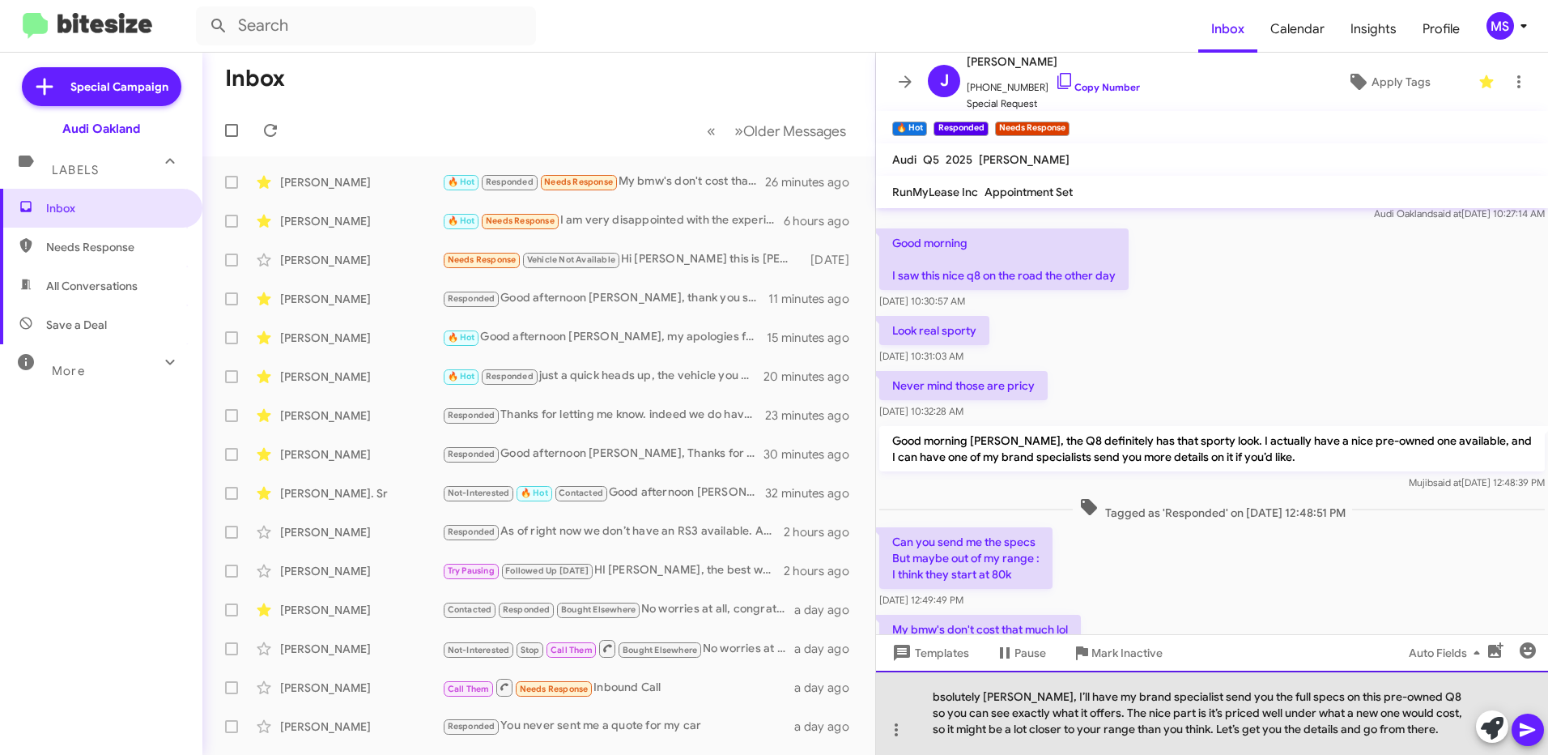
click at [934, 693] on div "bsolutely [PERSON_NAME], I’ll have my brand specialist send you the full specs …" at bounding box center [1212, 712] width 672 height 84
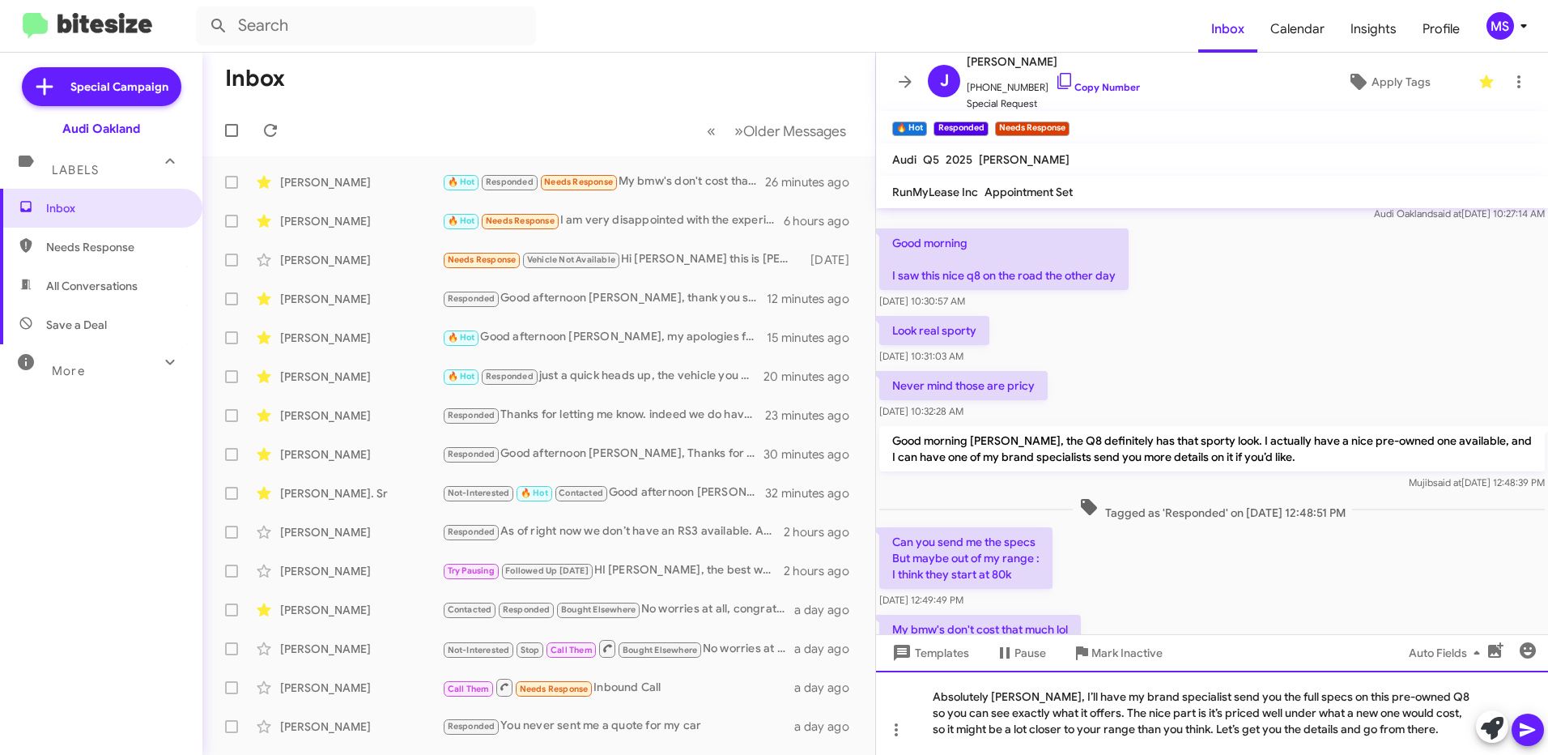
click at [1432, 735] on div "Absolutely [PERSON_NAME], I’ll have my brand specialist send you the full specs…" at bounding box center [1212, 712] width 672 height 84
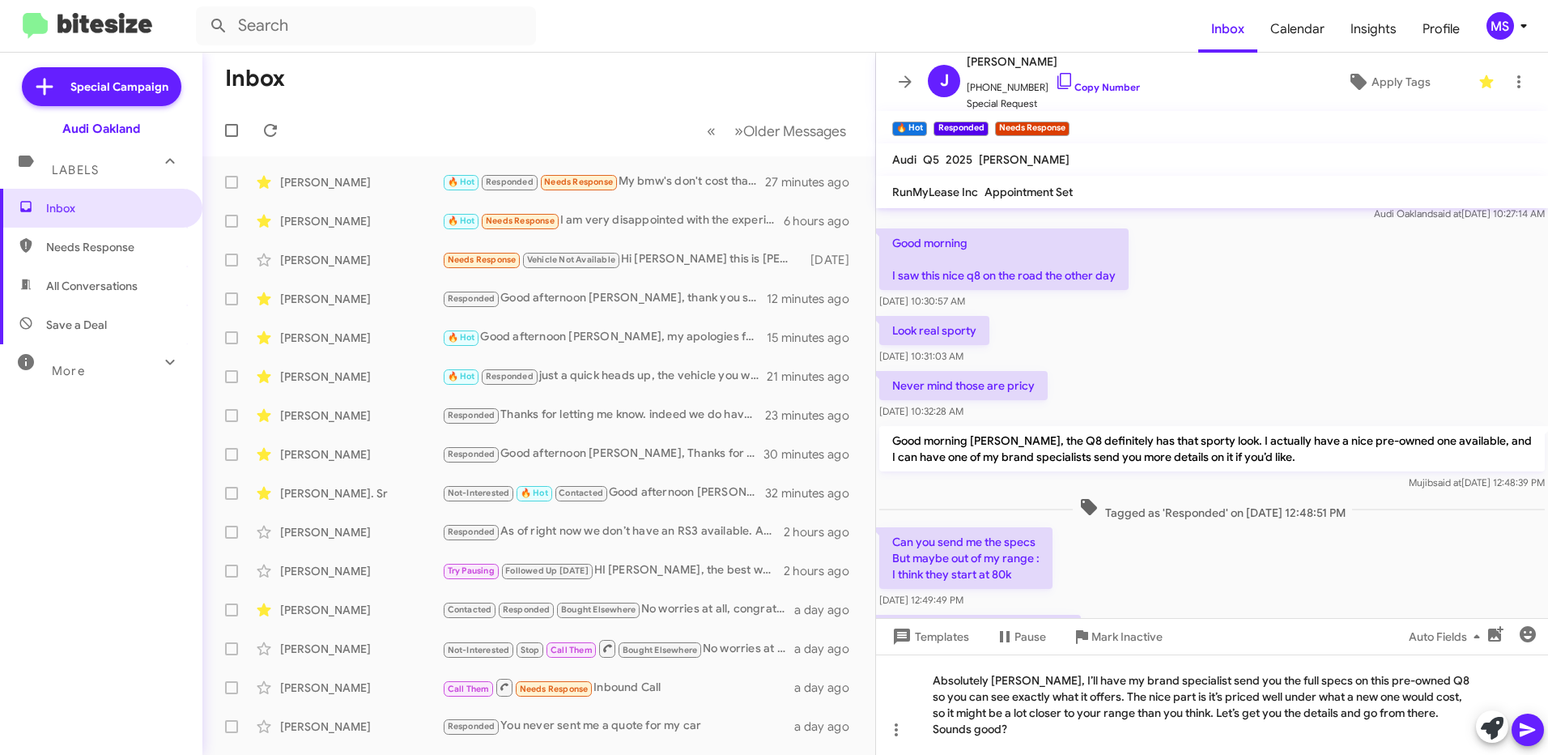
click at [1526, 734] on icon at bounding box center [1527, 729] width 19 height 19
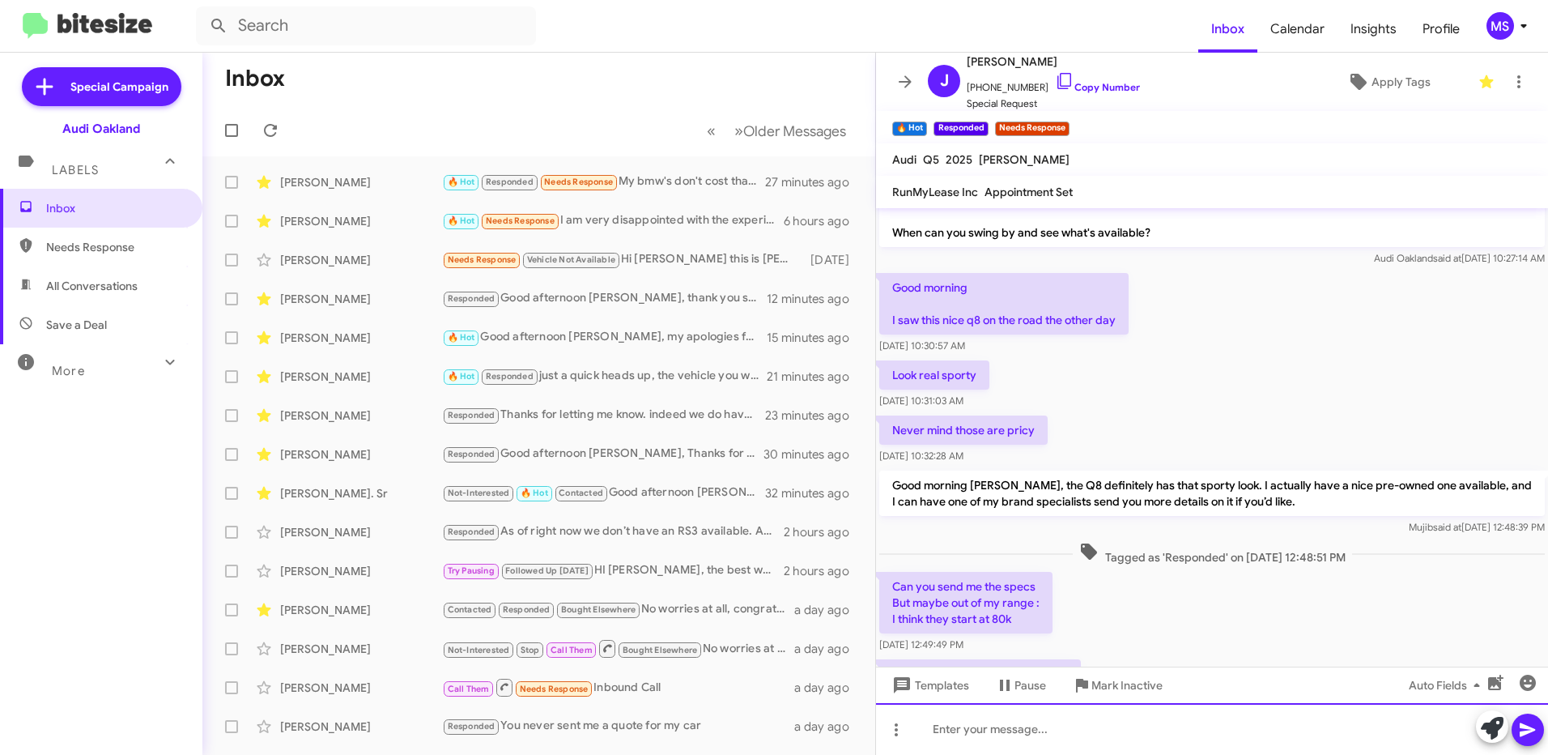
scroll to position [565, 0]
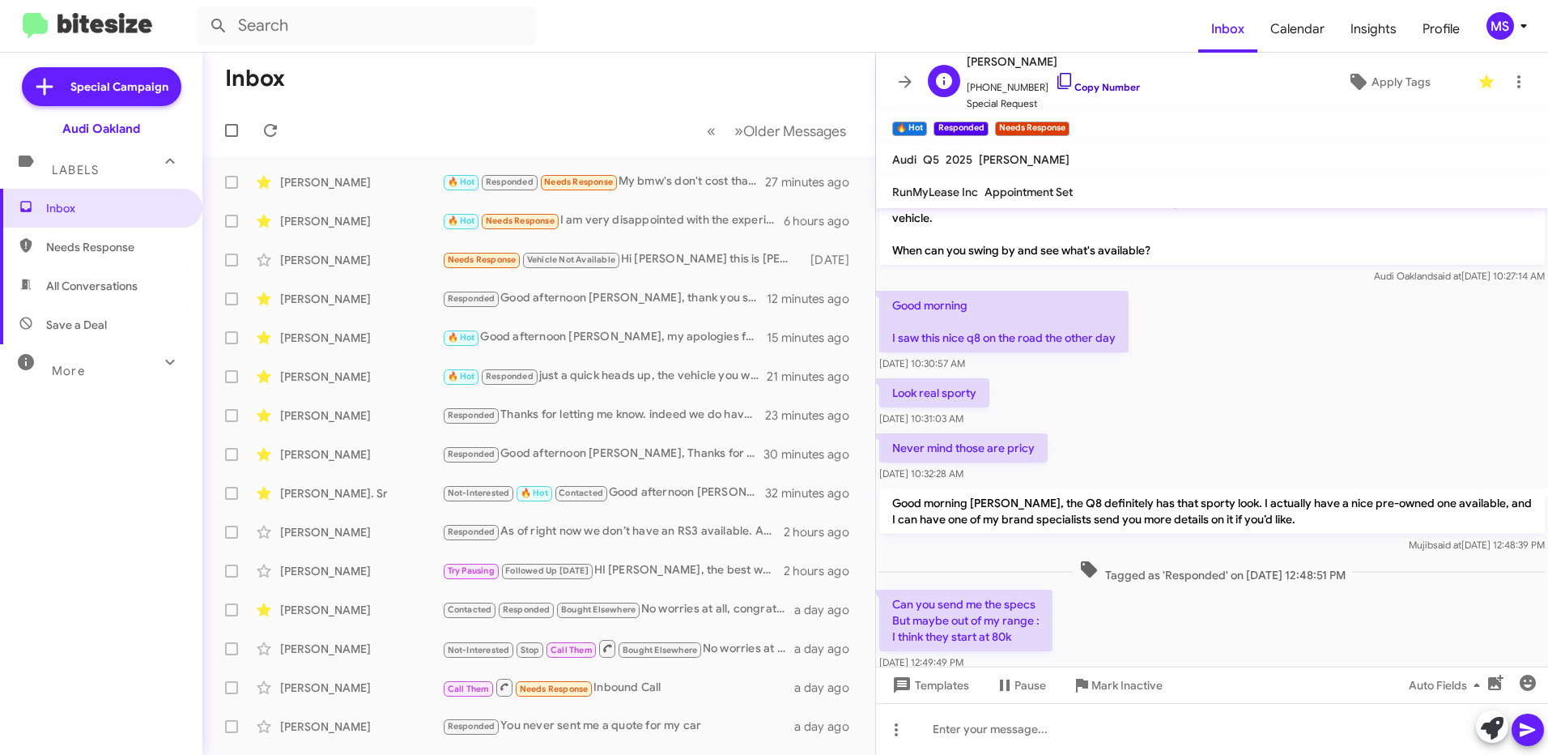
click at [1102, 86] on link "Copy Number" at bounding box center [1097, 87] width 85 height 12
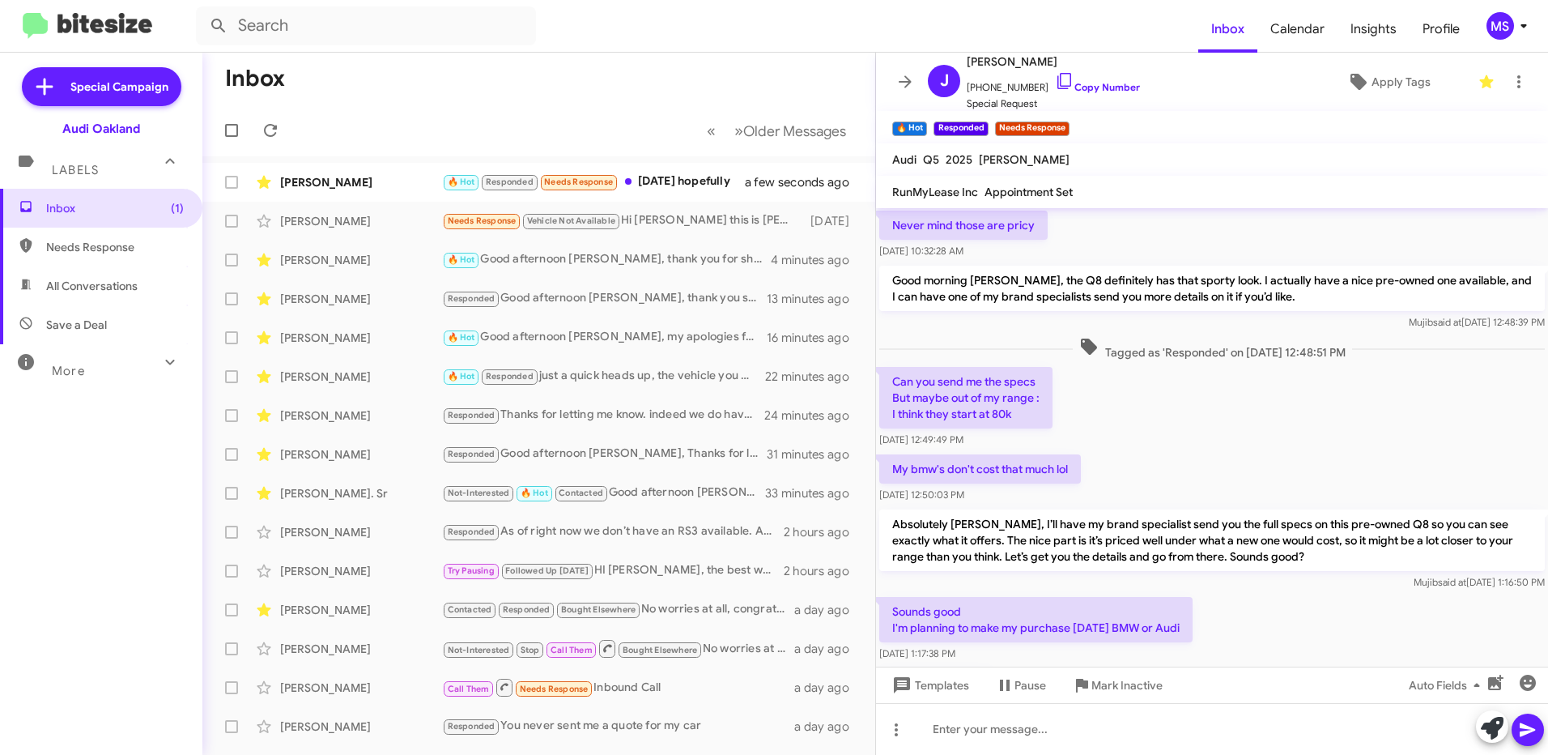
scroll to position [861, 0]
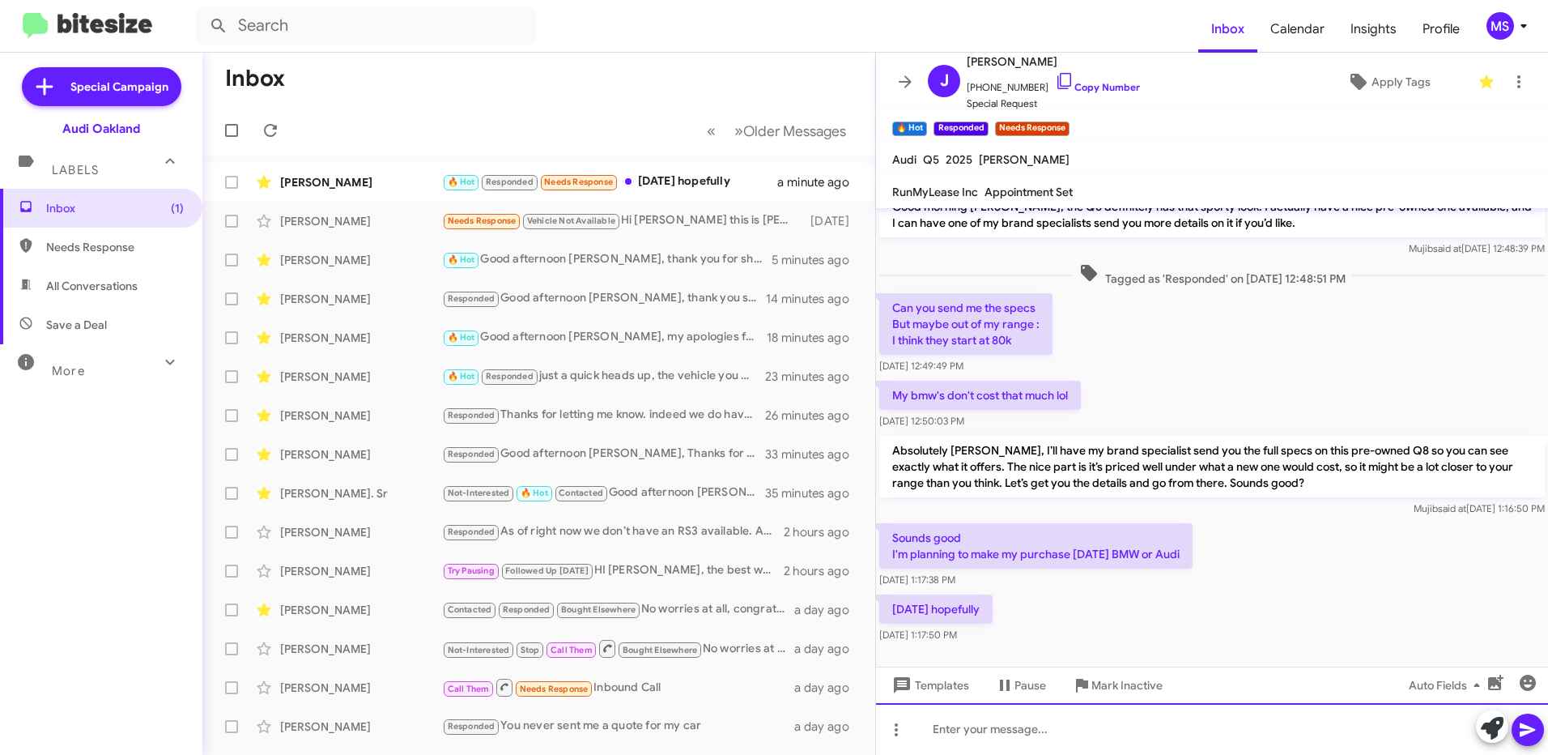
click at [997, 729] on div at bounding box center [1212, 729] width 672 height 52
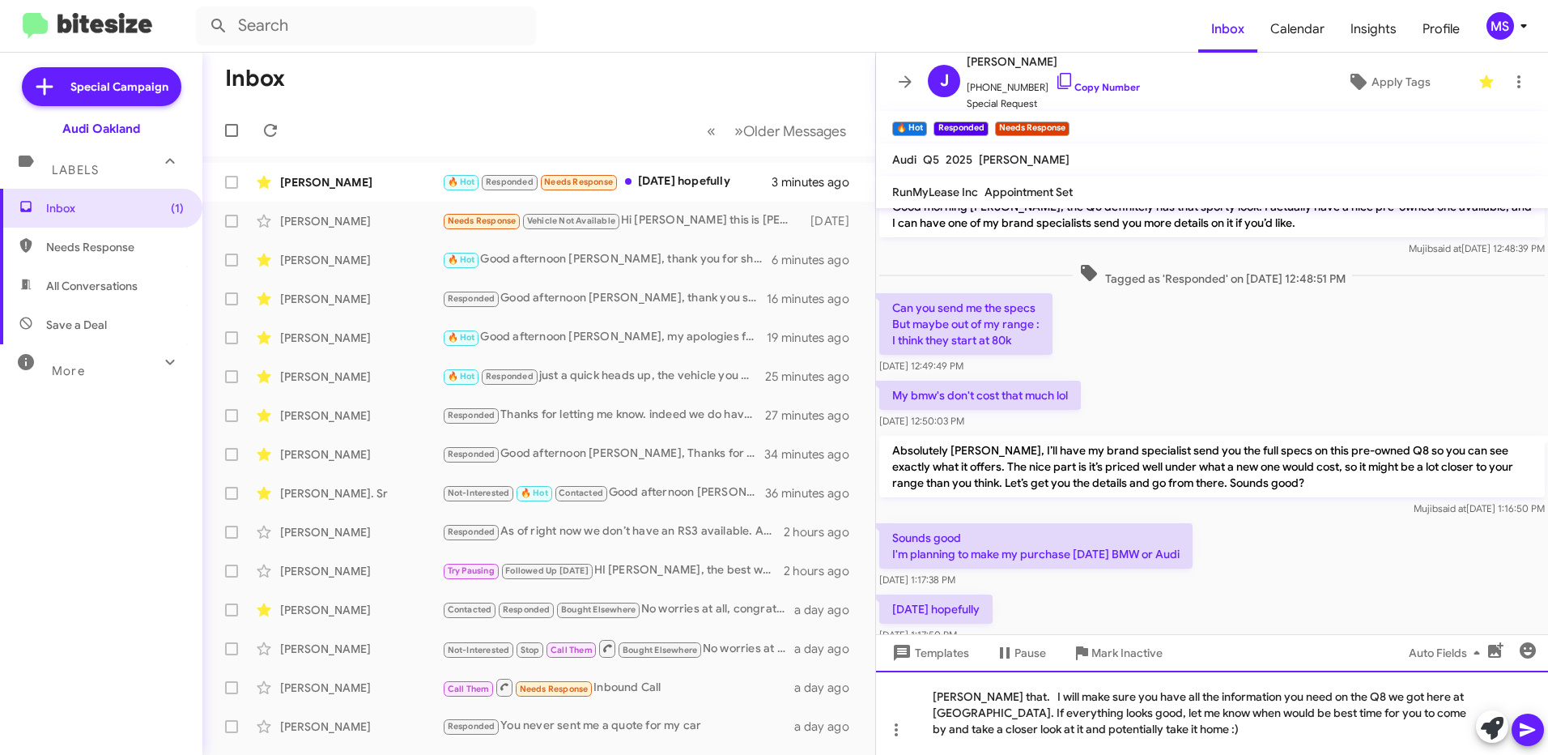
click at [1205, 732] on div "[PERSON_NAME] that. I will make sure you have all the information you need on t…" at bounding box center [1212, 712] width 672 height 84
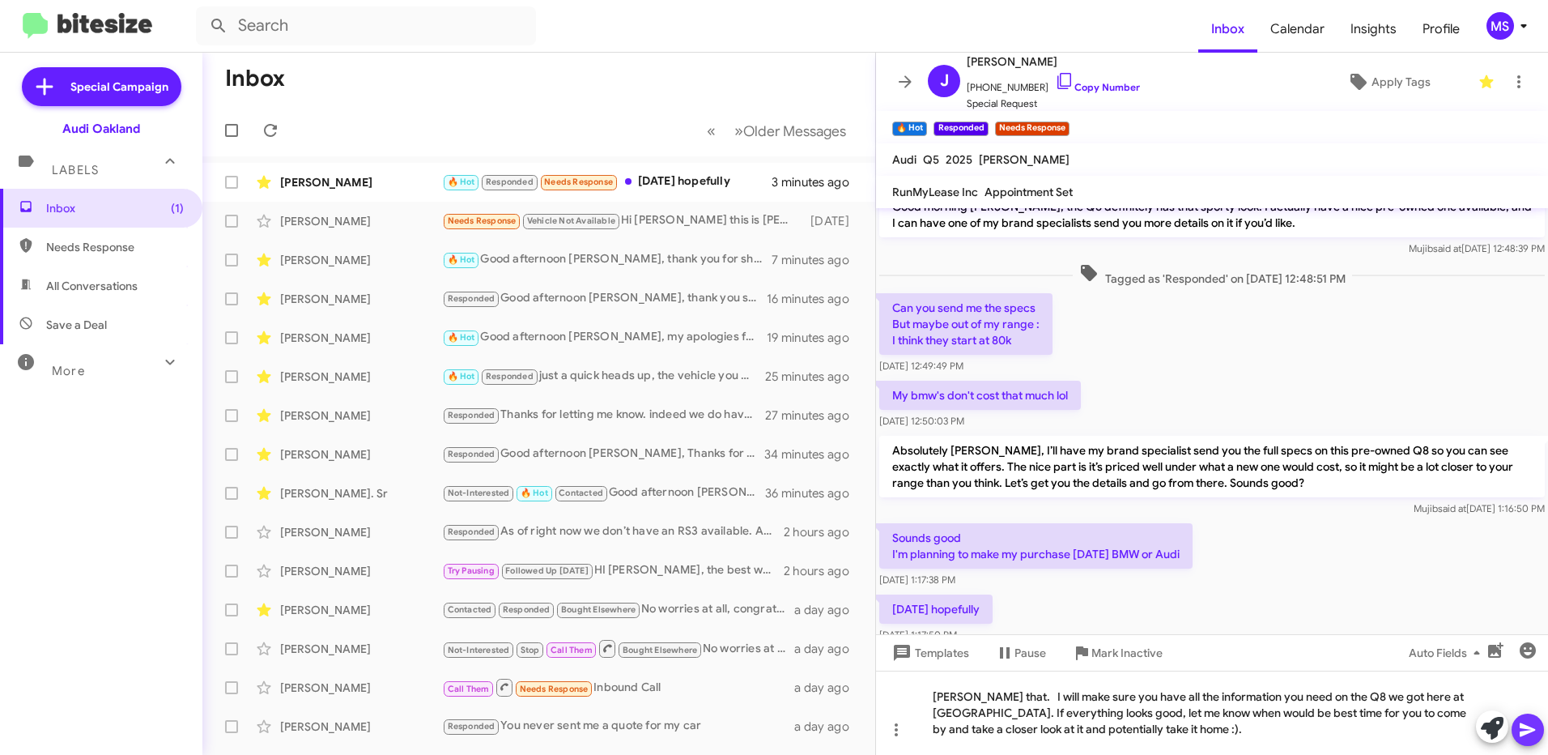
click at [1524, 729] on icon at bounding box center [1527, 729] width 19 height 19
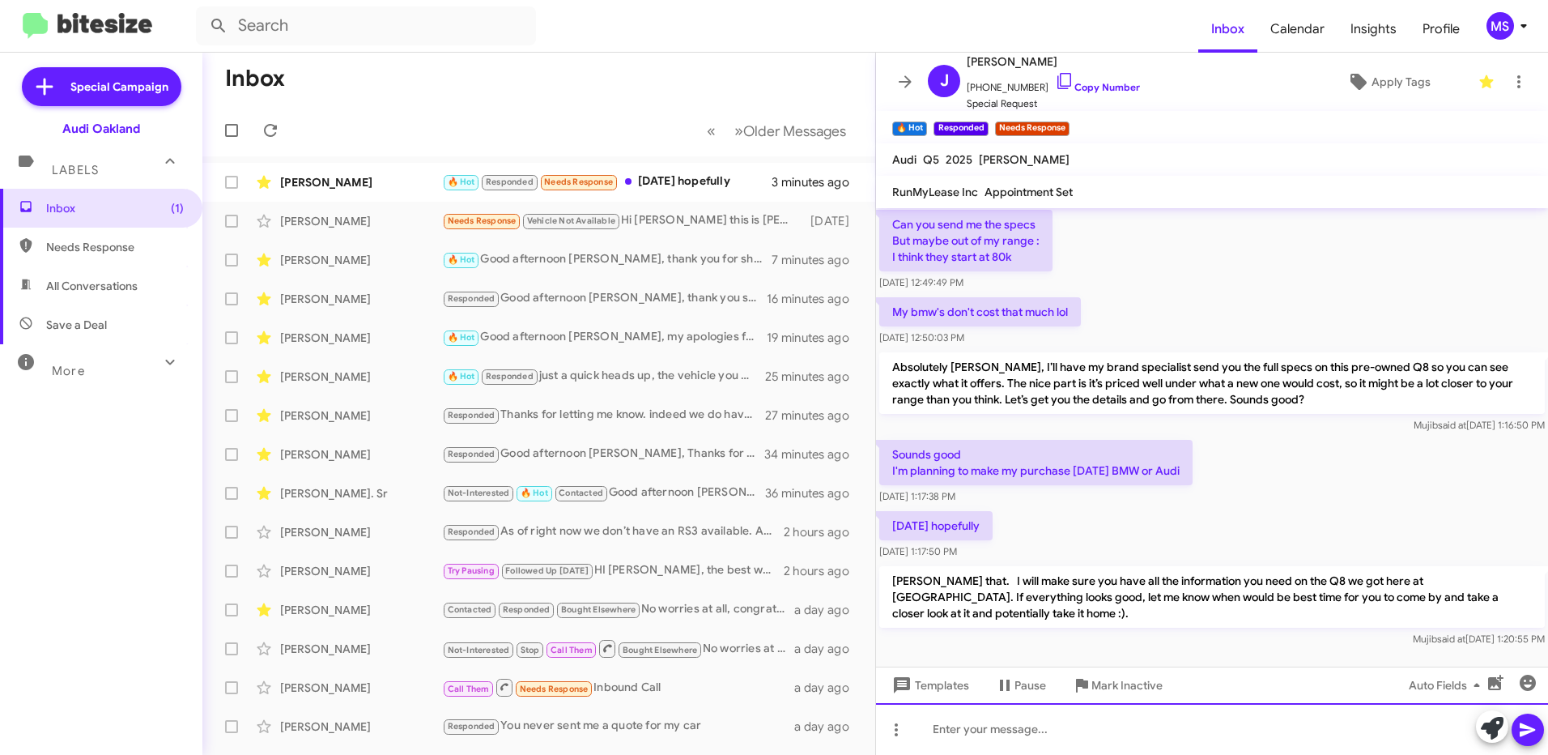
scroll to position [953, 0]
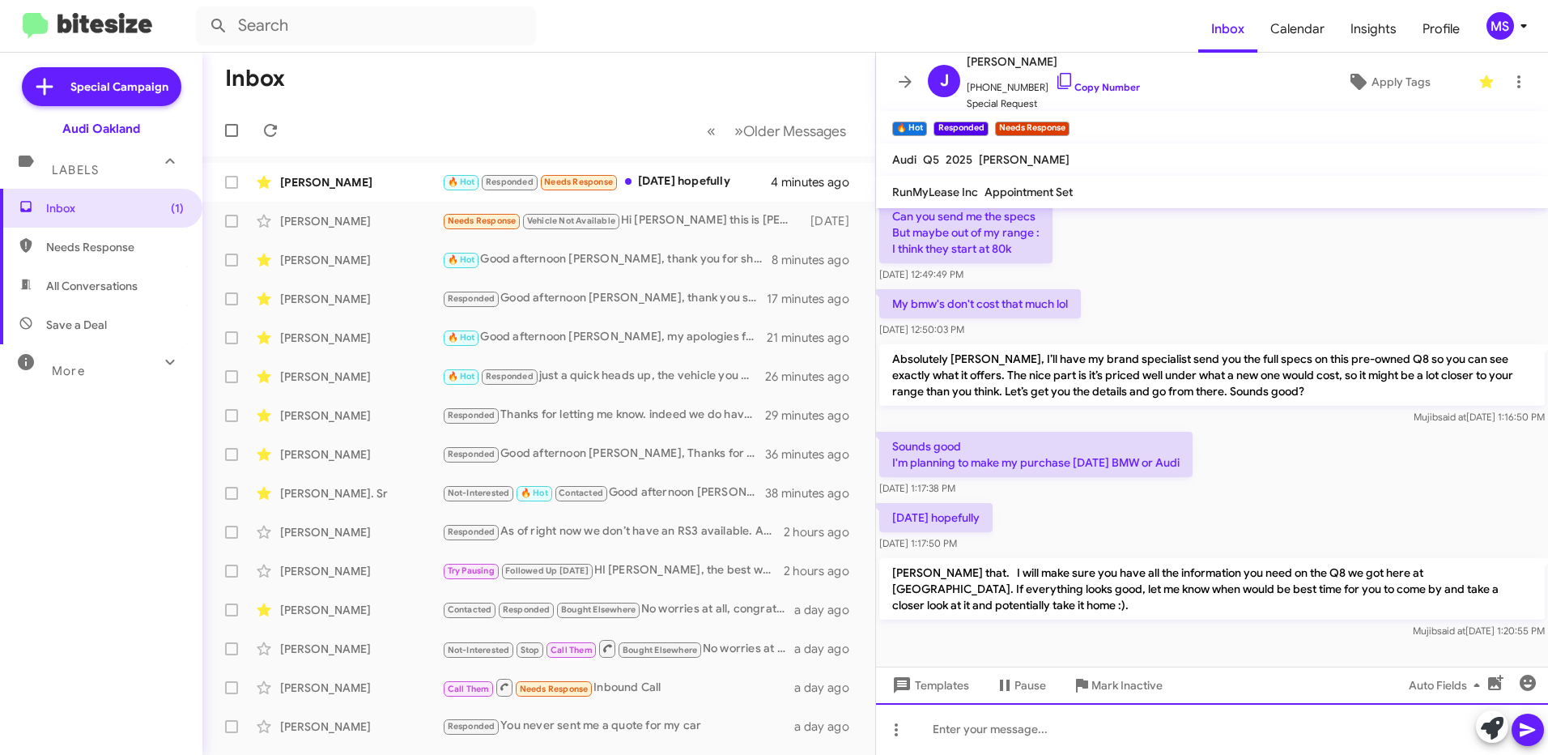
click at [1105, 730] on div at bounding box center [1212, 729] width 672 height 52
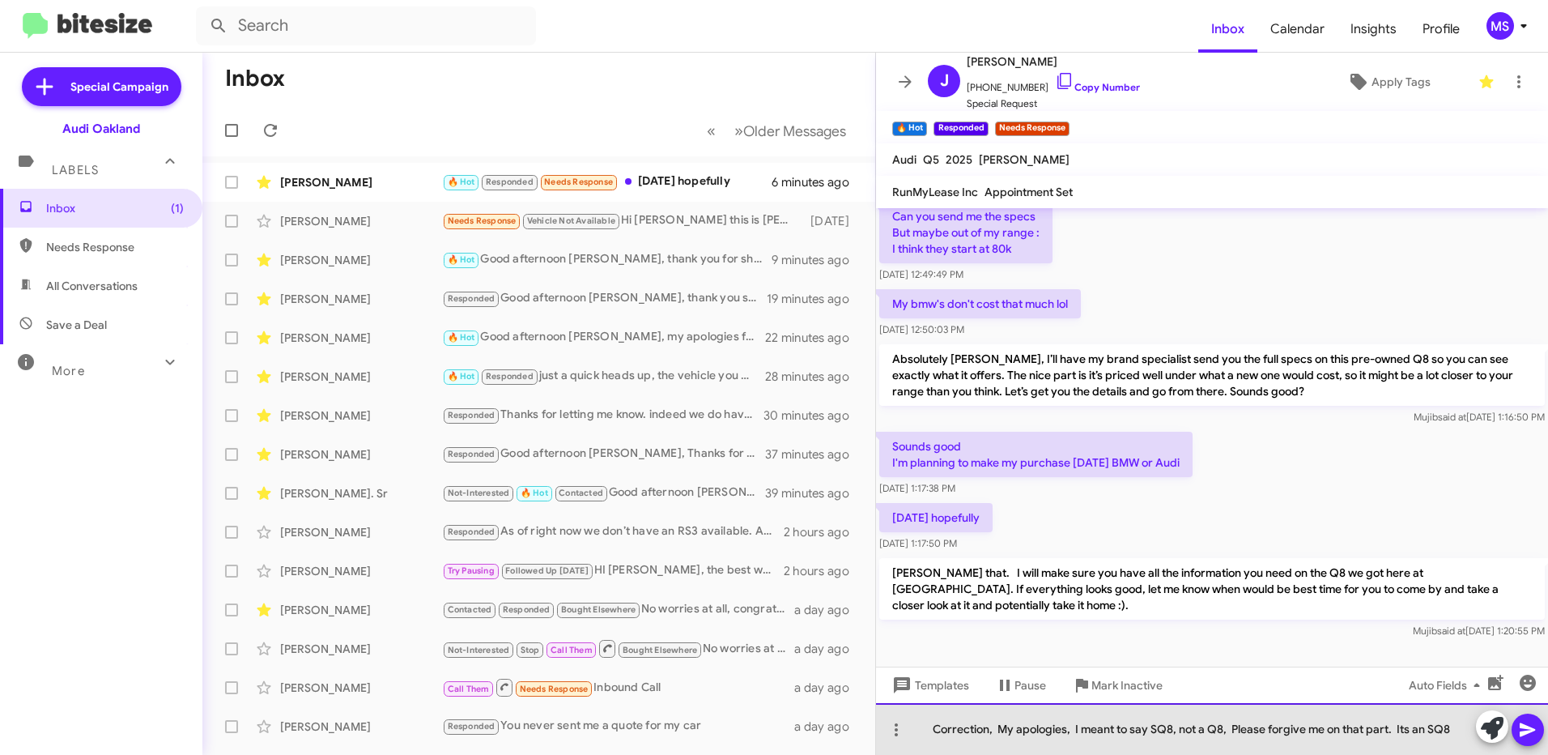
click at [1460, 730] on div "Correction, My apologies, I meant to say SQ8, not a Q8, Please forgive me on th…" at bounding box center [1212, 729] width 672 height 52
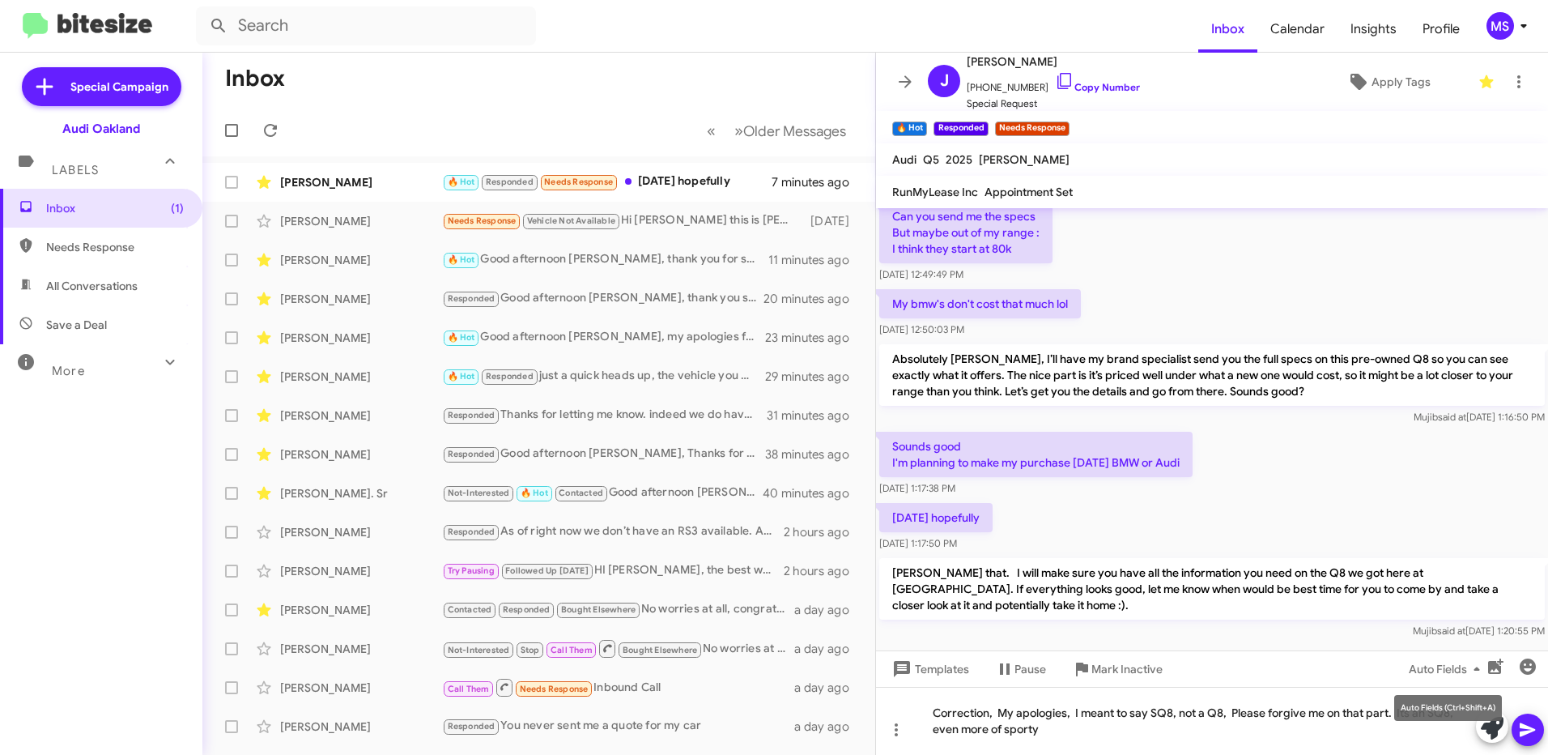
click at [1430, 725] on mat-tooltip-component "Auto Fields (Ctrl+Shift+A)" at bounding box center [1448, 707] width 130 height 49
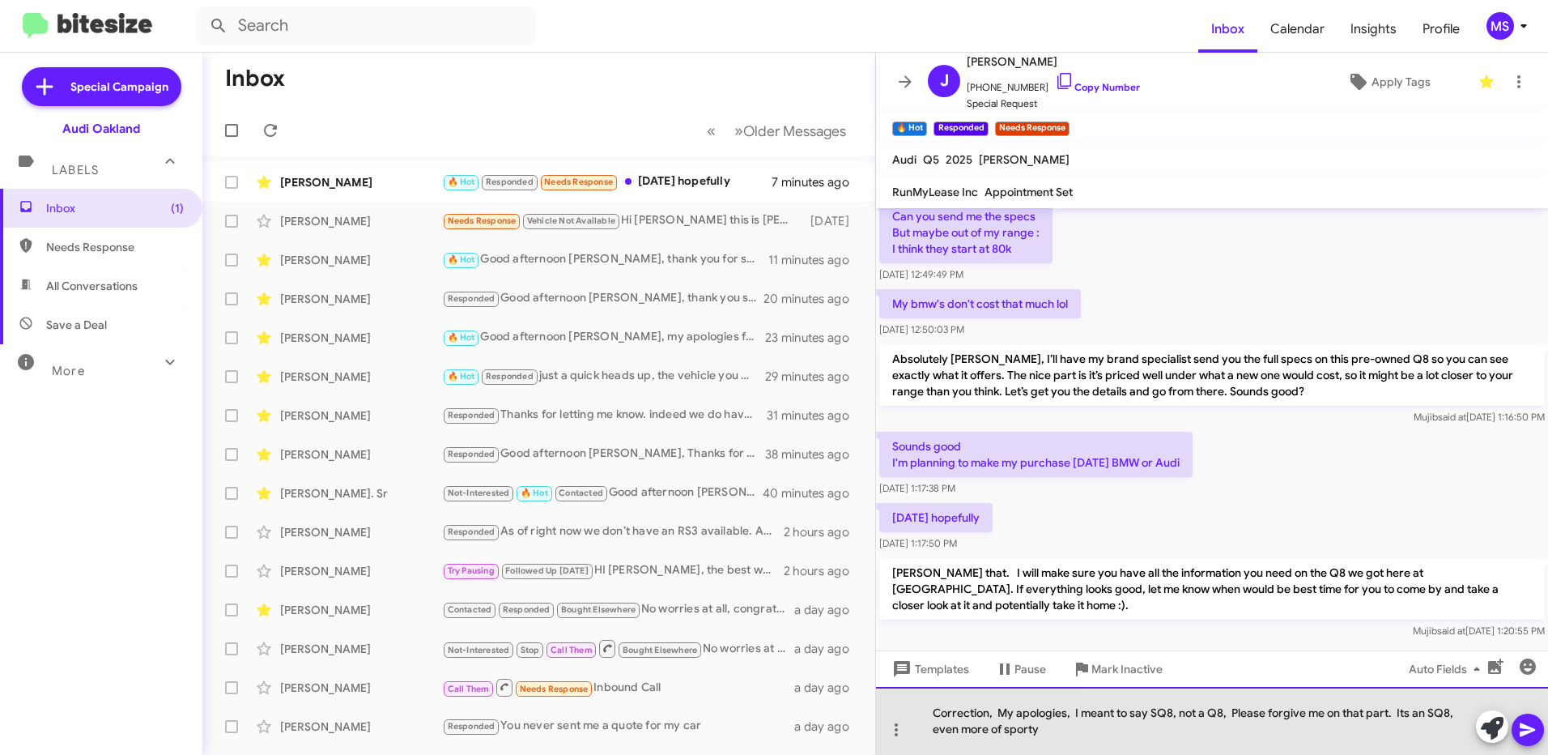
click at [1425, 713] on div "Correction, My apologies, I meant to say SQ8, not a Q8, Please forgive me on th…" at bounding box center [1212, 721] width 672 height 68
click at [1040, 731] on div "Correction, My apologies, I meant to say SQ8, not a Q8, Please forgive me on th…" at bounding box center [1212, 721] width 672 height 68
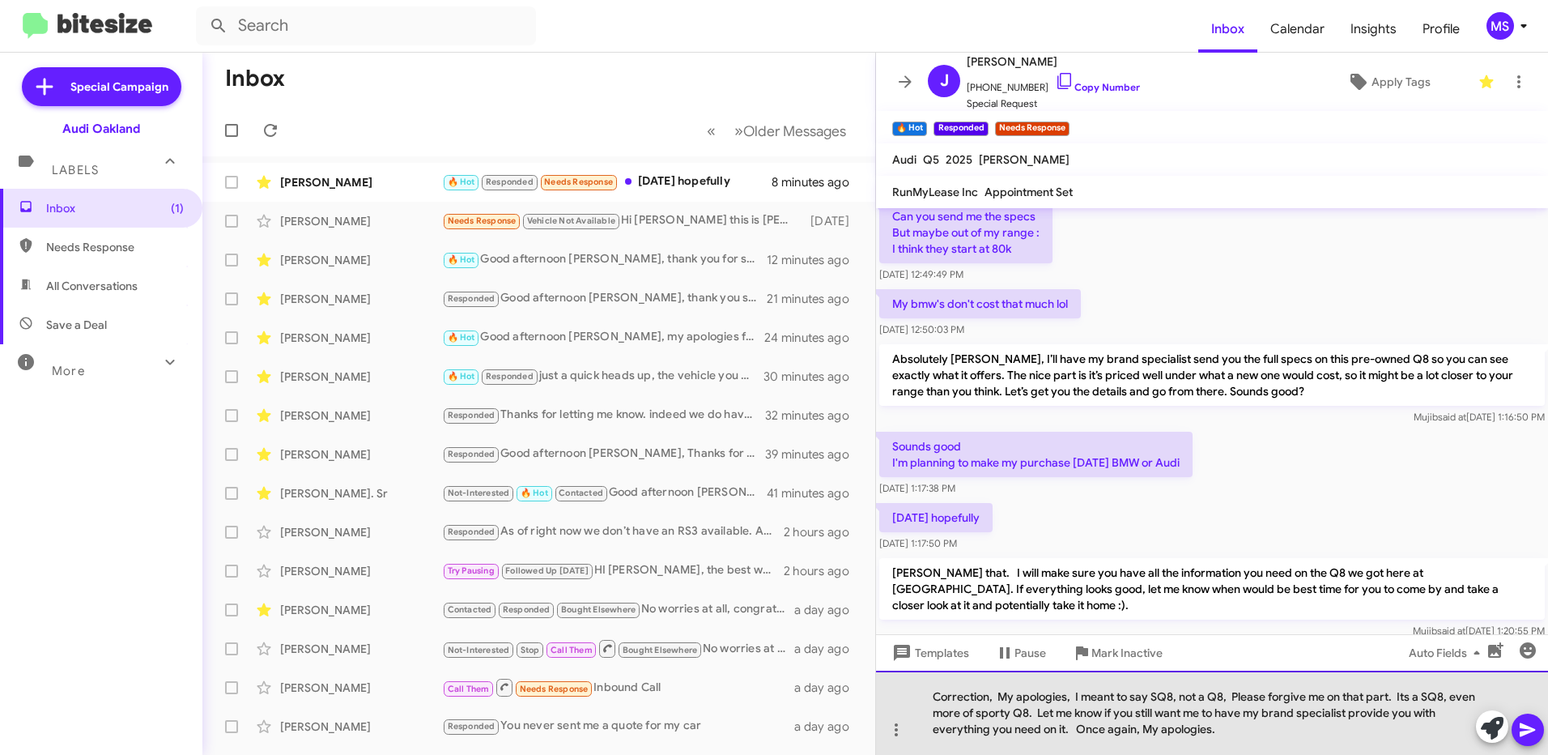
drag, startPoint x: 1255, startPoint y: 729, endPoint x: 917, endPoint y: 684, distance: 340.5
click at [917, 684] on div "Correction, My apologies, I meant to say SQ8, not a Q8, Please forgive me on th…" at bounding box center [1212, 712] width 672 height 84
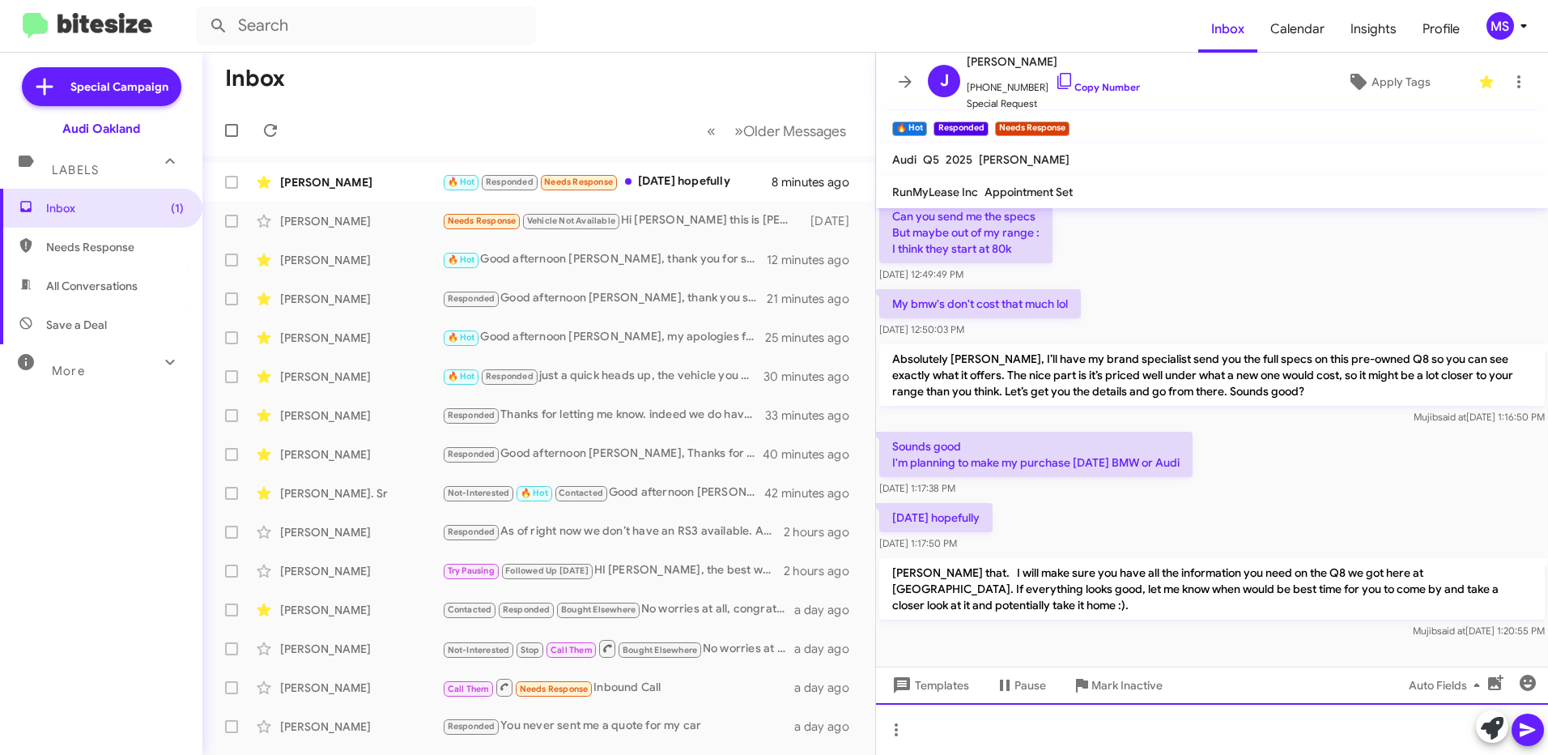
click at [1195, 733] on div at bounding box center [1212, 729] width 672 height 52
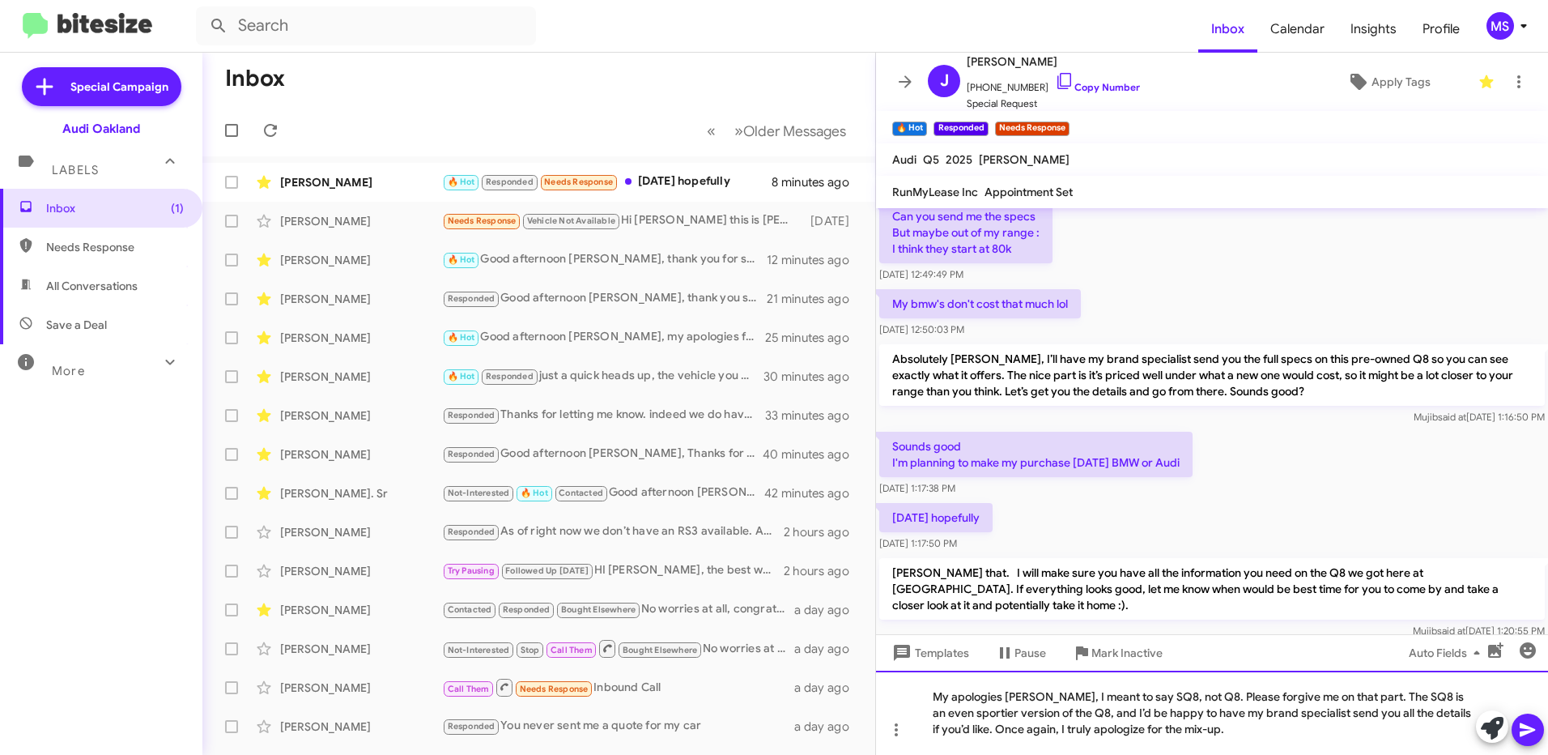
click at [947, 696] on div "My apologies [PERSON_NAME], I meant to say SQ8, not Q8. Please forgive me on th…" at bounding box center [1212, 712] width 672 height 84
click at [1168, 729] on div "My apologies [PERSON_NAME], I meant to say SQ8, not Q8. Please forgive me on th…" at bounding box center [1212, 712] width 672 height 84
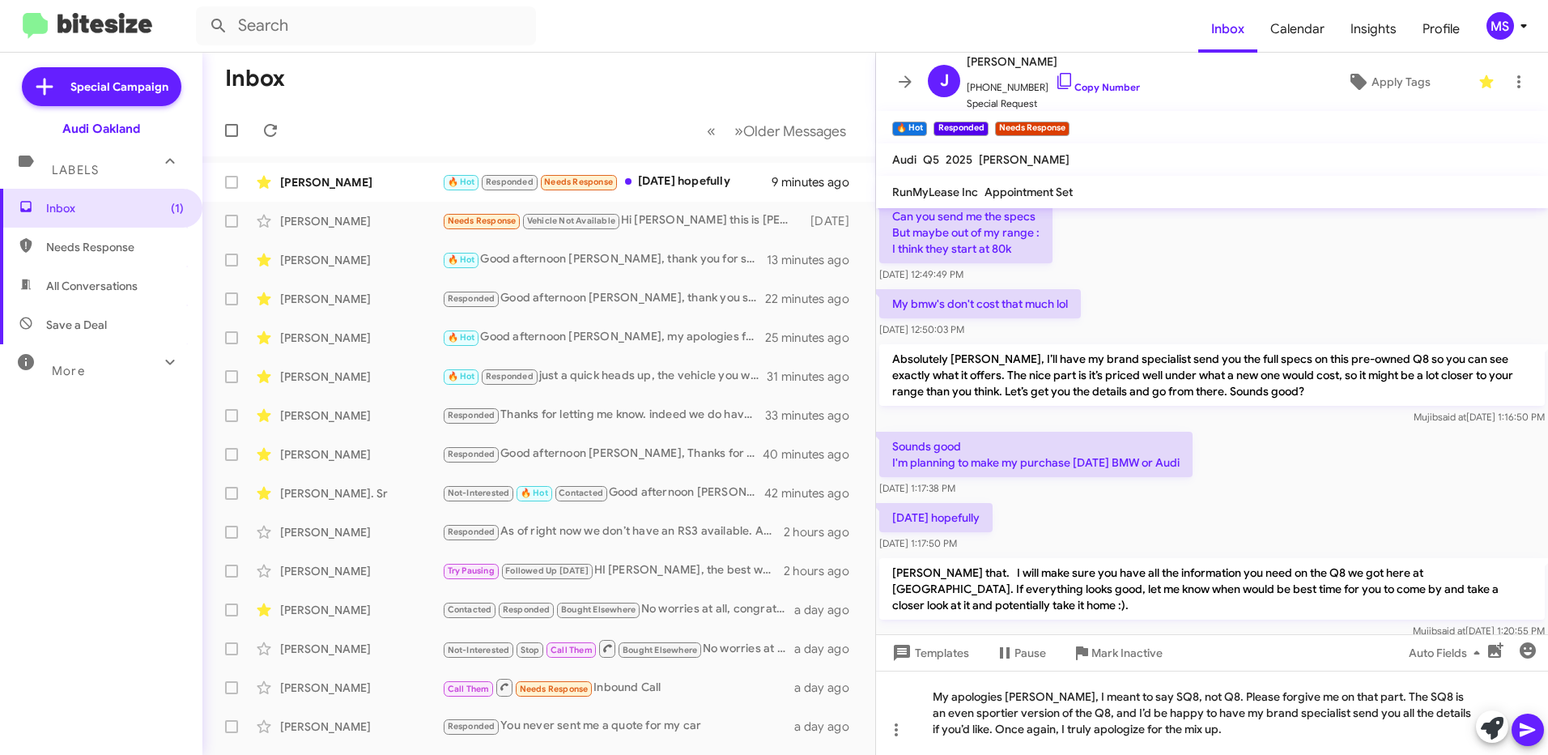
click at [1531, 729] on icon at bounding box center [1527, 729] width 19 height 19
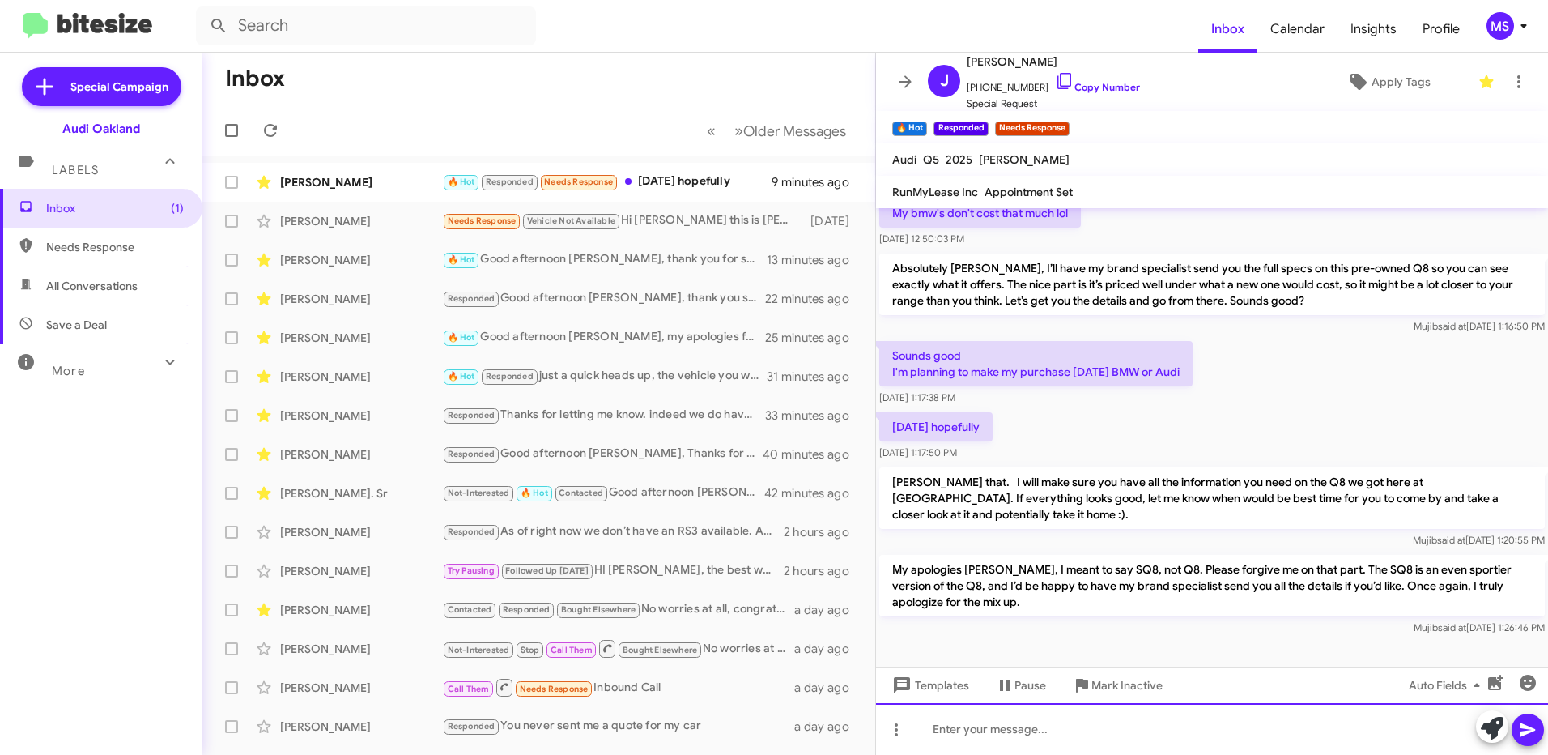
scroll to position [1044, 0]
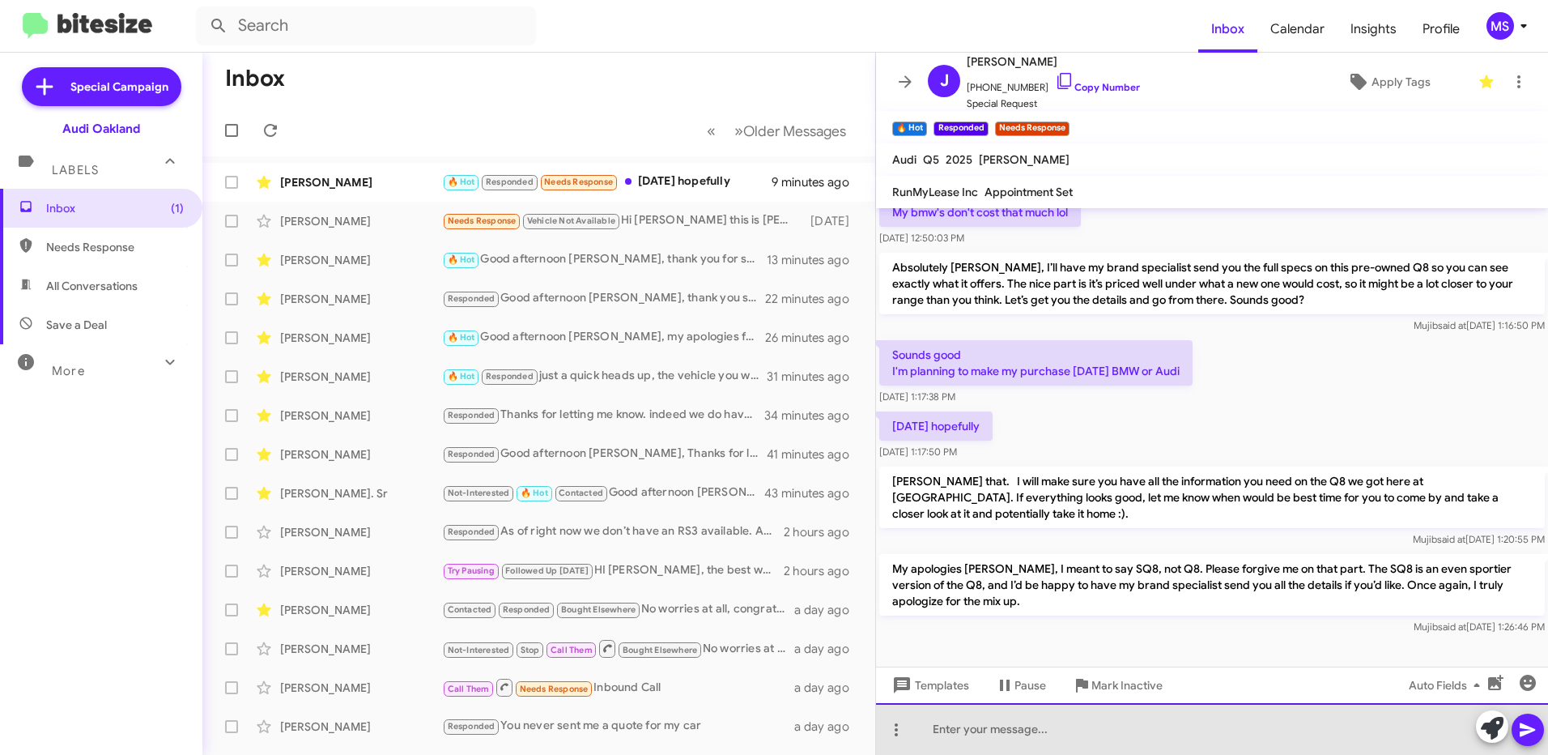
click at [1116, 735] on div at bounding box center [1212, 729] width 672 height 52
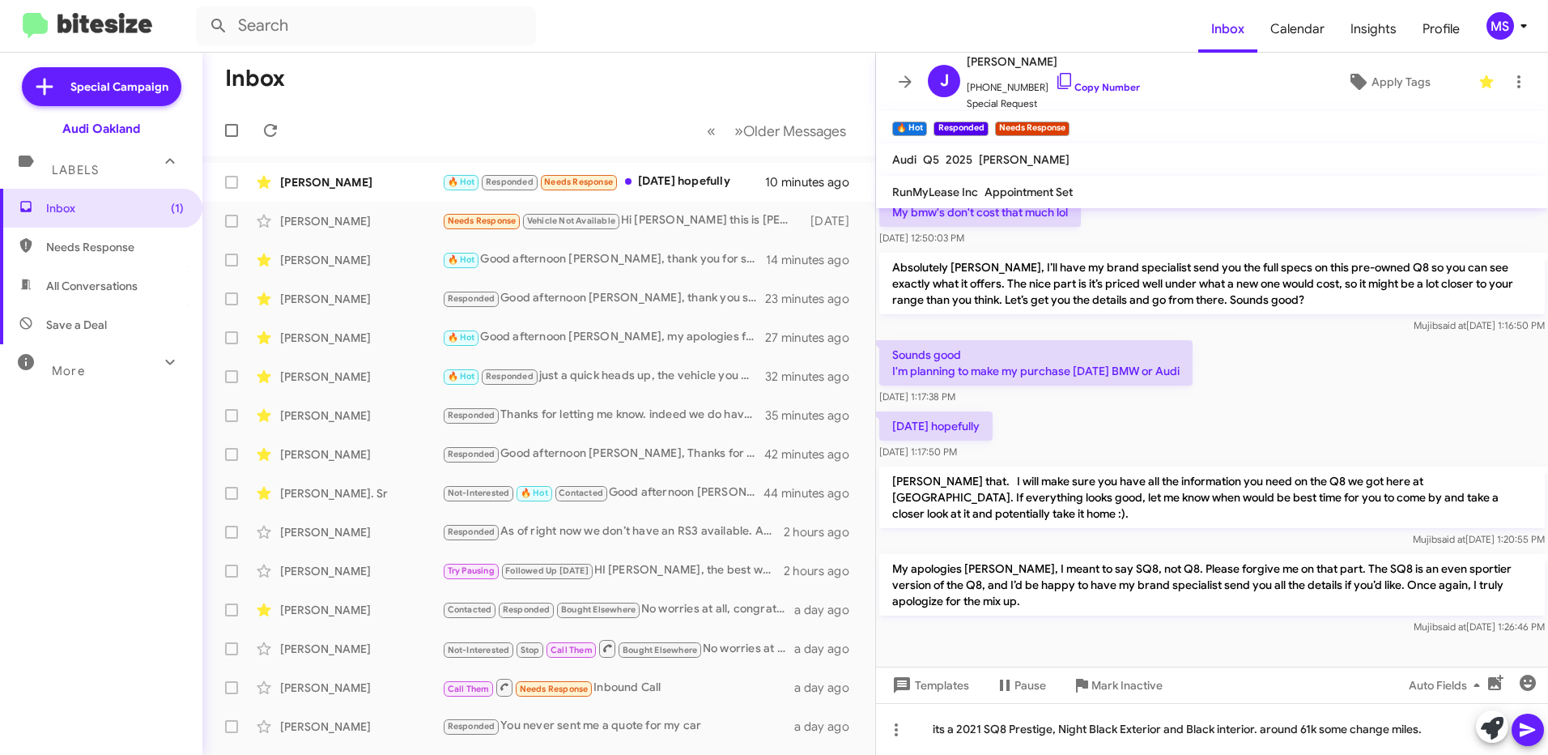
click at [1524, 730] on icon at bounding box center [1527, 729] width 19 height 19
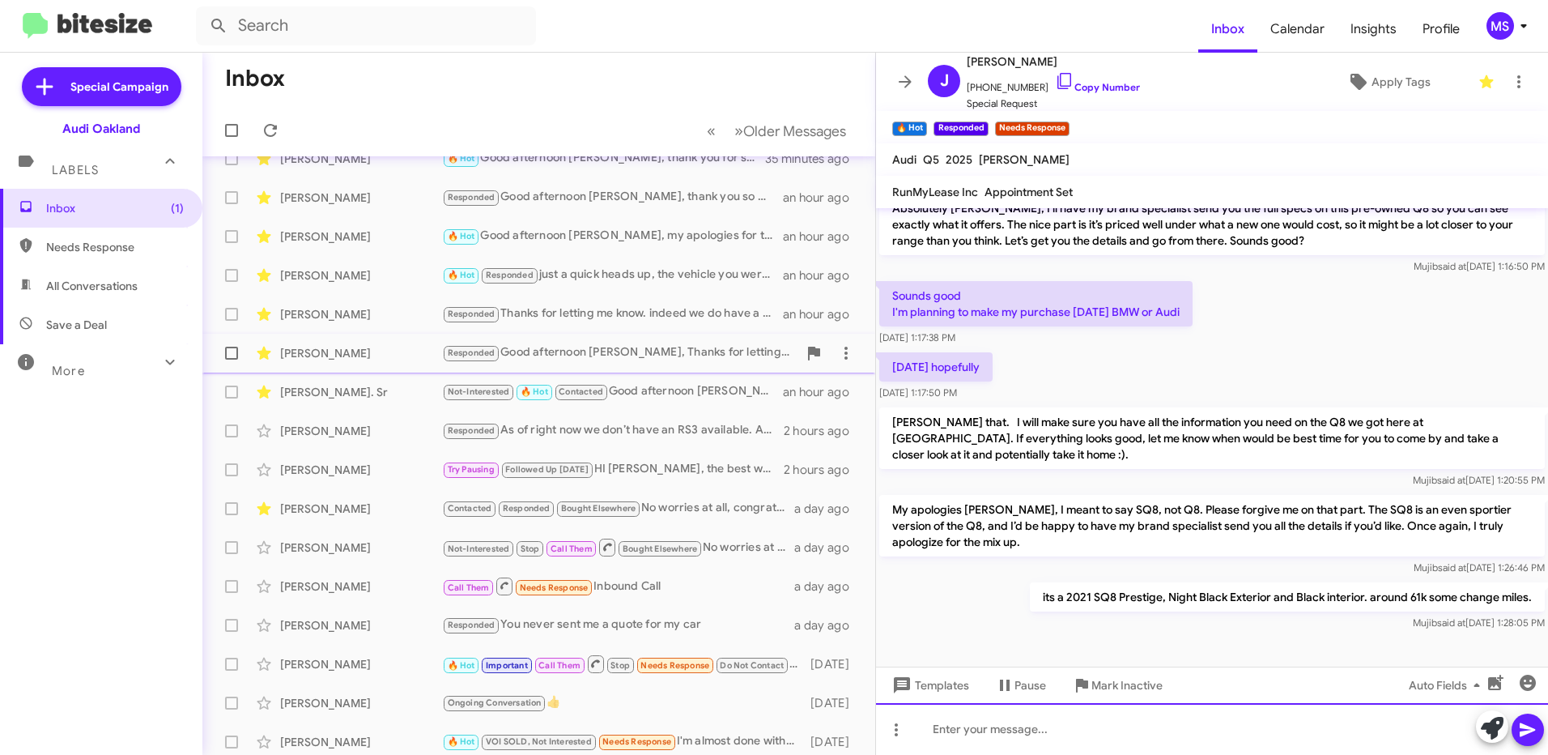
scroll to position [0, 0]
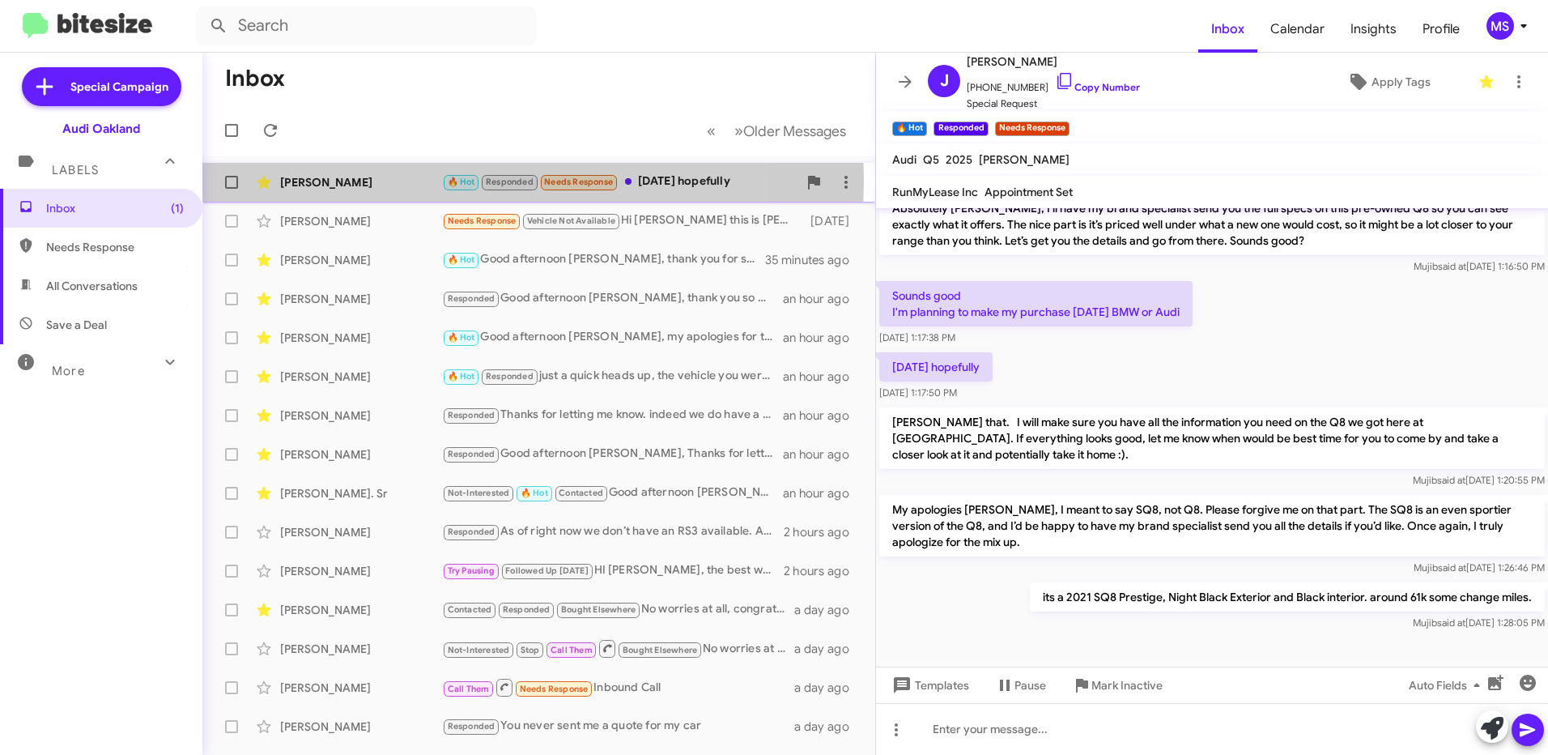
click at [404, 181] on div "[PERSON_NAME]" at bounding box center [361, 182] width 162 height 16
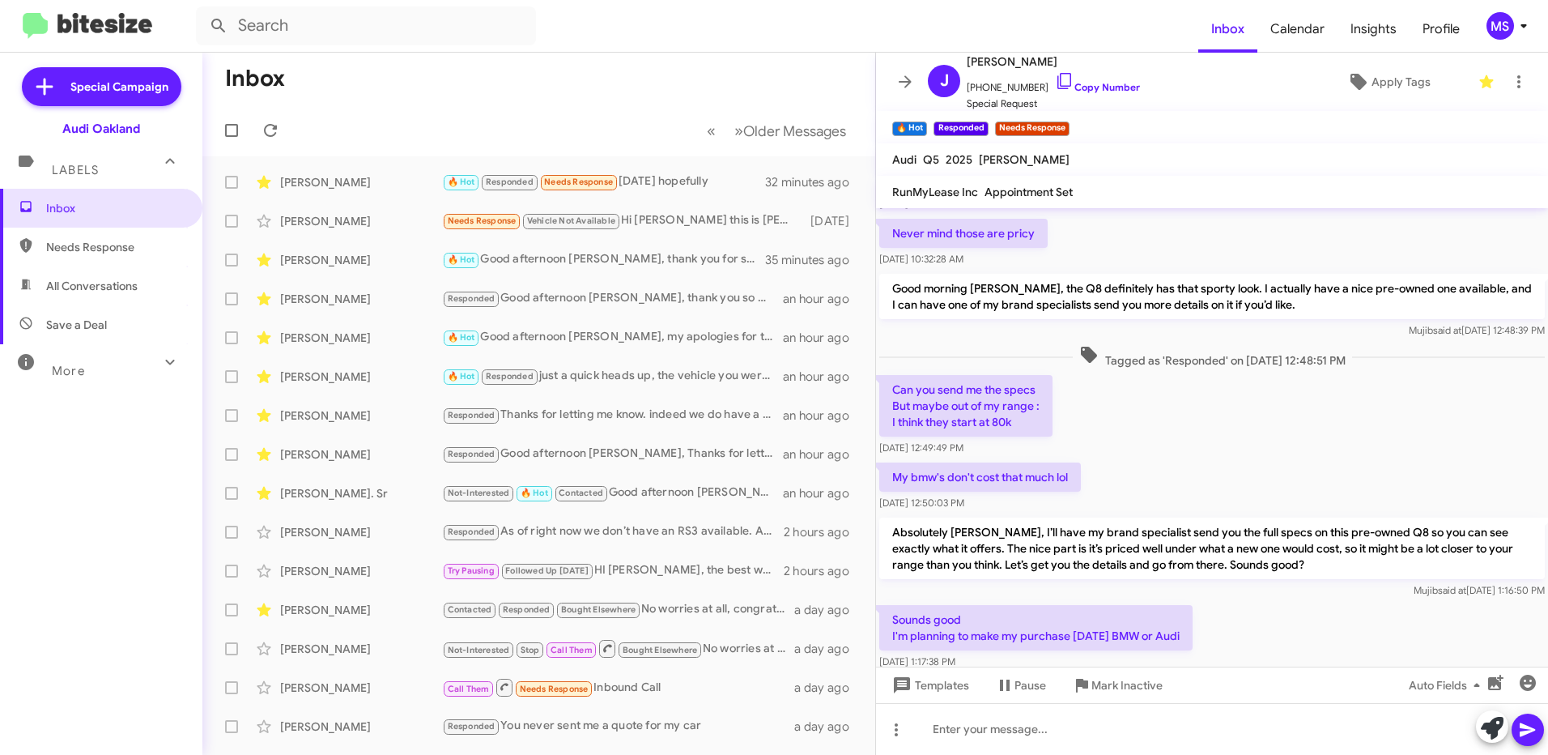
scroll to position [1103, 0]
